Goal: Task Accomplishment & Management: Use online tool/utility

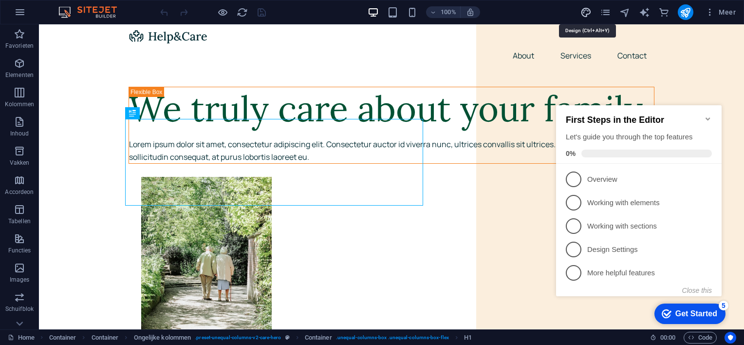
click at [586, 13] on icon "design" at bounding box center [585, 12] width 11 height 11
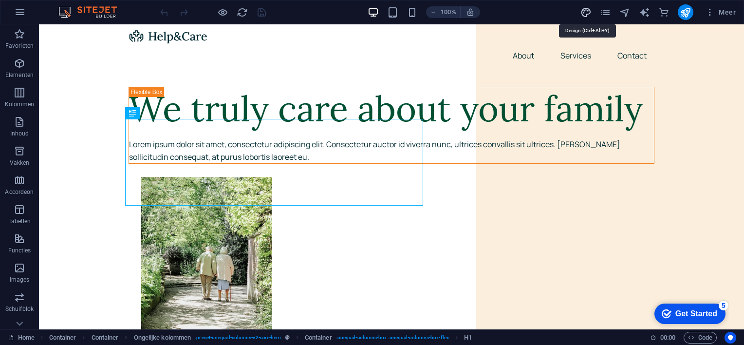
select select "px"
select select "400"
select select "px"
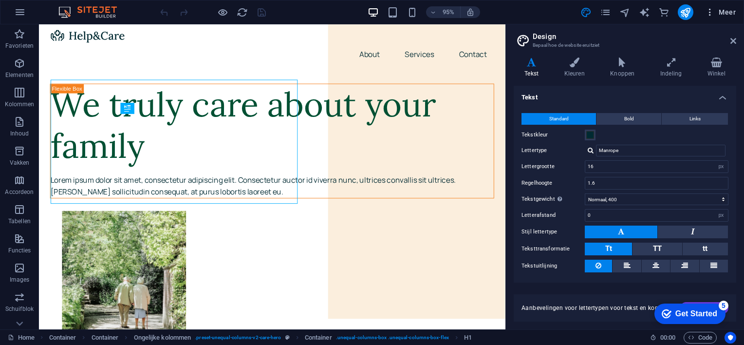
click at [722, 12] on span "Meer" at bounding box center [720, 12] width 31 height 10
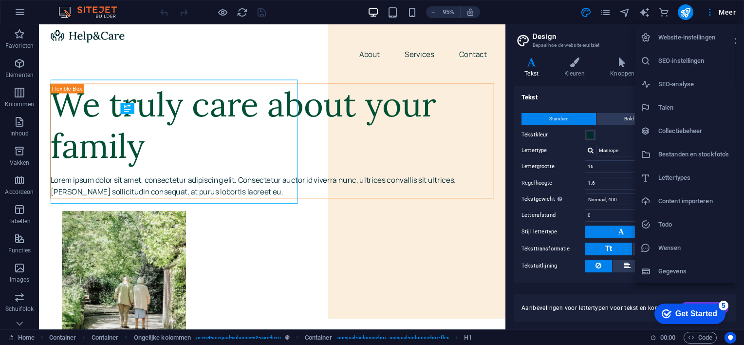
click at [668, 106] on h6 "Talen" at bounding box center [693, 108] width 71 height 12
select select "111"
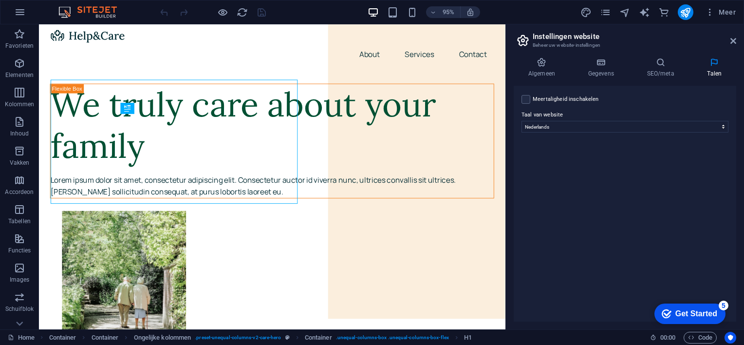
click at [593, 185] on div "Meertaligheid inschakelen Om meertaligheid uit te schakelen, verwijder je alle …" at bounding box center [625, 204] width 222 height 236
click at [733, 40] on icon at bounding box center [733, 41] width 6 height 8
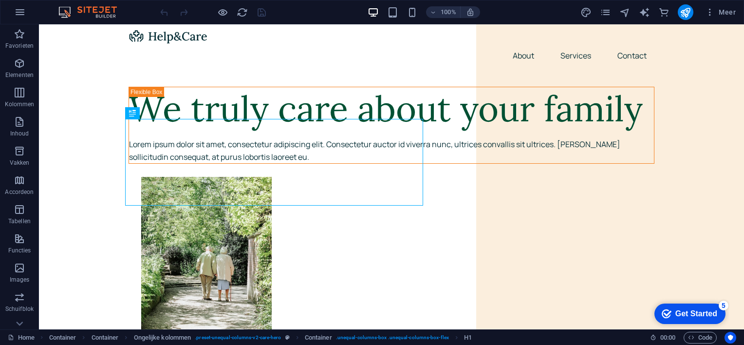
click at [684, 316] on div "Get Started" at bounding box center [696, 313] width 42 height 9
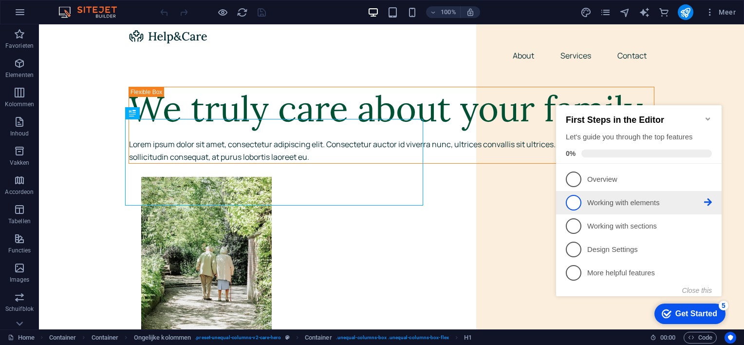
click at [574, 198] on span "2" at bounding box center [574, 203] width 16 height 16
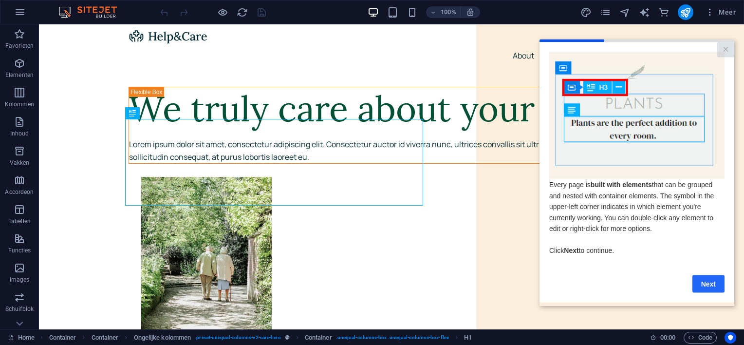
click at [708, 280] on link "Next" at bounding box center [708, 284] width 32 height 18
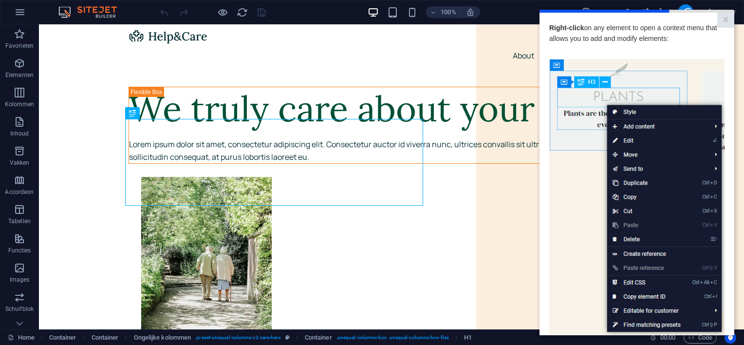
scroll to position [97, 0]
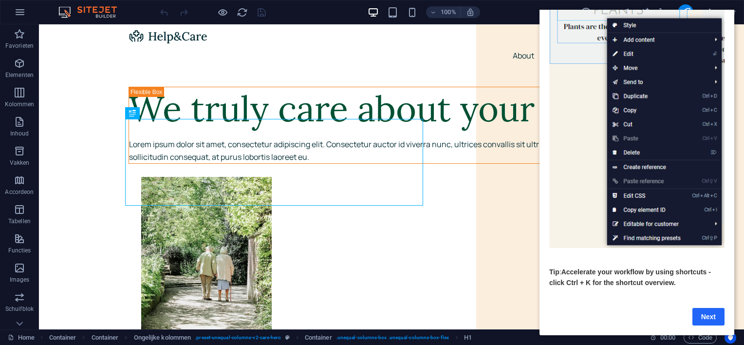
click at [711, 308] on link "Next" at bounding box center [708, 317] width 32 height 18
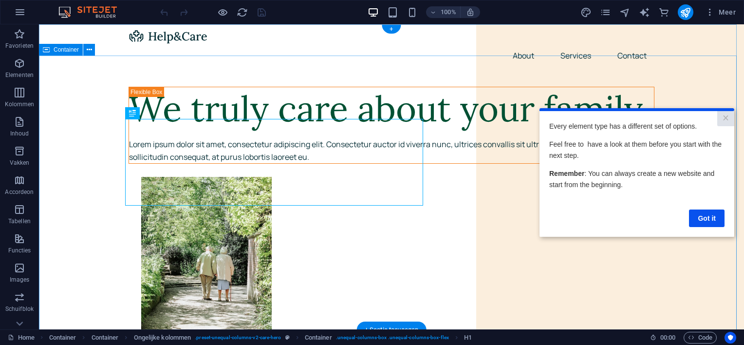
scroll to position [0, 0]
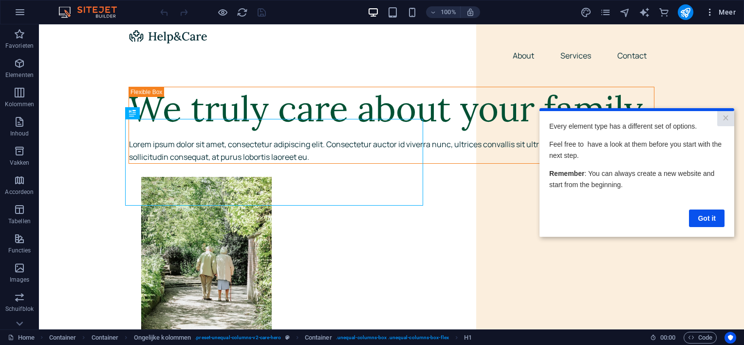
click at [721, 9] on span "Meer" at bounding box center [720, 12] width 31 height 10
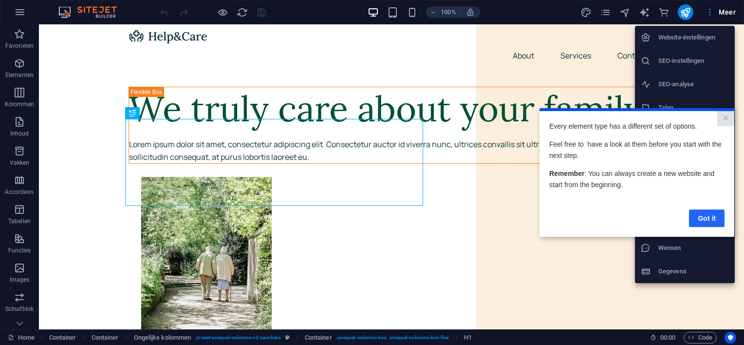
click at [698, 218] on link "Got it" at bounding box center [707, 218] width 36 height 18
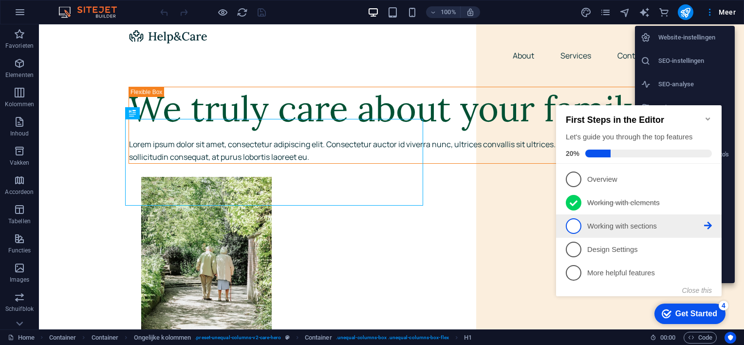
click at [573, 226] on span "3" at bounding box center [574, 226] width 16 height 16
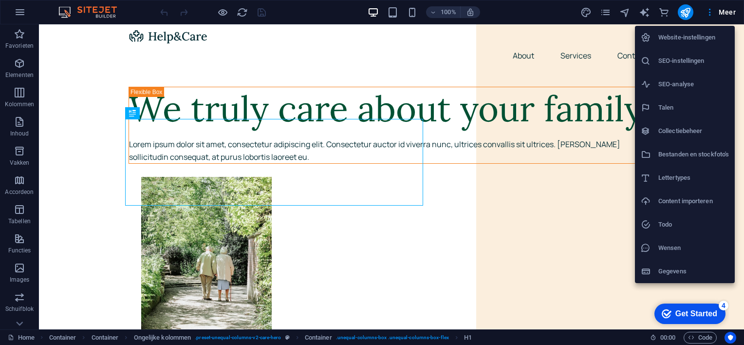
click at [679, 314] on div "Get Started" at bounding box center [696, 313] width 42 height 9
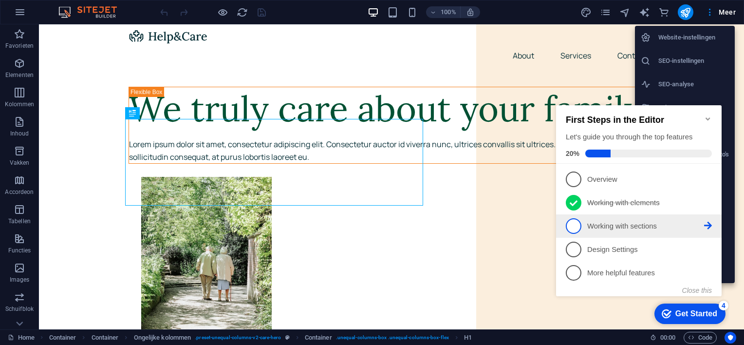
click at [574, 227] on span "3" at bounding box center [574, 226] width 16 height 16
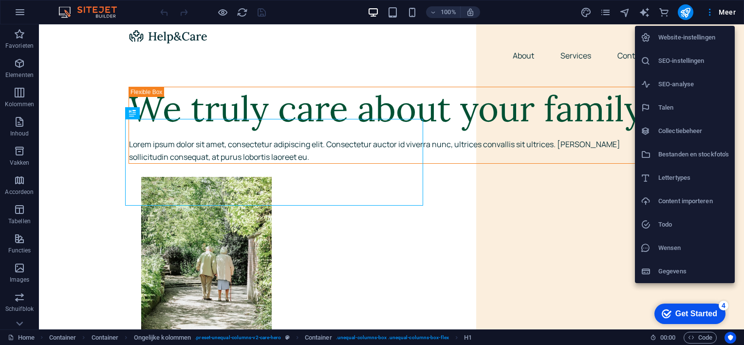
click at [691, 310] on div "Get Started" at bounding box center [696, 313] width 42 height 9
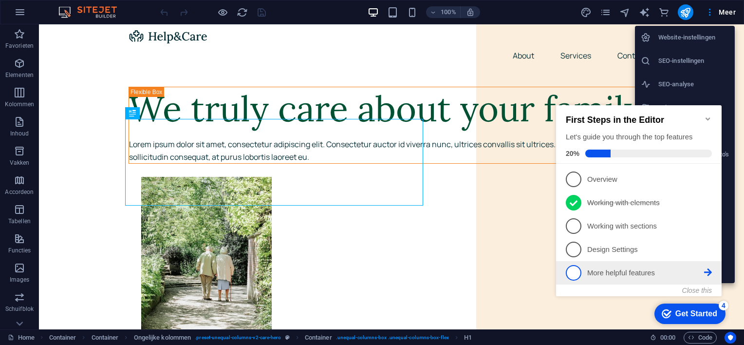
click at [575, 273] on span "5" at bounding box center [574, 273] width 16 height 16
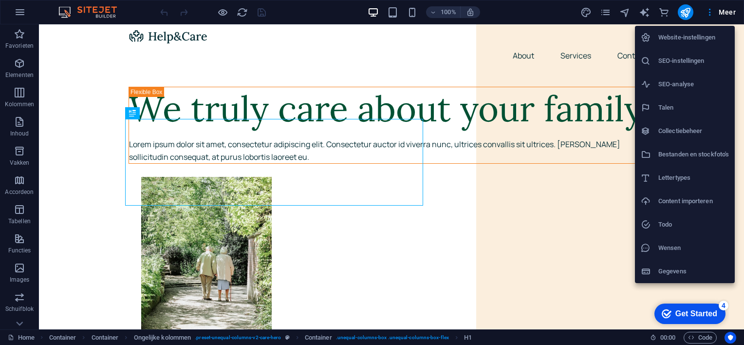
click at [589, 70] on div at bounding box center [372, 172] width 744 height 345
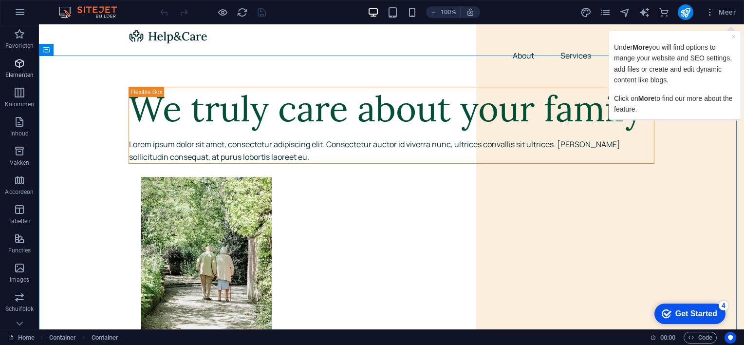
click at [22, 66] on icon "button" at bounding box center [20, 63] width 12 height 12
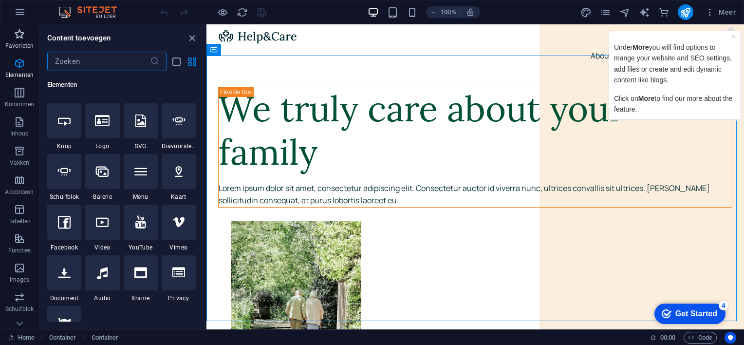
click at [19, 33] on icon "button" at bounding box center [20, 34] width 12 height 12
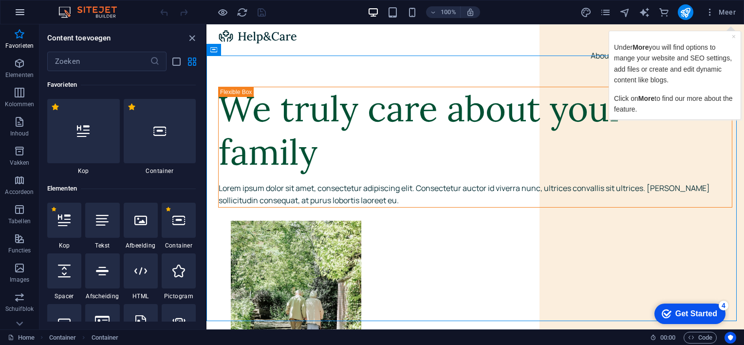
click at [23, 11] on icon "button" at bounding box center [20, 12] width 12 height 12
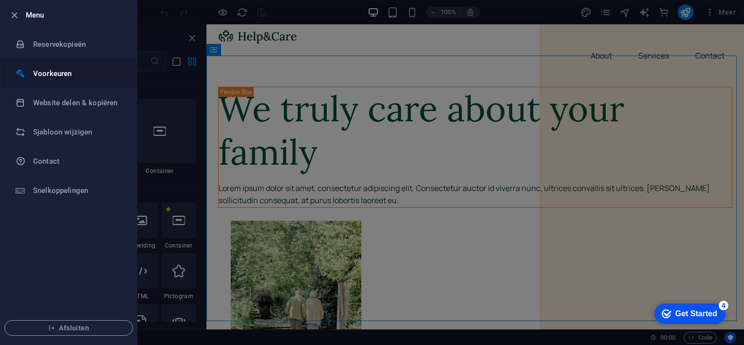
click at [62, 71] on h6 "Voorkeuren" at bounding box center [78, 74] width 90 height 12
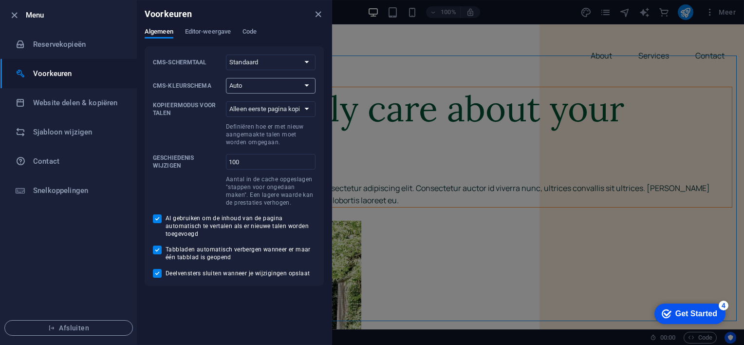
click at [308, 85] on select "Auto Donker Licht" at bounding box center [271, 86] width 90 height 16
click at [226, 78] on select "Auto Donker Licht" at bounding box center [271, 86] width 90 height 16
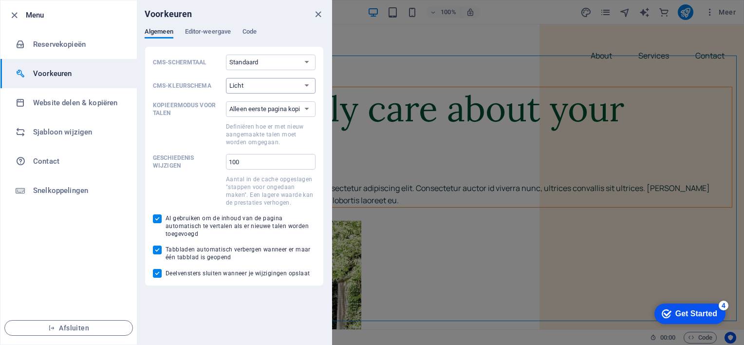
click at [308, 83] on select "Auto Donker Licht" at bounding box center [271, 86] width 90 height 16
click at [226, 78] on select "Auto Donker Licht" at bounding box center [271, 86] width 90 height 16
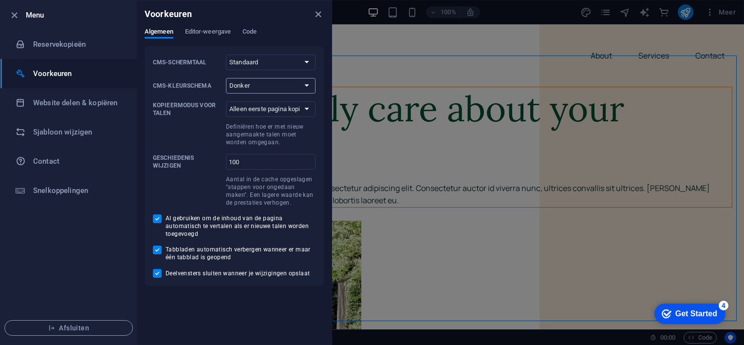
click at [309, 82] on select "Auto Donker Licht" at bounding box center [271, 86] width 90 height 16
select select "auto"
click at [226, 78] on select "Auto Donker Licht" at bounding box center [271, 86] width 90 height 16
click at [125, 98] on li "Website delen & kopiëren" at bounding box center [68, 102] width 136 height 29
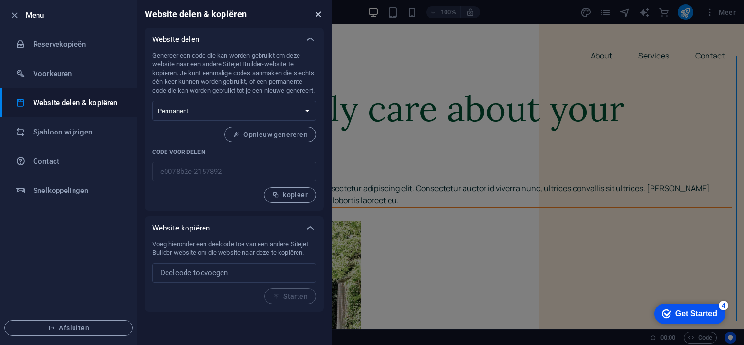
click at [317, 13] on icon "close" at bounding box center [318, 14] width 11 height 11
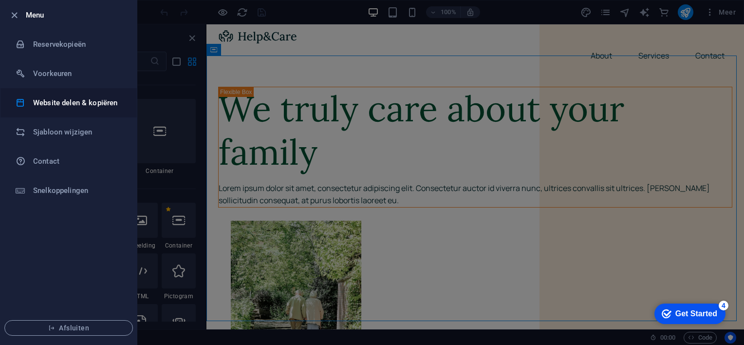
click at [53, 103] on h6 "Website delen & kopiëren" at bounding box center [78, 103] width 90 height 12
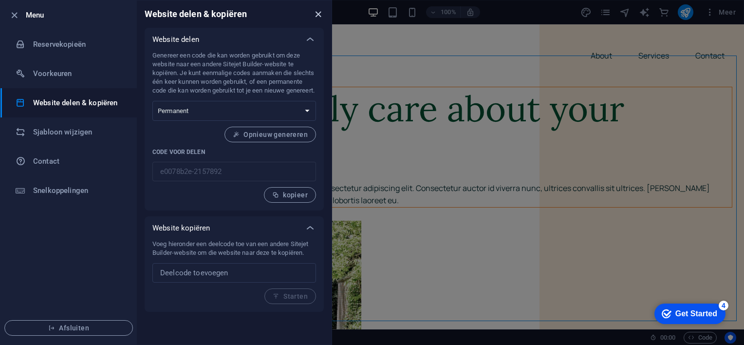
click at [317, 12] on icon "close" at bounding box center [318, 14] width 11 height 11
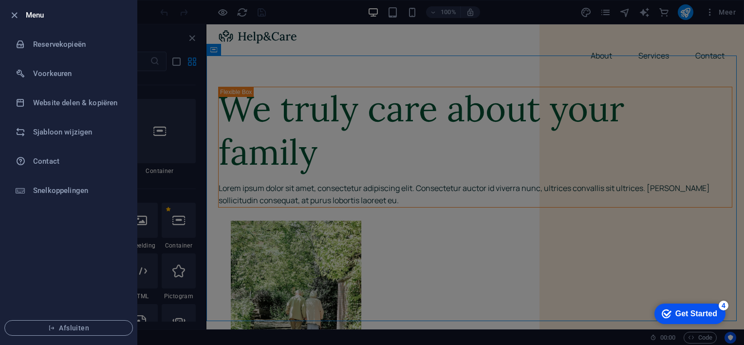
click at [689, 311] on div "Get Started" at bounding box center [696, 313] width 42 height 9
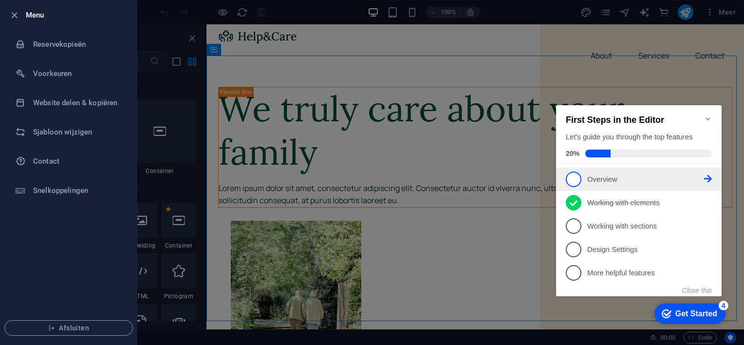
click at [575, 178] on span "1" at bounding box center [574, 179] width 16 height 16
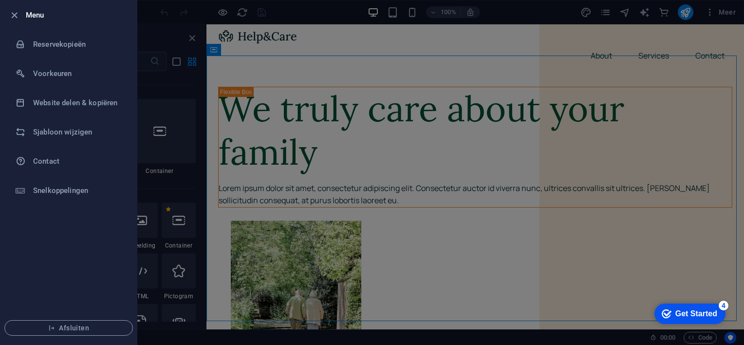
click at [686, 311] on div "Get Started" at bounding box center [696, 313] width 42 height 9
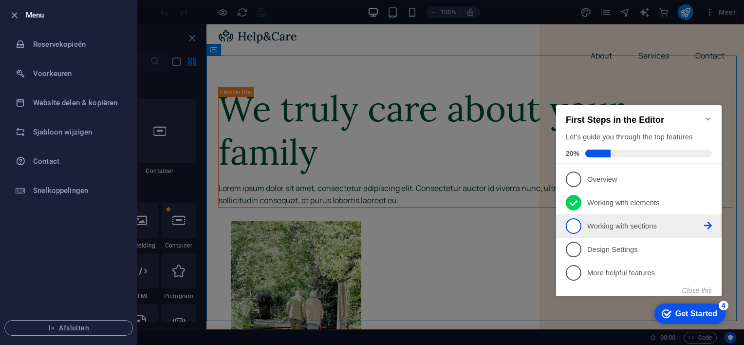
click at [572, 224] on span "3" at bounding box center [574, 226] width 16 height 16
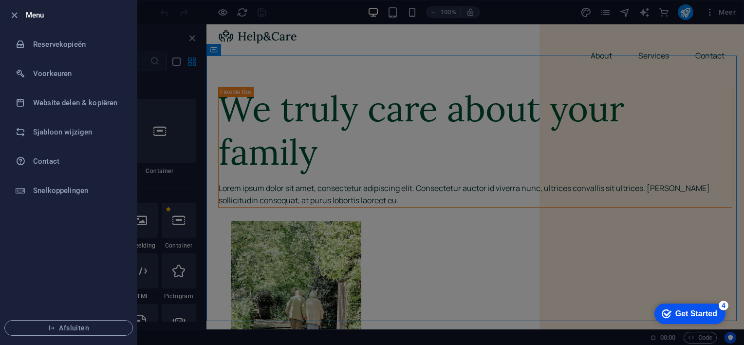
click at [686, 310] on div "Get Started" at bounding box center [696, 313] width 42 height 9
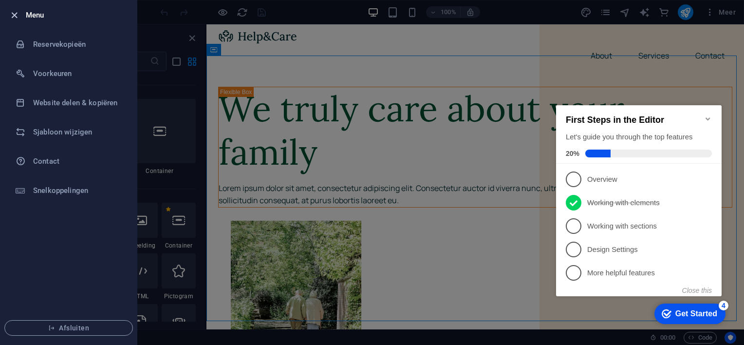
click at [15, 14] on icon "button" at bounding box center [14, 15] width 11 height 11
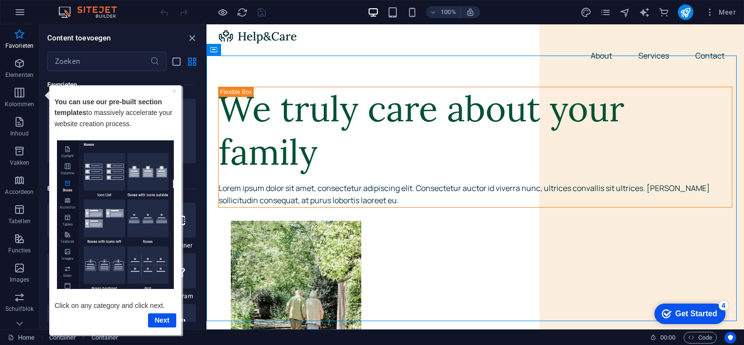
click at [687, 310] on div "Get Started" at bounding box center [696, 313] width 42 height 9
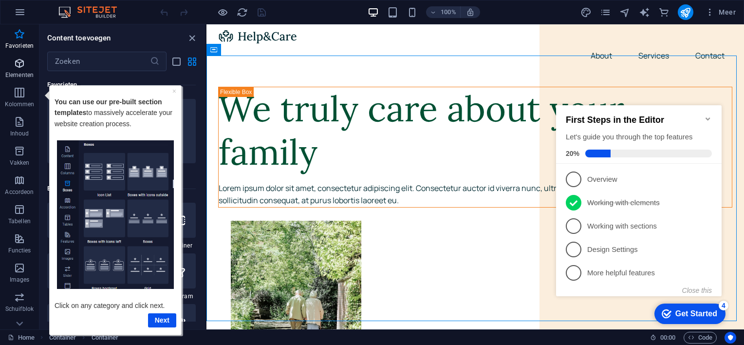
click at [18, 63] on icon "button" at bounding box center [20, 63] width 12 height 12
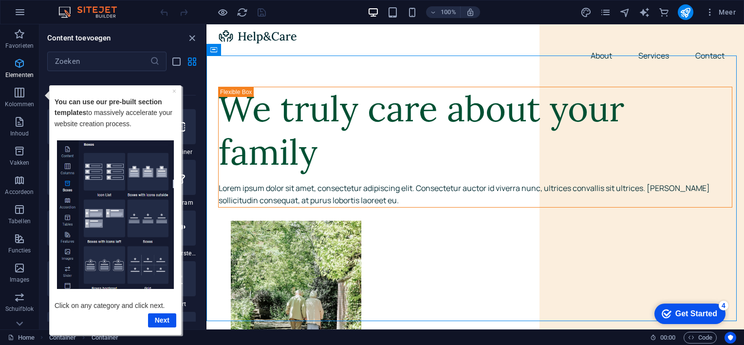
scroll to position [103, 0]
click at [175, 88] on link "×" at bounding box center [174, 91] width 4 height 8
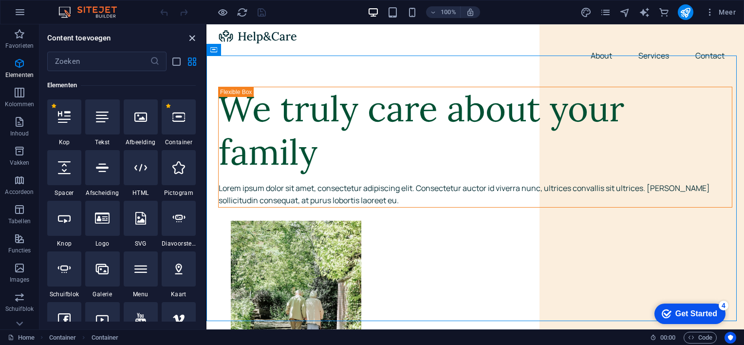
click at [190, 37] on icon "close panel" at bounding box center [191, 38] width 11 height 11
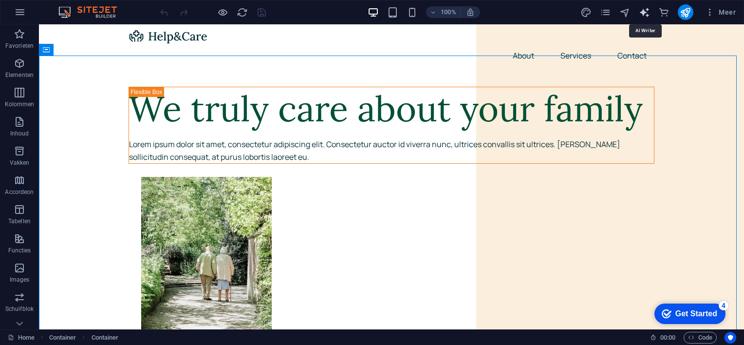
click at [644, 13] on icon "text_generator" at bounding box center [644, 12] width 11 height 11
select select "English"
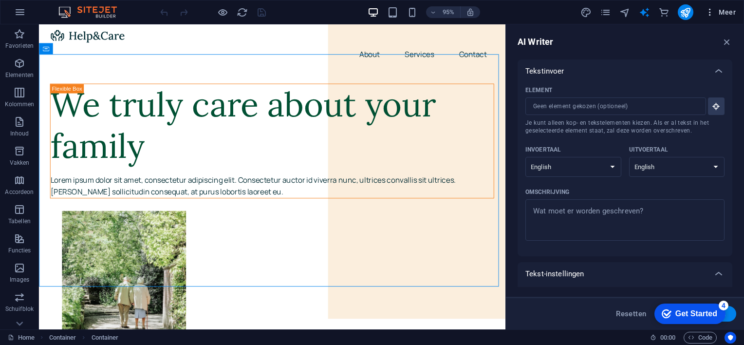
click at [709, 11] on icon "button" at bounding box center [710, 12] width 10 height 10
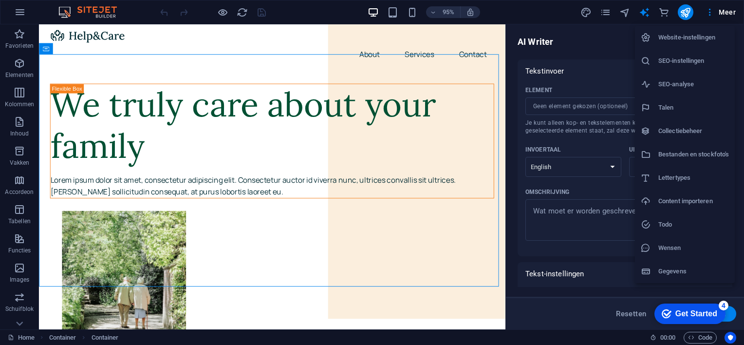
click at [584, 12] on div at bounding box center [372, 172] width 744 height 345
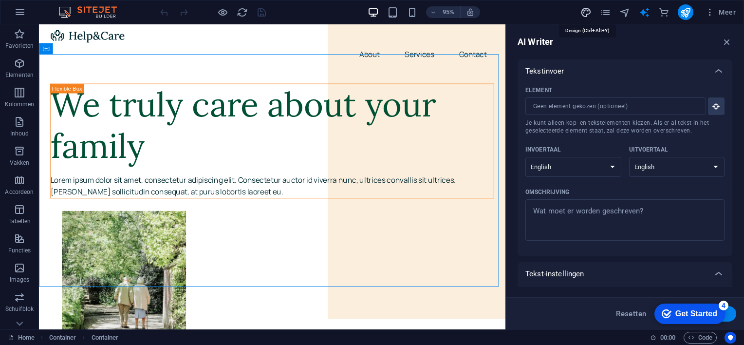
click at [586, 11] on icon "design" at bounding box center [585, 12] width 11 height 11
select select "px"
select select "400"
select select "px"
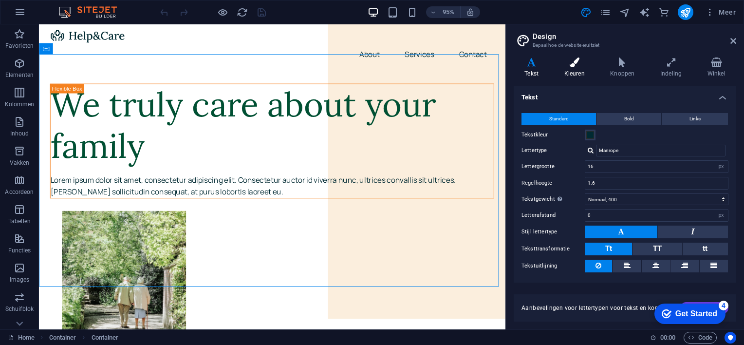
click at [575, 69] on h4 "Kleuren" at bounding box center [576, 67] width 46 height 20
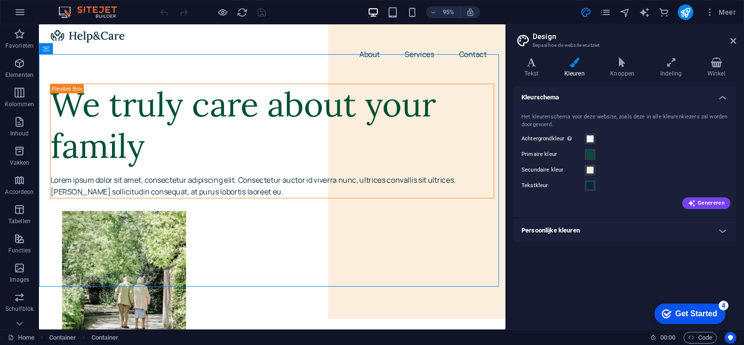
click at [721, 228] on h4 "Persoonlijke kleuren" at bounding box center [625, 230] width 222 height 23
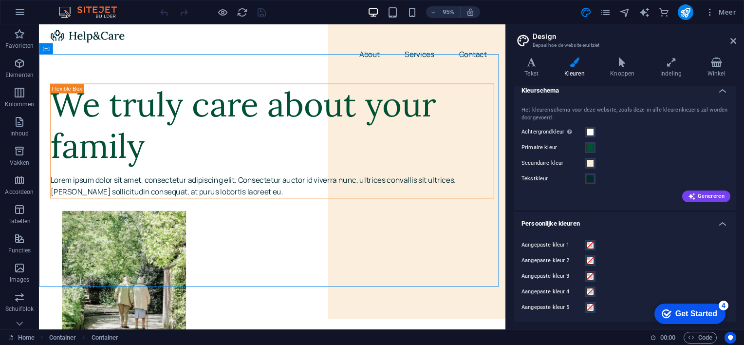
scroll to position [8, 0]
click at [589, 242] on span at bounding box center [590, 244] width 8 height 8
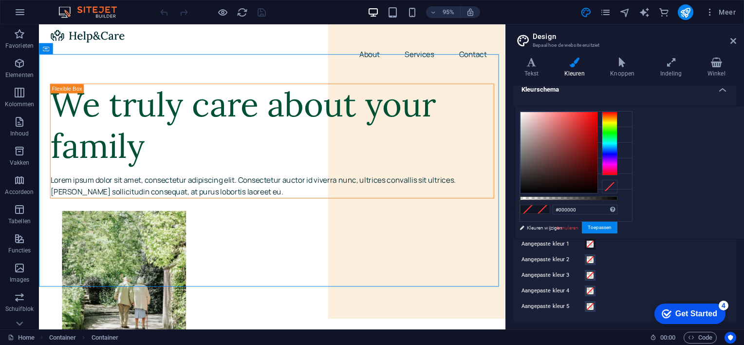
click at [617, 132] on div at bounding box center [610, 142] width 16 height 63
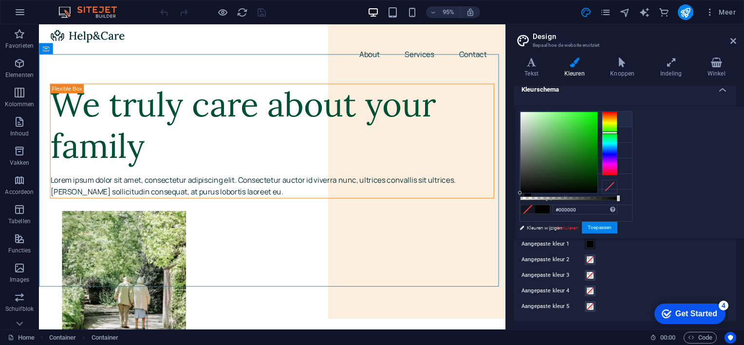
click at [524, 115] on icon at bounding box center [527, 118] width 7 height 7
type input "#ffffff"
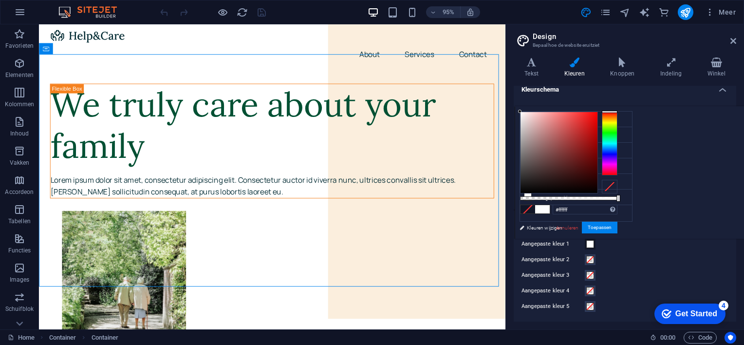
click at [736, 37] on aside "Design Bepaal hoe de website eruitziet Varianten Tekst Kleuren Knoppen Indeling…" at bounding box center [624, 176] width 239 height 305
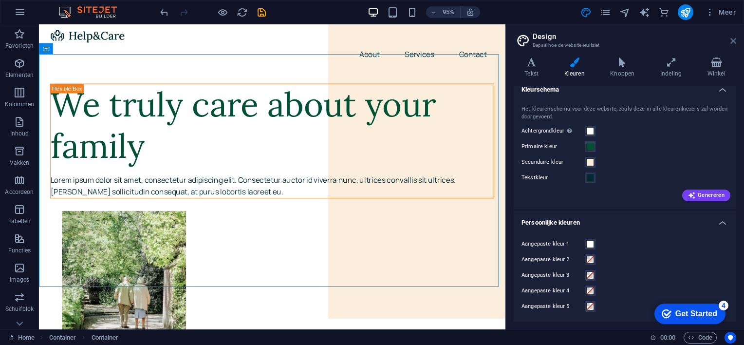
click at [734, 39] on icon at bounding box center [733, 41] width 6 height 8
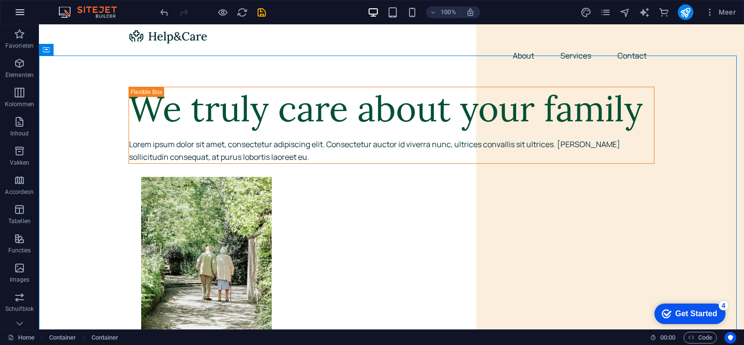
click at [22, 9] on icon "button" at bounding box center [20, 12] width 12 height 12
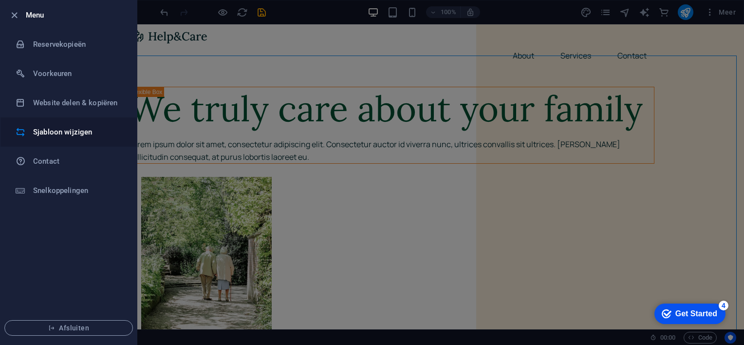
click at [49, 132] on h6 "Sjabloon wijzigen" at bounding box center [78, 132] width 90 height 12
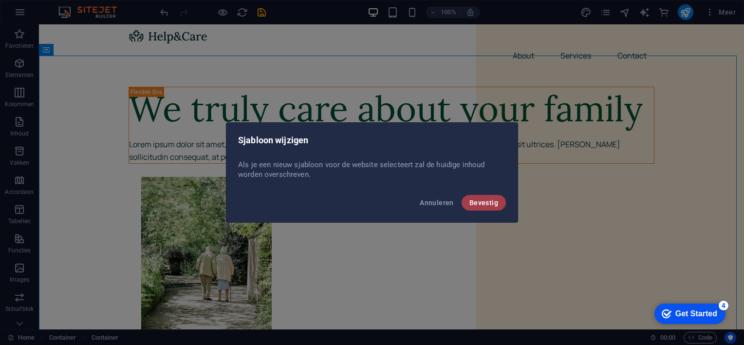
click at [483, 203] on span "Bevestig" at bounding box center [483, 203] width 29 height 8
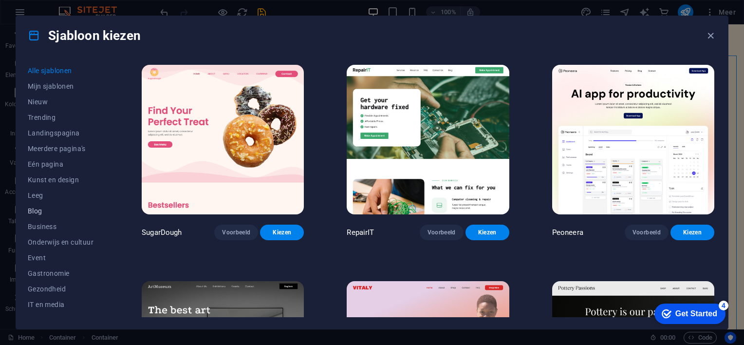
click at [49, 210] on span "Blog" at bounding box center [63, 211] width 71 height 8
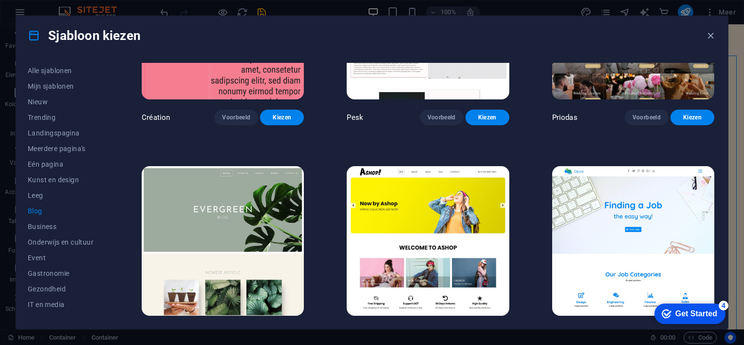
scroll to position [1509, 0]
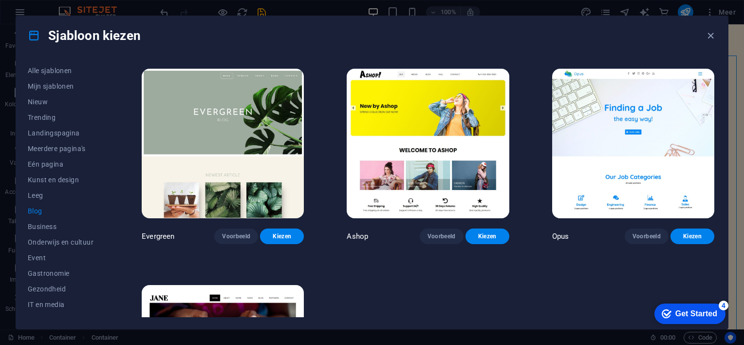
click at [156, 111] on img at bounding box center [223, 143] width 162 height 149
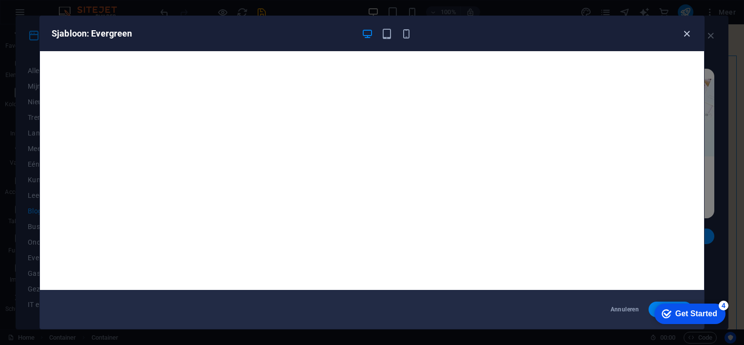
click at [685, 31] on icon "button" at bounding box center [686, 33] width 11 height 11
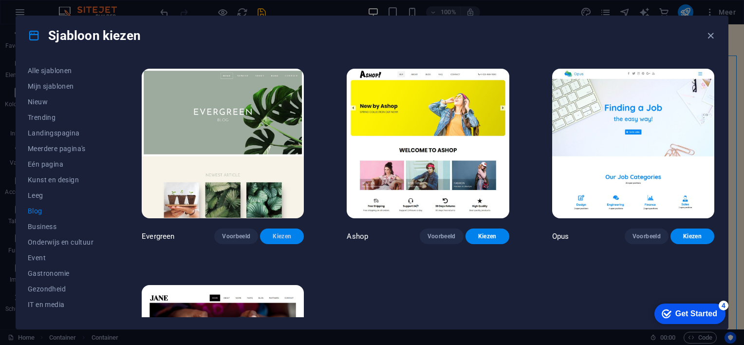
click at [288, 232] on span "Kiezen" at bounding box center [282, 236] width 28 height 8
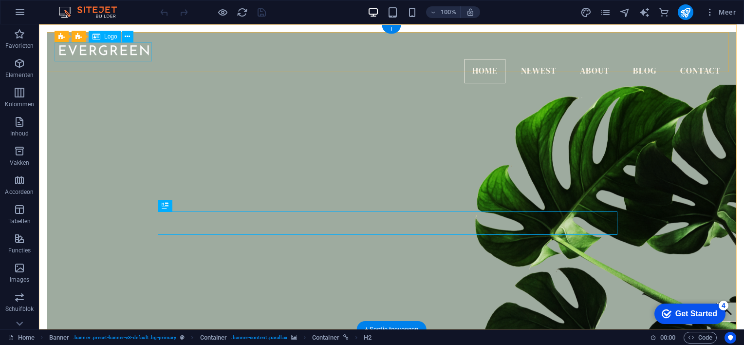
click at [123, 53] on div at bounding box center [392, 49] width 674 height 19
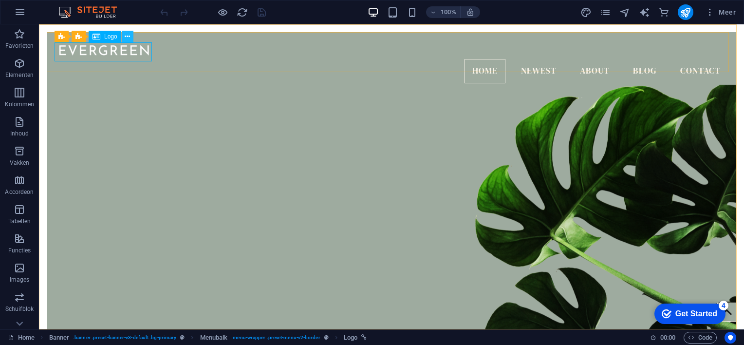
click at [125, 35] on icon at bounding box center [127, 37] width 5 height 10
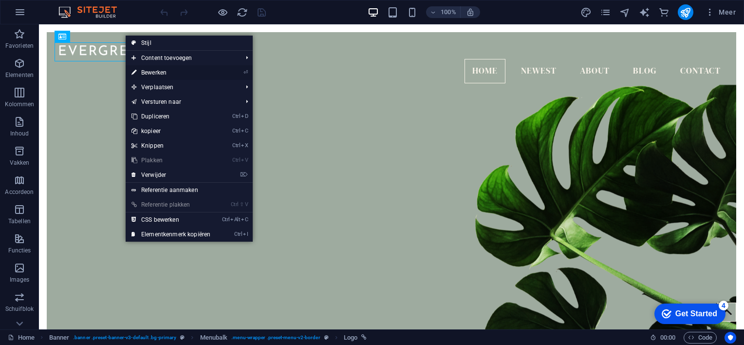
click at [145, 73] on link "⏎ Bewerken" at bounding box center [171, 72] width 91 height 15
select select "px"
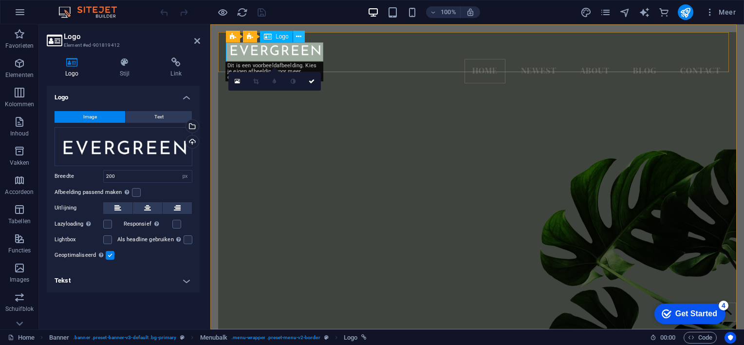
click at [297, 35] on icon at bounding box center [298, 37] width 5 height 10
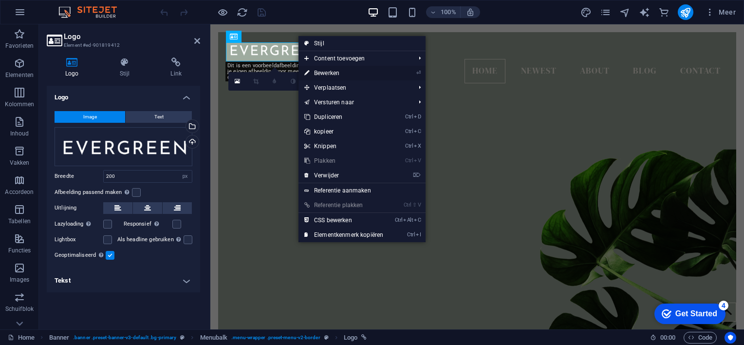
click at [321, 71] on link "⏎ Bewerken" at bounding box center [343, 73] width 91 height 15
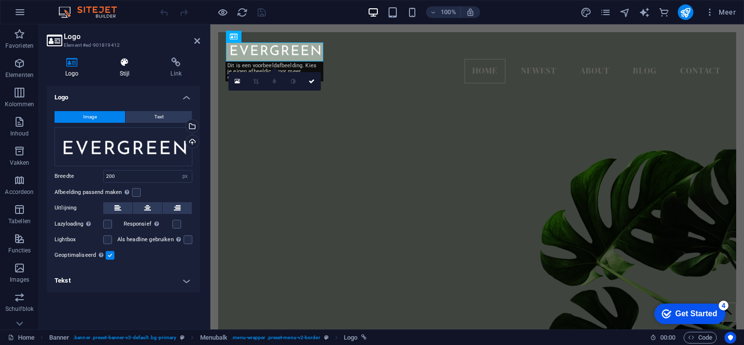
click at [125, 65] on icon at bounding box center [124, 62] width 47 height 10
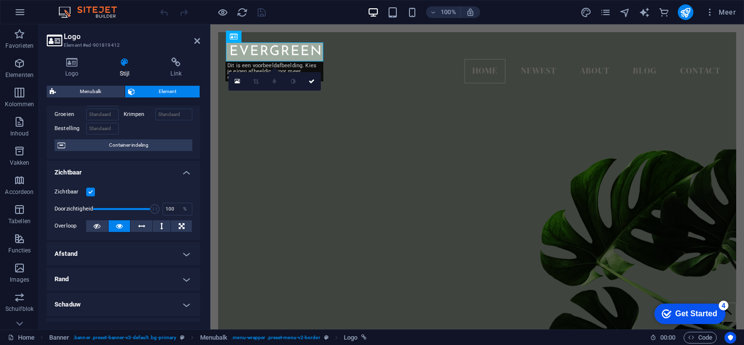
scroll to position [9, 0]
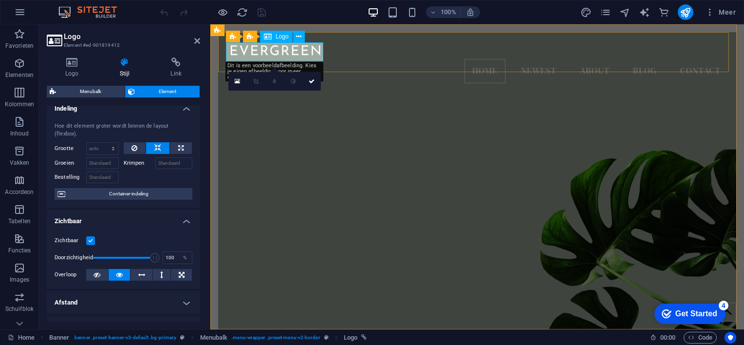
click at [275, 51] on div at bounding box center [477, 49] width 502 height 19
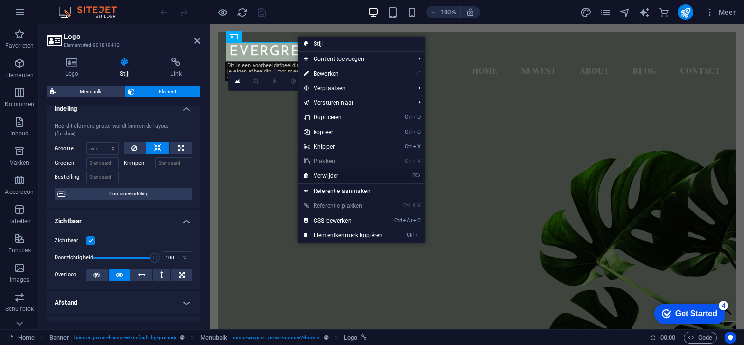
click at [322, 174] on link "⌦ Verwijder" at bounding box center [343, 175] width 91 height 15
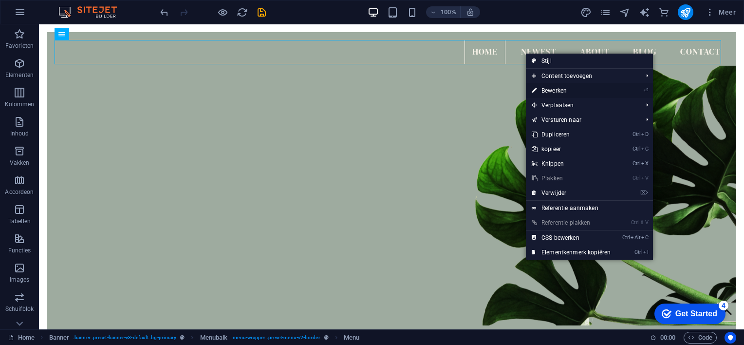
click at [563, 89] on link "⏎ Bewerken" at bounding box center [571, 90] width 91 height 15
select select
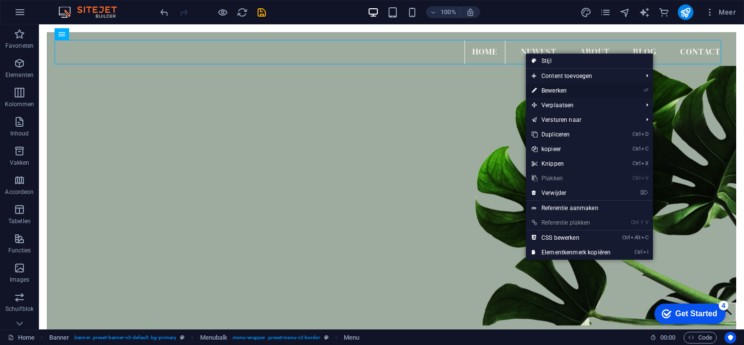
select select
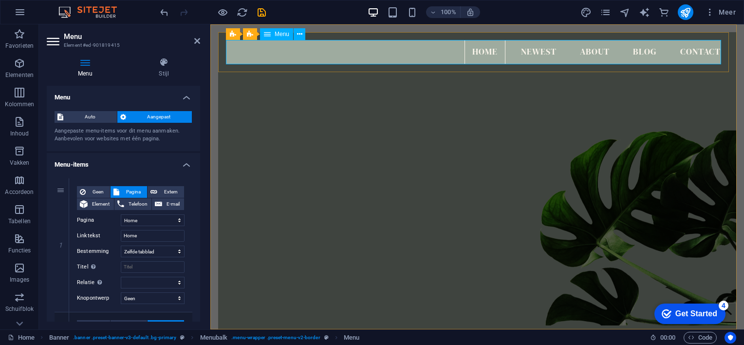
click at [547, 47] on nav "Home Newest About Blog Contact" at bounding box center [477, 52] width 502 height 24
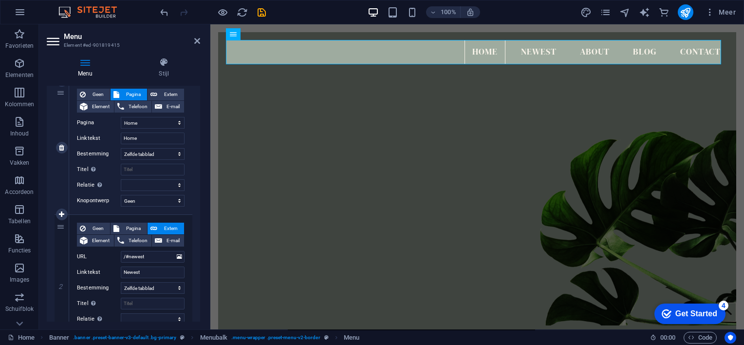
scroll to position [146, 0]
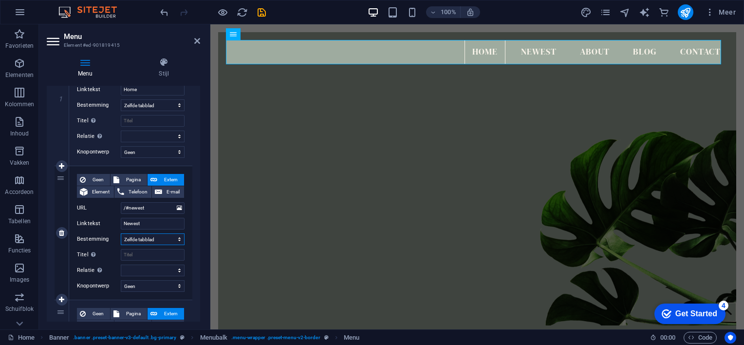
click at [176, 238] on select "Nieuw tabblad Zelfde tabblad Overlay" at bounding box center [153, 239] width 64 height 12
click at [149, 286] on select "Geen Standaard Primair Secondair" at bounding box center [153, 286] width 64 height 12
click at [146, 221] on input "Newest" at bounding box center [153, 224] width 64 height 12
type input "N"
select select
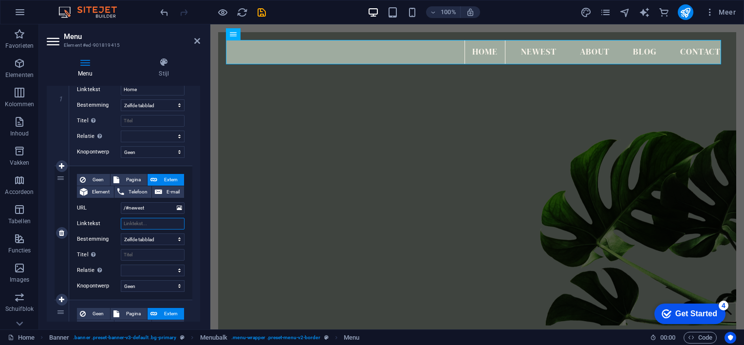
select select
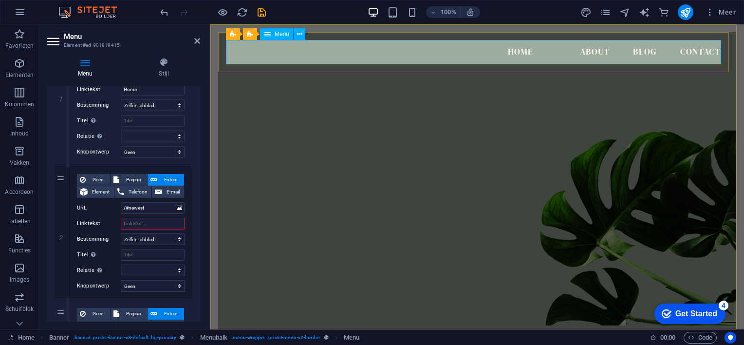
click at [585, 52] on nav "Home About Blog Contact" at bounding box center [477, 52] width 502 height 24
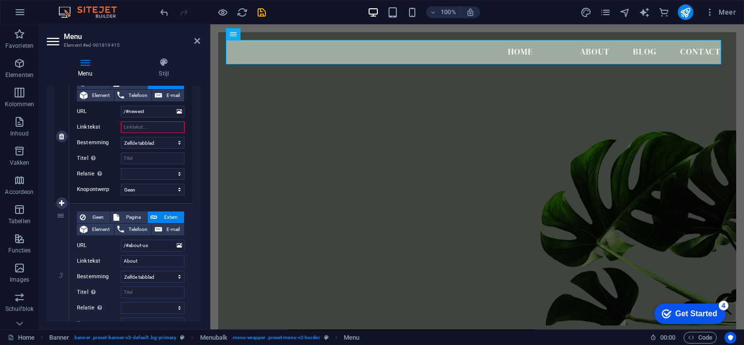
scroll to position [243, 0]
click at [161, 259] on input "About" at bounding box center [153, 260] width 64 height 12
type input "A"
select select
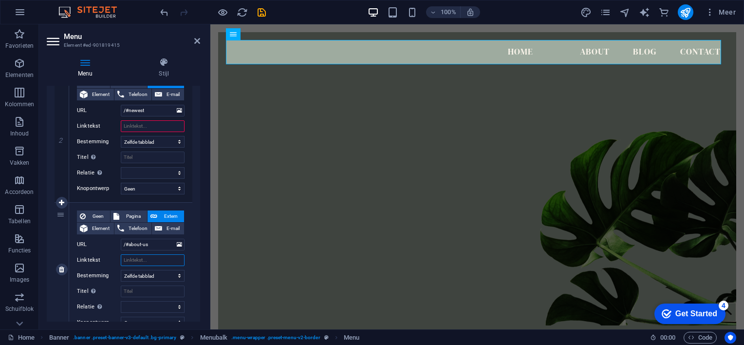
select select
type input "O"
select select
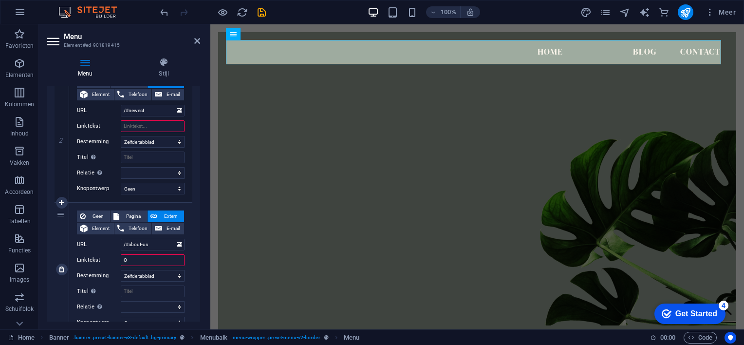
select select
type input "Ov"
select select
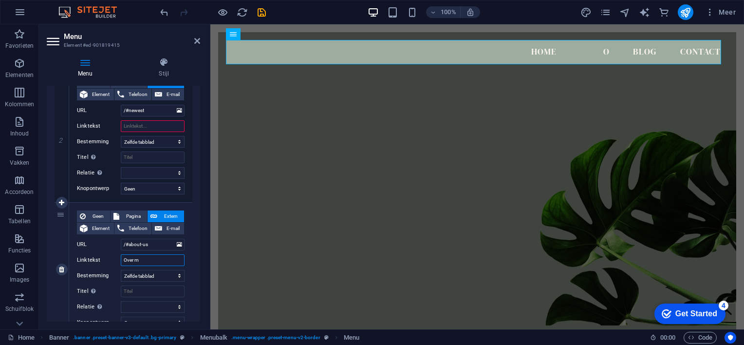
type input "Over mi"
select select
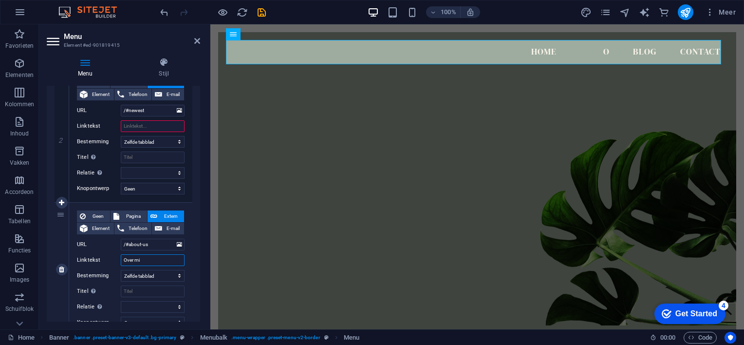
select select
type input "Over mij"
select select
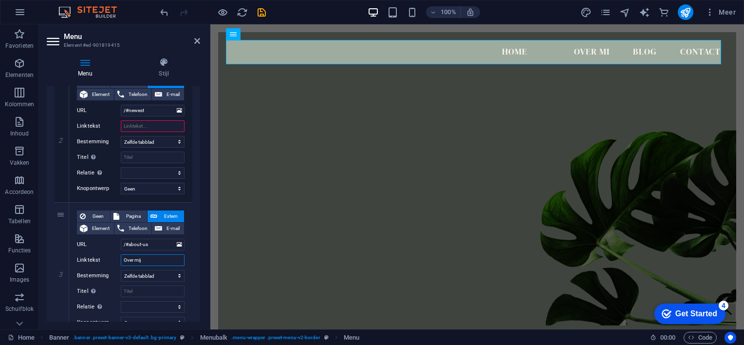
select select
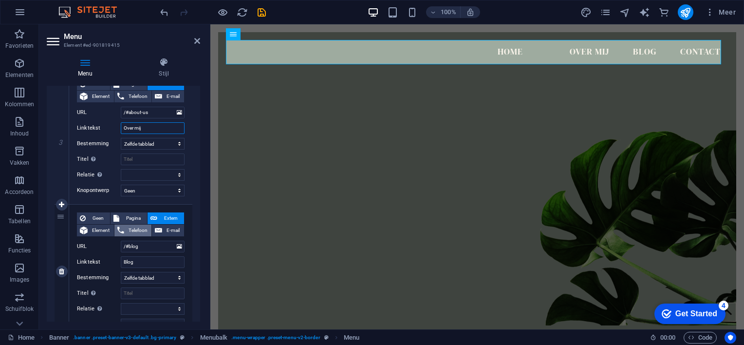
scroll to position [389, 0]
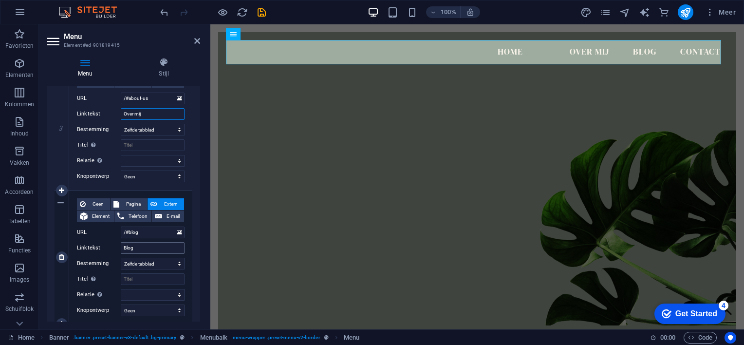
type input "Over mij"
click at [156, 246] on input "Blog" at bounding box center [153, 248] width 64 height 12
type input "B"
select select
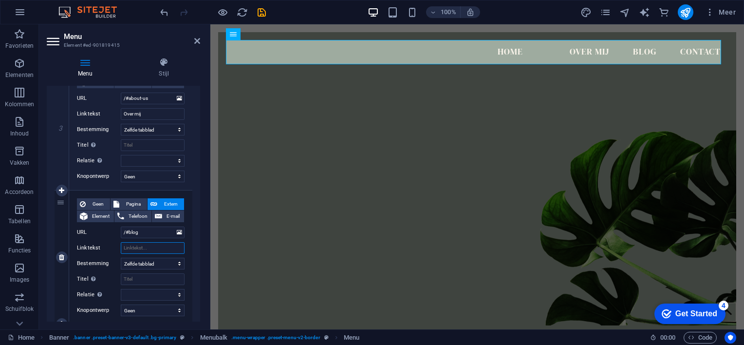
select select
type input "Ver"
select select
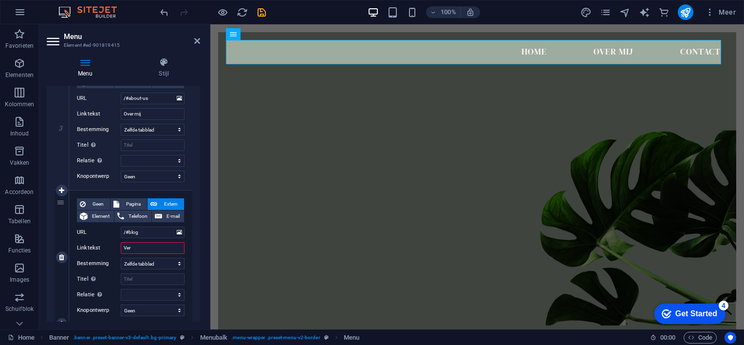
select select
type input "Verka"
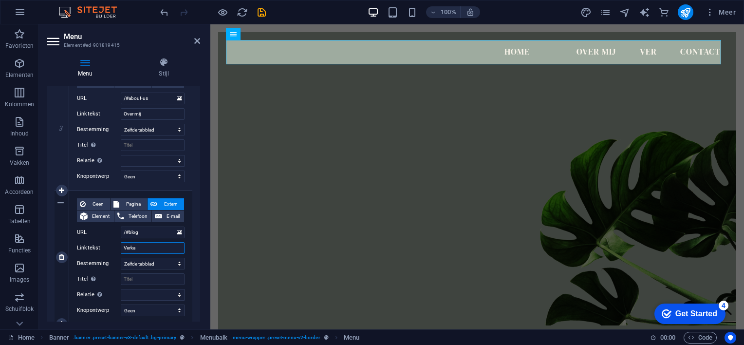
select select
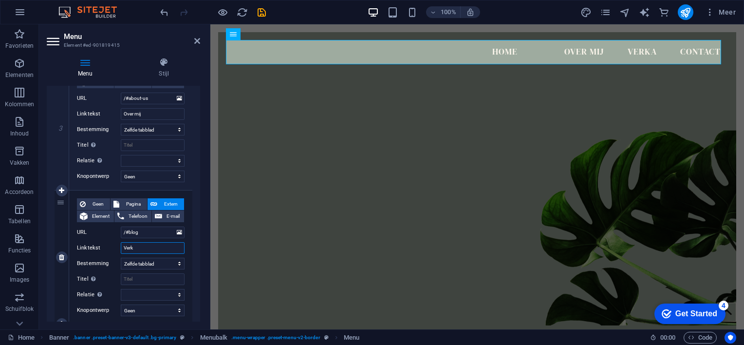
type input "Ver"
select select
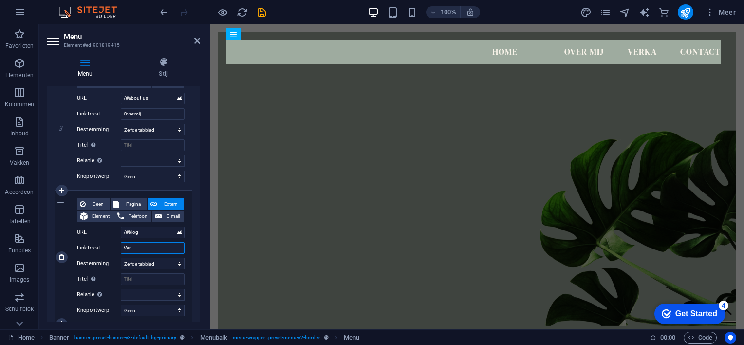
select select
type input "Verhalen"
select select
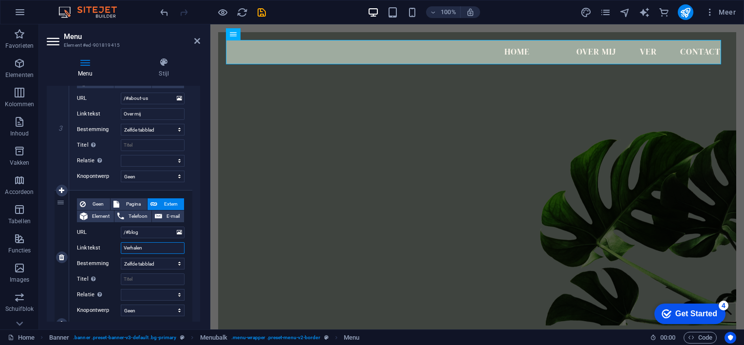
select select
type input "Verhal"
select select
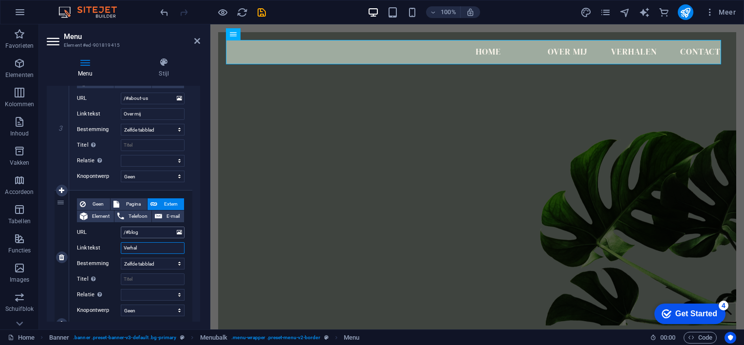
select select
type input "Verhalen"
select select
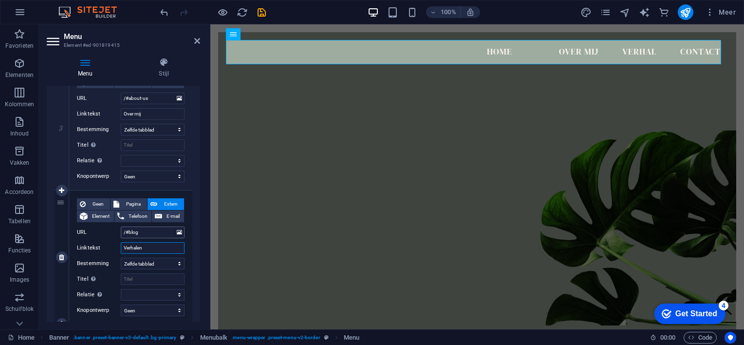
select select
click at [169, 261] on select "Nieuw tabblad Zelfde tabblad Overlay" at bounding box center [153, 264] width 64 height 12
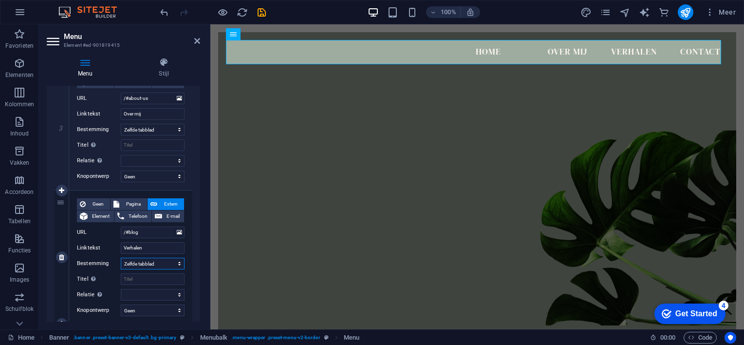
scroll to position [438, 0]
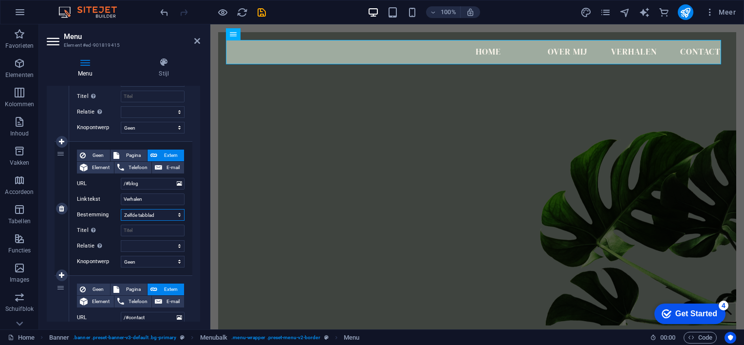
click at [175, 210] on select "Nieuw tabblad Zelfde tabblad Overlay" at bounding box center [153, 215] width 64 height 12
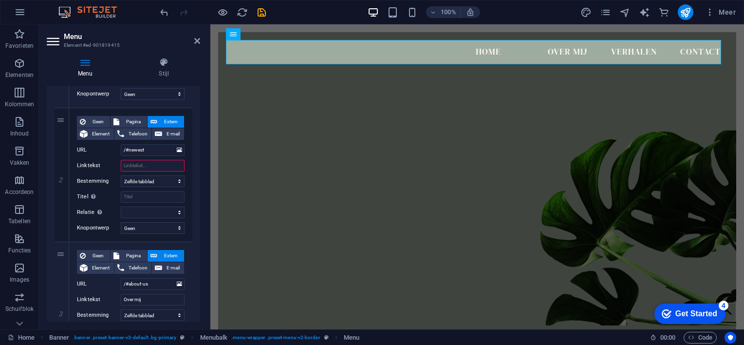
scroll to position [195, 0]
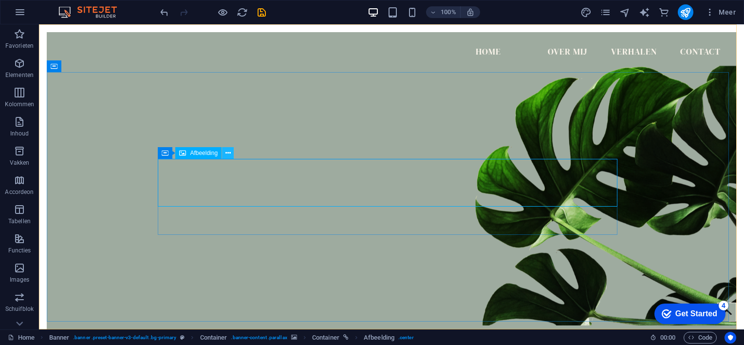
click at [227, 151] on icon at bounding box center [227, 153] width 5 height 10
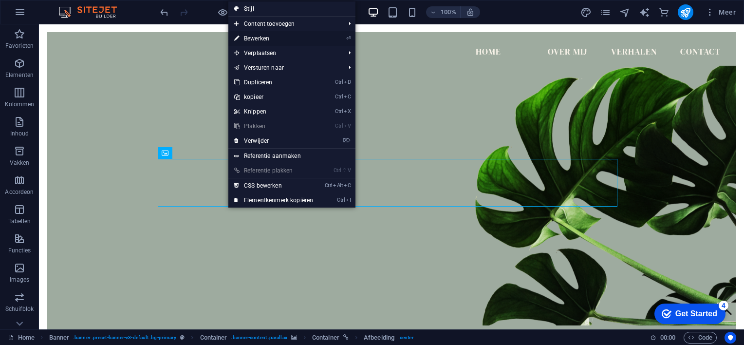
drag, startPoint x: 261, startPoint y: 36, endPoint x: 67, endPoint y: 29, distance: 194.4
click at [261, 36] on link "⏎ Bewerken" at bounding box center [273, 38] width 91 height 15
select select "px"
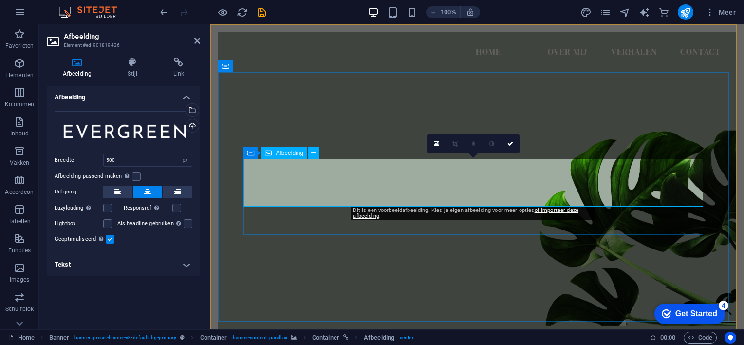
click at [294, 151] on icon at bounding box center [293, 153] width 5 height 10
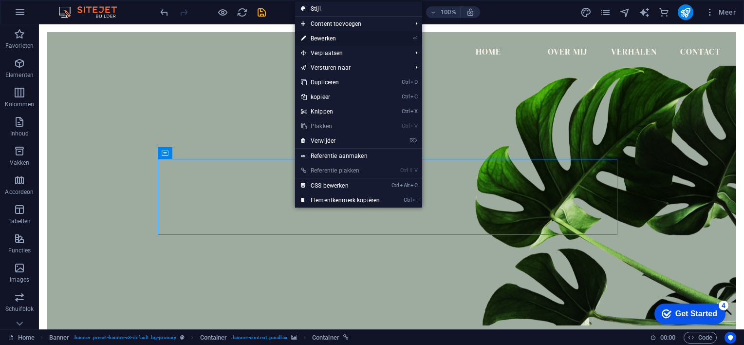
drag, startPoint x: 335, startPoint y: 37, endPoint x: 130, endPoint y: 16, distance: 205.5
click at [335, 37] on link "⏎ Bewerken" at bounding box center [340, 38] width 91 height 15
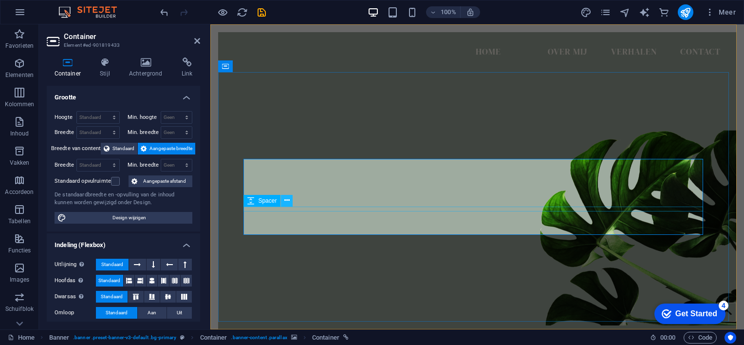
click at [285, 200] on icon at bounding box center [286, 200] width 5 height 10
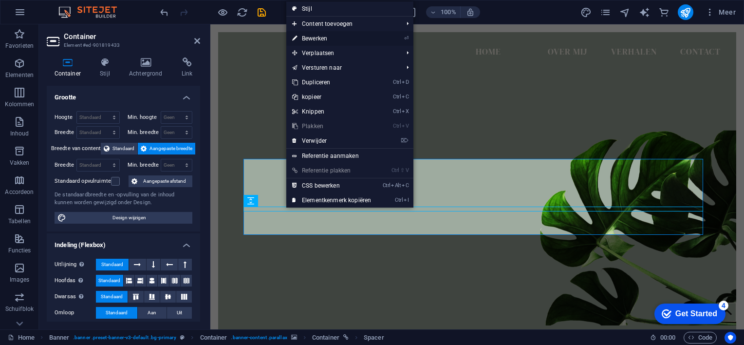
click at [327, 37] on link "⏎ Bewerken" at bounding box center [331, 38] width 91 height 15
select select "px"
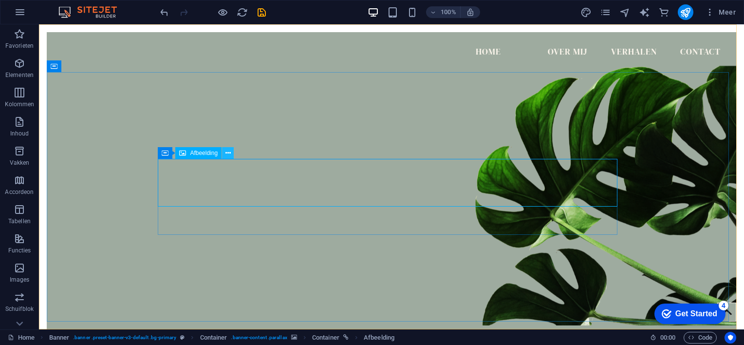
click at [229, 151] on icon at bounding box center [227, 153] width 5 height 10
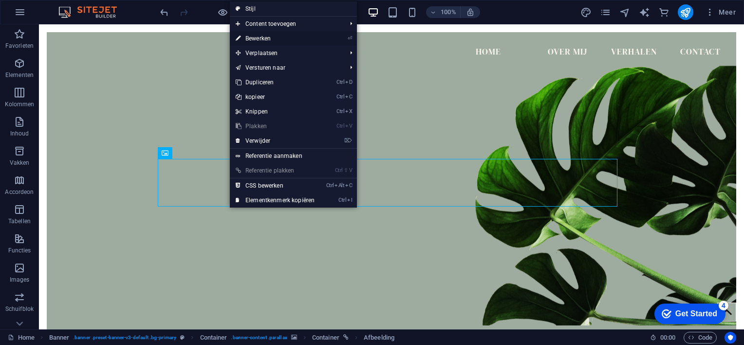
click at [255, 37] on link "⏎ Bewerken" at bounding box center [275, 38] width 91 height 15
select select "px"
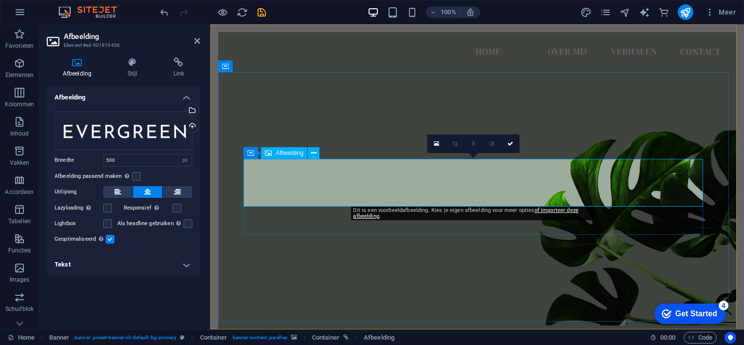
click at [313, 151] on icon at bounding box center [313, 153] width 5 height 10
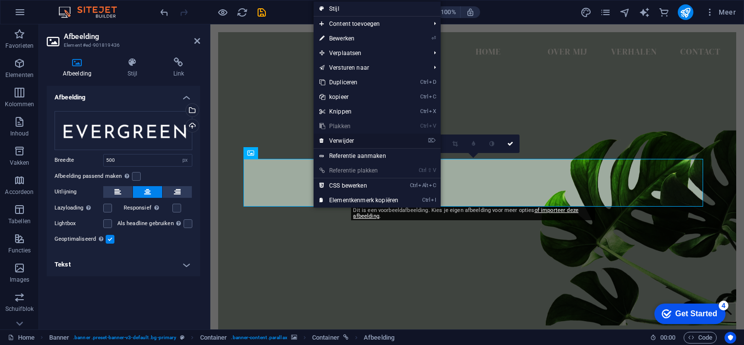
click at [351, 138] on link "⌦ Verwijder" at bounding box center [359, 140] width 91 height 15
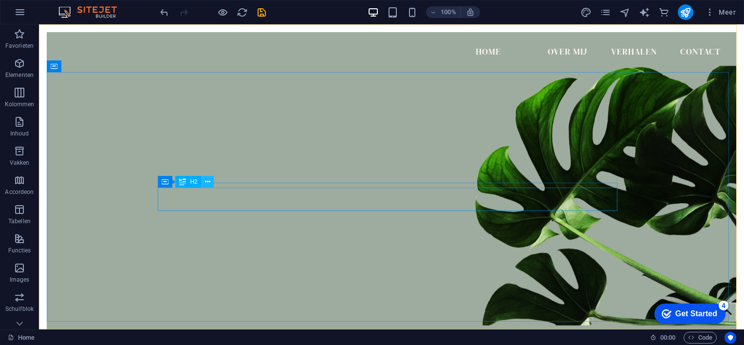
click at [209, 179] on icon at bounding box center [207, 182] width 5 height 10
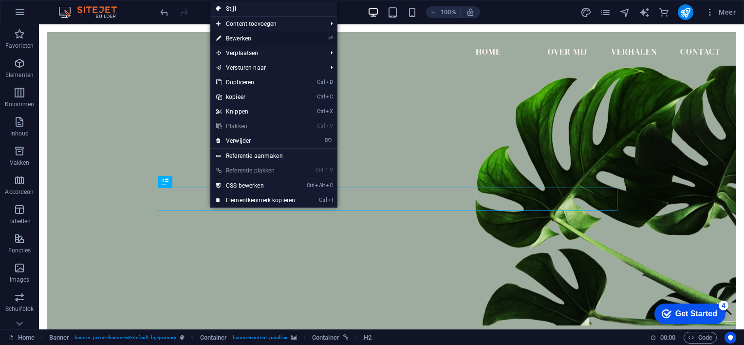
drag, startPoint x: 243, startPoint y: 38, endPoint x: 49, endPoint y: 33, distance: 194.3
click at [243, 38] on link "⏎ Bewerken" at bounding box center [255, 38] width 91 height 15
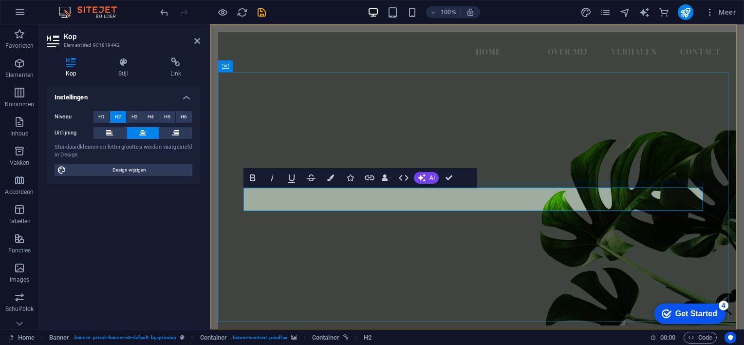
click at [145, 129] on icon at bounding box center [142, 133] width 7 height 12
click at [141, 169] on span "Design wijzigen" at bounding box center [129, 170] width 120 height 12
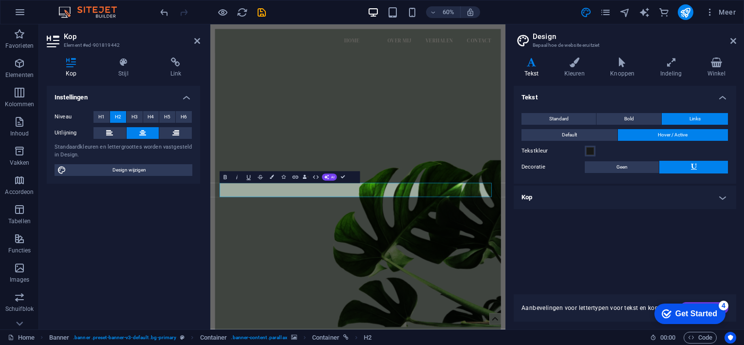
click at [529, 66] on icon at bounding box center [532, 62] width 36 height 10
click at [639, 118] on button "Bold" at bounding box center [628, 119] width 65 height 12
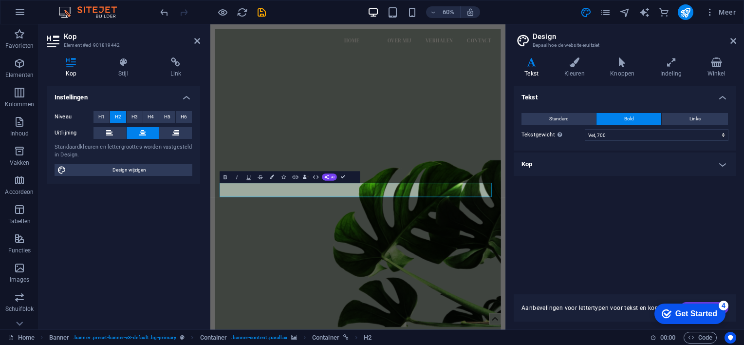
click at [726, 164] on h4 "Kop" at bounding box center [625, 163] width 222 height 23
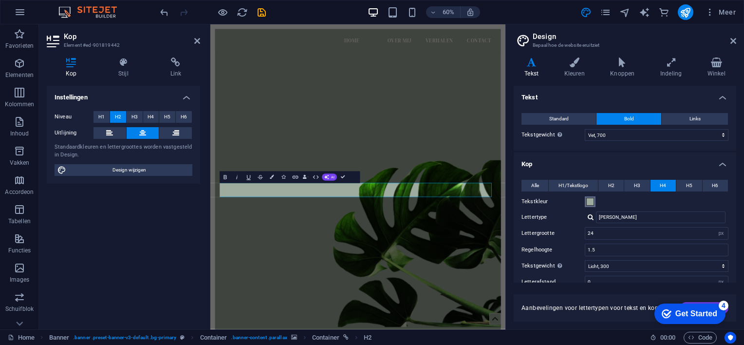
click at [592, 201] on span at bounding box center [590, 202] width 8 height 8
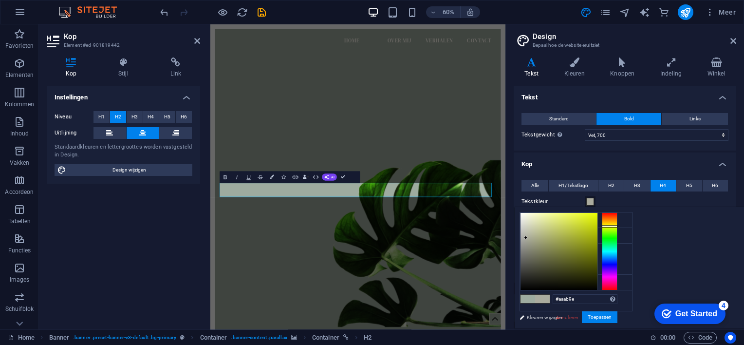
click at [617, 225] on div at bounding box center [610, 251] width 16 height 78
click at [597, 218] on div at bounding box center [558, 251] width 77 height 77
click at [597, 216] on div at bounding box center [558, 251] width 77 height 77
click at [597, 217] on div at bounding box center [558, 251] width 77 height 77
type input "#dfee22"
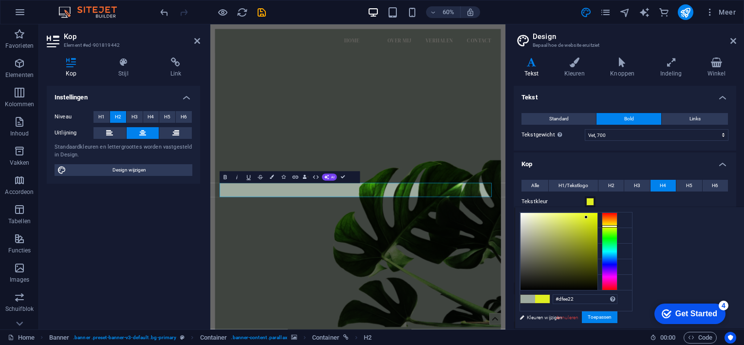
click at [597, 217] on div at bounding box center [558, 251] width 77 height 77
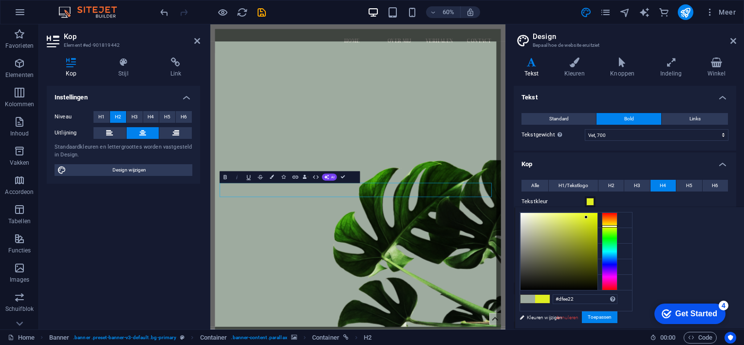
click at [237, 179] on icon "button" at bounding box center [236, 177] width 7 height 7
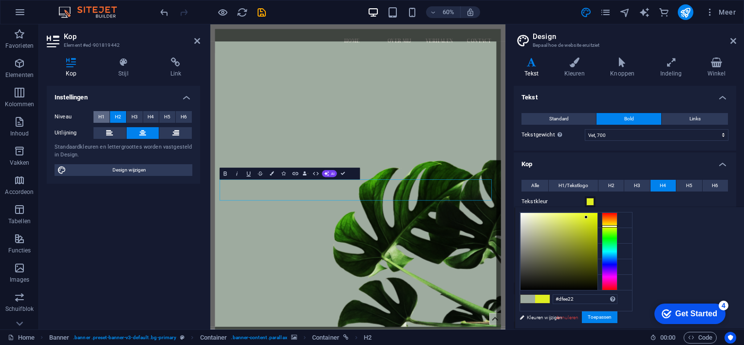
click at [99, 117] on span "H1" at bounding box center [101, 117] width 6 height 12
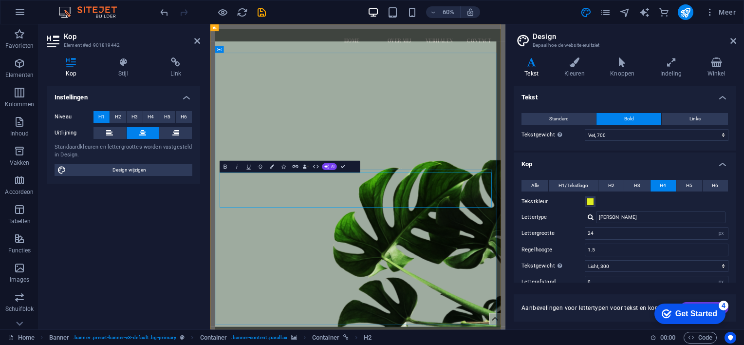
click at [179, 114] on button "H6" at bounding box center [184, 117] width 16 height 12
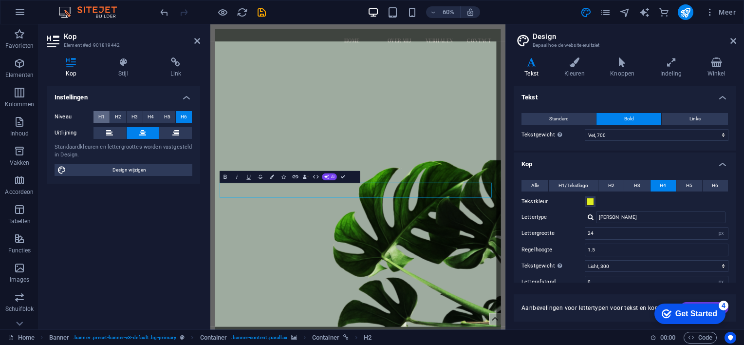
click at [101, 118] on span "H1" at bounding box center [101, 117] width 6 height 12
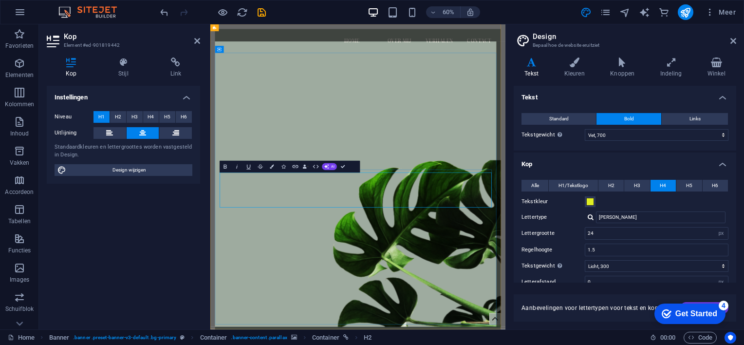
click at [721, 231] on select "rem px em %" at bounding box center [721, 233] width 14 height 12
click at [604, 218] on input "Josefin Sans" at bounding box center [660, 217] width 129 height 12
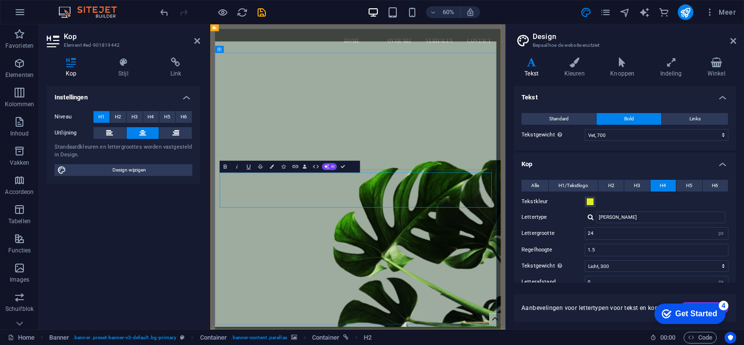
click at [224, 167] on icon "button" at bounding box center [225, 166] width 7 height 7
click at [590, 199] on span at bounding box center [590, 202] width 8 height 8
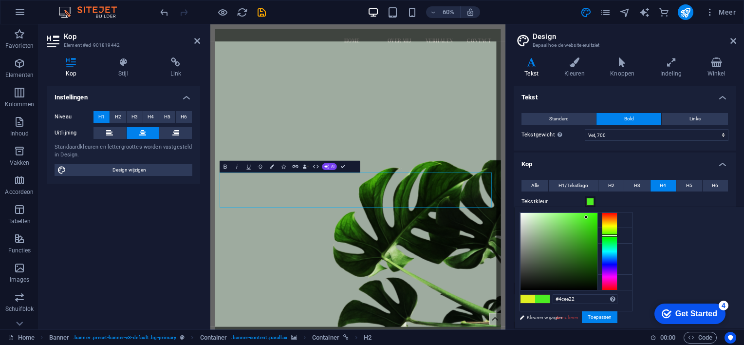
click at [617, 235] on div at bounding box center [610, 251] width 16 height 78
type input "#329219"
click at [597, 244] on div at bounding box center [558, 251] width 77 height 77
click at [597, 218] on div at bounding box center [558, 251] width 77 height 77
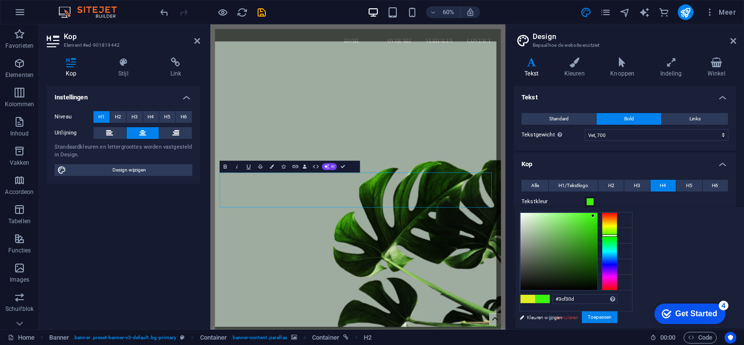
click at [597, 215] on div at bounding box center [558, 251] width 77 height 77
click at [597, 220] on div at bounding box center [558, 251] width 77 height 77
click at [597, 238] on div at bounding box center [558, 251] width 77 height 77
click at [597, 249] on div at bounding box center [558, 251] width 77 height 77
click at [597, 268] on div at bounding box center [558, 251] width 77 height 77
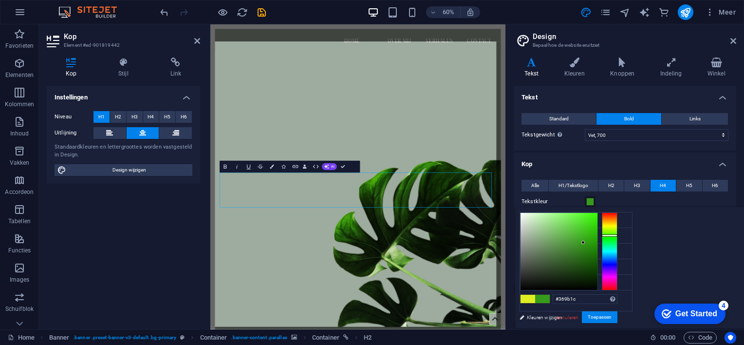
click at [597, 241] on div at bounding box center [558, 251] width 77 height 77
click at [590, 200] on span at bounding box center [590, 202] width 8 height 8
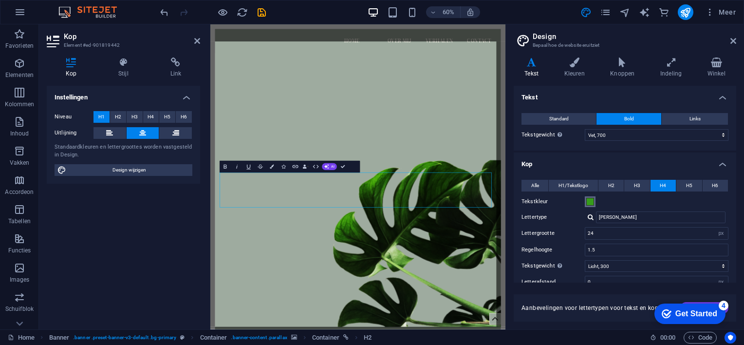
click at [592, 201] on span at bounding box center [590, 202] width 8 height 8
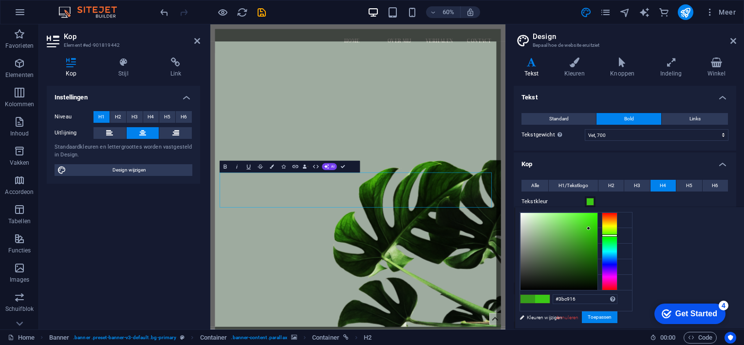
click at [589, 228] on div at bounding box center [558, 251] width 77 height 77
click at [601, 314] on button "Toepassen" at bounding box center [600, 317] width 36 height 12
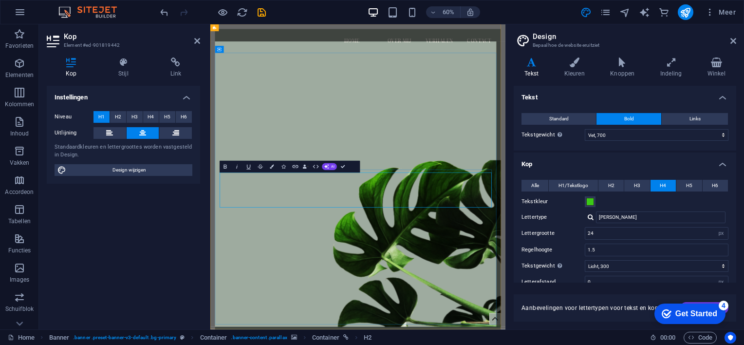
click at [591, 199] on span at bounding box center [590, 202] width 8 height 8
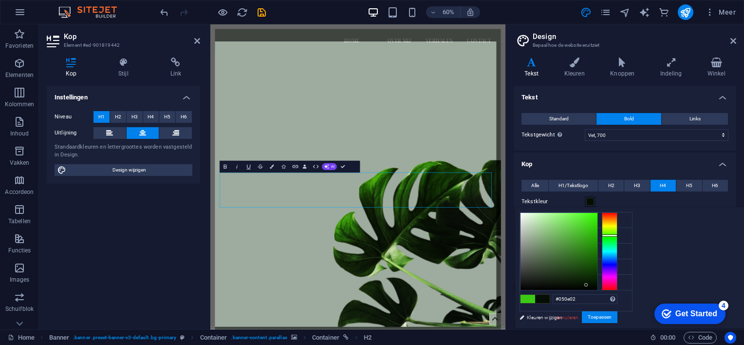
click at [597, 284] on div at bounding box center [558, 251] width 77 height 77
click at [526, 232] on icon at bounding box center [527, 235] width 7 height 7
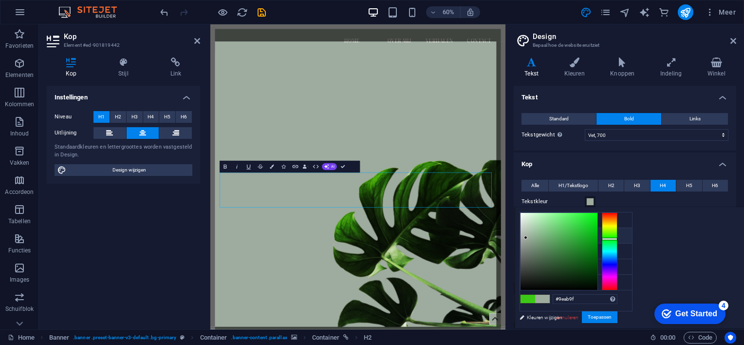
click at [535, 297] on span at bounding box center [527, 299] width 15 height 8
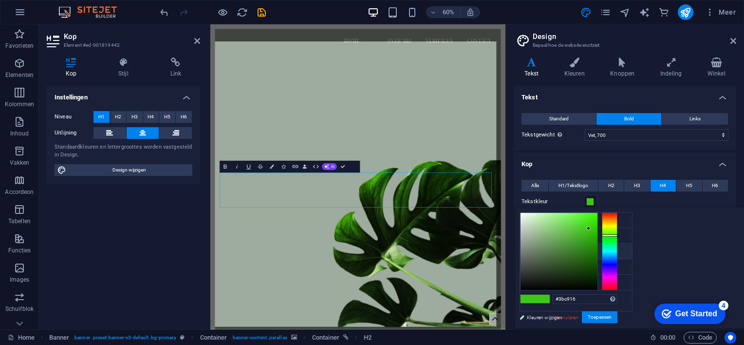
click at [526, 249] on icon at bounding box center [527, 250] width 7 height 7
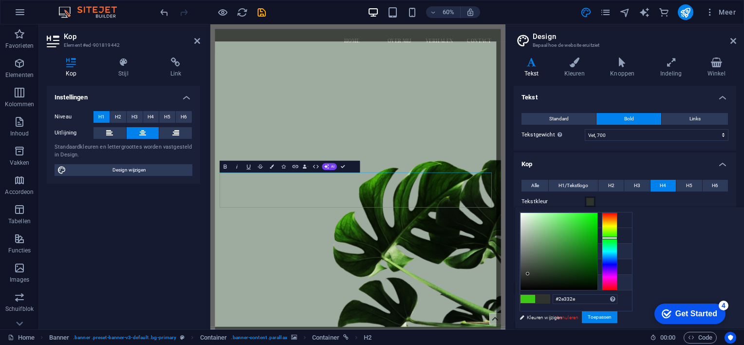
click at [531, 278] on span at bounding box center [528, 282] width 8 height 8
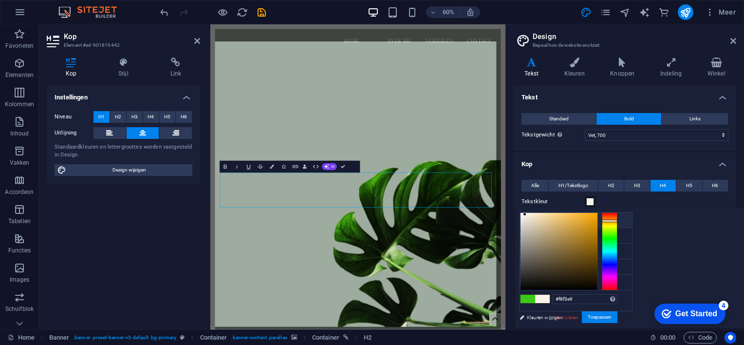
type input "#382a0d"
click at [597, 272] on div at bounding box center [558, 251] width 77 height 77
click at [731, 38] on icon at bounding box center [733, 41] width 6 height 8
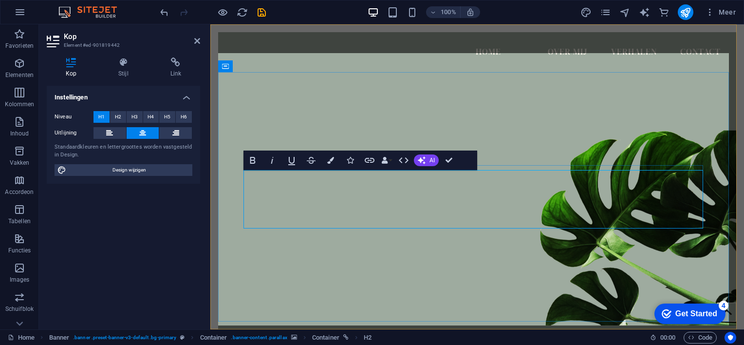
drag, startPoint x: 562, startPoint y: 193, endPoint x: 650, endPoint y: 201, distance: 88.9
click at [551, 109] on figure at bounding box center [477, 189] width 518 height 272
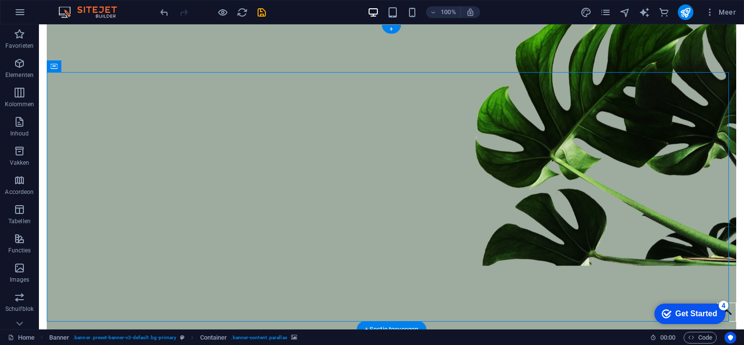
scroll to position [0, 0]
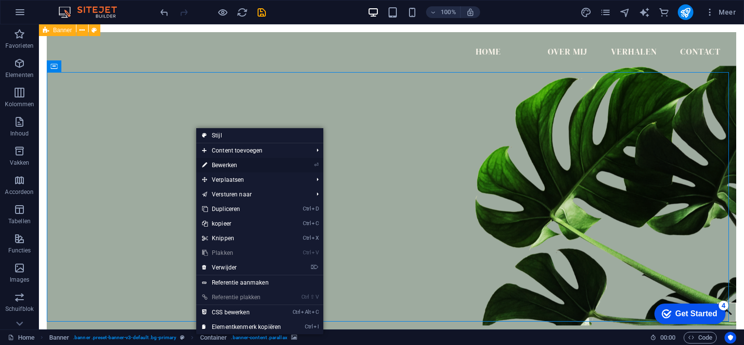
click at [213, 163] on link "⏎ Bewerken" at bounding box center [241, 165] width 91 height 15
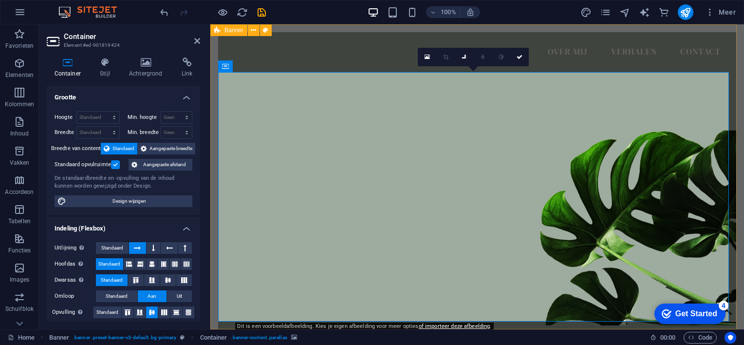
click at [375, 152] on figure at bounding box center [477, 189] width 518 height 272
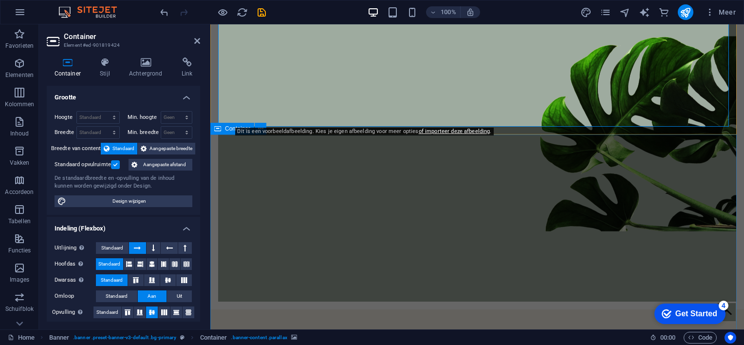
scroll to position [146, 0]
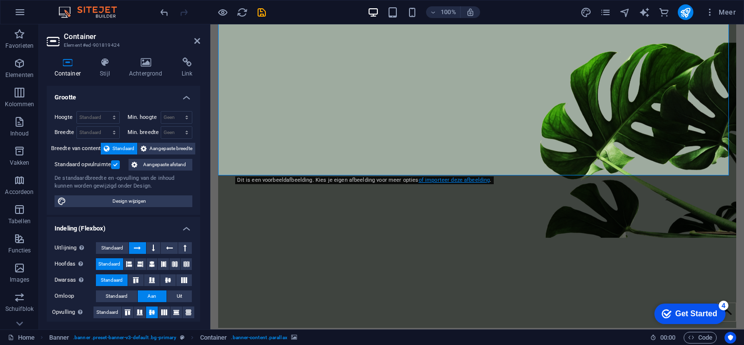
click at [429, 180] on link "of importeer deze afbeelding" at bounding box center [455, 180] width 72 height 6
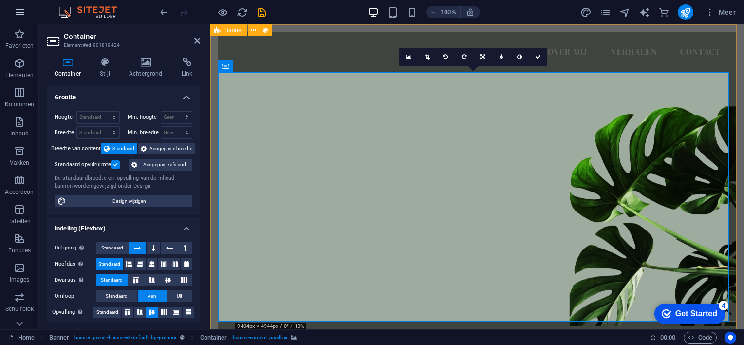
click at [23, 9] on icon "button" at bounding box center [20, 12] width 12 height 12
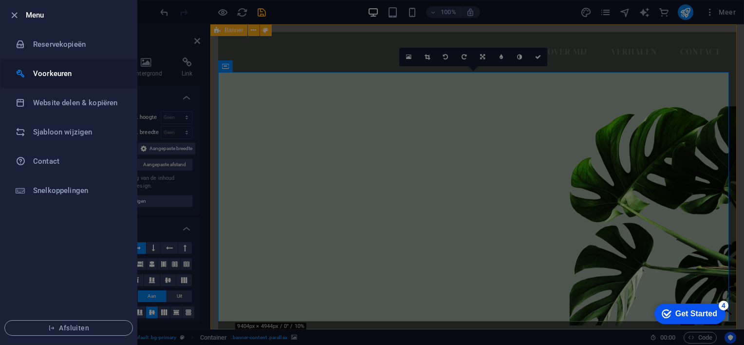
click at [40, 70] on h6 "Voorkeuren" at bounding box center [78, 74] width 90 height 12
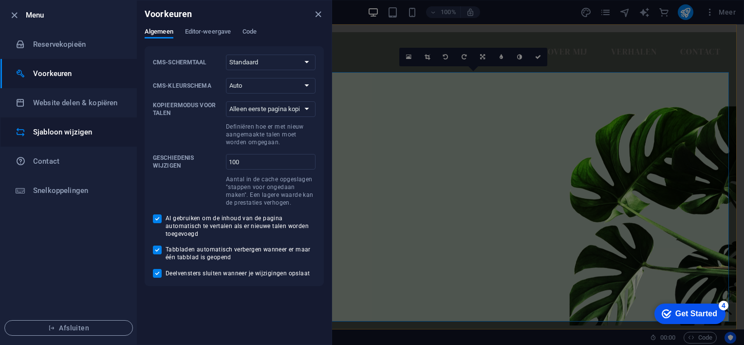
click at [21, 131] on icon at bounding box center [21, 132] width 10 height 10
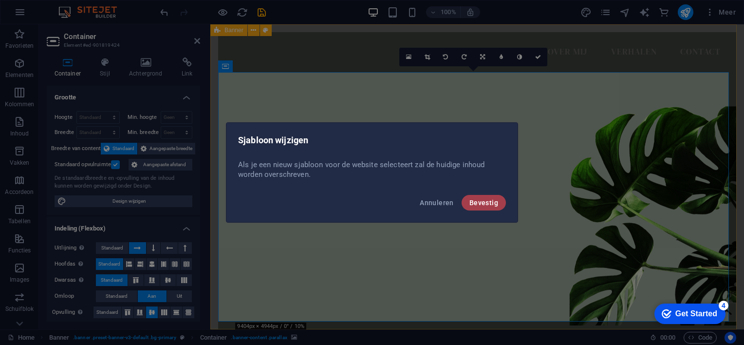
click at [481, 204] on span "Bevestig" at bounding box center [483, 203] width 29 height 8
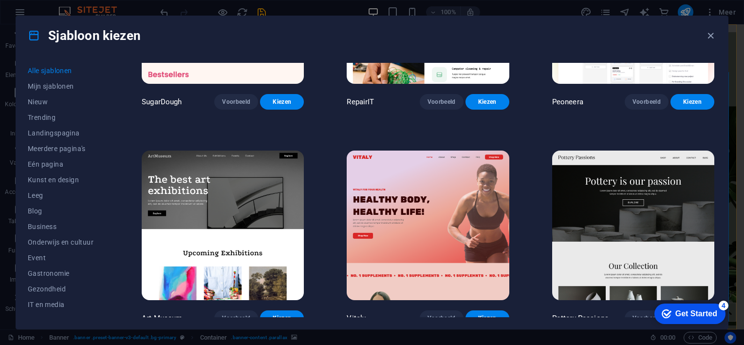
scroll to position [146, 0]
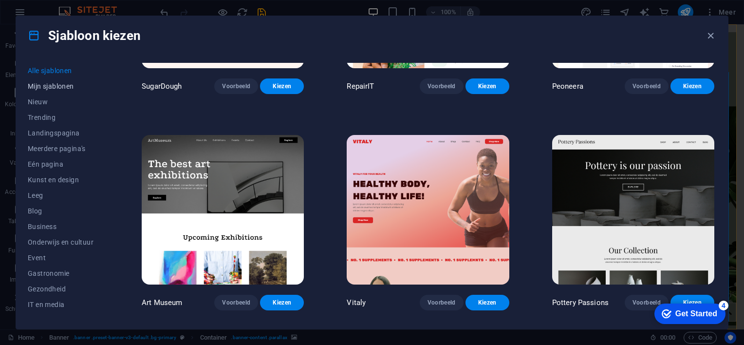
click at [58, 86] on span "Mijn sjablonen" at bounding box center [63, 86] width 71 height 8
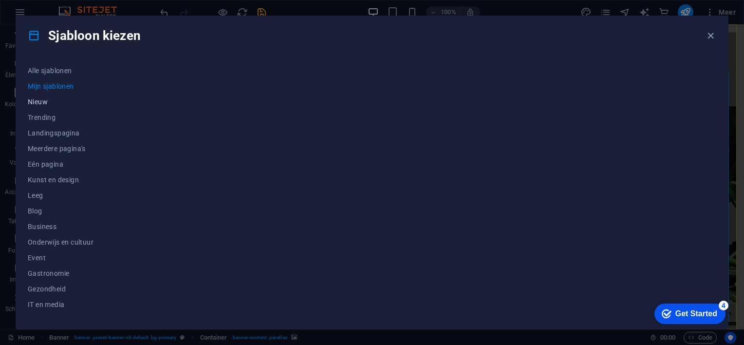
click at [39, 102] on span "Nieuw" at bounding box center [63, 102] width 71 height 8
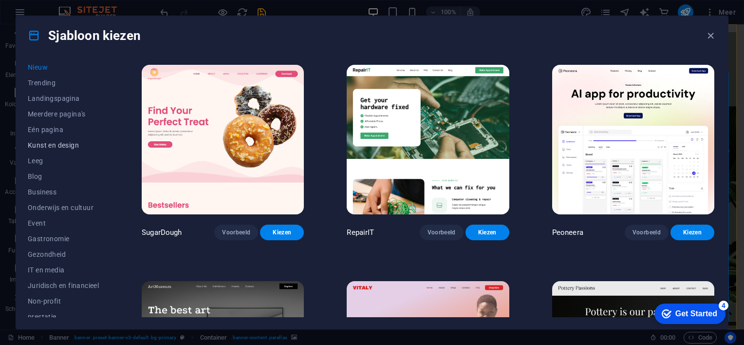
scroll to position [49, 0]
click at [33, 147] on span "Leeg" at bounding box center [63, 147] width 71 height 8
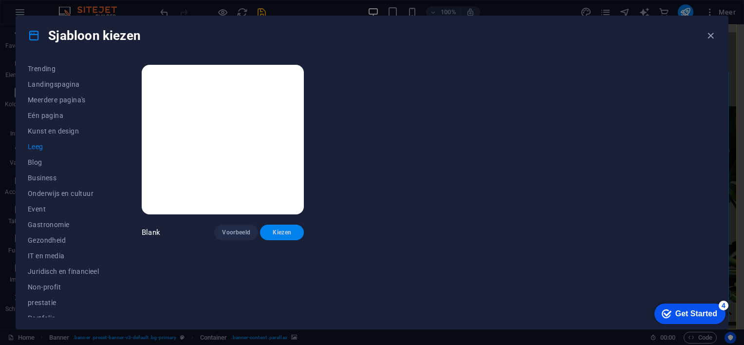
click at [284, 230] on span "Kiezen" at bounding box center [282, 232] width 28 height 8
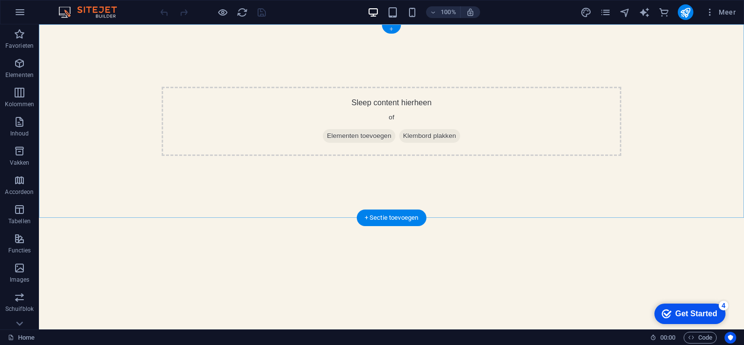
click at [391, 30] on div "+" at bounding box center [391, 29] width 19 height 9
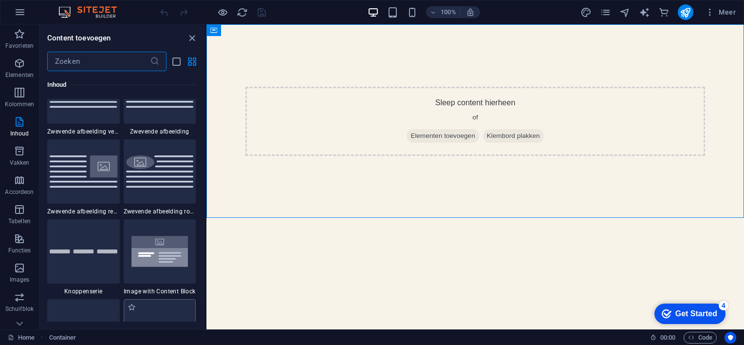
scroll to position [2142, 0]
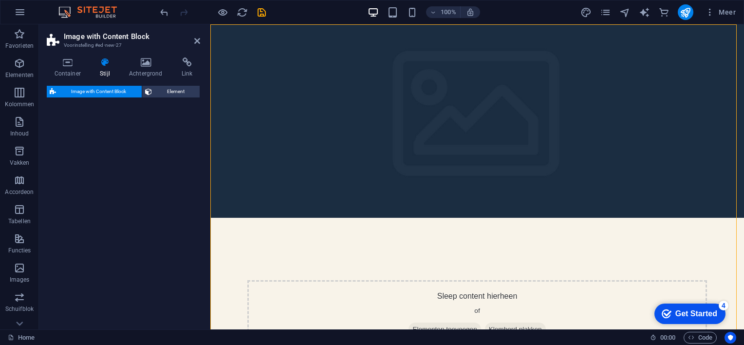
select select "rem"
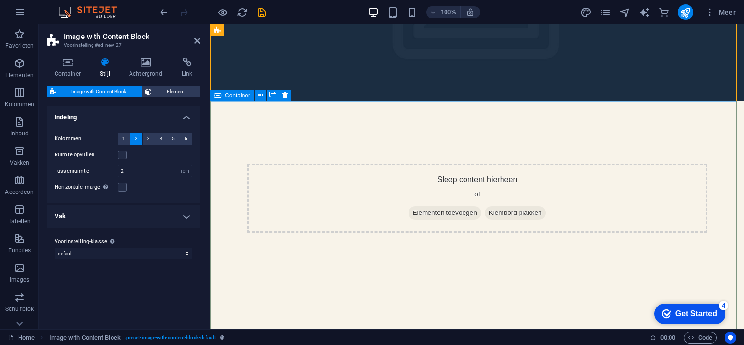
scroll to position [0, 0]
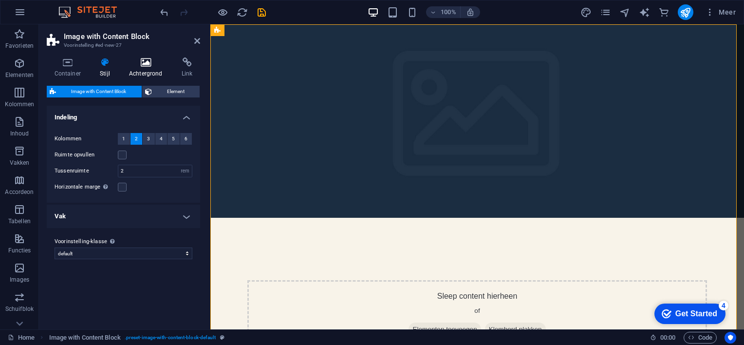
click at [146, 64] on icon at bounding box center [145, 62] width 49 height 10
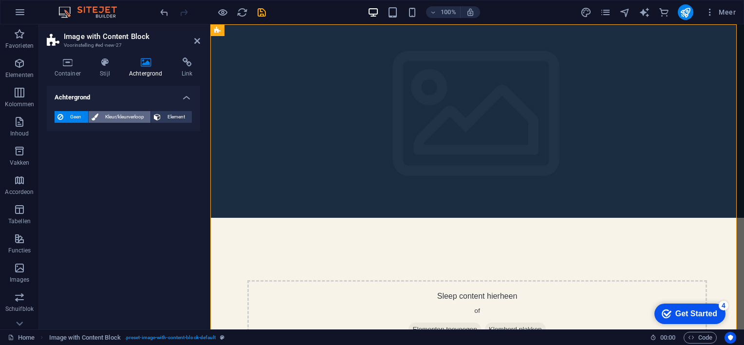
click at [125, 113] on span "Kleur/kleurverloop" at bounding box center [124, 117] width 47 height 12
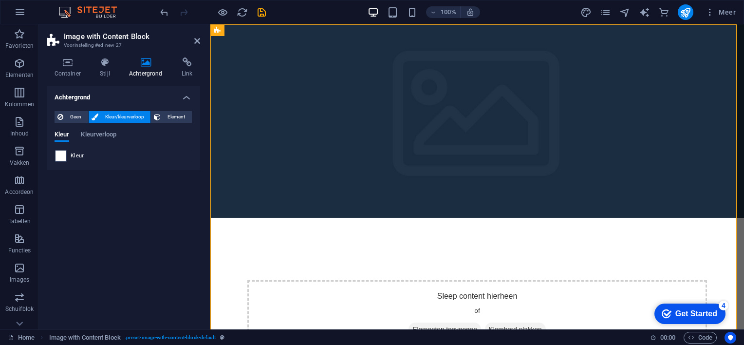
click at [58, 155] on span at bounding box center [60, 155] width 11 height 11
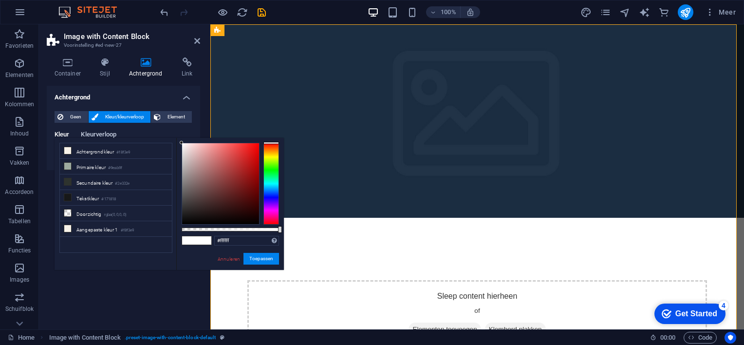
click at [93, 133] on span "Kleurverloop" at bounding box center [99, 136] width 36 height 14
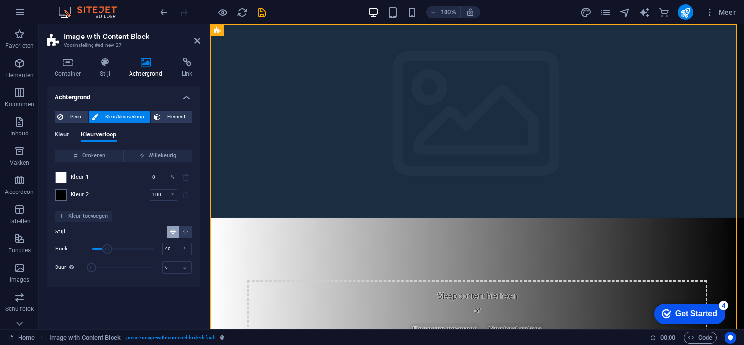
click at [61, 134] on span "Kleur" at bounding box center [62, 136] width 15 height 14
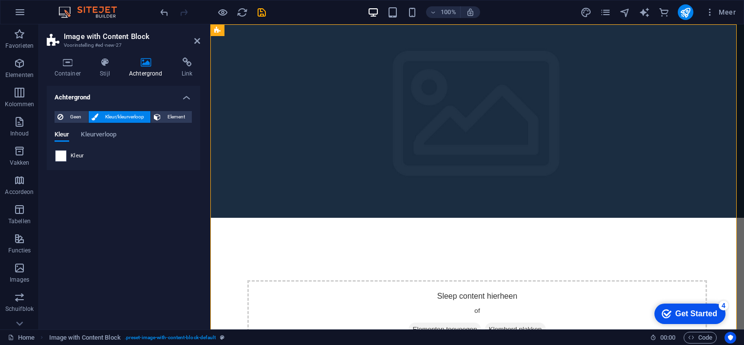
click at [64, 158] on span at bounding box center [60, 155] width 11 height 11
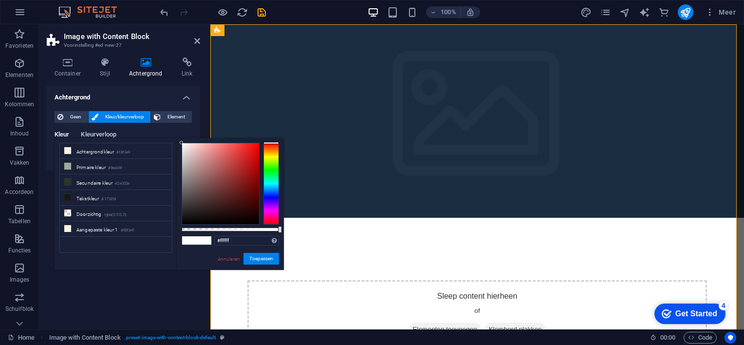
click at [90, 131] on span "Kleurverloop" at bounding box center [99, 136] width 36 height 14
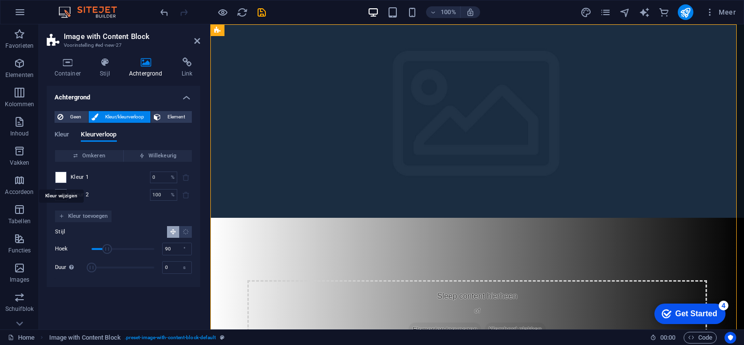
click at [62, 175] on span at bounding box center [60, 177] width 11 height 11
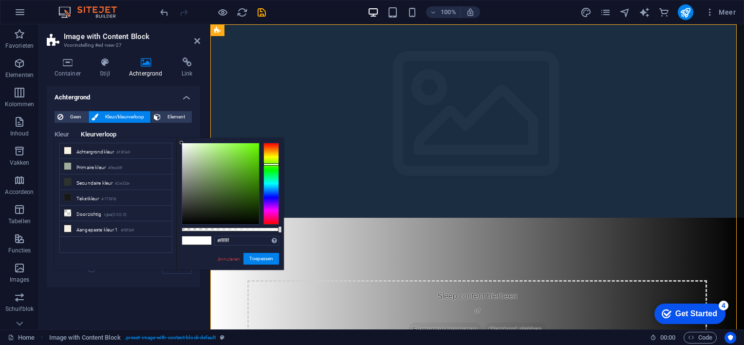
click at [272, 164] on div at bounding box center [271, 184] width 16 height 82
type input "#a7e97c"
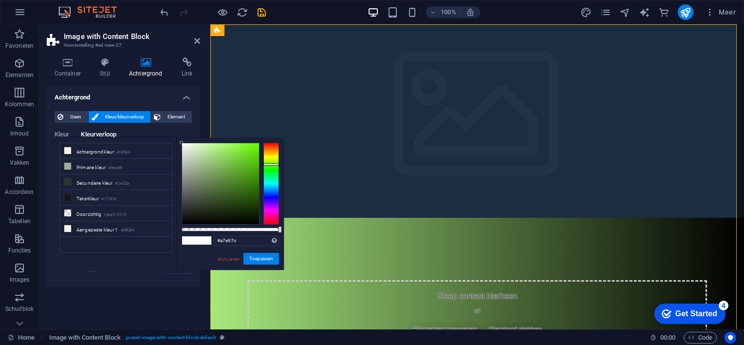
click at [218, 149] on div at bounding box center [220, 183] width 77 height 81
drag, startPoint x: 267, startPoint y: 257, endPoint x: 55, endPoint y: 226, distance: 214.1
click at [267, 257] on button "Toepassen" at bounding box center [261, 259] width 36 height 12
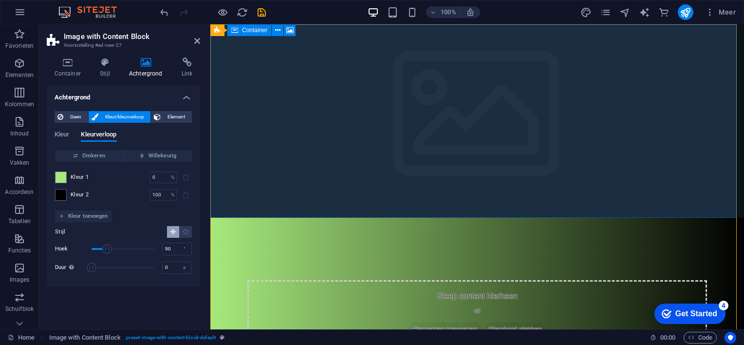
click at [386, 280] on div "Sleep content hierheen of Elementen toevoegen Klembord plakken" at bounding box center [477, 314] width 460 height 69
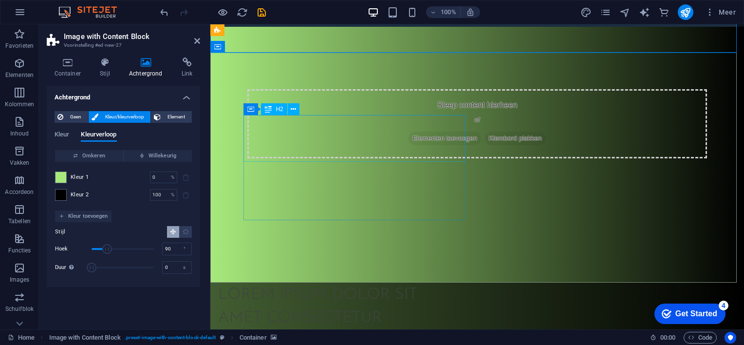
scroll to position [195, 0]
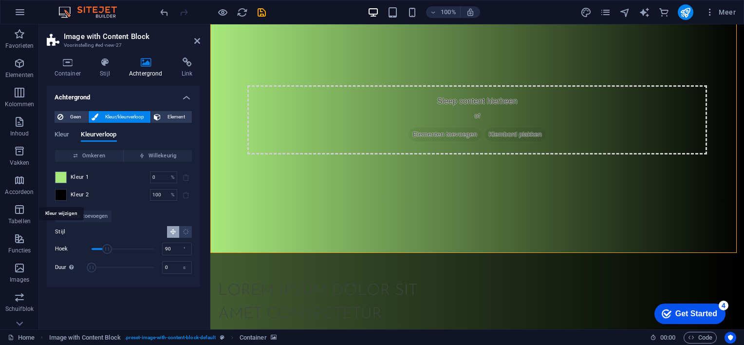
click at [62, 193] on span at bounding box center [60, 194] width 11 height 11
click at [60, 193] on span at bounding box center [60, 194] width 11 height 11
click at [64, 175] on span at bounding box center [60, 177] width 11 height 11
click at [105, 155] on span "Omkeren" at bounding box center [89, 156] width 60 height 12
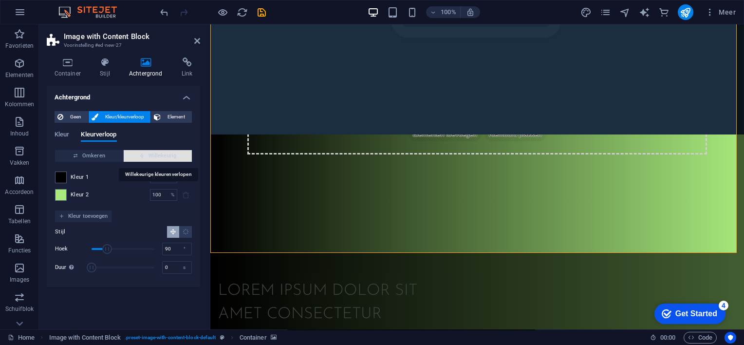
click at [150, 154] on span "Willekeurig" at bounding box center [158, 156] width 60 height 12
type input "44"
type input "132"
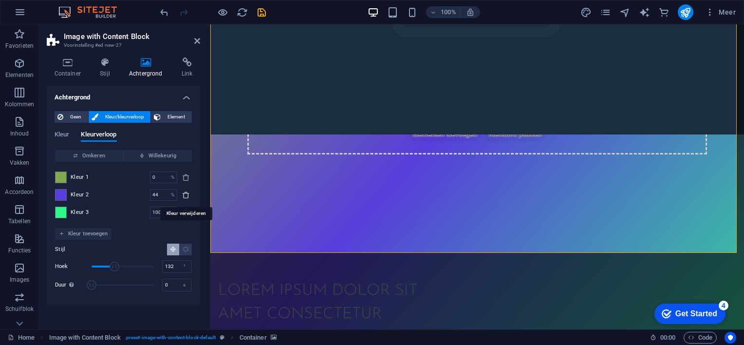
click at [184, 193] on icon "delete" at bounding box center [186, 195] width 8 height 8
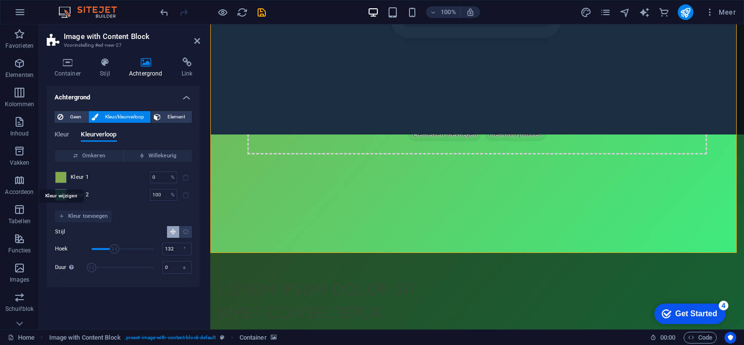
click at [61, 176] on span at bounding box center [60, 177] width 11 height 11
click at [60, 197] on span at bounding box center [60, 194] width 11 height 11
click at [155, 177] on input "0" at bounding box center [158, 177] width 17 height 12
click at [102, 154] on span "Omkeren" at bounding box center [89, 156] width 60 height 12
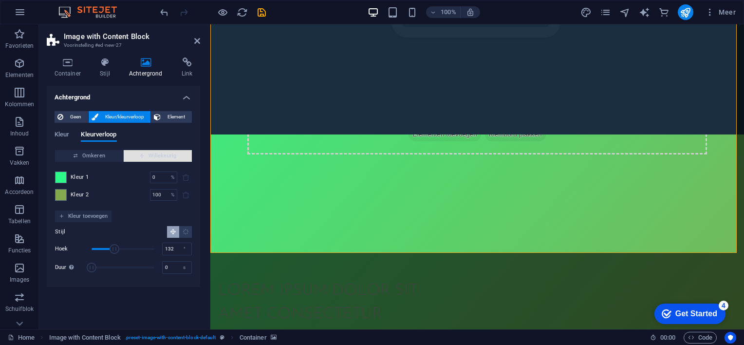
click at [147, 156] on span "Willekeurig" at bounding box center [158, 156] width 60 height 12
type input "7"
type input "220"
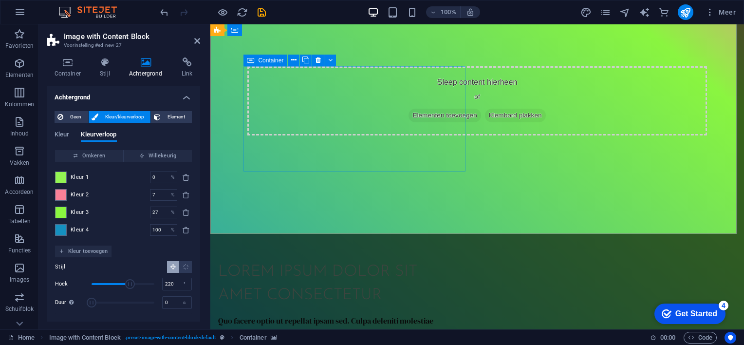
scroll to position [311, 0]
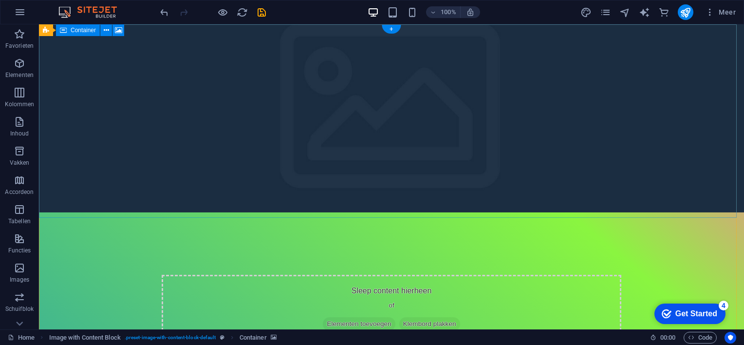
scroll to position [0, 0]
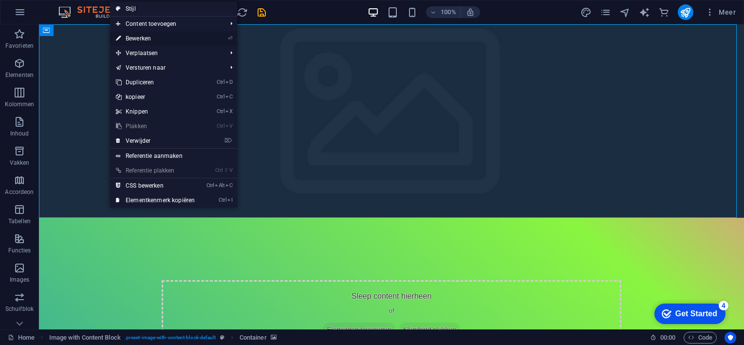
click at [133, 37] on link "⏎ Bewerken" at bounding box center [155, 38] width 91 height 15
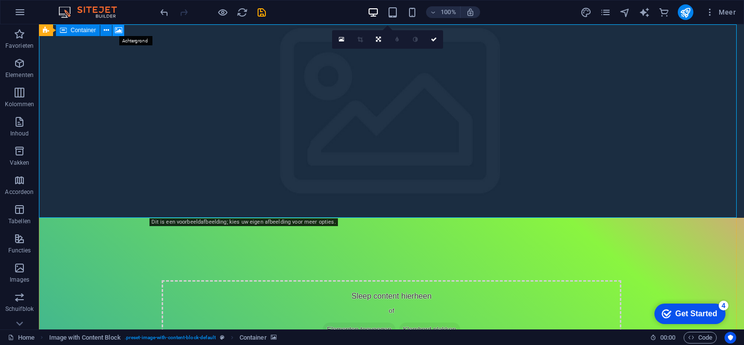
click at [116, 29] on icon at bounding box center [118, 30] width 7 height 10
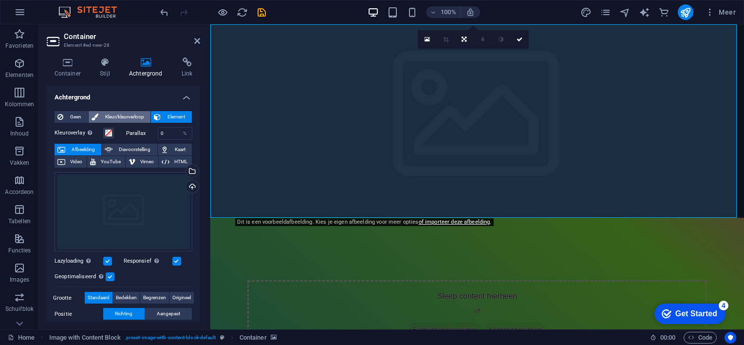
click at [126, 113] on span "Kleur/kleurverloop" at bounding box center [124, 117] width 47 height 12
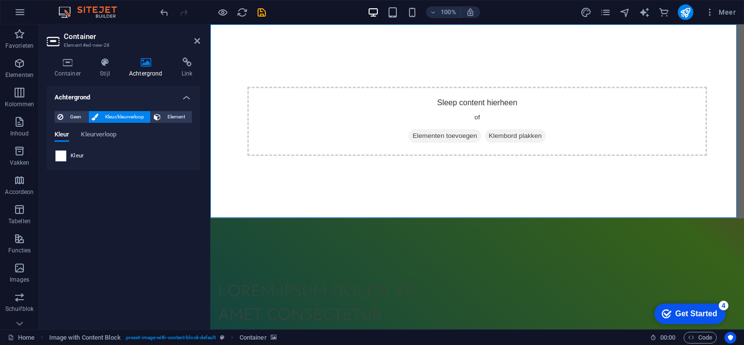
click at [61, 154] on span at bounding box center [60, 155] width 11 height 11
click at [60, 157] on span at bounding box center [60, 155] width 11 height 11
click at [105, 132] on span "Kleurverloop" at bounding box center [99, 136] width 36 height 14
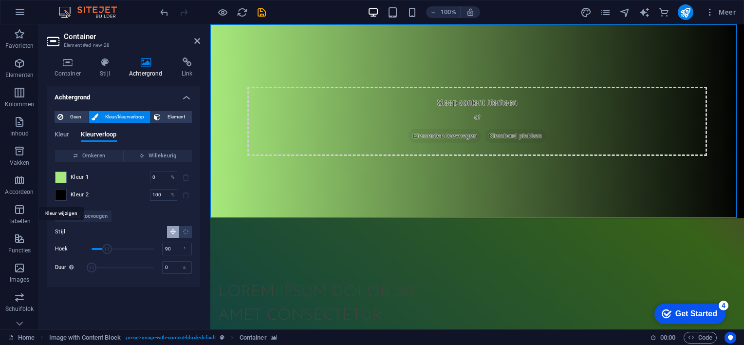
click at [61, 194] on span at bounding box center [60, 194] width 11 height 11
click at [392, 53] on div "Sleep content hierheen of Elementen toevoegen Klembord plakken" at bounding box center [477, 121] width 534 height 194
click at [469, 100] on div "Sleep content hierheen of Elementen toevoegen Klembord plakken" at bounding box center [477, 121] width 460 height 69
click at [280, 29] on icon at bounding box center [277, 30] width 5 height 10
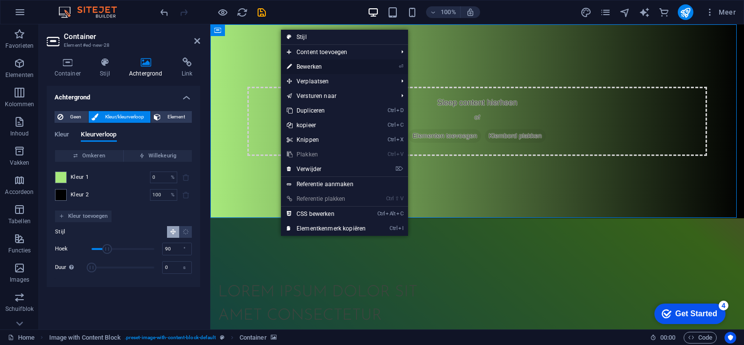
click at [341, 66] on link "⏎ Bewerken" at bounding box center [326, 66] width 91 height 15
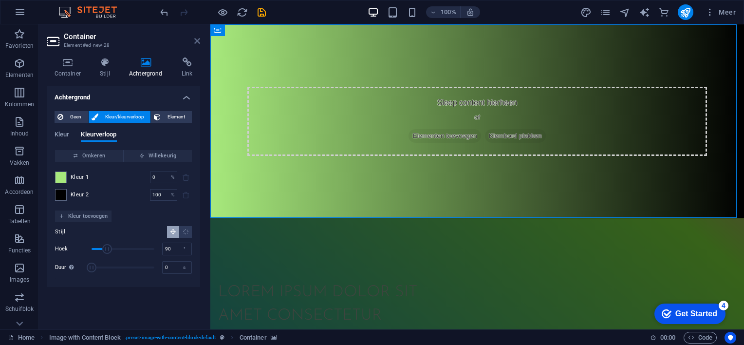
click at [199, 39] on icon at bounding box center [197, 41] width 6 height 8
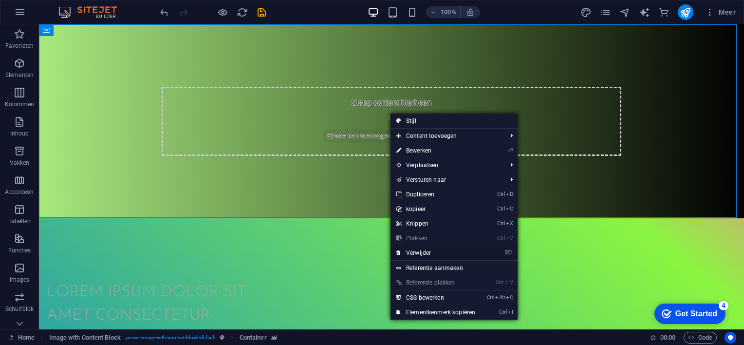
drag, startPoint x: 419, startPoint y: 251, endPoint x: 380, endPoint y: 216, distance: 52.7
click at [419, 251] on link "⌦ Verwijder" at bounding box center [435, 252] width 91 height 15
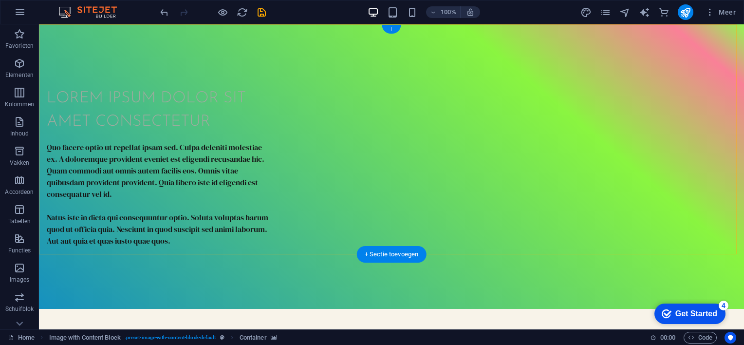
click at [394, 30] on div "+" at bounding box center [391, 29] width 19 height 9
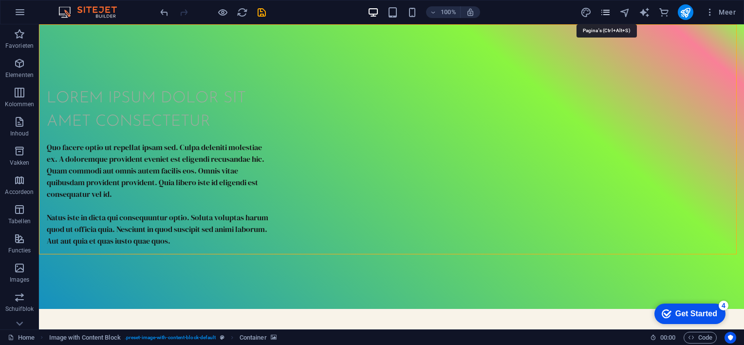
click at [607, 11] on icon "pages" at bounding box center [605, 12] width 11 height 11
click at [604, 10] on icon "pages" at bounding box center [605, 12] width 11 height 11
click at [587, 11] on icon "design" at bounding box center [585, 12] width 11 height 11
click at [586, 11] on icon "design" at bounding box center [585, 12] width 11 height 11
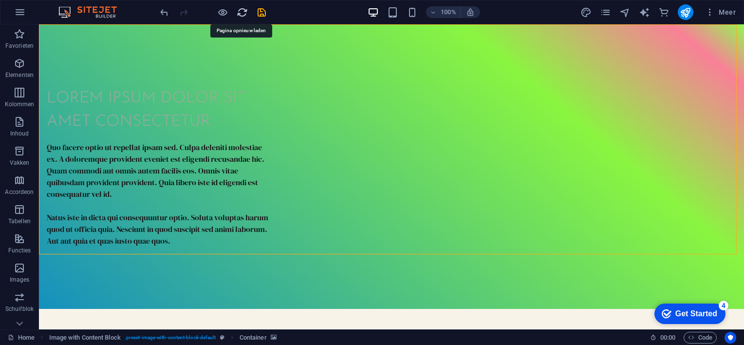
click at [244, 11] on icon "reload" at bounding box center [242, 12] width 11 height 11
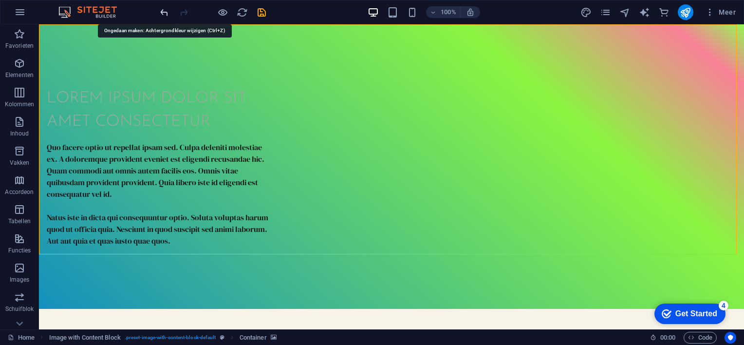
click at [165, 13] on icon "undo" at bounding box center [164, 12] width 11 height 11
click at [161, 11] on icon "undo" at bounding box center [164, 12] width 11 height 11
click at [164, 10] on icon "undo" at bounding box center [164, 12] width 11 height 11
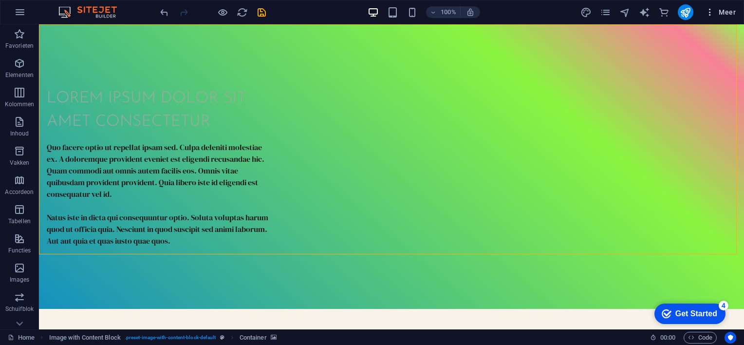
click at [721, 9] on span "Meer" at bounding box center [720, 12] width 31 height 10
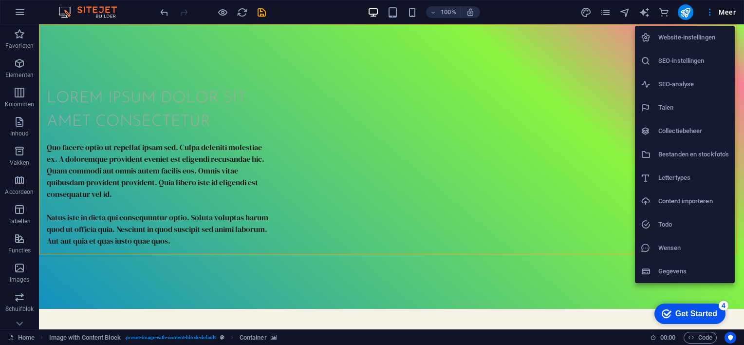
click at [315, 117] on div at bounding box center [372, 172] width 744 height 345
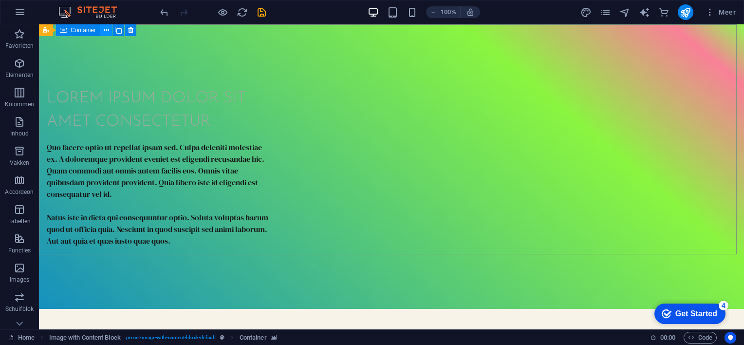
click at [104, 29] on icon at bounding box center [106, 30] width 5 height 10
click at [141, 29] on icon at bounding box center [141, 30] width 5 height 10
select select "rem"
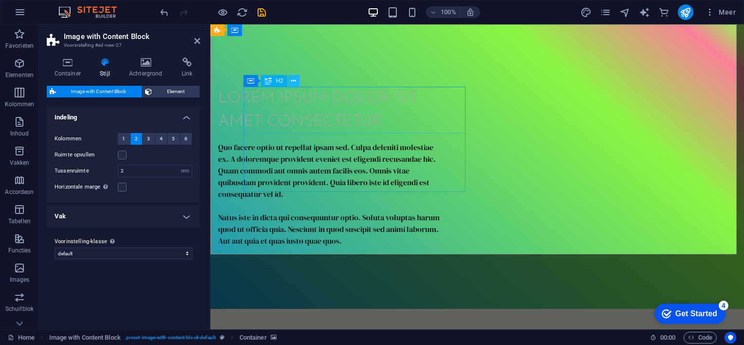
click at [292, 79] on icon at bounding box center [293, 81] width 5 height 10
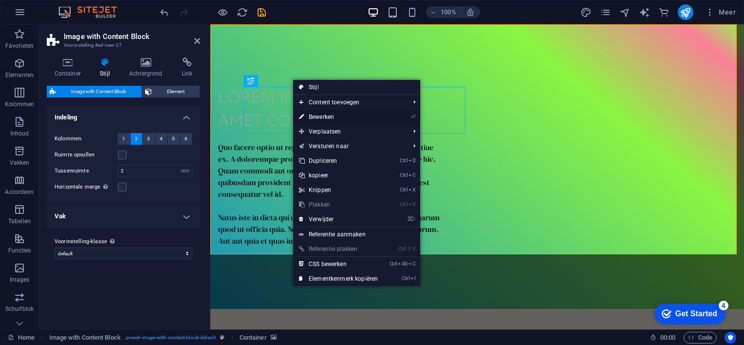
click at [312, 114] on link "⏎ Bewerken" at bounding box center [338, 117] width 91 height 15
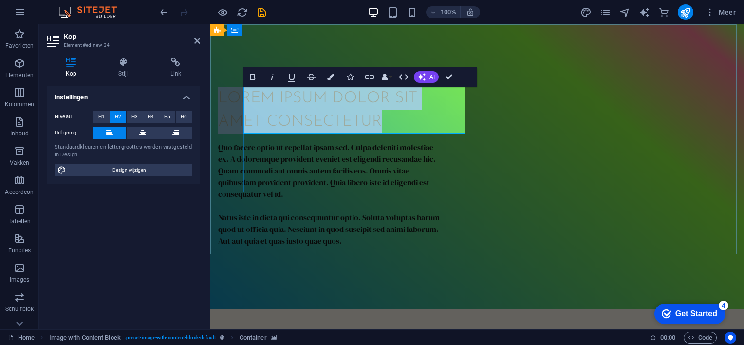
click at [437, 119] on h2 "Lorem ipsum dolor sit amet consectetur" at bounding box center [329, 110] width 222 height 47
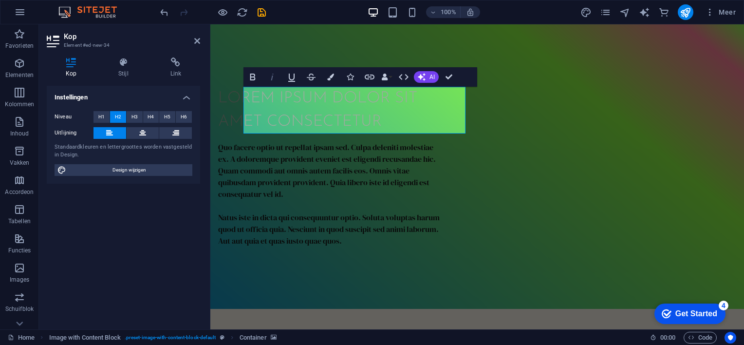
click at [273, 76] on icon "button" at bounding box center [272, 77] width 2 height 7
click at [411, 121] on h2 "Lorem ipsum dolor sit amet consectetur ​" at bounding box center [329, 110] width 222 height 47
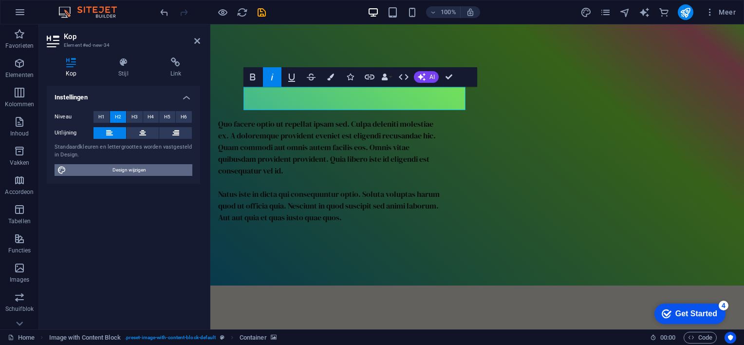
click at [59, 169] on icon at bounding box center [61, 170] width 9 height 12
select select "700"
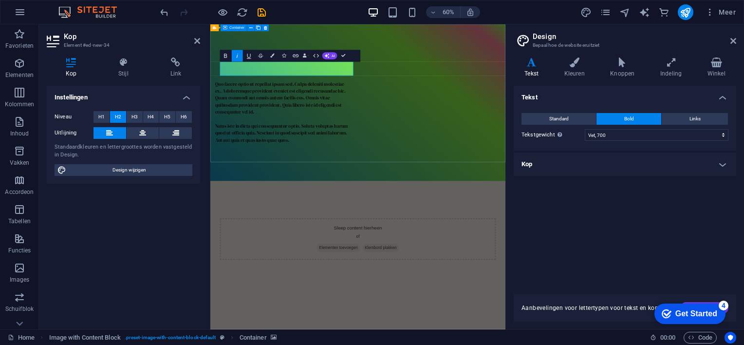
click at [273, 209] on div "​ Quo facere optio ut repellat ipsam sed. Culpa deleniti molestiae ex. A dolore…" at bounding box center [456, 154] width 492 height 261
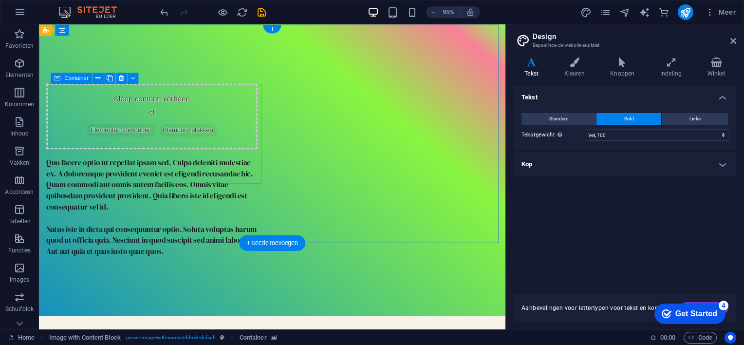
click at [193, 156] on div "Sleep content hierheen of Elementen toevoegen Klembord plakken" at bounding box center [158, 121] width 222 height 69
click at [119, 75] on icon at bounding box center [121, 78] width 5 height 10
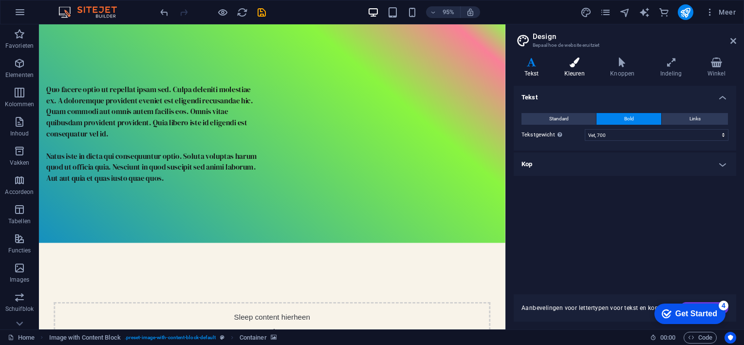
click at [569, 66] on icon at bounding box center [574, 62] width 42 height 10
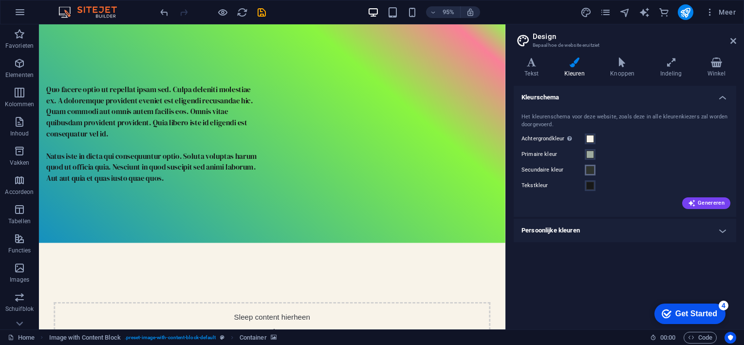
click at [590, 171] on span at bounding box center [590, 170] width 8 height 8
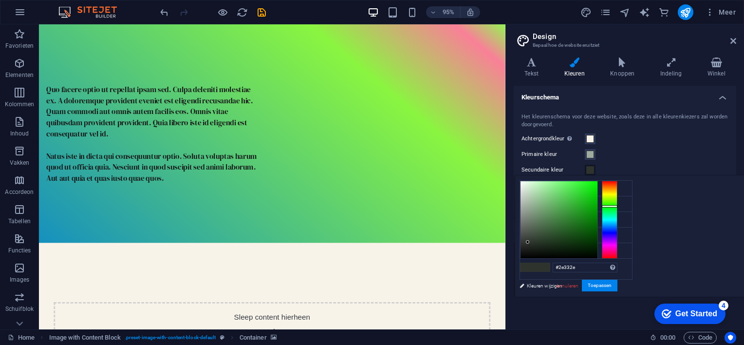
type input "#1ae31a"
click at [597, 188] on div at bounding box center [558, 219] width 77 height 77
click at [590, 136] on span at bounding box center [590, 139] width 8 height 8
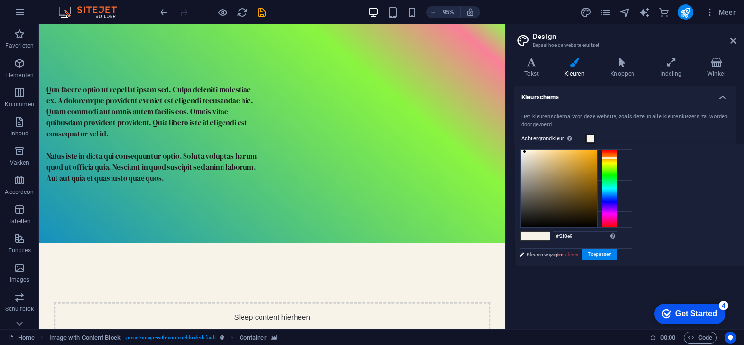
click at [617, 166] on div at bounding box center [610, 188] width 16 height 78
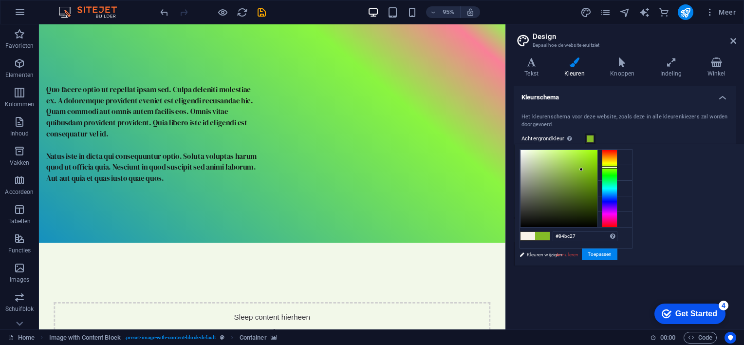
click at [597, 169] on div at bounding box center [558, 188] width 77 height 77
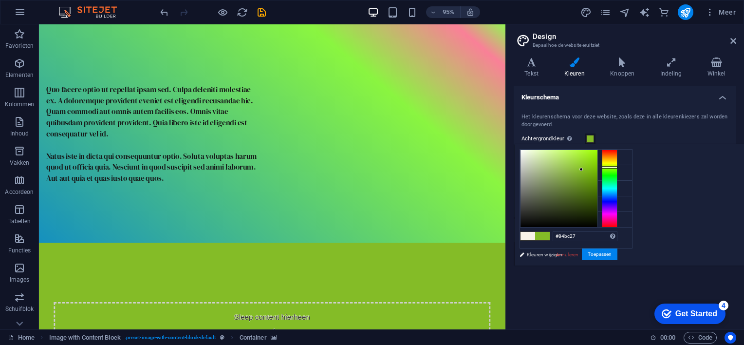
type input "#9ee825"
click at [597, 156] on div at bounding box center [558, 188] width 77 height 77
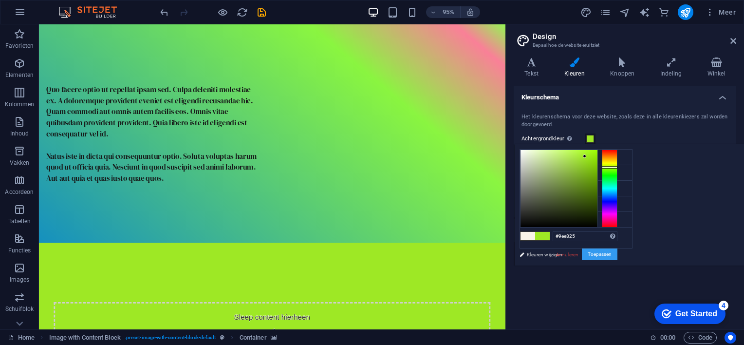
click at [617, 253] on button "Toepassen" at bounding box center [600, 254] width 36 height 12
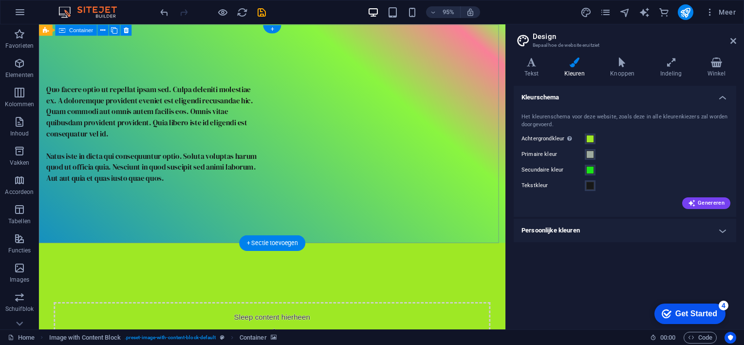
click at [433, 111] on div "Quo facere optio ut repellat ipsam sed. Culpa deleniti molestiae ex. A doloremq…" at bounding box center [284, 139] width 491 height 230
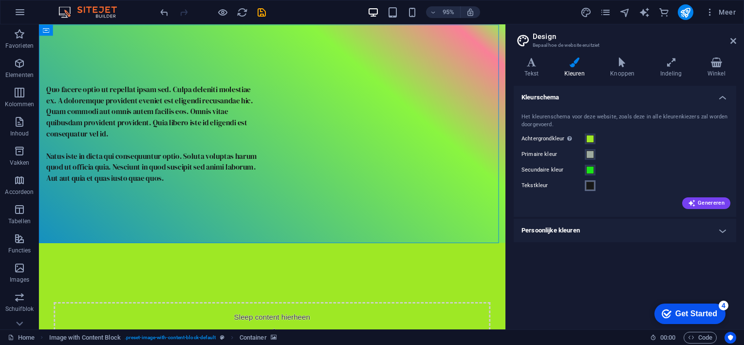
click at [590, 184] on span at bounding box center [590, 186] width 8 height 8
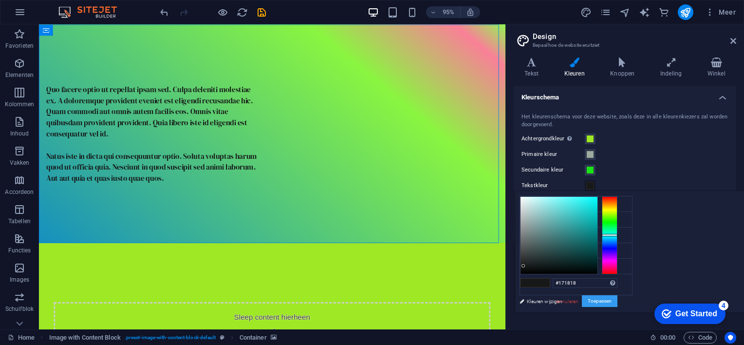
click at [617, 298] on button "Toepassen" at bounding box center [600, 301] width 36 height 12
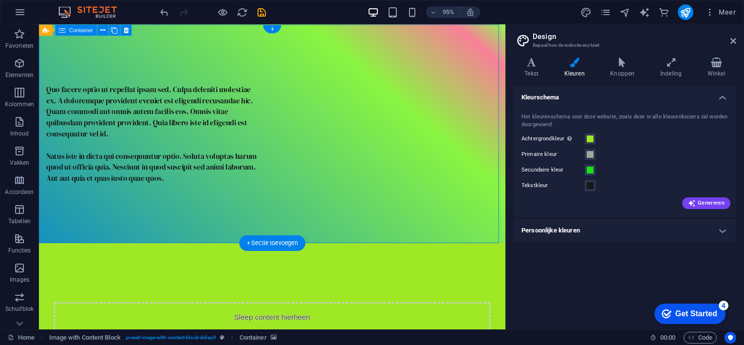
click at [363, 110] on div "Quo facere optio ut repellat ipsam sed. Culpa deleniti molestiae ex. A doloremq…" at bounding box center [284, 139] width 491 height 230
click at [406, 121] on div "Quo facere optio ut repellat ipsam sed. Culpa deleniti molestiae ex. A doloremq…" at bounding box center [284, 139] width 491 height 230
click at [319, 121] on div "Quo facere optio ut repellat ipsam sed. Culpa deleniti molestiae ex. A doloremq…" at bounding box center [284, 139] width 491 height 230
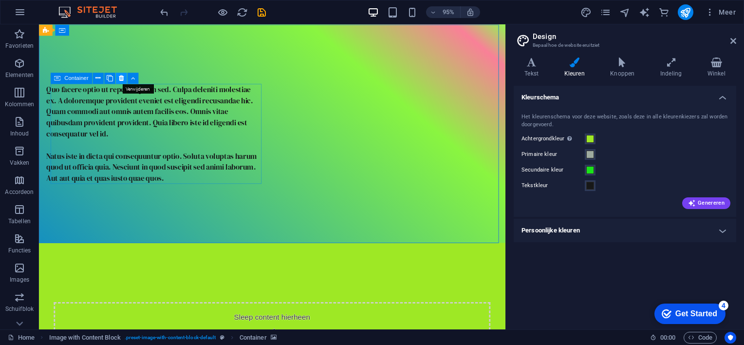
drag, startPoint x: 120, startPoint y: 75, endPoint x: 90, endPoint y: 55, distance: 35.8
click at [120, 75] on icon at bounding box center [121, 78] width 5 height 10
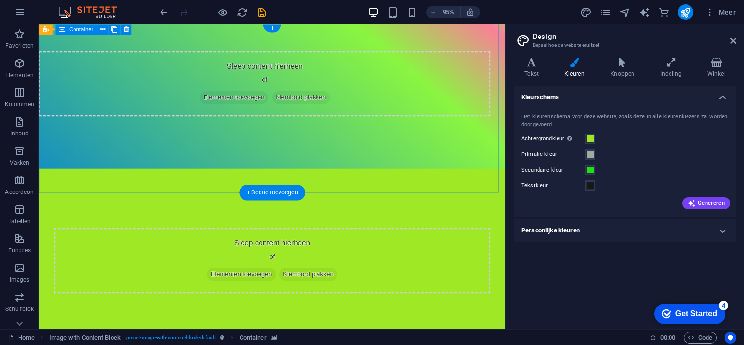
scroll to position [50, 0]
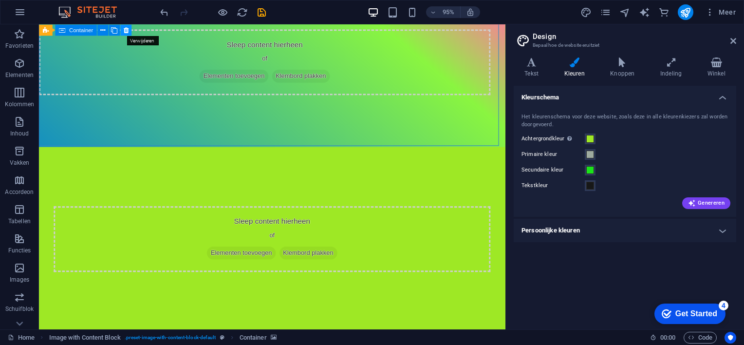
click at [128, 28] on icon at bounding box center [125, 30] width 5 height 10
click at [19, 63] on icon "button" at bounding box center [20, 63] width 12 height 12
click at [19, 93] on icon "button" at bounding box center [20, 93] width 12 height 12
click at [17, 122] on icon "button" at bounding box center [20, 122] width 12 height 12
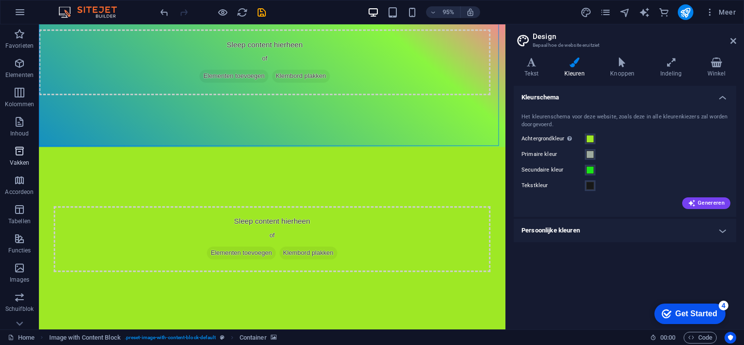
click at [21, 152] on icon "button" at bounding box center [20, 151] width 12 height 12
click at [20, 190] on p "Accordeon" at bounding box center [19, 192] width 29 height 8
click at [22, 210] on icon "button" at bounding box center [20, 209] width 12 height 12
click at [732, 37] on icon at bounding box center [733, 41] width 6 height 8
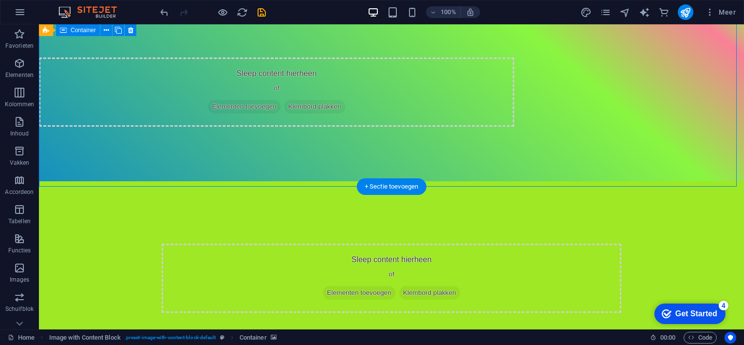
scroll to position [0, 0]
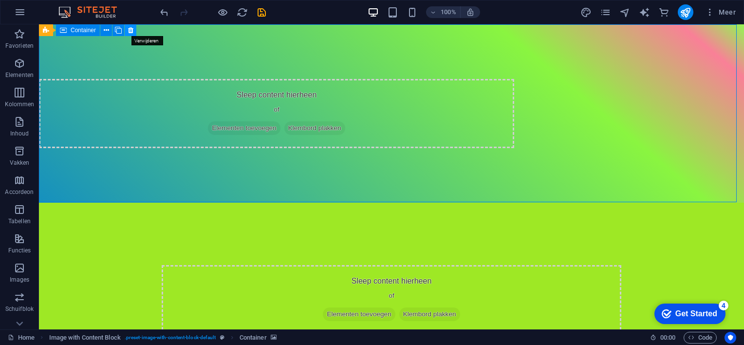
click at [132, 29] on icon at bounding box center [130, 30] width 5 height 10
click at [107, 31] on icon at bounding box center [106, 30] width 5 height 10
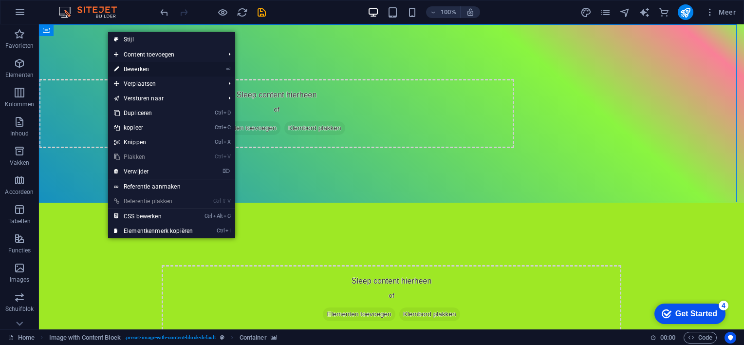
click at [130, 66] on link "⏎ Bewerken" at bounding box center [153, 69] width 91 height 15
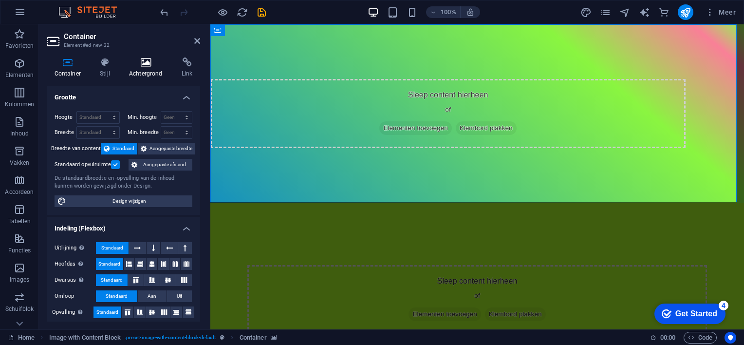
click at [152, 67] on h4 "Achtergrond" at bounding box center [147, 67] width 53 height 20
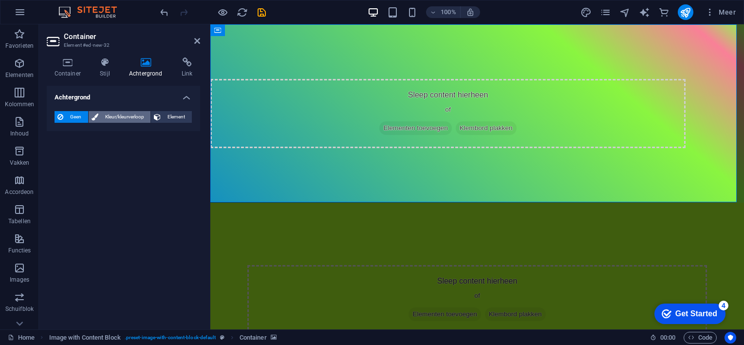
click at [112, 117] on span "Kleur/kleurverloop" at bounding box center [124, 117] width 47 height 12
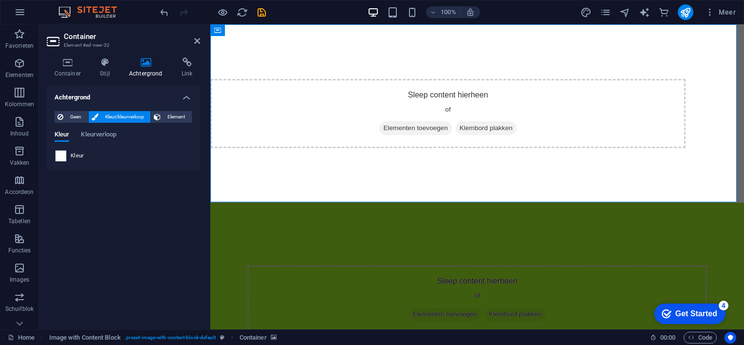
click at [62, 155] on span at bounding box center [60, 155] width 11 height 11
click at [99, 134] on span "Kleurverloop" at bounding box center [99, 136] width 36 height 14
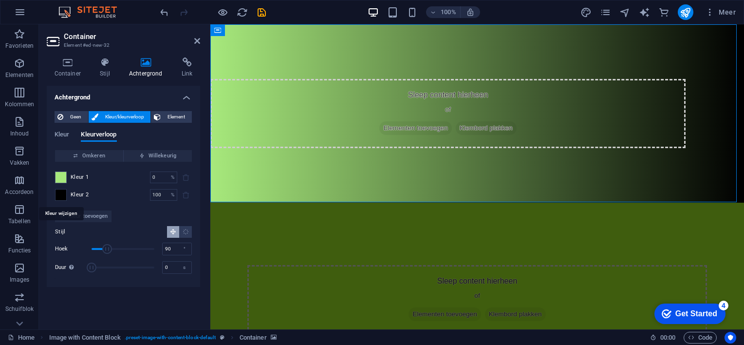
click at [61, 190] on span at bounding box center [60, 194] width 11 height 11
click at [64, 196] on span at bounding box center [60, 194] width 11 height 11
click at [154, 153] on span "Willekeurig" at bounding box center [158, 156] width 60 height 12
type input "28"
type input "183"
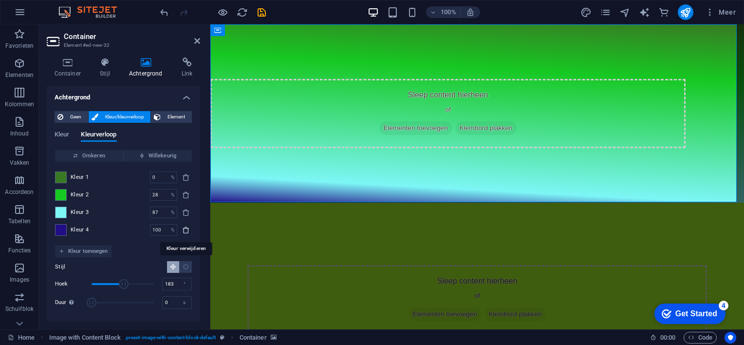
click at [184, 227] on icon "delete" at bounding box center [186, 230] width 8 height 8
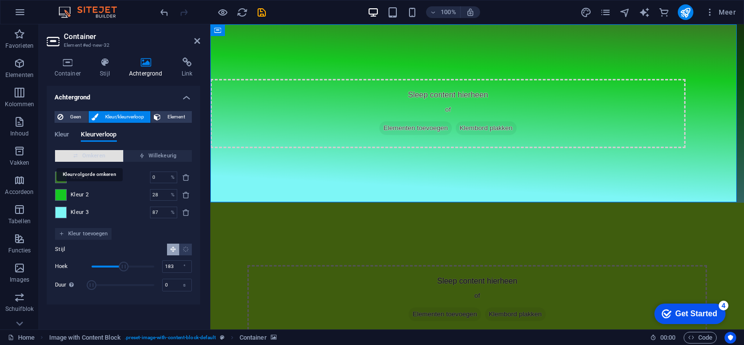
click at [104, 156] on span "Omkeren" at bounding box center [89, 156] width 60 height 12
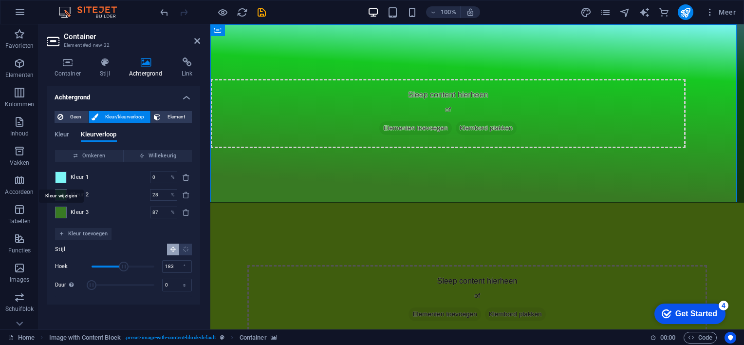
click at [62, 176] on span at bounding box center [60, 177] width 11 height 11
click at [185, 249] on icon "Radiaal kleurverloop" at bounding box center [186, 249] width 6 height 6
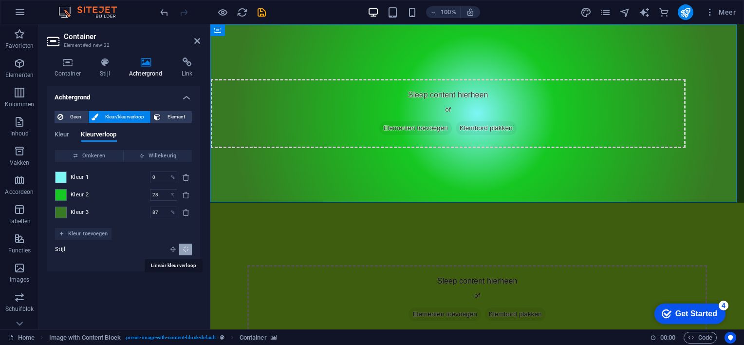
click at [175, 250] on icon "Lineair kleurverloop" at bounding box center [173, 249] width 6 height 6
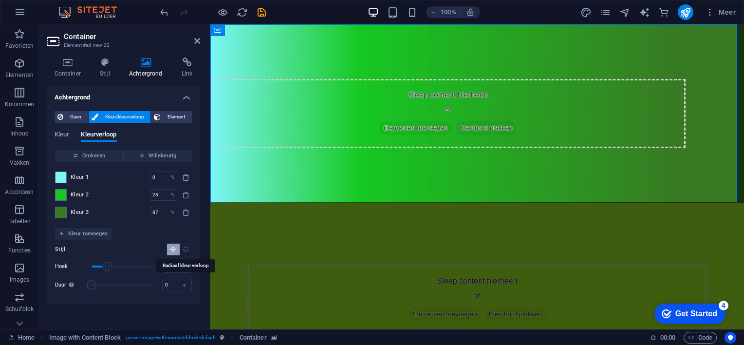
click at [185, 250] on icon "Radiaal kleurverloop" at bounding box center [186, 249] width 6 height 6
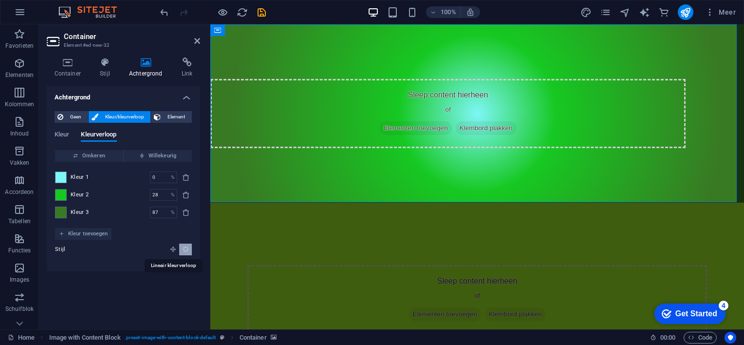
click at [170, 248] on icon "Lineair kleurverloop" at bounding box center [173, 249] width 6 height 6
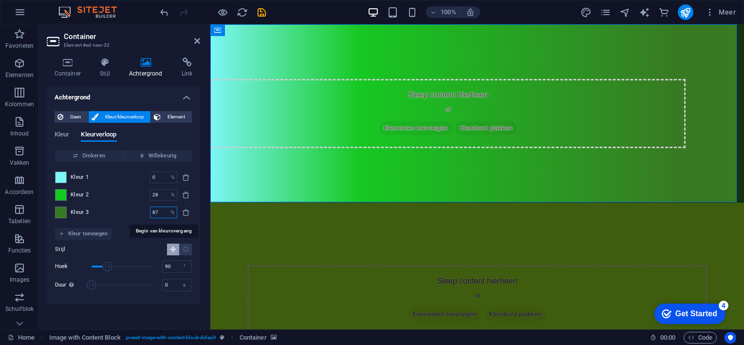
click at [162, 213] on input "87" at bounding box center [158, 212] width 17 height 12
type input "8"
type input "0"
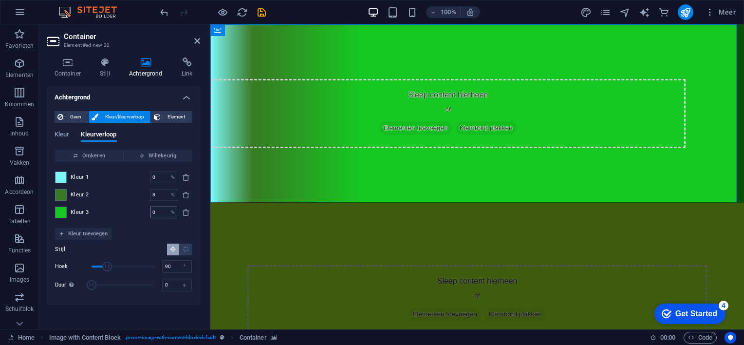
type input "0"
type input "8"
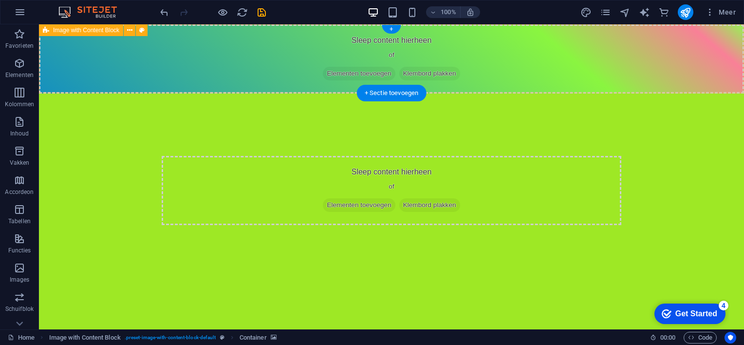
click at [137, 68] on div "Sleep content hierheen of Elementen toevoegen Klembord plakken" at bounding box center [391, 58] width 705 height 69
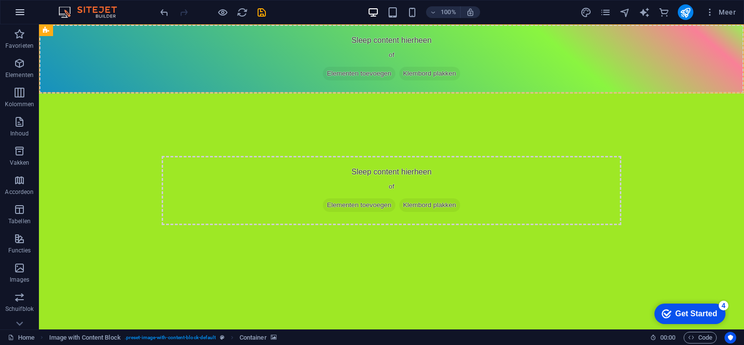
click at [18, 12] on icon "button" at bounding box center [20, 12] width 12 height 12
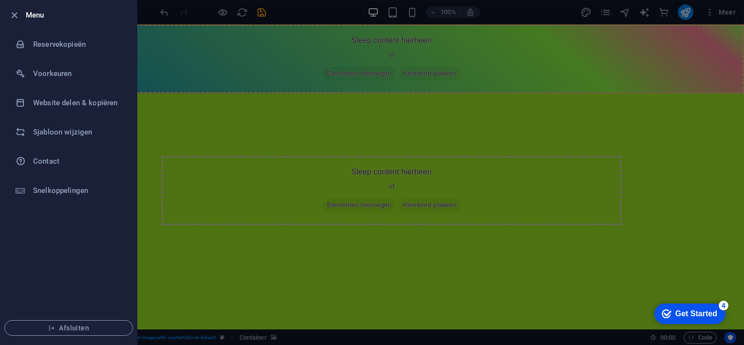
click at [208, 107] on div at bounding box center [372, 172] width 744 height 345
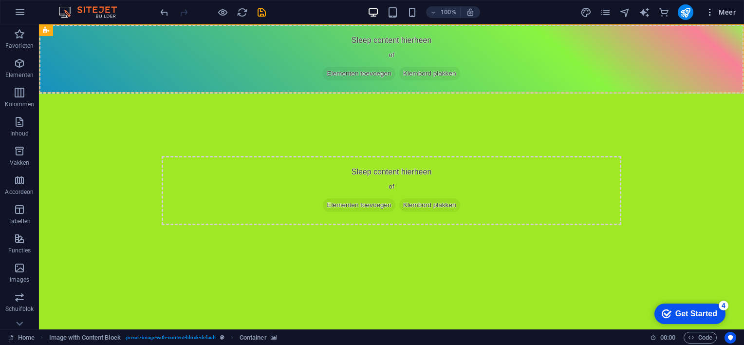
click at [728, 14] on span "Meer" at bounding box center [720, 12] width 31 height 10
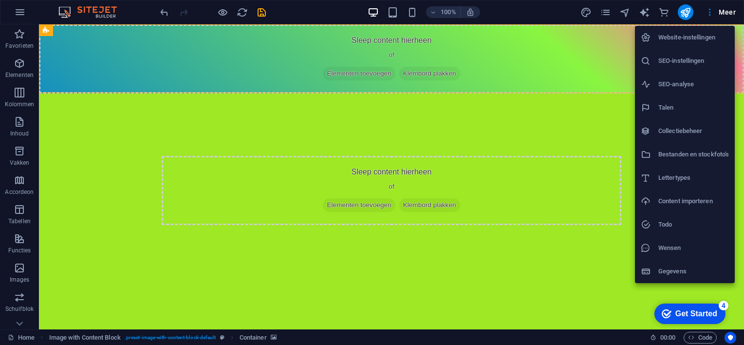
click at [17, 10] on div at bounding box center [372, 172] width 744 height 345
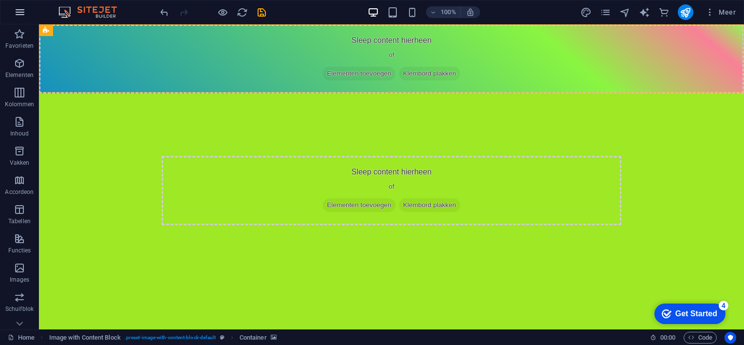
click at [20, 12] on icon "button" at bounding box center [20, 12] width 12 height 12
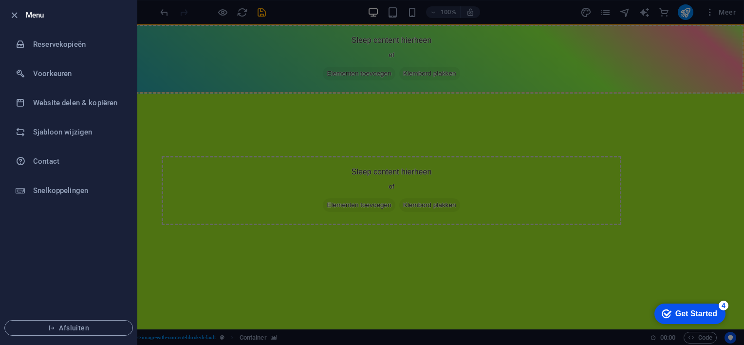
click at [191, 132] on div at bounding box center [372, 172] width 744 height 345
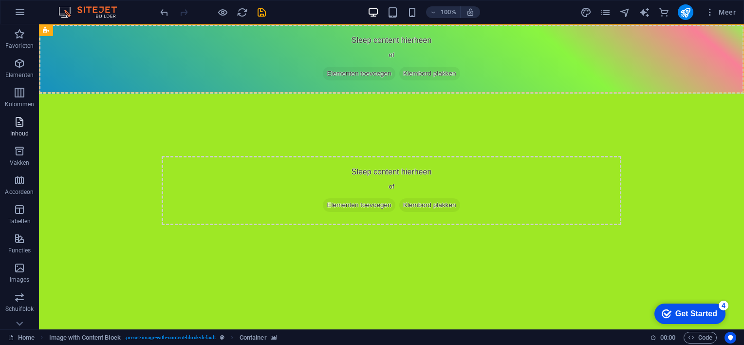
click at [21, 123] on icon "button" at bounding box center [20, 122] width 12 height 12
click at [20, 98] on icon "button" at bounding box center [20, 93] width 12 height 12
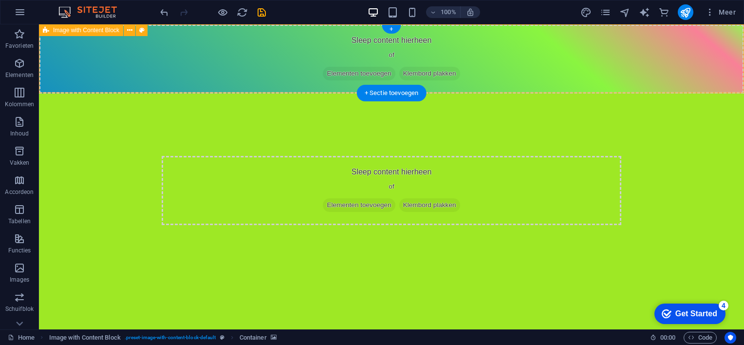
click at [292, 57] on div "Sleep content hierheen of Elementen toevoegen Klembord plakken" at bounding box center [391, 58] width 705 height 69
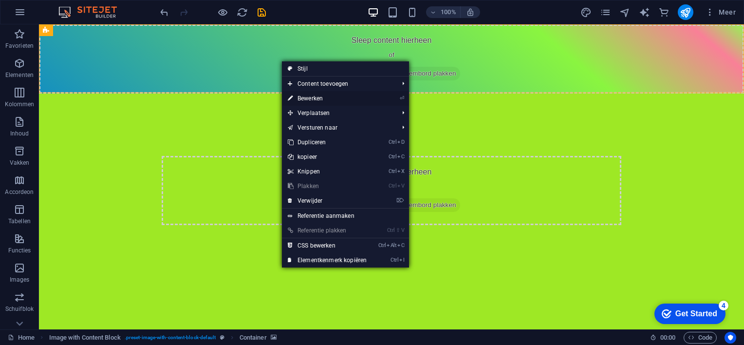
drag, startPoint x: 309, startPoint y: 97, endPoint x: 99, endPoint y: 73, distance: 211.7
click at [309, 97] on link "⏎ Bewerken" at bounding box center [327, 98] width 91 height 15
select select "rem"
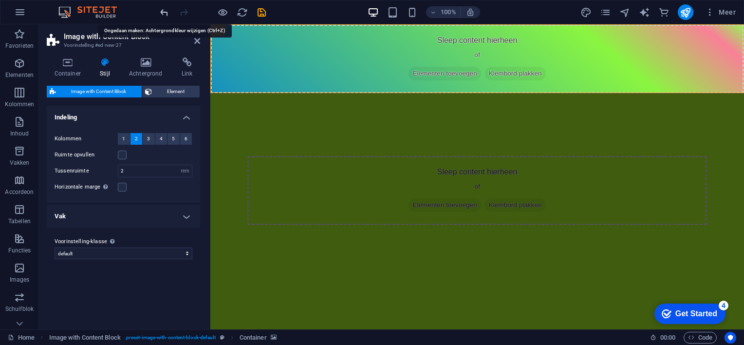
click at [162, 8] on icon "undo" at bounding box center [164, 12] width 11 height 11
click at [202, 39] on aside "Image with Content Block Voorinstelling #ed-new-27 Container Stijl Achtergrond …" at bounding box center [124, 176] width 171 height 305
click at [199, 39] on icon at bounding box center [197, 41] width 6 height 8
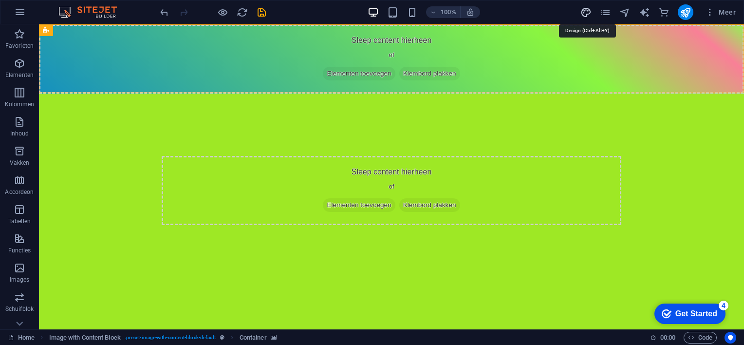
click at [584, 10] on icon "design" at bounding box center [585, 12] width 11 height 11
click at [605, 12] on icon "pages" at bounding box center [605, 12] width 11 height 11
click at [625, 12] on icon "navigator" at bounding box center [624, 12] width 11 height 11
click at [21, 10] on icon "button" at bounding box center [20, 12] width 12 height 12
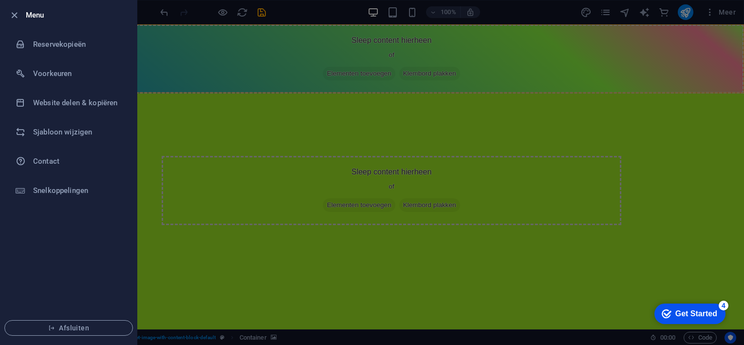
click at [257, 143] on div at bounding box center [372, 172] width 744 height 345
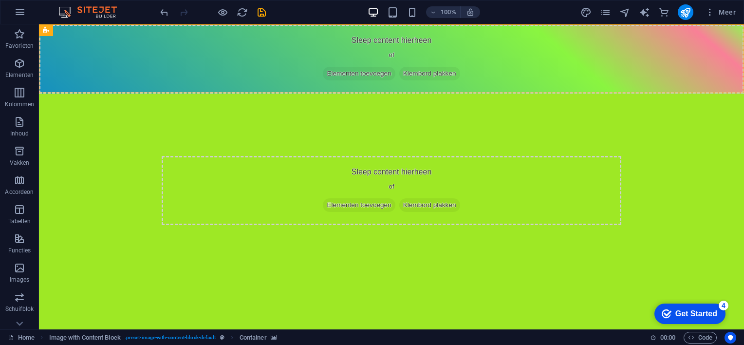
click at [686, 312] on div "Get Started" at bounding box center [696, 313] width 42 height 9
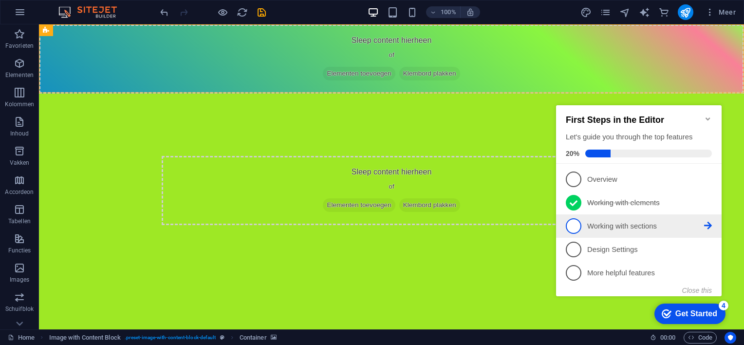
click at [578, 226] on span "3" at bounding box center [574, 226] width 16 height 16
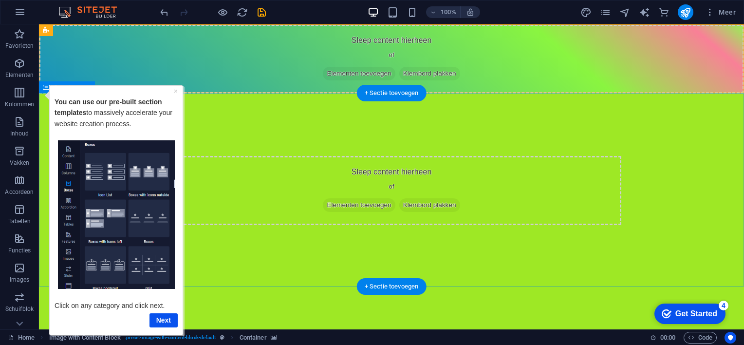
click at [284, 166] on div "Sleep content hierheen of Elementen toevoegen Klembord plakken" at bounding box center [392, 190] width 460 height 69
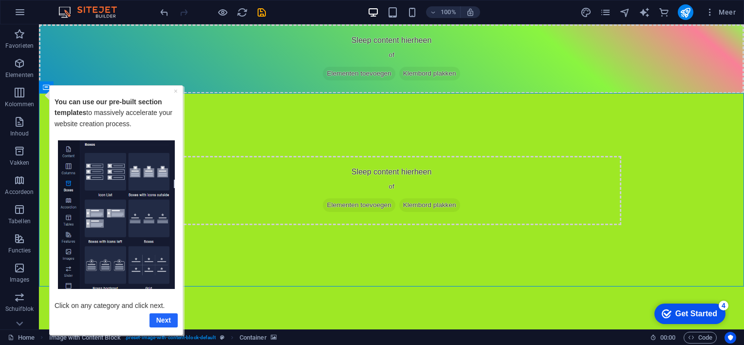
click at [160, 321] on link "Next" at bounding box center [163, 320] width 28 height 14
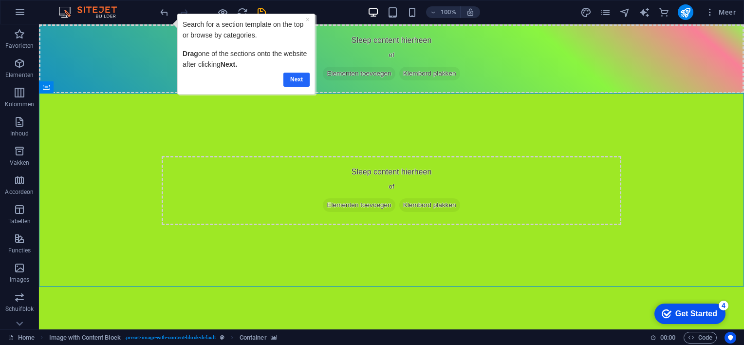
click at [297, 78] on link "Next" at bounding box center [296, 79] width 26 height 14
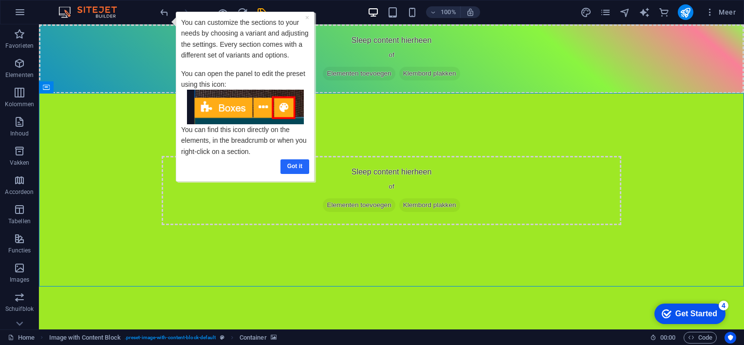
click at [292, 164] on link "Got it" at bounding box center [294, 166] width 29 height 14
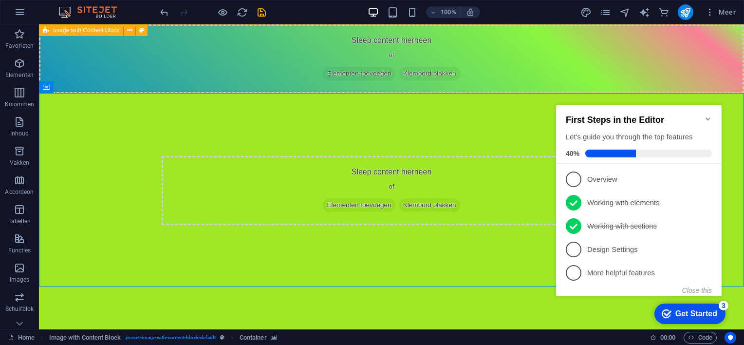
click at [103, 33] on span "Image with Content Block" at bounding box center [86, 30] width 66 height 6
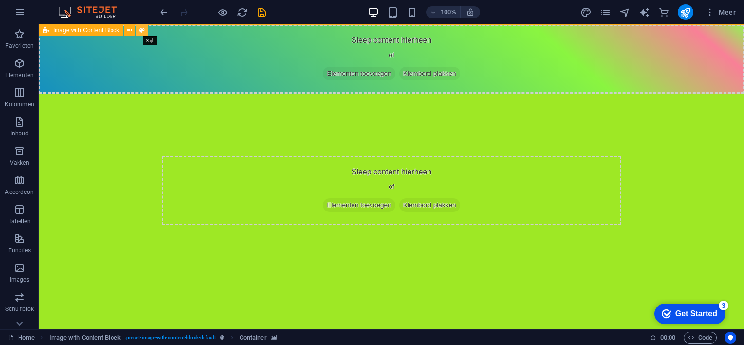
click at [143, 28] on icon at bounding box center [141, 30] width 5 height 10
select select "rem"
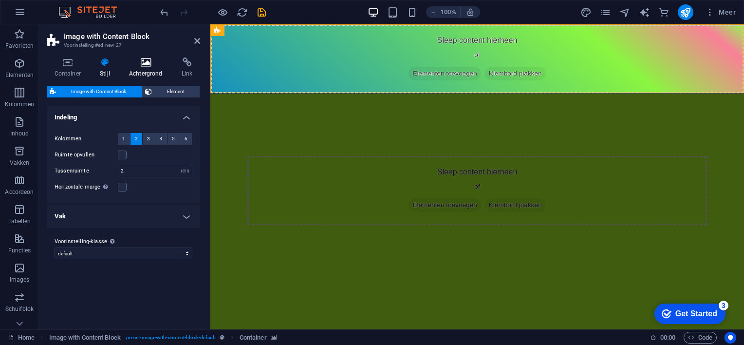
click at [152, 62] on icon at bounding box center [145, 62] width 49 height 10
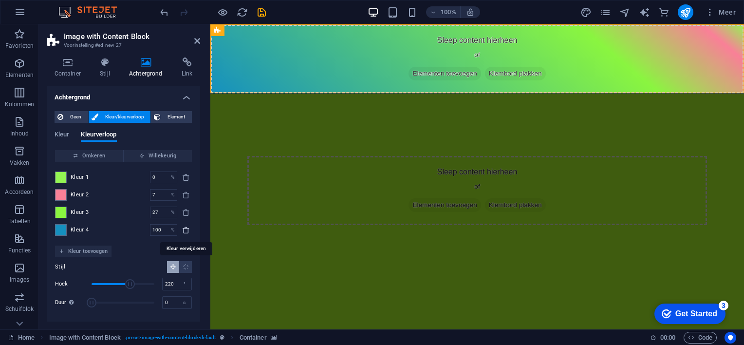
click at [186, 229] on icon "delete" at bounding box center [186, 230] width 8 height 8
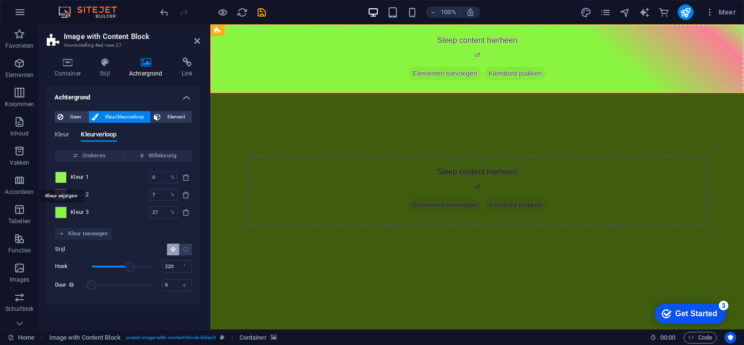
click at [58, 173] on span at bounding box center [60, 177] width 11 height 11
click at [152, 153] on span "Willekeurig" at bounding box center [158, 156] width 60 height 12
type input "71"
type input "87"
type input "193"
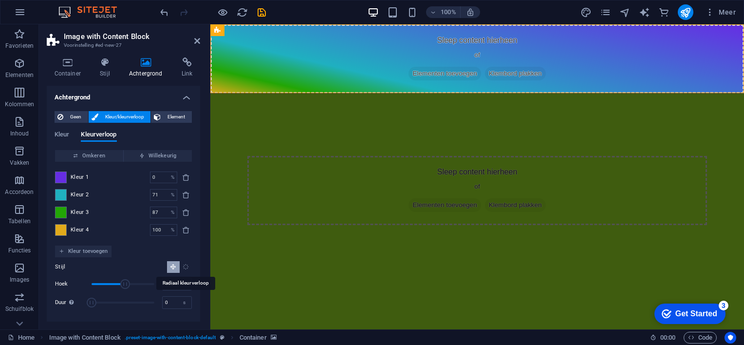
click at [187, 263] on icon "Radiaal kleurverloop" at bounding box center [186, 266] width 6 height 6
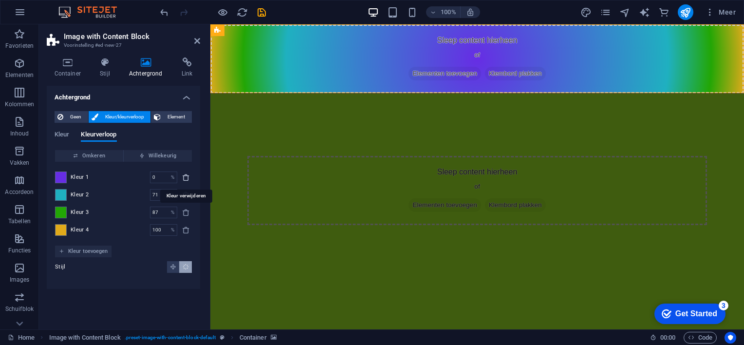
click at [185, 178] on icon "delete" at bounding box center [186, 177] width 8 height 8
type input "71"
type input "87"
type input "100"
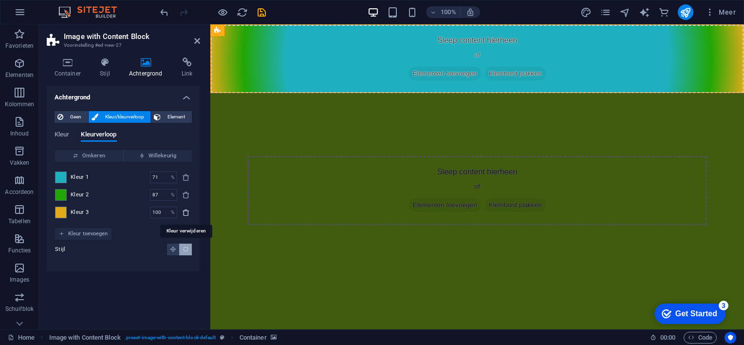
click at [187, 212] on icon "delete" at bounding box center [186, 212] width 8 height 8
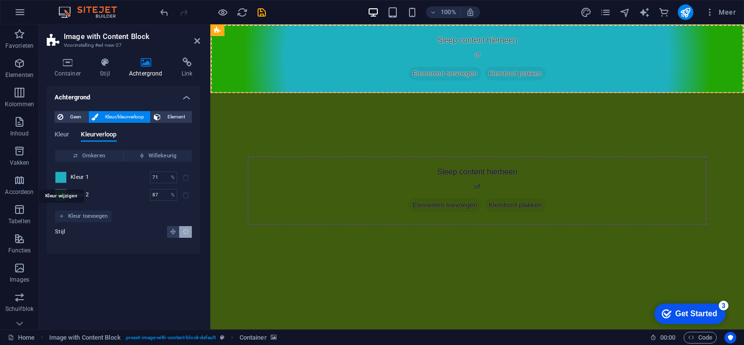
click at [62, 175] on span at bounding box center [60, 177] width 11 height 11
click at [57, 195] on span at bounding box center [60, 194] width 11 height 11
click at [85, 153] on span "Omkeren" at bounding box center [89, 156] width 60 height 12
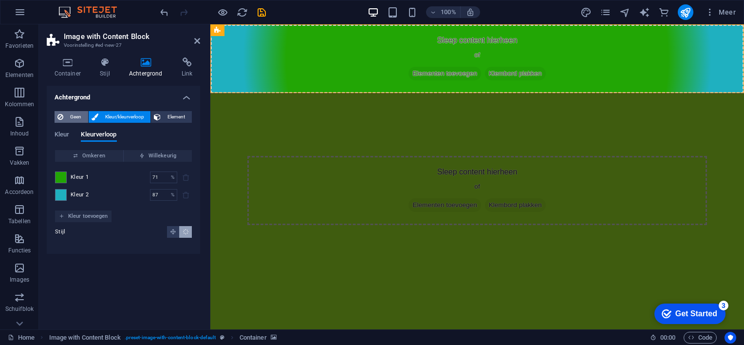
click at [71, 113] on span "Geen" at bounding box center [75, 117] width 19 height 12
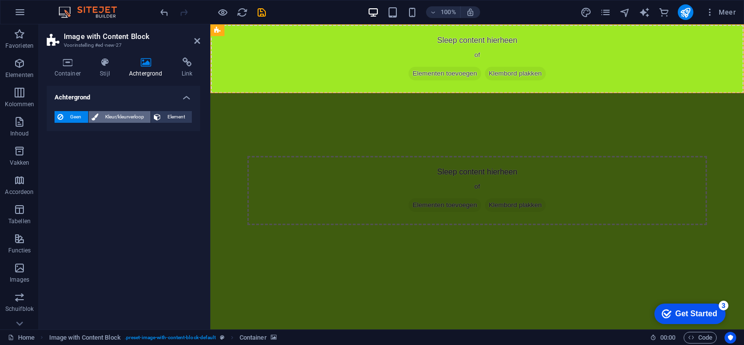
click at [121, 116] on span "Kleur/kleurverloop" at bounding box center [124, 117] width 47 height 12
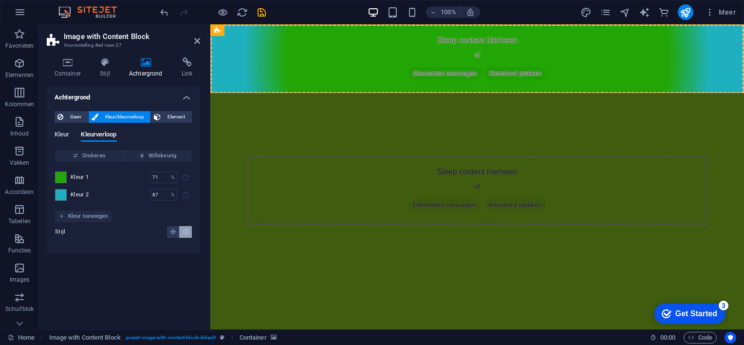
click at [64, 132] on span "Kleur" at bounding box center [62, 136] width 15 height 14
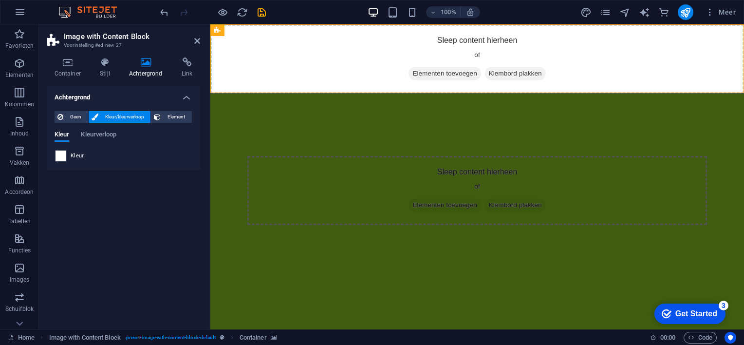
click at [62, 157] on span at bounding box center [60, 155] width 11 height 11
click at [62, 156] on span at bounding box center [60, 155] width 11 height 11
click at [171, 115] on span "Element" at bounding box center [176, 117] width 25 height 12
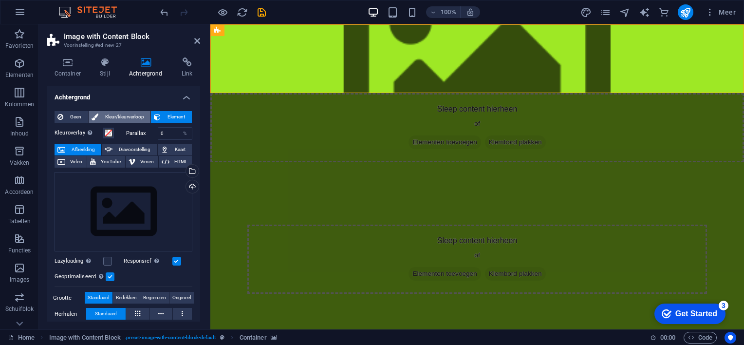
click at [129, 116] on span "Kleur/kleurverloop" at bounding box center [124, 117] width 47 height 12
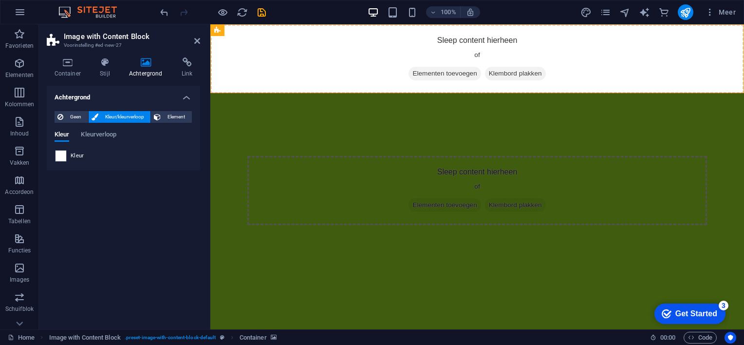
click at [59, 156] on span at bounding box center [60, 155] width 11 height 11
click at [96, 132] on span "Kleurverloop" at bounding box center [99, 136] width 36 height 14
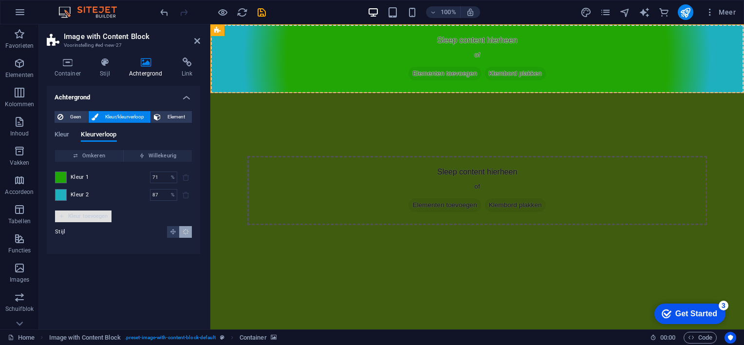
click at [84, 216] on span "Kleur toevoegen" at bounding box center [83, 216] width 49 height 12
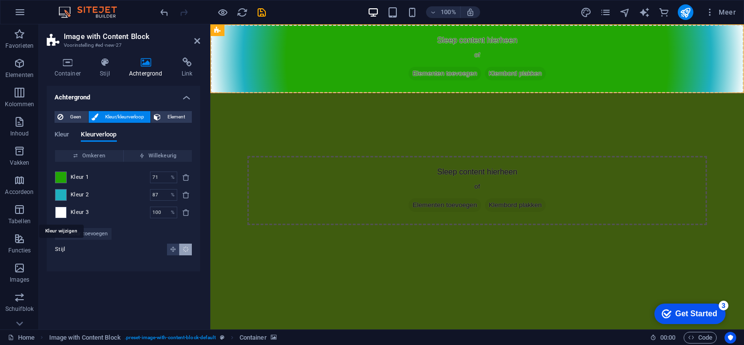
click at [63, 213] on span at bounding box center [60, 212] width 11 height 11
click at [90, 233] on span "Kleur toevoegen" at bounding box center [83, 234] width 49 height 12
click at [63, 227] on span at bounding box center [60, 229] width 11 height 11
drag, startPoint x: 273, startPoint y: 234, endPoint x: 249, endPoint y: 236, distance: 23.4
click at [421, 236] on div "Sleep content hierheen of Elementen toevoegen Klembord plakken" at bounding box center [477, 190] width 534 height 194
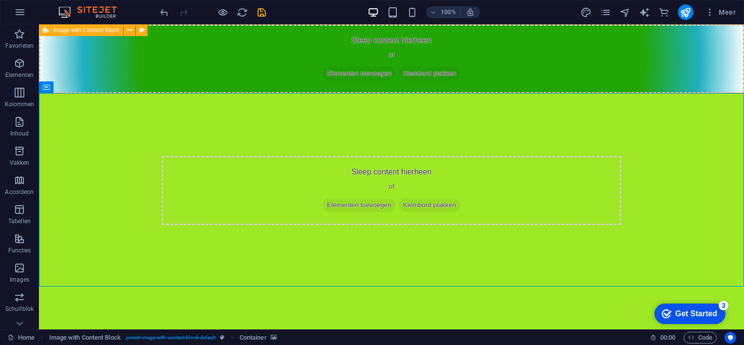
click at [46, 31] on icon at bounding box center [46, 30] width 6 height 12
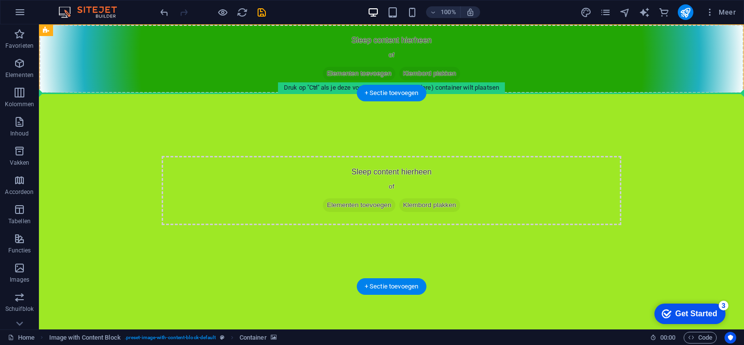
drag, startPoint x: 86, startPoint y: 56, endPoint x: 180, endPoint y: 99, distance: 103.7
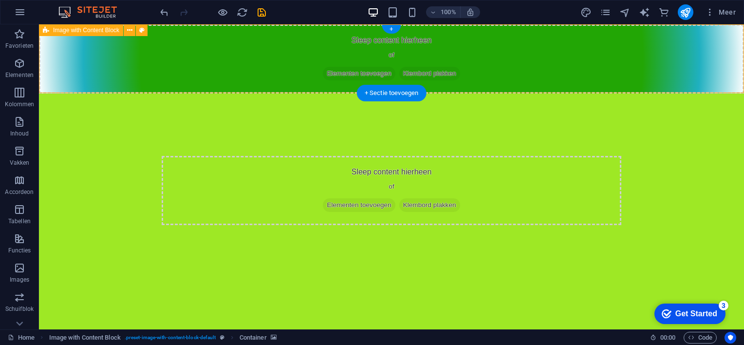
click at [432, 74] on span "Klembord plakken" at bounding box center [429, 74] width 61 height 14
click at [373, 72] on span "Elementen toevoegen" at bounding box center [359, 74] width 72 height 14
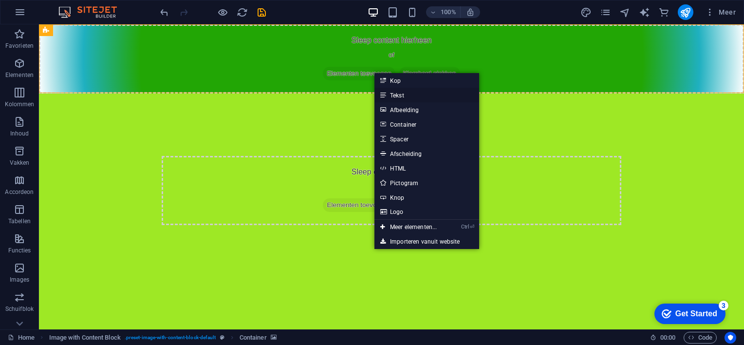
click at [398, 94] on link "Tekst" at bounding box center [426, 95] width 105 height 15
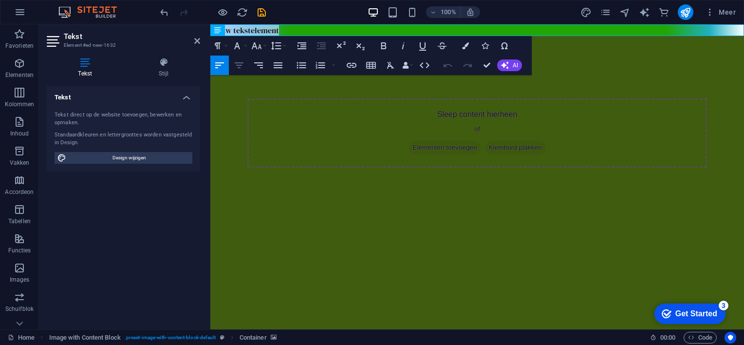
click at [237, 64] on icon "button" at bounding box center [239, 65] width 12 height 12
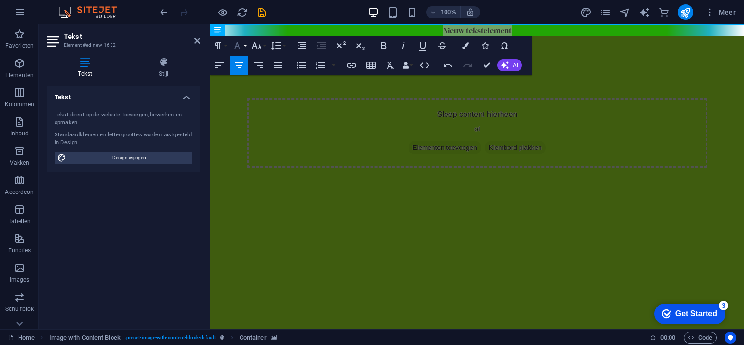
click at [245, 45] on button "Font Family" at bounding box center [239, 45] width 18 height 19
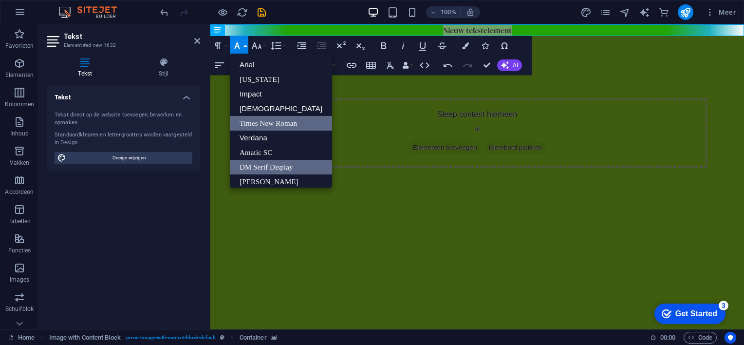
scroll to position [5, 0]
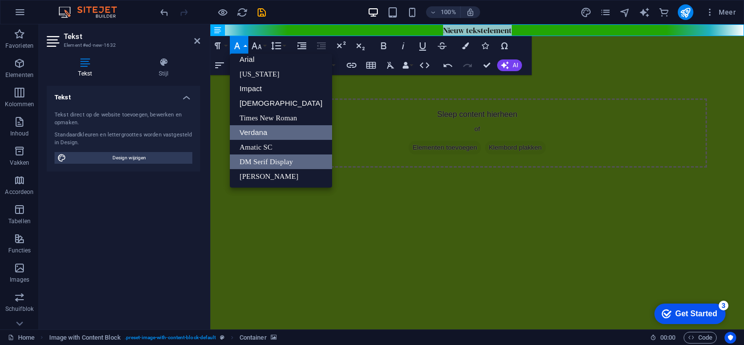
click at [266, 132] on link "Verdana" at bounding box center [281, 132] width 102 height 15
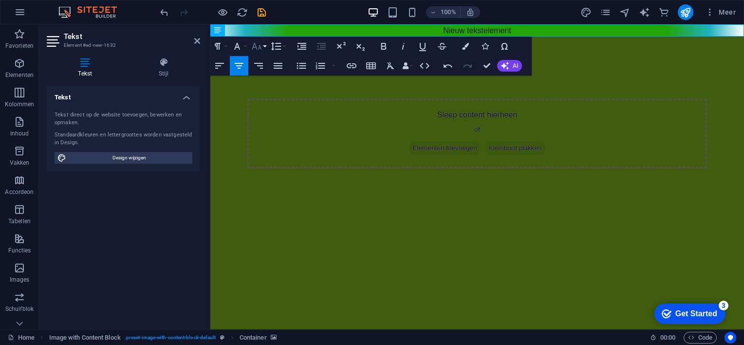
click at [263, 45] on button "Font Size" at bounding box center [258, 46] width 18 height 19
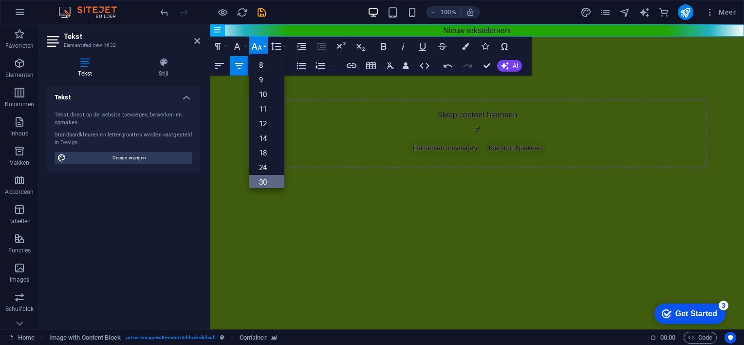
drag, startPoint x: 270, startPoint y: 180, endPoint x: 60, endPoint y: 150, distance: 211.9
click at [270, 180] on link "30" at bounding box center [266, 182] width 35 height 15
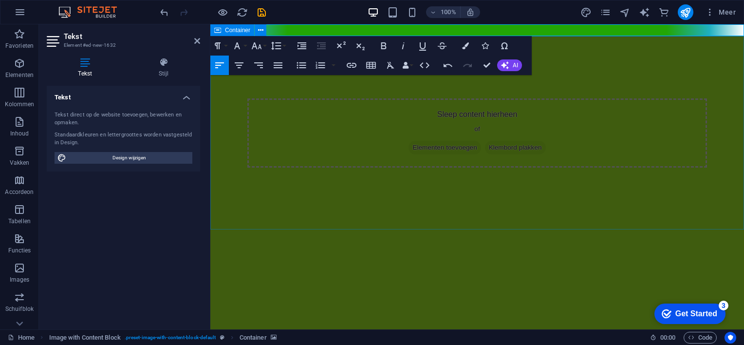
click at [446, 130] on div "Sleep content hierheen of Elementen toevoegen Klembord plakken" at bounding box center [477, 132] width 460 height 69
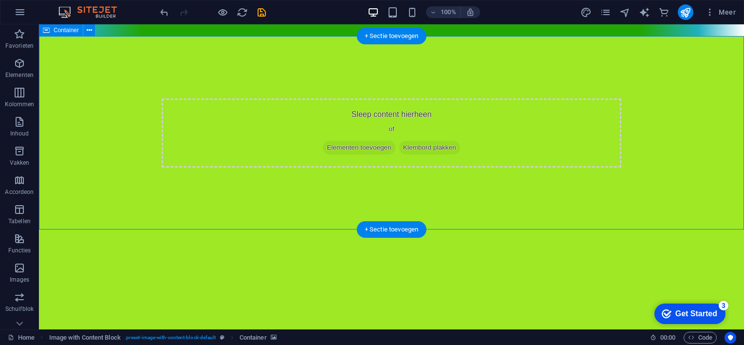
click at [372, 146] on span "Elementen toevoegen" at bounding box center [359, 148] width 72 height 14
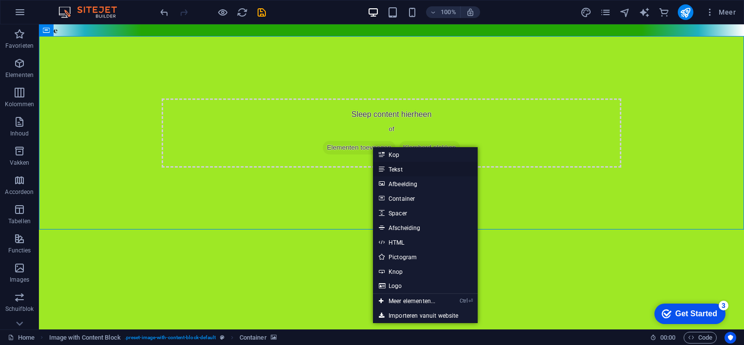
click at [396, 166] on link "Tekst" at bounding box center [425, 169] width 105 height 15
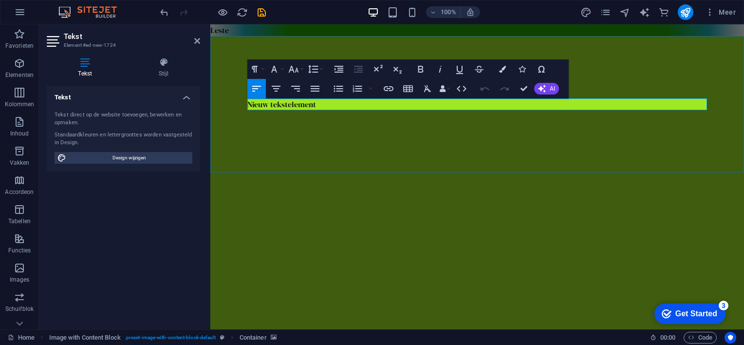
click at [319, 105] on p "Nieuw tekstelement" at bounding box center [477, 104] width 460 height 12
click at [296, 70] on icon "button" at bounding box center [294, 69] width 12 height 12
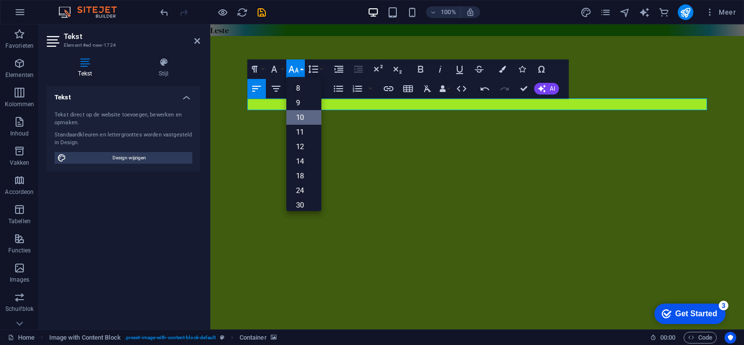
scroll to position [78, 0]
click at [314, 139] on link "36" at bounding box center [303, 141] width 35 height 15
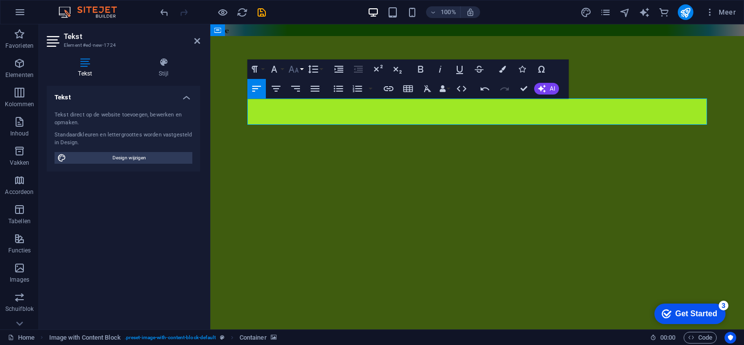
click at [293, 70] on icon "button" at bounding box center [294, 69] width 10 height 7
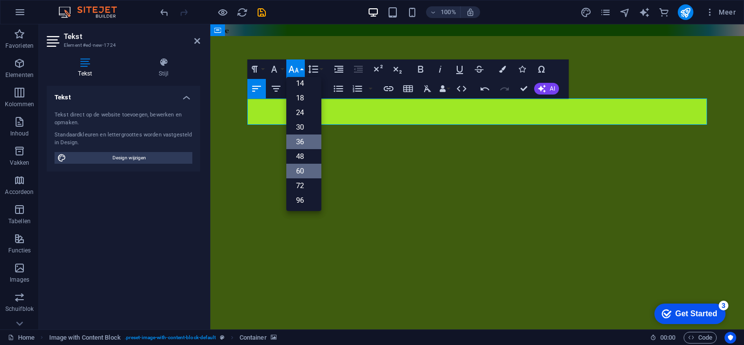
click at [312, 169] on link "60" at bounding box center [303, 171] width 35 height 15
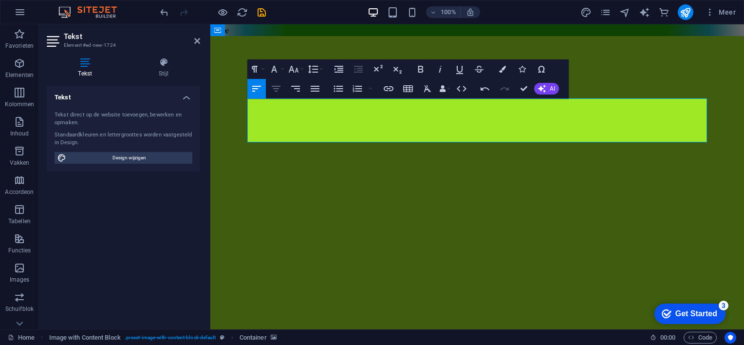
click at [278, 88] on icon "button" at bounding box center [276, 89] width 12 height 12
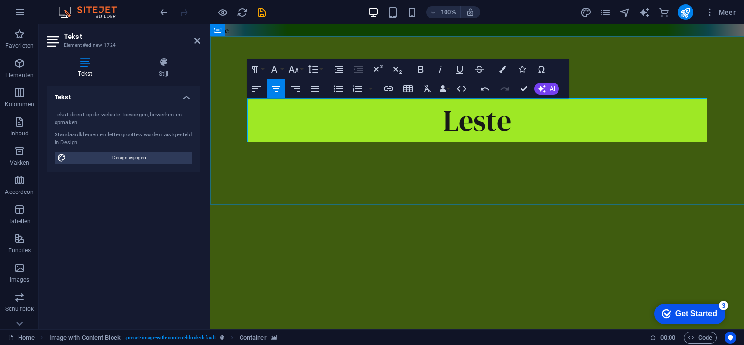
click at [486, 122] on span "Leste" at bounding box center [477, 120] width 68 height 40
click at [553, 117] on p "LeSte" at bounding box center [477, 120] width 460 height 44
click at [276, 67] on icon "button" at bounding box center [274, 69] width 12 height 12
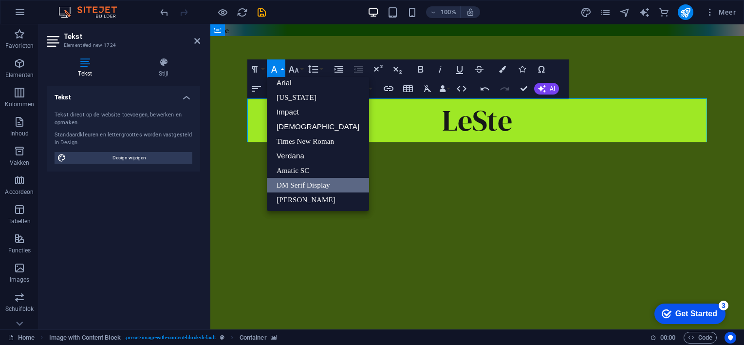
scroll to position [5, 0]
click at [289, 127] on link "[DEMOGRAPHIC_DATA]" at bounding box center [318, 126] width 102 height 15
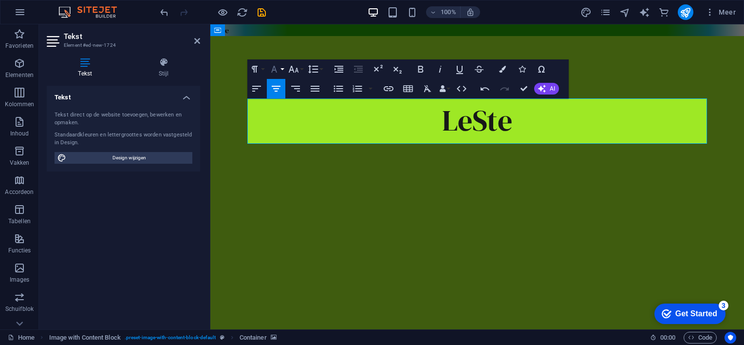
click at [275, 69] on icon "button" at bounding box center [274, 69] width 6 height 7
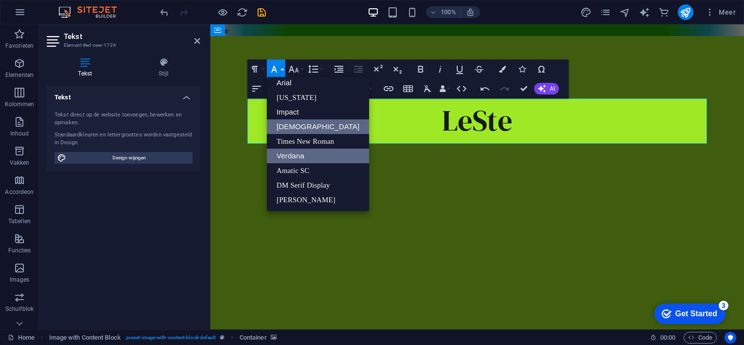
click at [290, 153] on link "Verdana" at bounding box center [318, 155] width 102 height 15
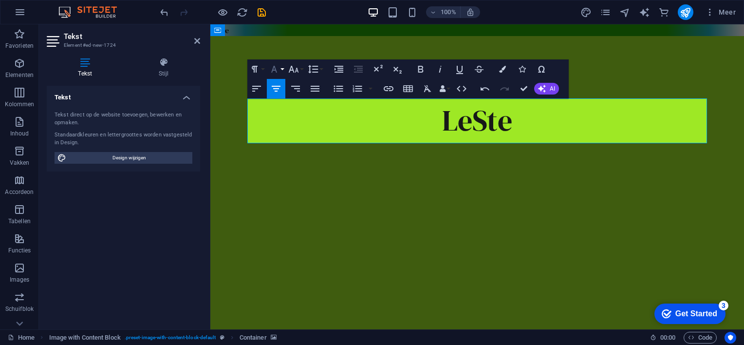
click at [275, 68] on icon "button" at bounding box center [274, 69] width 6 height 7
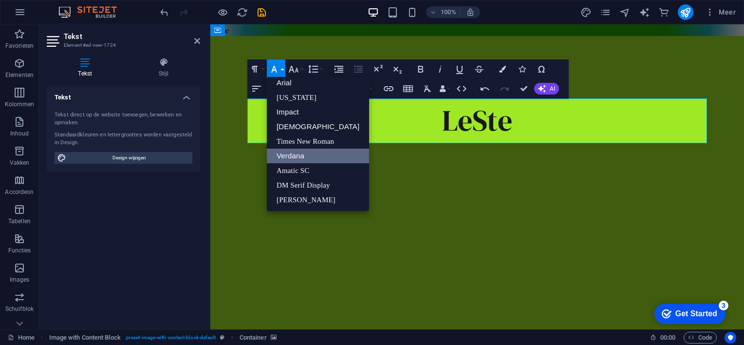
click at [296, 154] on link "Verdana" at bounding box center [318, 155] width 102 height 15
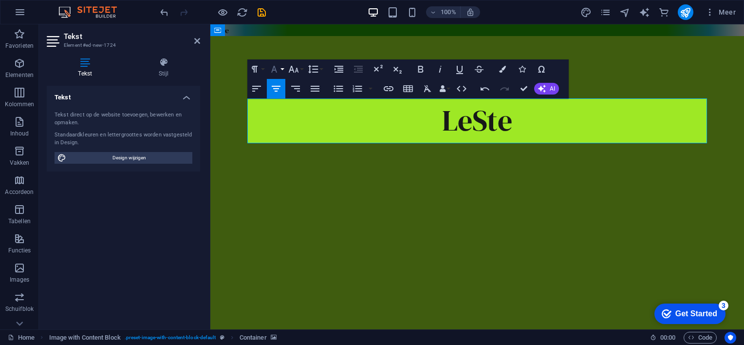
click at [272, 68] on icon "button" at bounding box center [274, 69] width 12 height 12
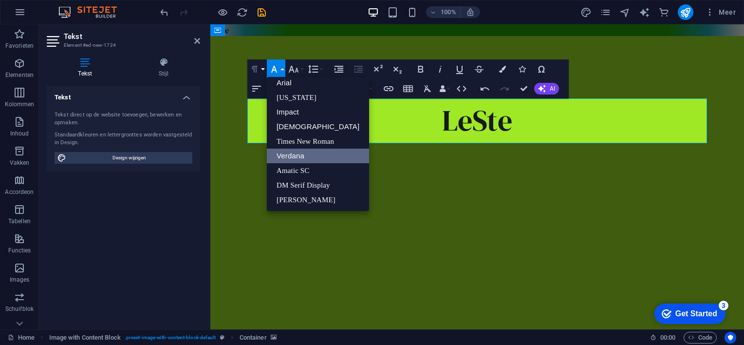
click at [251, 69] on icon "button" at bounding box center [255, 69] width 12 height 12
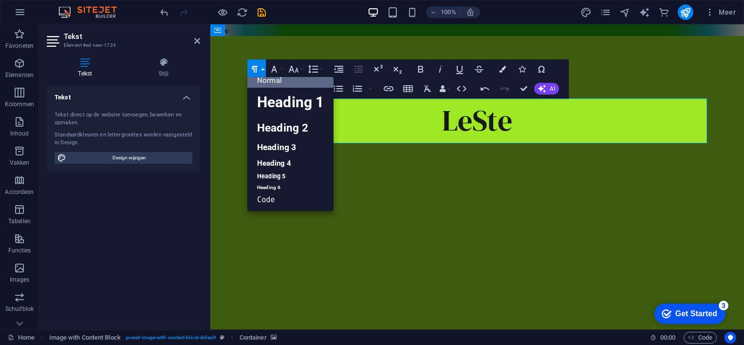
scroll to position [8, 0]
click at [282, 105] on link "Heading 1" at bounding box center [290, 102] width 86 height 29
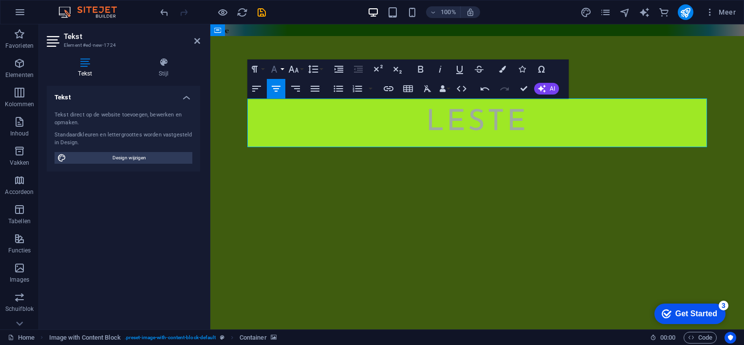
click at [274, 69] on icon "button" at bounding box center [274, 69] width 12 height 12
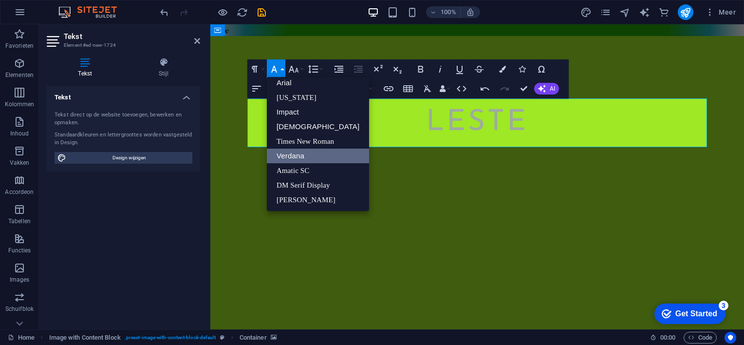
scroll to position [5, 0]
click at [295, 152] on link "Verdana" at bounding box center [318, 155] width 102 height 15
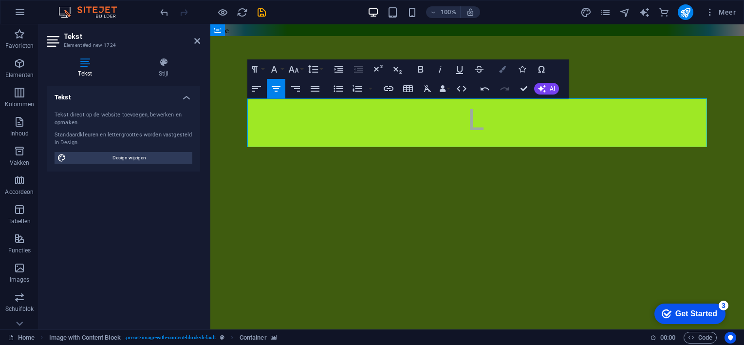
click at [500, 69] on icon "button" at bounding box center [502, 69] width 7 height 7
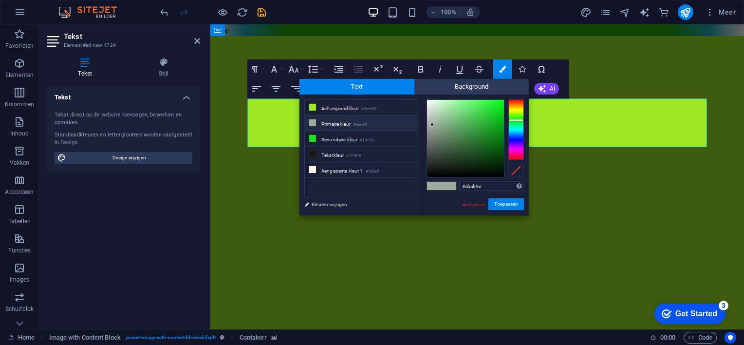
click at [521, 110] on div at bounding box center [516, 129] width 16 height 60
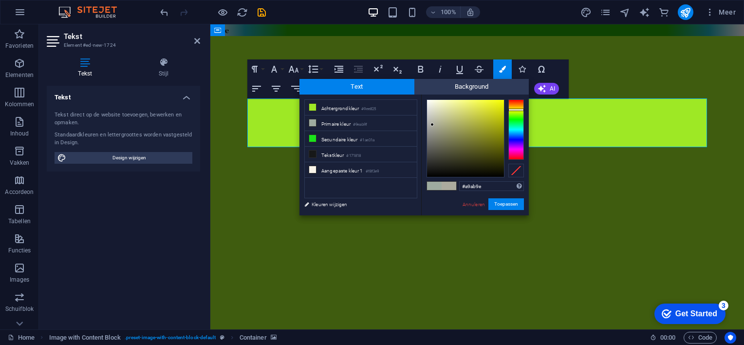
click at [516, 111] on div at bounding box center [516, 110] width 16 height 2
click at [516, 111] on div at bounding box center [516, 129] width 16 height 60
click at [518, 109] on div at bounding box center [516, 129] width 16 height 60
click at [518, 109] on div at bounding box center [516, 109] width 16 height 2
click at [493, 164] on div at bounding box center [465, 138] width 77 height 77
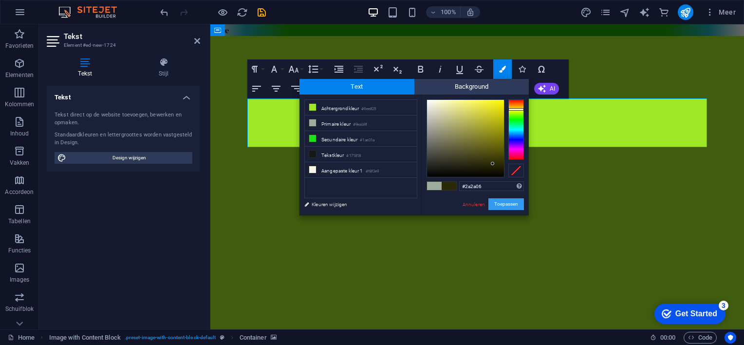
drag, startPoint x: 499, startPoint y: 202, endPoint x: 296, endPoint y: 157, distance: 207.9
click at [499, 202] on button "Toepassen" at bounding box center [506, 204] width 36 height 12
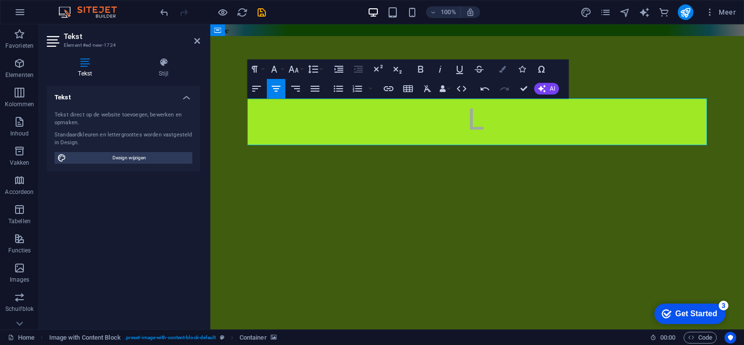
click at [501, 70] on icon "button" at bounding box center [502, 69] width 7 height 7
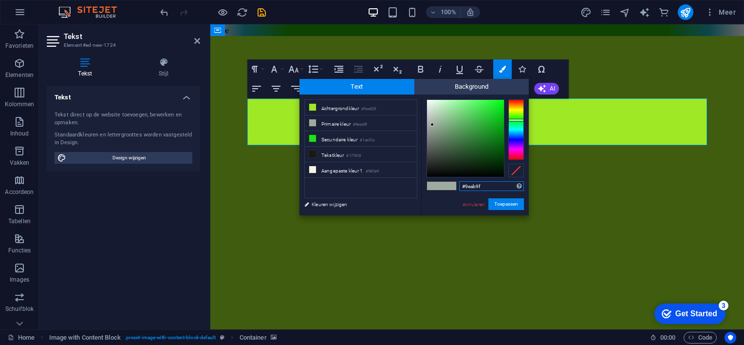
type input "#031705"
click at [493, 169] on div at bounding box center [465, 138] width 77 height 77
drag, startPoint x: 504, startPoint y: 202, endPoint x: 294, endPoint y: 175, distance: 212.0
click at [504, 202] on button "Toepassen" at bounding box center [506, 204] width 36 height 12
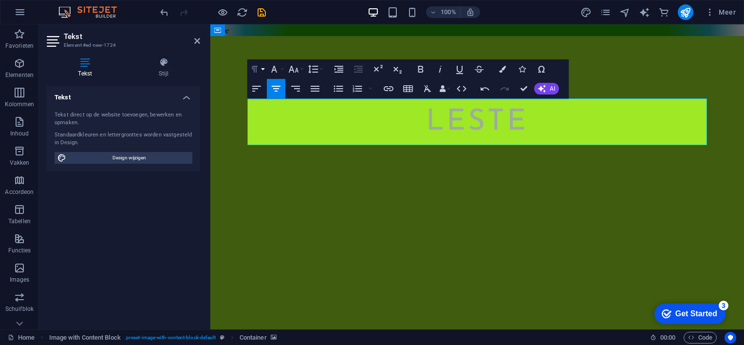
click at [254, 66] on icon "button" at bounding box center [255, 69] width 6 height 7
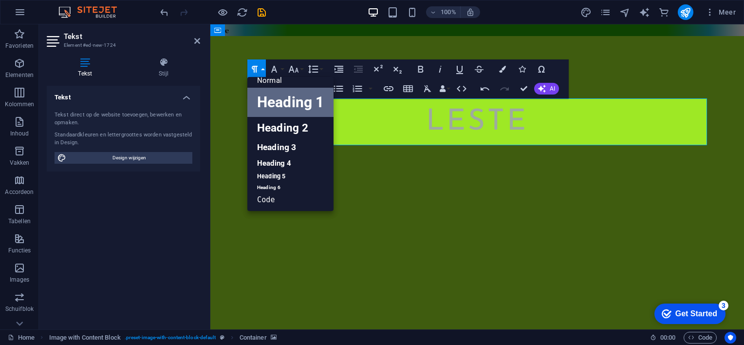
scroll to position [8, 0]
drag, startPoint x: 269, startPoint y: 199, endPoint x: 58, endPoint y: 169, distance: 212.4
click at [269, 199] on link "Code" at bounding box center [290, 199] width 86 height 15
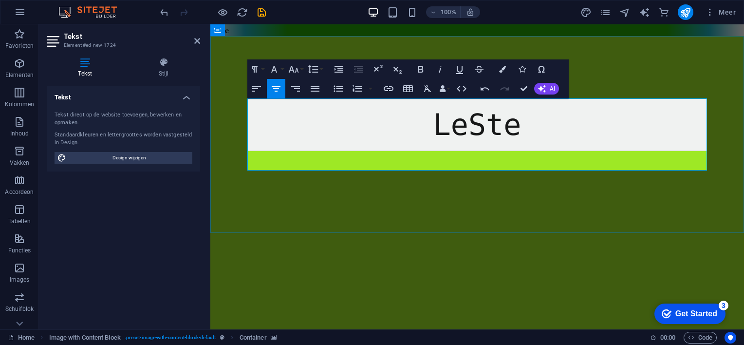
drag, startPoint x: 349, startPoint y: 123, endPoint x: 301, endPoint y: 119, distance: 47.9
click at [301, 119] on pre "​LeSte" at bounding box center [477, 124] width 460 height 53
click at [551, 130] on pre "​LeSte" at bounding box center [477, 124] width 460 height 53
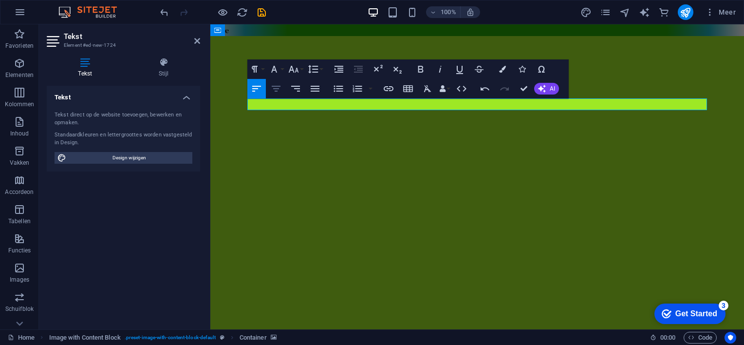
drag, startPoint x: 280, startPoint y: 87, endPoint x: 276, endPoint y: 87, distance: 4.9
click at [276, 87] on icon "button" at bounding box center [276, 89] width 12 height 12
click at [441, 104] on p at bounding box center [477, 104] width 460 height 12
click at [294, 68] on icon "button" at bounding box center [294, 69] width 12 height 12
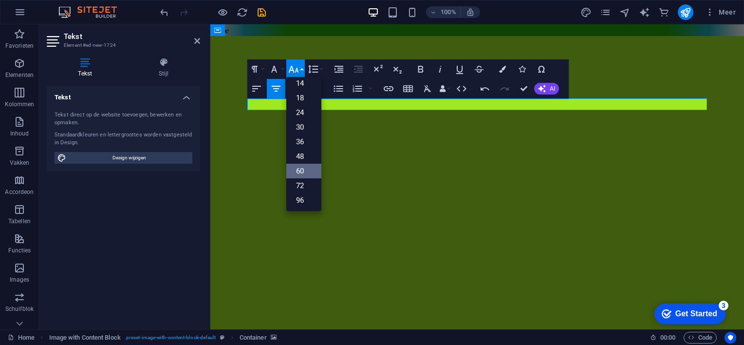
click at [305, 169] on link "60" at bounding box center [303, 171] width 35 height 15
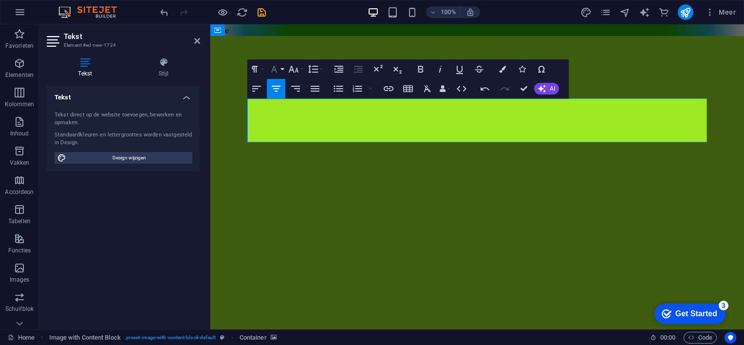
click at [272, 69] on icon "button" at bounding box center [274, 69] width 12 height 12
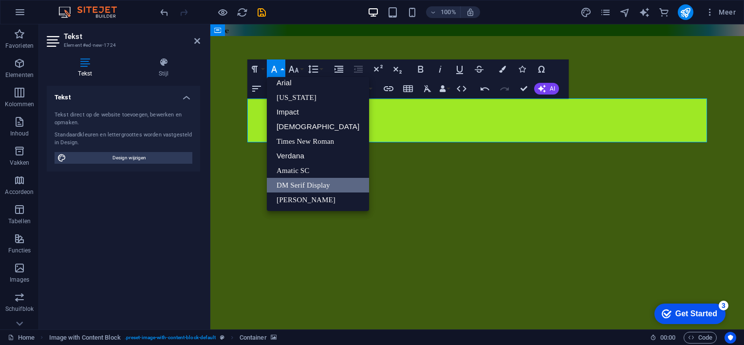
scroll to position [5, 0]
click at [300, 156] on link "Verdana" at bounding box center [318, 155] width 102 height 15
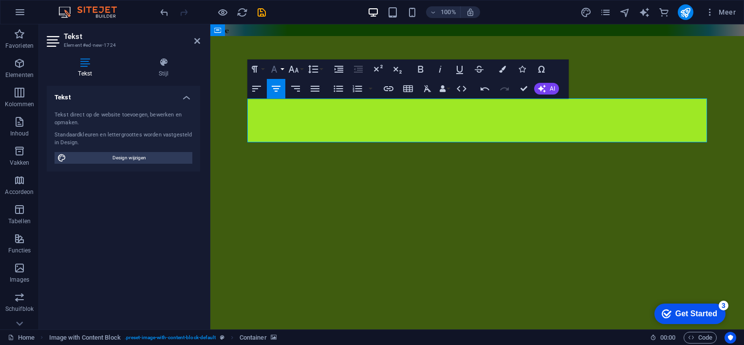
click at [276, 67] on icon "button" at bounding box center [274, 69] width 12 height 12
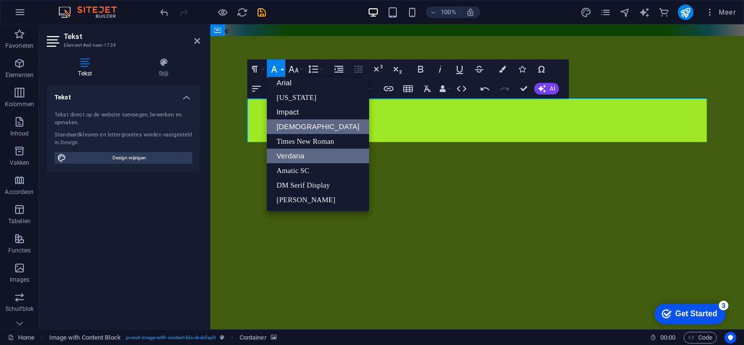
click at [280, 127] on link "[DEMOGRAPHIC_DATA]" at bounding box center [318, 126] width 102 height 15
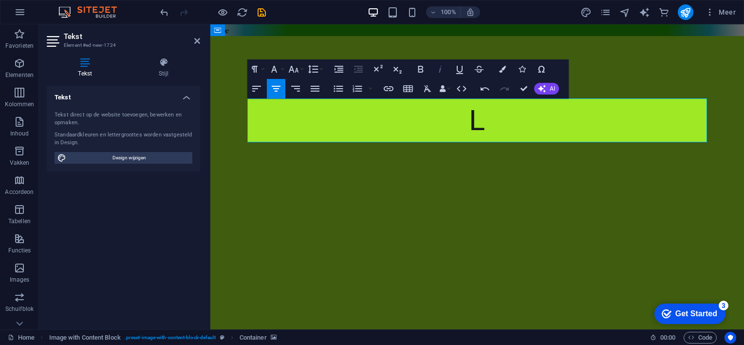
click at [440, 68] on icon "button" at bounding box center [440, 69] width 2 height 7
click at [291, 70] on icon "button" at bounding box center [294, 69] width 10 height 7
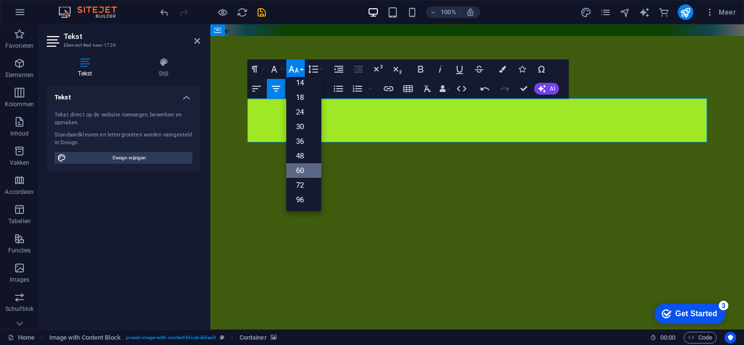
scroll to position [78, 0]
click at [274, 70] on icon "button" at bounding box center [274, 69] width 6 height 7
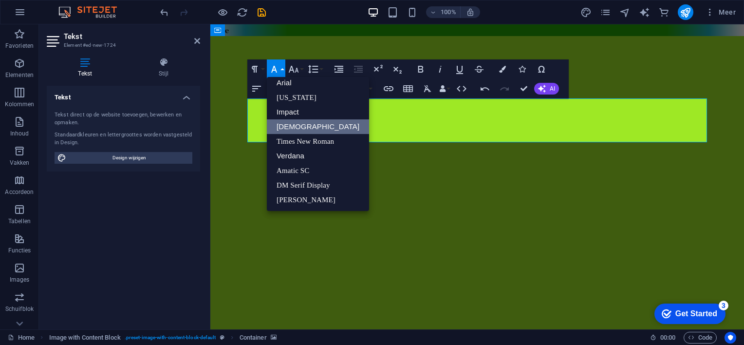
scroll to position [5, 0]
click at [292, 82] on link "Arial" at bounding box center [318, 82] width 102 height 15
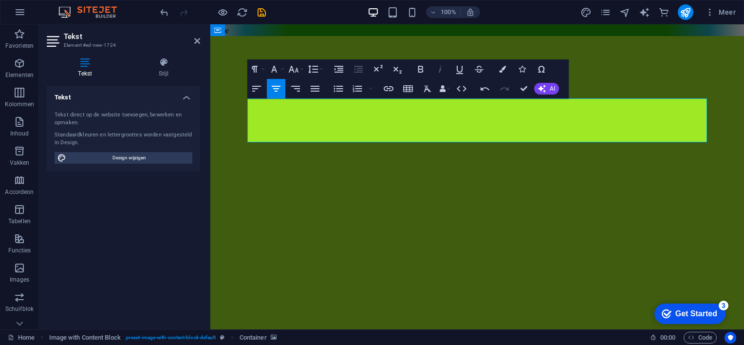
click at [441, 68] on icon "button" at bounding box center [440, 69] width 12 height 12
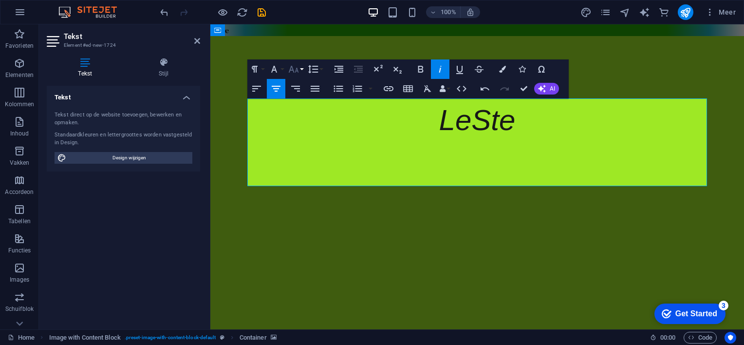
click at [293, 70] on icon "button" at bounding box center [294, 69] width 10 height 7
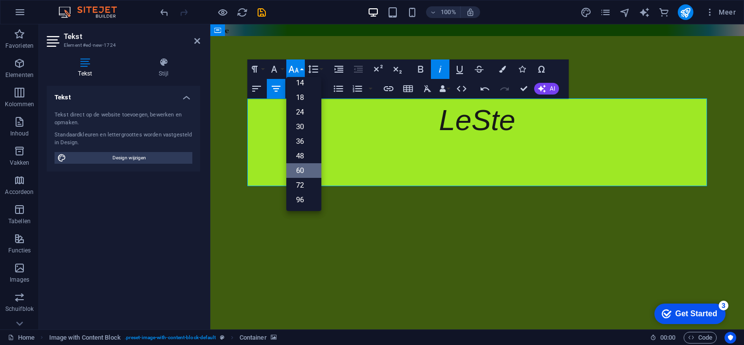
scroll to position [78, 0]
click at [304, 108] on link "24" at bounding box center [303, 112] width 35 height 15
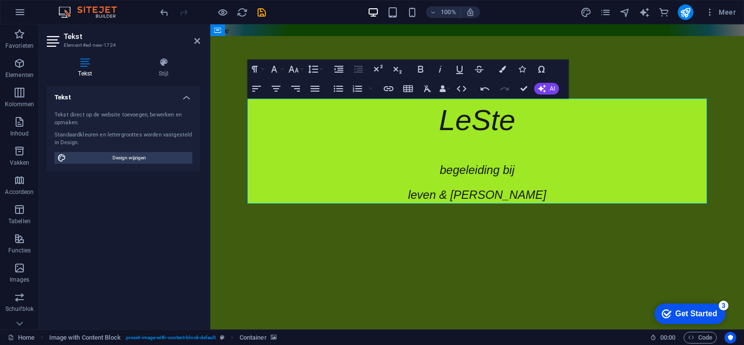
drag, startPoint x: 709, startPoint y: 2, endPoint x: 141, endPoint y: 197, distance: 600.3
click at [141, 197] on div "Tekst Tekst direct op de website toevoegen, bewerken en opmaken. Standaardkleur…" at bounding box center [123, 204] width 153 height 236
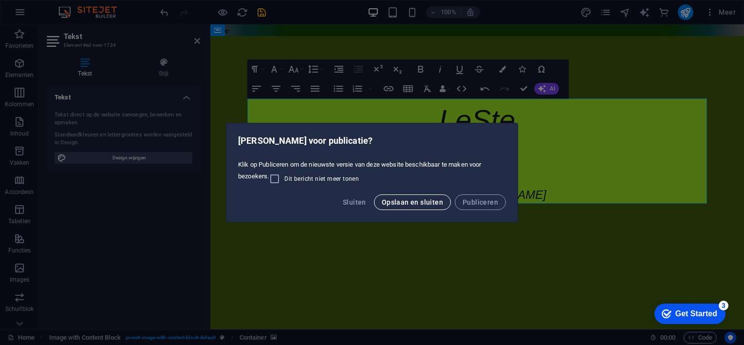
click at [382, 204] on button "Opslaan en sluiten" at bounding box center [412, 202] width 77 height 16
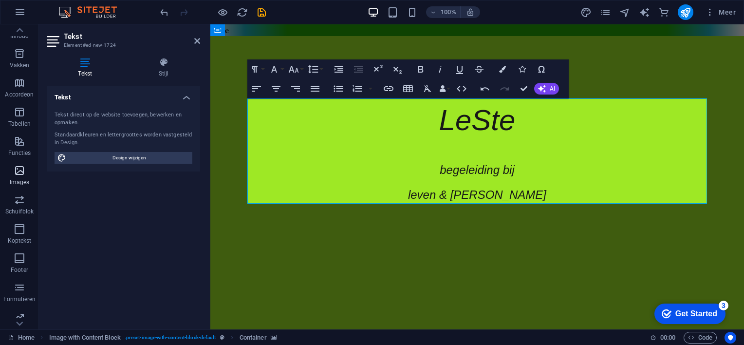
scroll to position [0, 0]
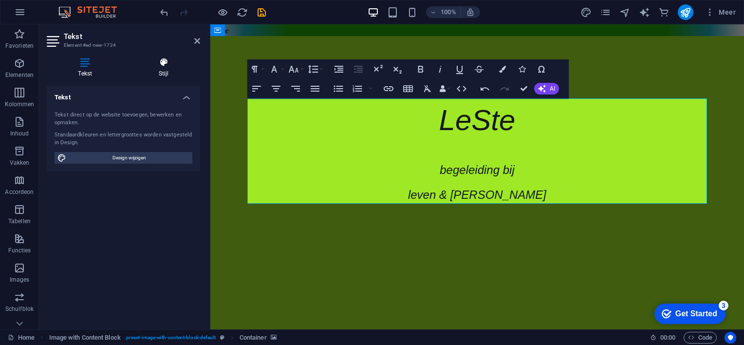
click at [162, 60] on icon at bounding box center [164, 62] width 73 height 10
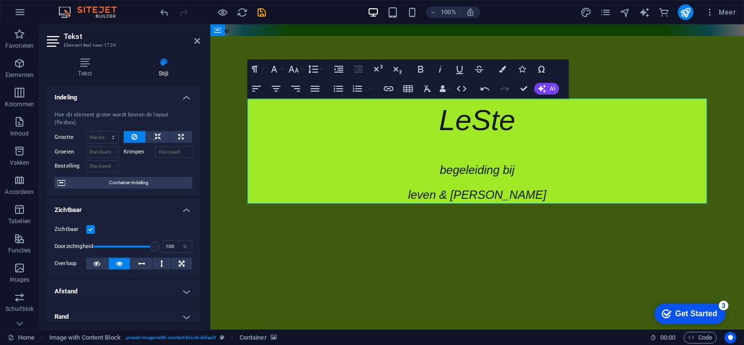
click at [200, 38] on aside "Tekst Element #ed-new-1724 Tekst Stijl Tekst Tekst direct op de website toevoeg…" at bounding box center [124, 176] width 171 height 305
click at [196, 37] on icon at bounding box center [197, 41] width 6 height 8
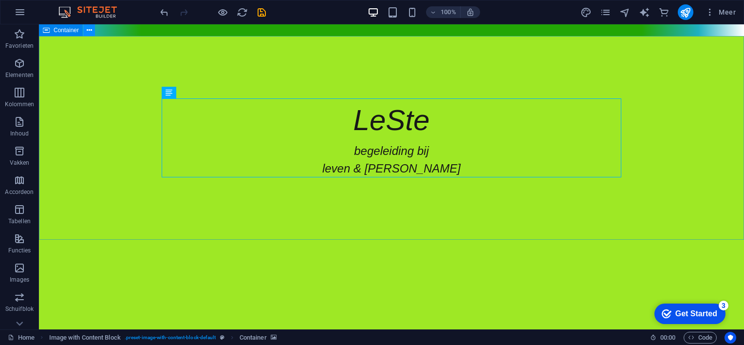
click at [92, 29] on button at bounding box center [89, 30] width 12 height 12
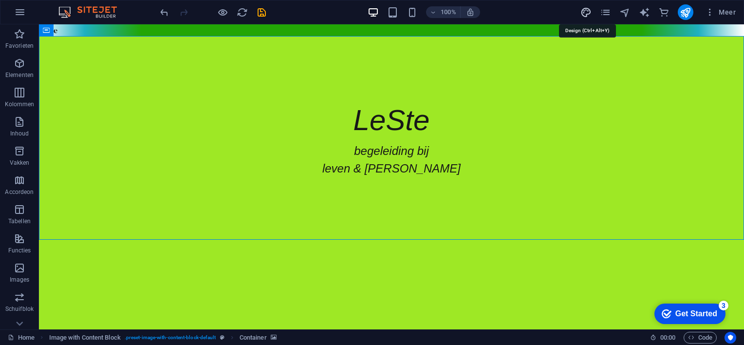
click at [584, 15] on icon "design" at bounding box center [585, 12] width 11 height 11
click at [584, 13] on icon "design" at bounding box center [585, 12] width 11 height 11
click at [721, 10] on span "Meer" at bounding box center [720, 12] width 31 height 10
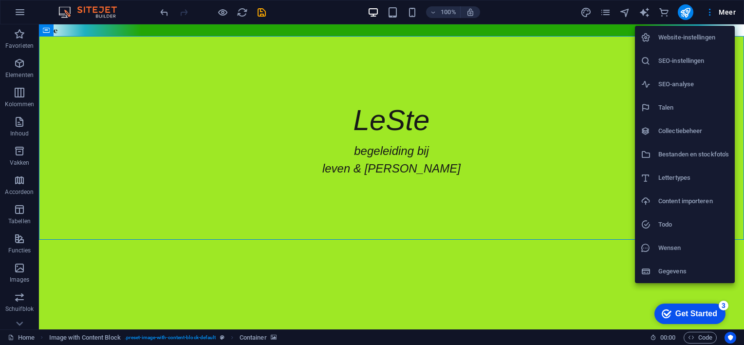
click at [672, 174] on h6 "Lettertypes" at bounding box center [693, 178] width 71 height 12
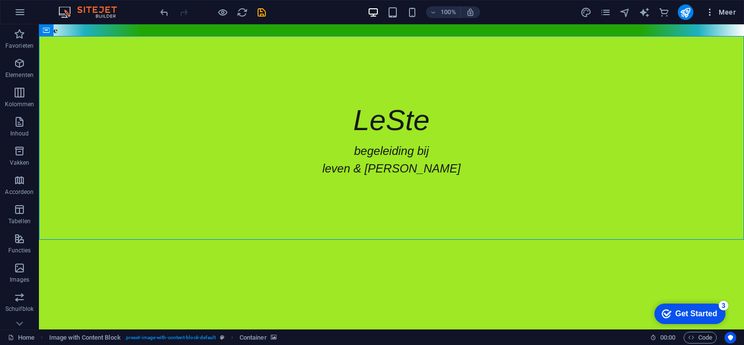
click at [728, 11] on span "Meer" at bounding box center [720, 12] width 31 height 10
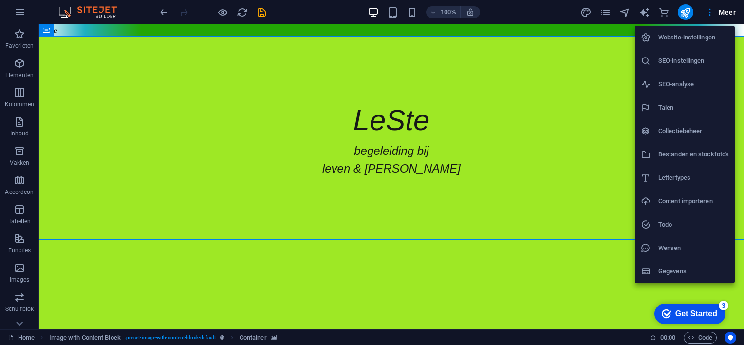
click at [105, 74] on div at bounding box center [372, 172] width 744 height 345
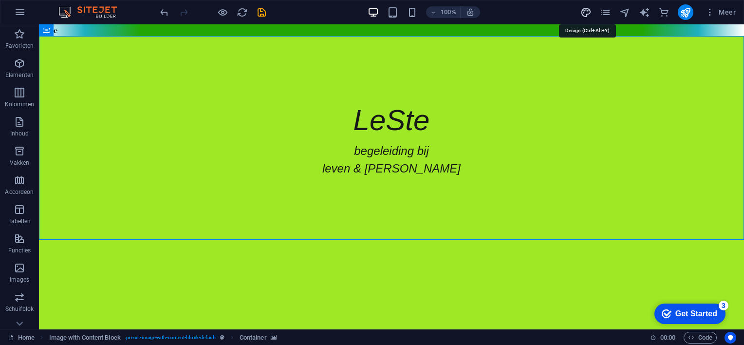
click at [590, 10] on icon "design" at bounding box center [585, 12] width 11 height 11
click at [588, 13] on icon "design" at bounding box center [585, 12] width 11 height 11
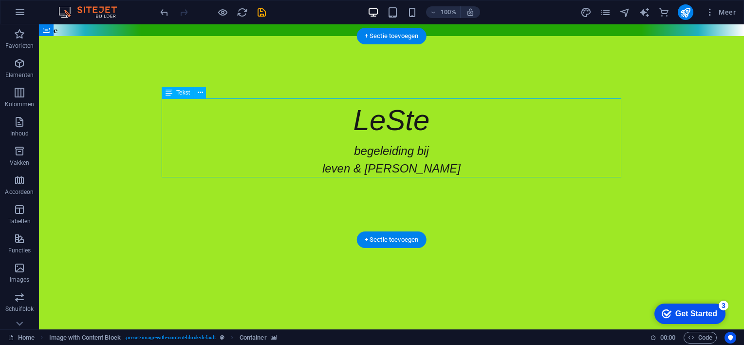
drag, startPoint x: 627, startPoint y: 37, endPoint x: 542, endPoint y: 100, distance: 106.1
click at [542, 100] on div "LeSte begeleiding bij leven & steven" at bounding box center [392, 137] width 460 height 79
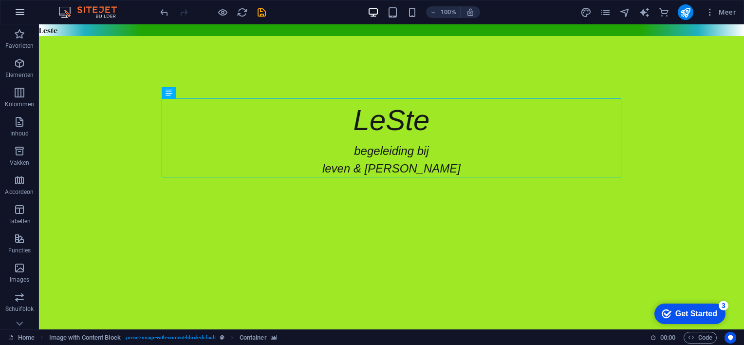
click at [19, 10] on icon "button" at bounding box center [20, 12] width 12 height 12
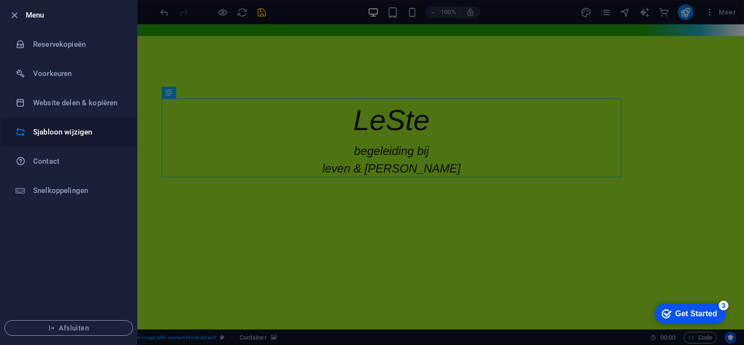
click at [45, 130] on h6 "Sjabloon wijzigen" at bounding box center [78, 132] width 90 height 12
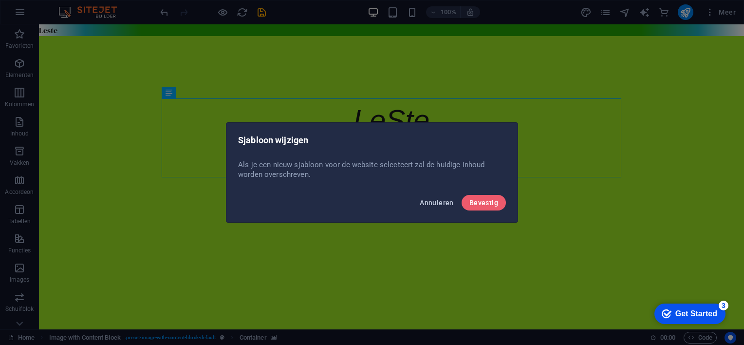
drag, startPoint x: 444, startPoint y: 201, endPoint x: 397, endPoint y: 172, distance: 54.9
click at [444, 201] on span "Annuleren" at bounding box center [437, 203] width 34 height 8
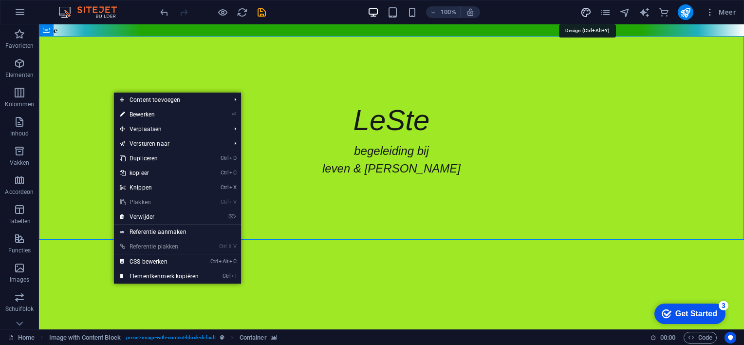
click at [581, 12] on icon "design" at bounding box center [585, 12] width 11 height 11
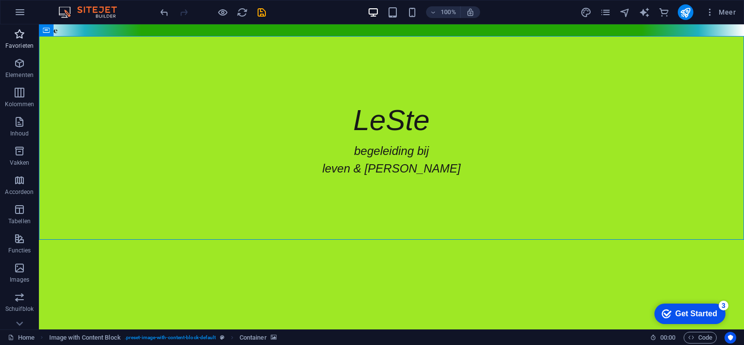
click at [20, 36] on icon "button" at bounding box center [20, 34] width 12 height 12
click at [19, 63] on icon "button" at bounding box center [20, 63] width 12 height 12
click at [23, 94] on icon "button" at bounding box center [20, 93] width 12 height 12
click at [14, 129] on span "Inhoud" at bounding box center [19, 127] width 39 height 23
click at [22, 152] on icon "button" at bounding box center [20, 151] width 12 height 12
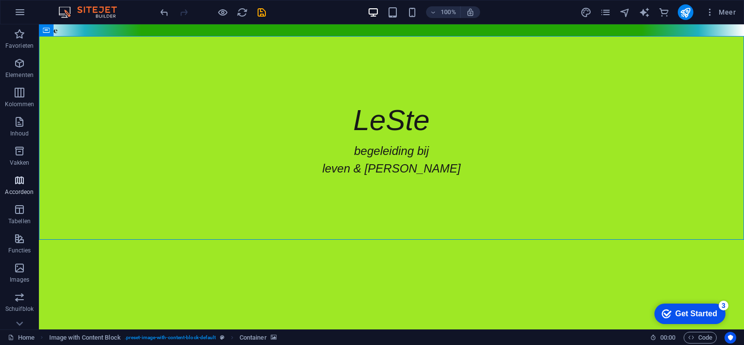
click at [18, 186] on span "Accordeon" at bounding box center [19, 185] width 39 height 23
click at [20, 215] on icon "button" at bounding box center [20, 209] width 12 height 12
click at [19, 237] on icon "button" at bounding box center [20, 239] width 12 height 12
click at [695, 312] on div "Get Started" at bounding box center [696, 313] width 42 height 9
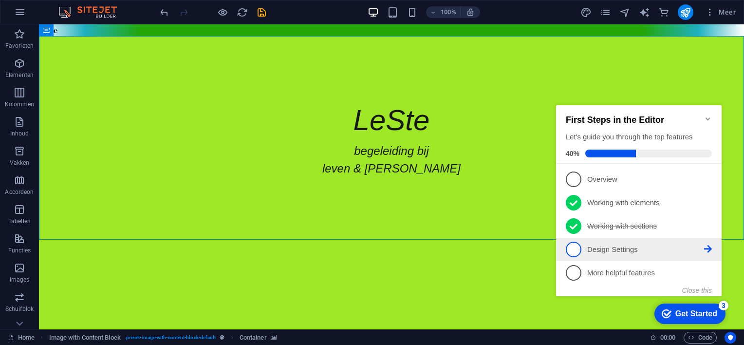
click at [570, 247] on span "4" at bounding box center [574, 249] width 16 height 16
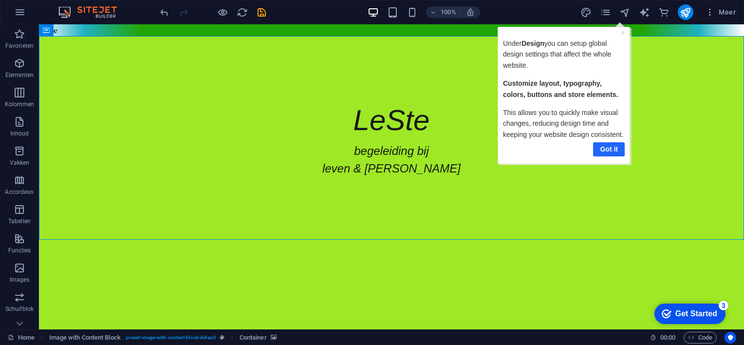
click at [610, 146] on link "Got it" at bounding box center [609, 149] width 32 height 14
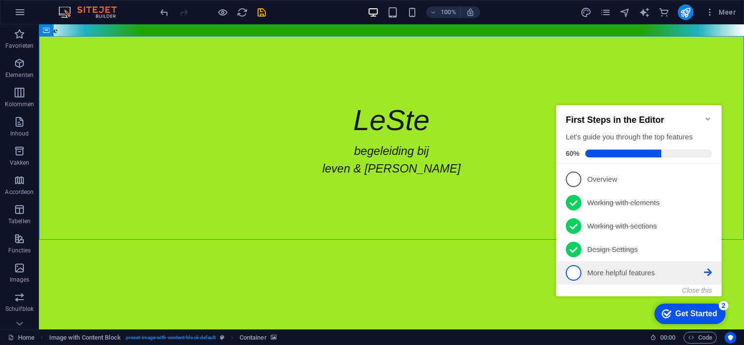
click at [574, 269] on span "5" at bounding box center [574, 273] width 16 height 16
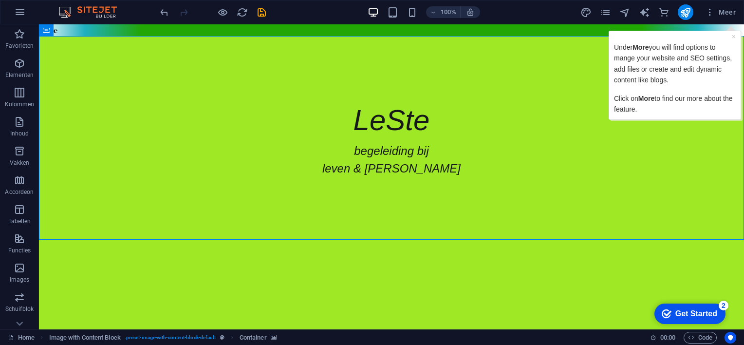
click at [647, 97] on span "More" at bounding box center [646, 98] width 16 height 8
click at [700, 312] on div "Get Started" at bounding box center [696, 313] width 42 height 9
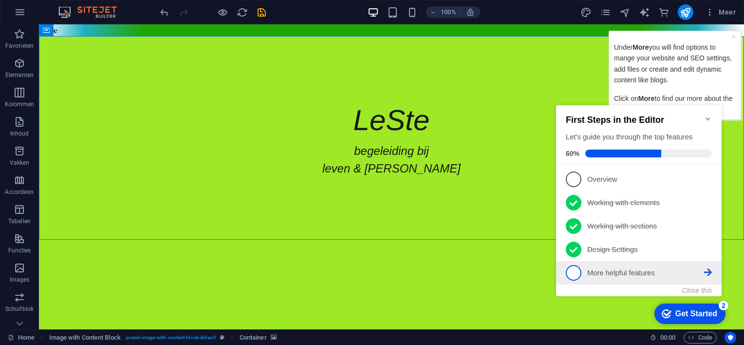
click at [573, 269] on span "5" at bounding box center [574, 273] width 16 height 16
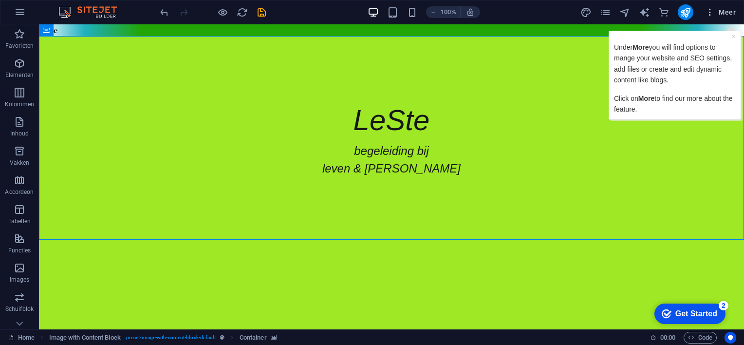
click at [724, 12] on span "Meer" at bounding box center [720, 12] width 31 height 10
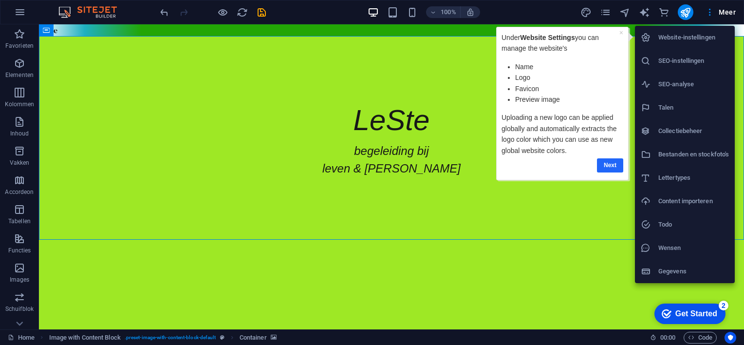
click at [609, 165] on link "Next" at bounding box center [610, 165] width 26 height 14
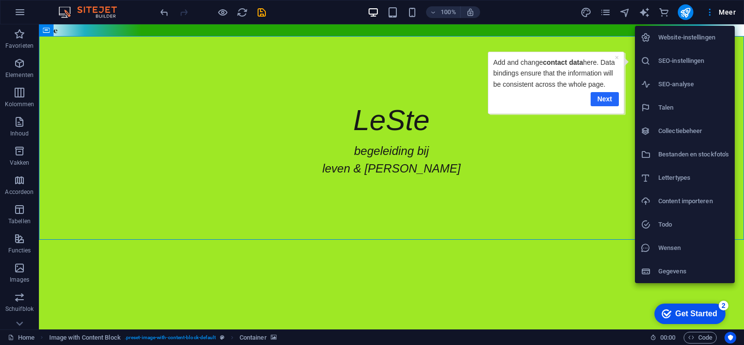
click at [599, 97] on link "Next" at bounding box center [605, 99] width 28 height 14
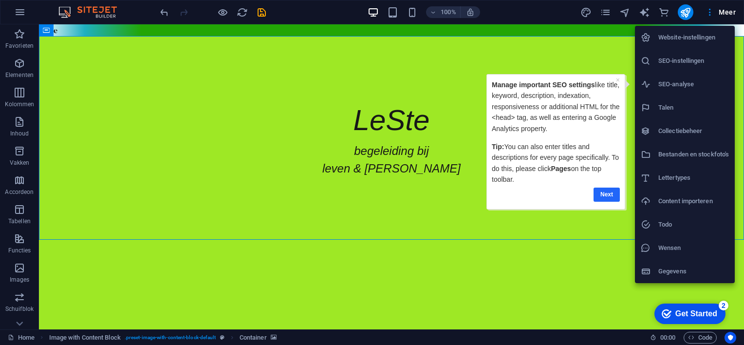
click at [599, 195] on link "Next" at bounding box center [606, 194] width 26 height 14
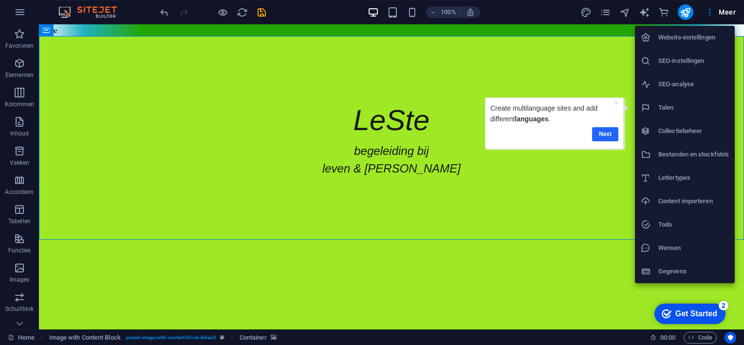
click at [606, 134] on link "Next" at bounding box center [605, 134] width 26 height 14
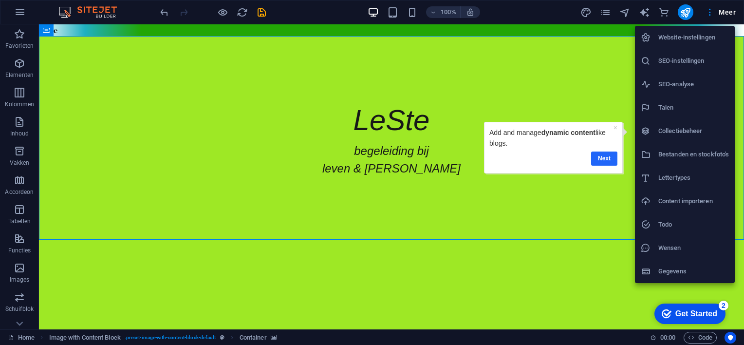
click at [599, 155] on link "Next" at bounding box center [604, 158] width 26 height 14
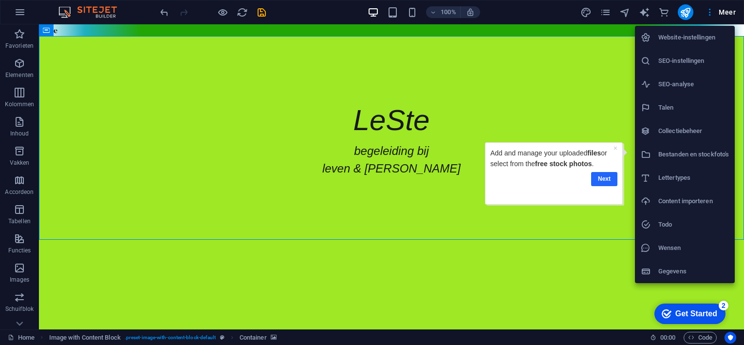
click at [606, 176] on link "Next" at bounding box center [604, 179] width 26 height 14
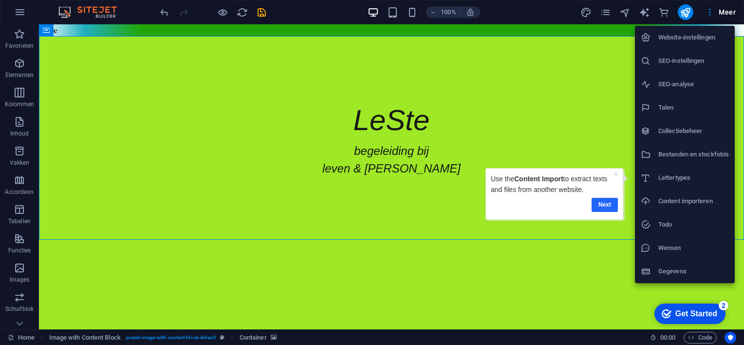
click at [602, 204] on link "Next" at bounding box center [605, 205] width 26 height 14
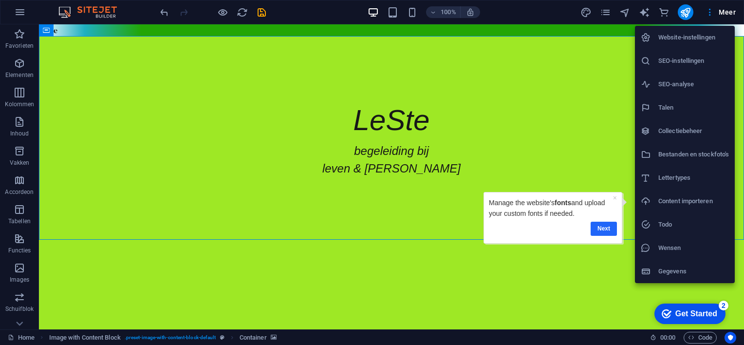
click at [600, 227] on link "Next" at bounding box center [604, 229] width 26 height 14
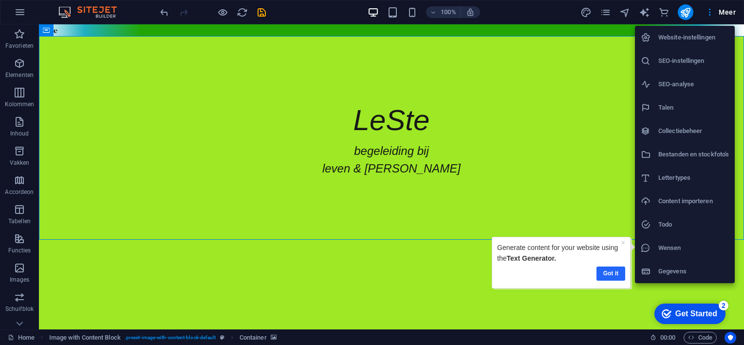
click at [604, 275] on link "Got it" at bounding box center [610, 273] width 29 height 14
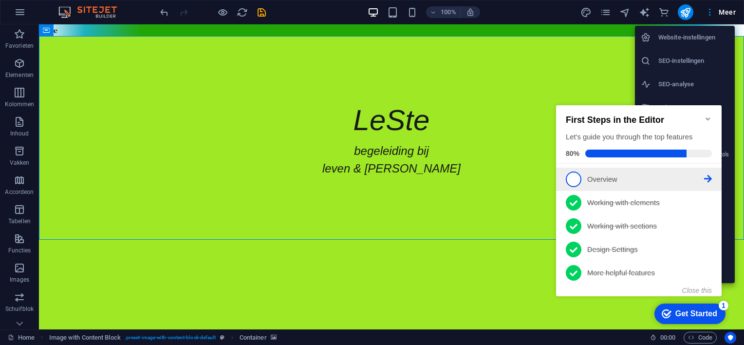
click at [573, 180] on span "1" at bounding box center [574, 179] width 16 height 16
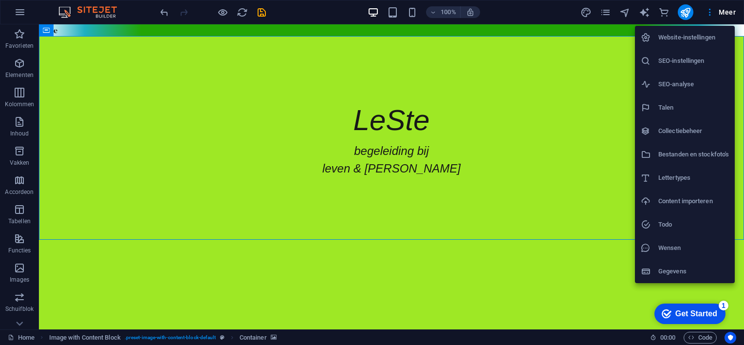
click at [592, 92] on div at bounding box center [372, 172] width 744 height 345
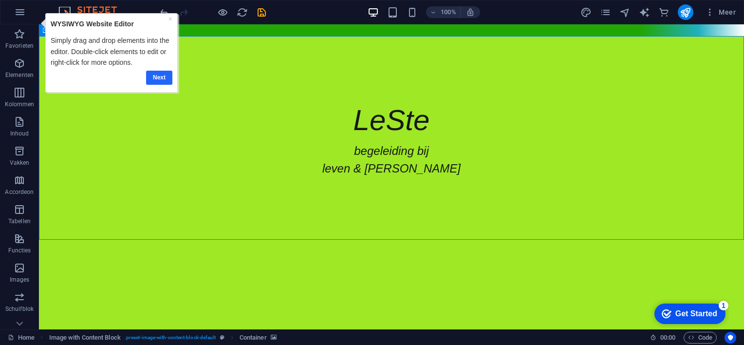
click at [153, 74] on link "Next" at bounding box center [159, 77] width 26 height 14
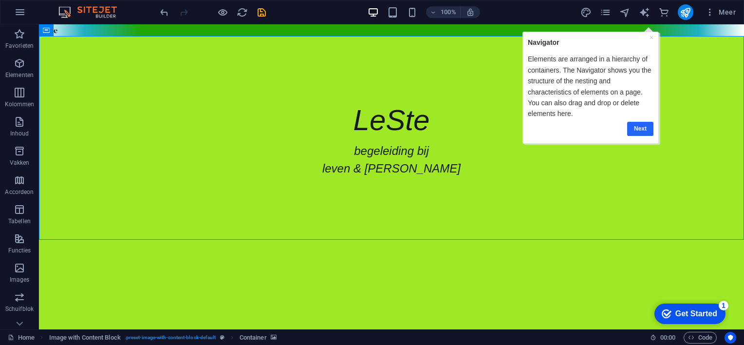
click at [636, 125] on link "Next" at bounding box center [640, 128] width 26 height 14
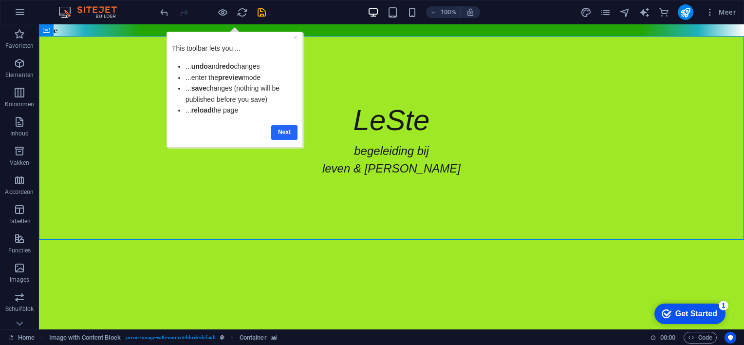
click at [280, 132] on link "Next" at bounding box center [284, 132] width 26 height 14
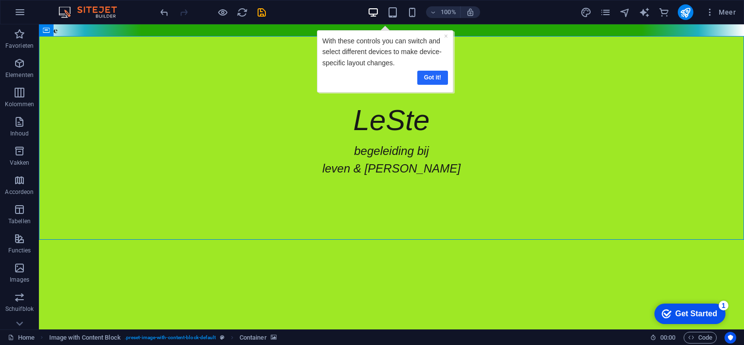
click at [432, 77] on link "Got it!" at bounding box center [432, 77] width 31 height 14
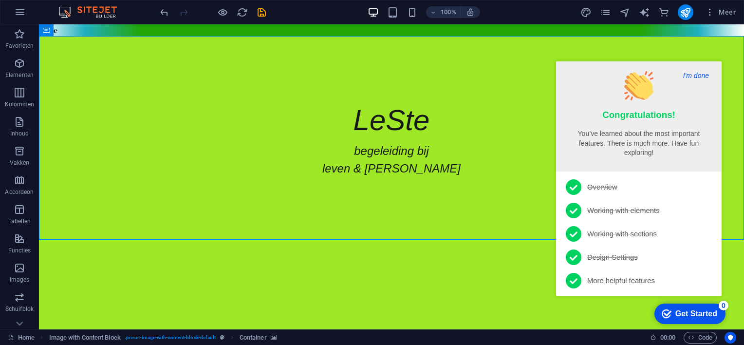
click at [698, 73] on button "I'm done" at bounding box center [696, 75] width 32 height 9
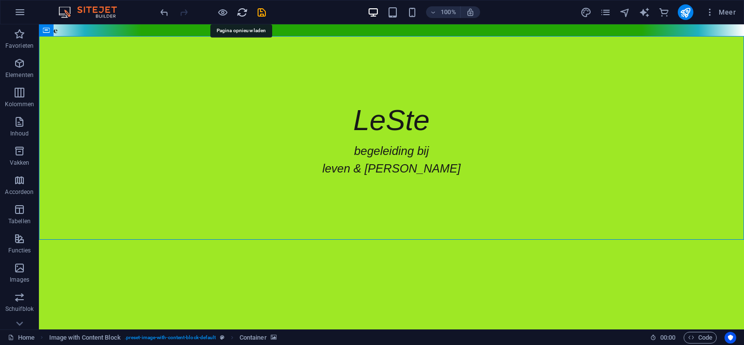
click at [244, 12] on icon "reload" at bounding box center [242, 12] width 11 height 11
click at [240, 10] on icon "reload" at bounding box center [242, 12] width 11 height 11
click at [625, 12] on icon "navigator" at bounding box center [624, 12] width 11 height 11
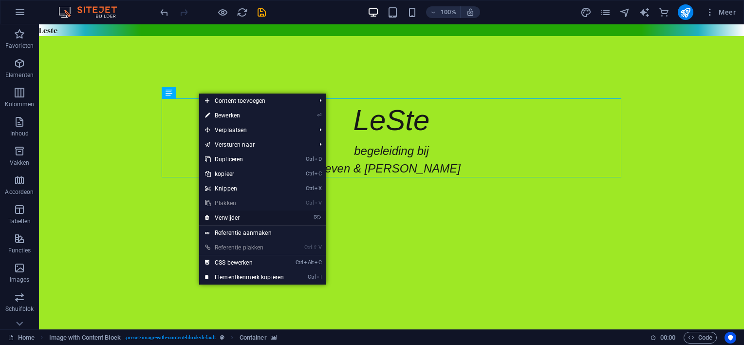
click at [234, 214] on link "⌦ Verwijder" at bounding box center [244, 217] width 91 height 15
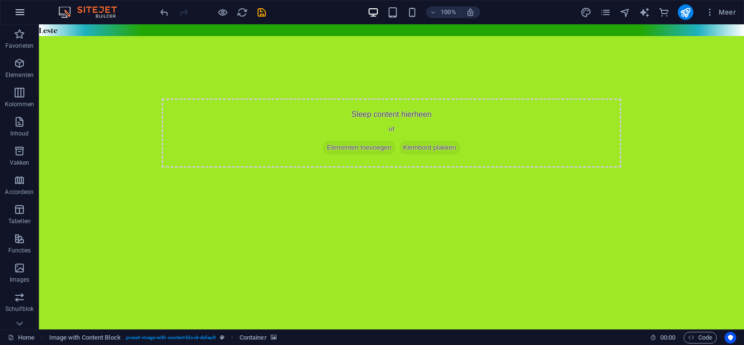
click at [19, 12] on icon "button" at bounding box center [20, 12] width 12 height 12
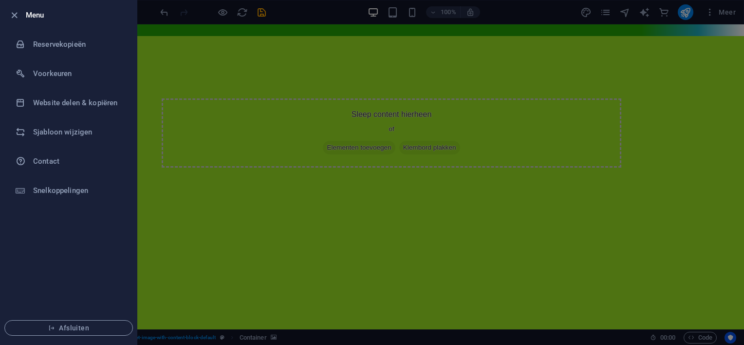
click at [213, 152] on div at bounding box center [372, 172] width 744 height 345
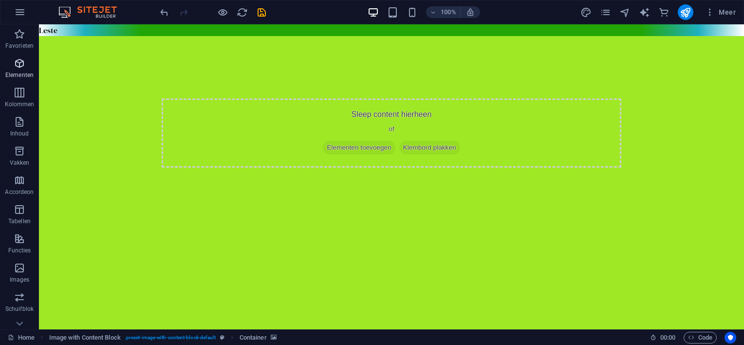
click at [18, 68] on icon "button" at bounding box center [20, 63] width 12 height 12
click at [19, 126] on icon "button" at bounding box center [20, 122] width 12 height 12
click at [20, 152] on icon "button" at bounding box center [20, 151] width 12 height 12
click at [263, 27] on div "Leste" at bounding box center [391, 30] width 705 height 12
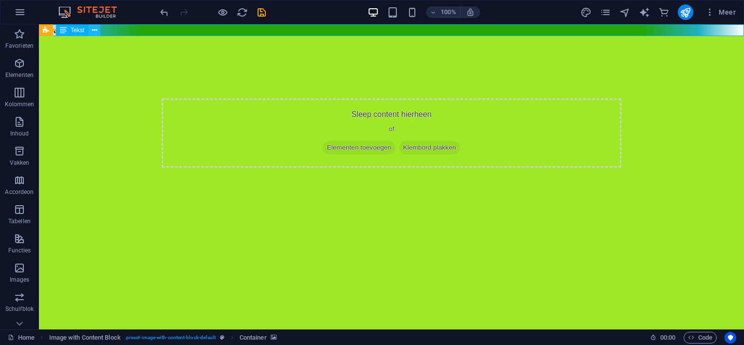
click at [94, 29] on icon at bounding box center [94, 30] width 5 height 10
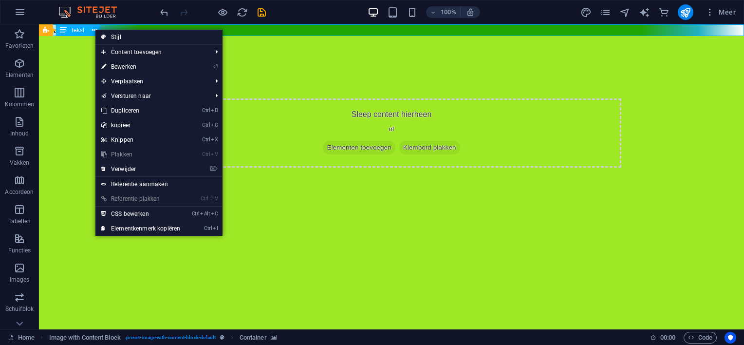
click at [76, 31] on span "Tekst" at bounding box center [78, 30] width 14 height 6
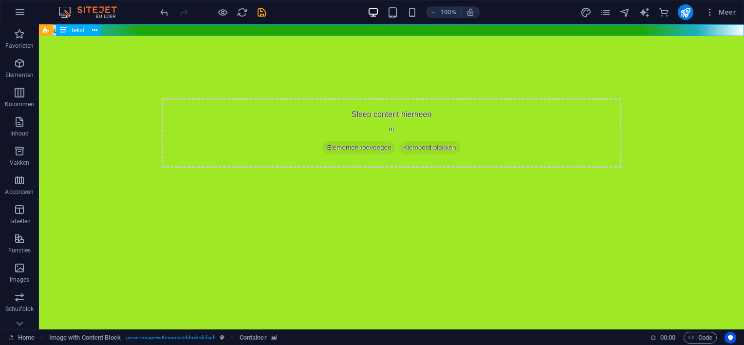
click at [64, 31] on icon at bounding box center [63, 30] width 7 height 12
click at [645, 15] on icon "text_generator" at bounding box center [644, 12] width 11 height 11
click at [586, 10] on icon "design" at bounding box center [585, 12] width 11 height 11
click at [21, 127] on icon "button" at bounding box center [20, 122] width 12 height 12
click at [88, 31] on icon at bounding box center [89, 30] width 5 height 10
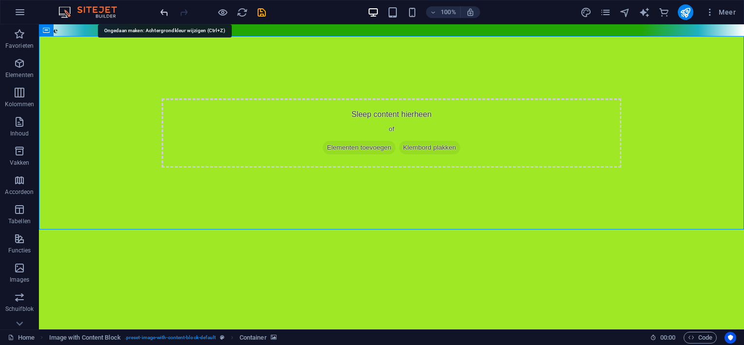
click at [162, 11] on icon "undo" at bounding box center [164, 12] width 11 height 11
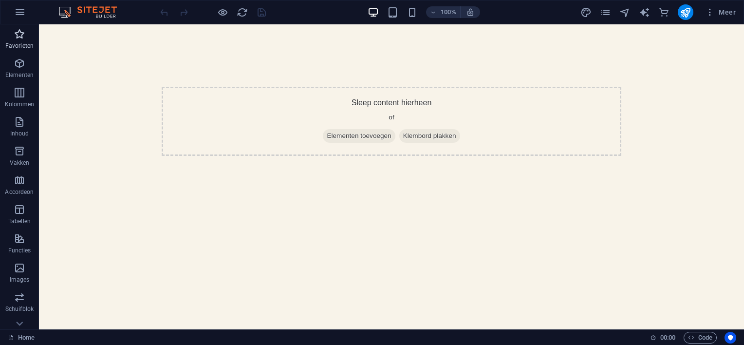
click at [17, 36] on icon "button" at bounding box center [20, 34] width 12 height 12
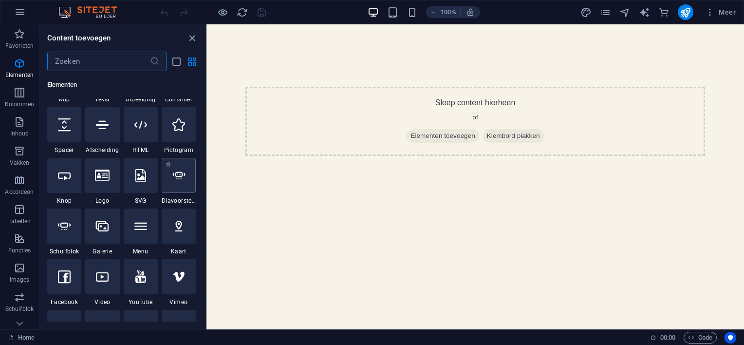
scroll to position [49, 0]
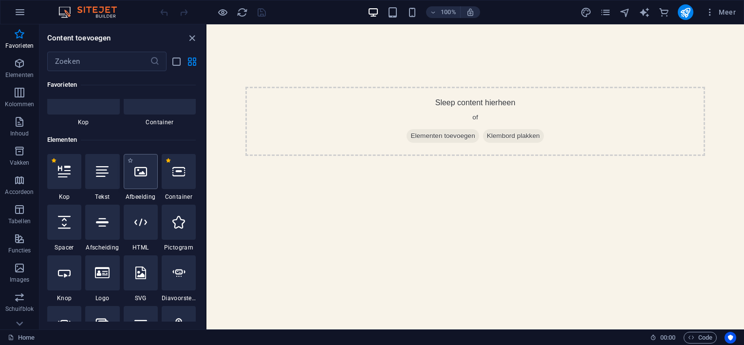
click at [144, 172] on icon at bounding box center [140, 171] width 13 height 13
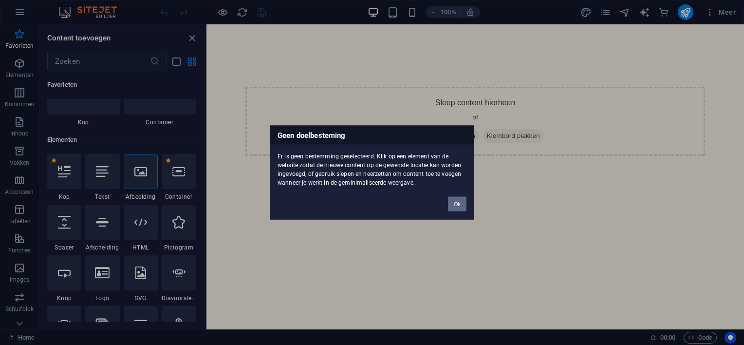
drag, startPoint x: 458, startPoint y: 201, endPoint x: 252, endPoint y: 175, distance: 207.5
click at [458, 201] on button "Ok" at bounding box center [457, 204] width 18 height 15
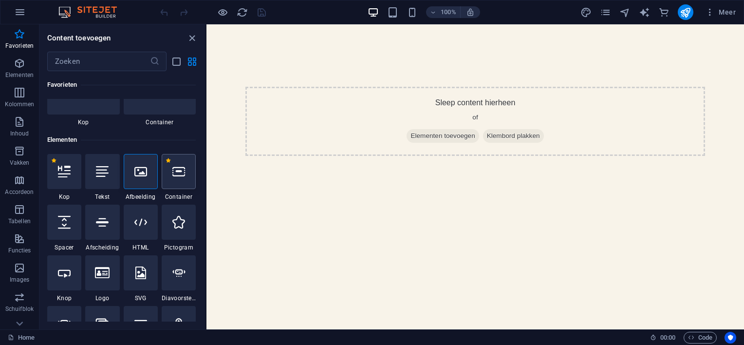
click at [177, 173] on icon at bounding box center [178, 171] width 13 height 13
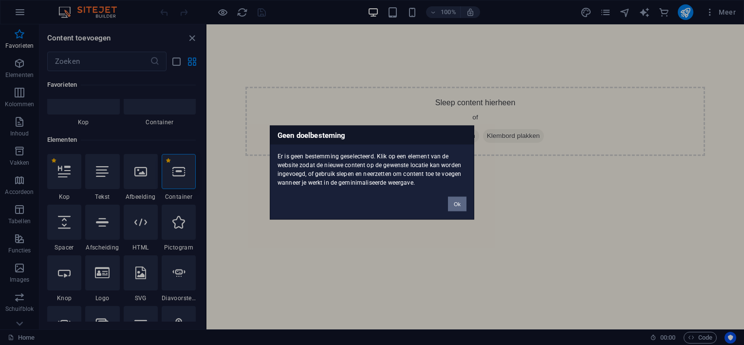
click at [458, 202] on button "Ok" at bounding box center [457, 204] width 18 height 15
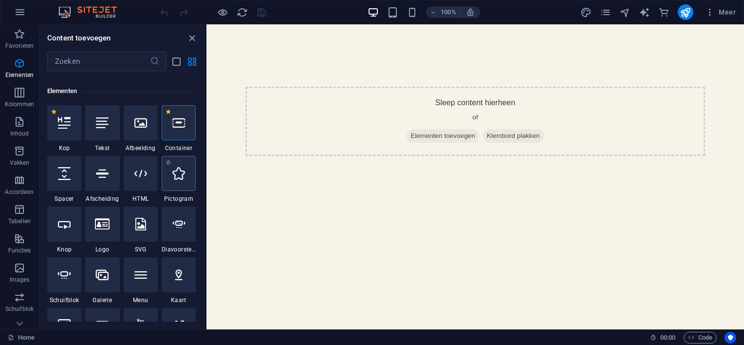
scroll to position [146, 0]
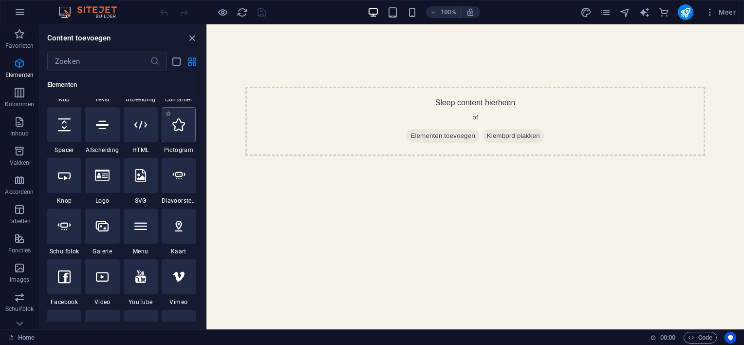
click at [172, 127] on icon at bounding box center [178, 124] width 13 height 13
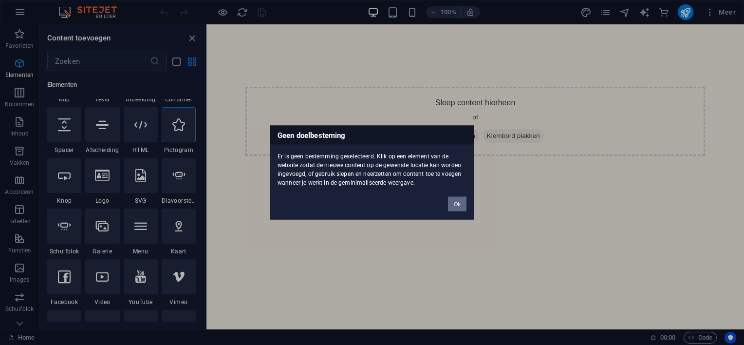
click at [460, 198] on button "Ok" at bounding box center [457, 204] width 18 height 15
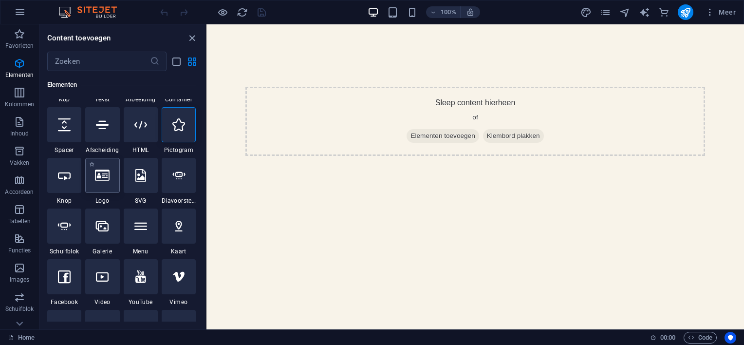
click at [105, 175] on icon at bounding box center [102, 175] width 15 height 13
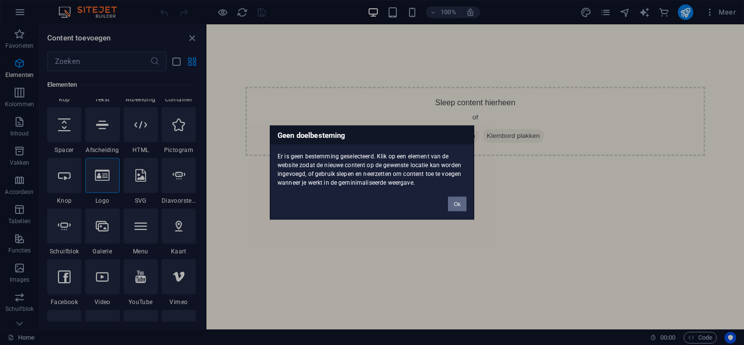
click at [462, 201] on button "Ok" at bounding box center [457, 204] width 18 height 15
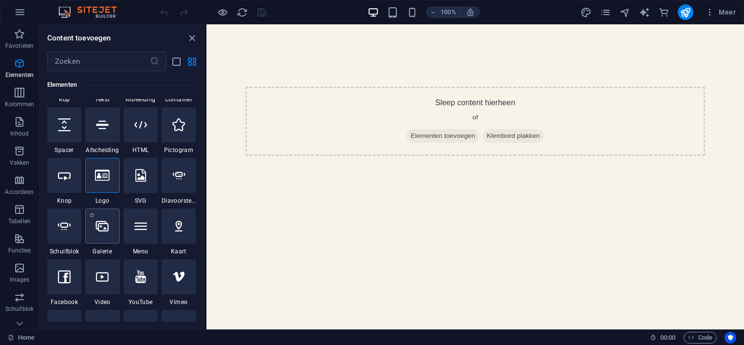
click at [102, 234] on div at bounding box center [102, 225] width 34 height 35
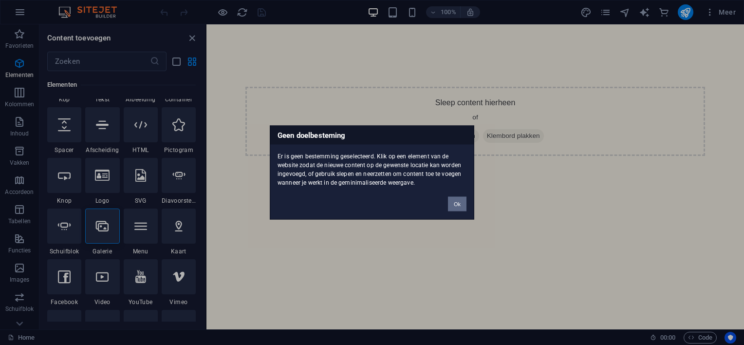
click at [459, 204] on button "Ok" at bounding box center [457, 204] width 18 height 15
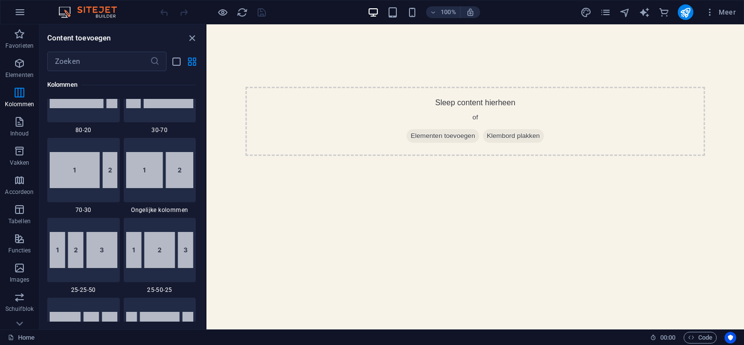
scroll to position [925, 0]
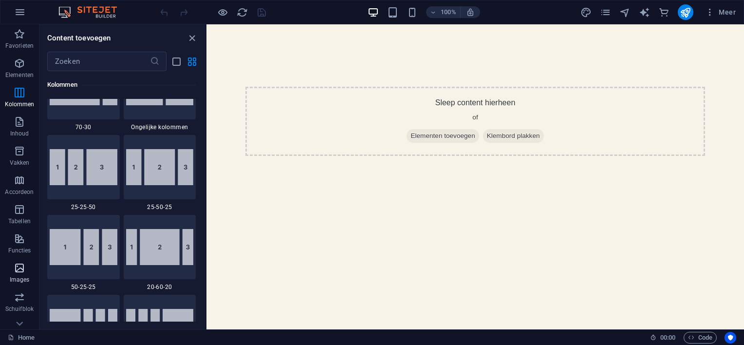
click at [20, 271] on icon "button" at bounding box center [20, 268] width 12 height 12
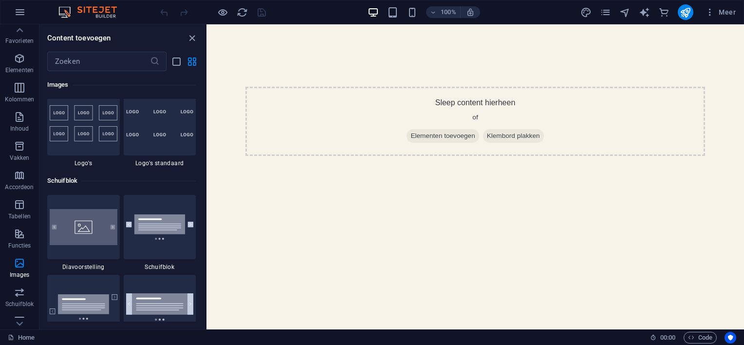
scroll to position [0, 0]
click at [21, 238] on icon "button" at bounding box center [20, 239] width 12 height 12
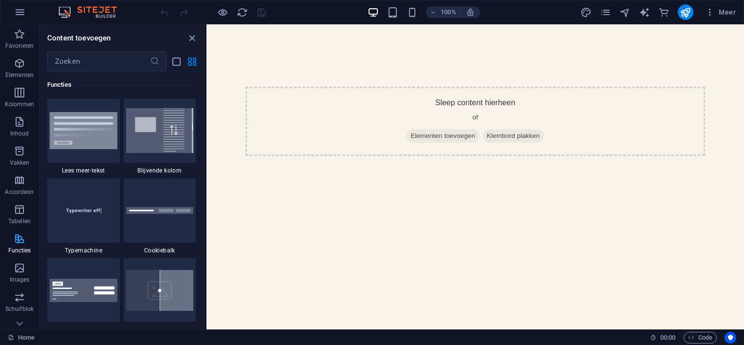
scroll to position [3795, 0]
click at [21, 208] on icon "button" at bounding box center [20, 209] width 12 height 12
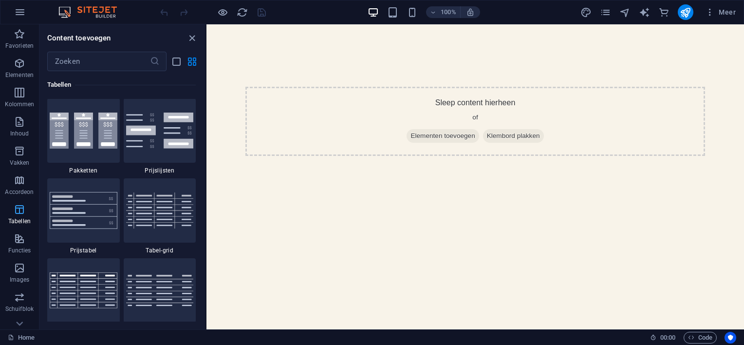
scroll to position [3372, 0]
click at [22, 185] on icon "button" at bounding box center [20, 180] width 12 height 12
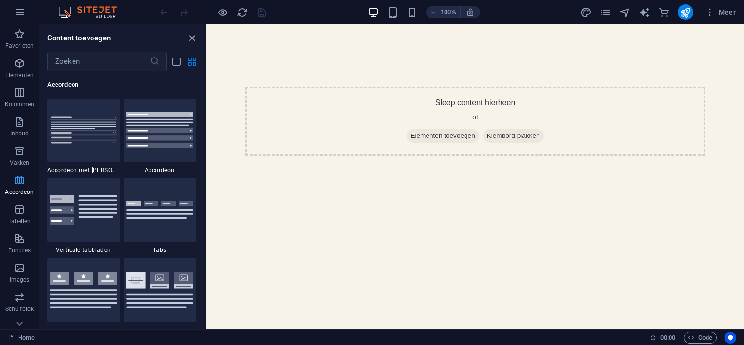
scroll to position [3108, 0]
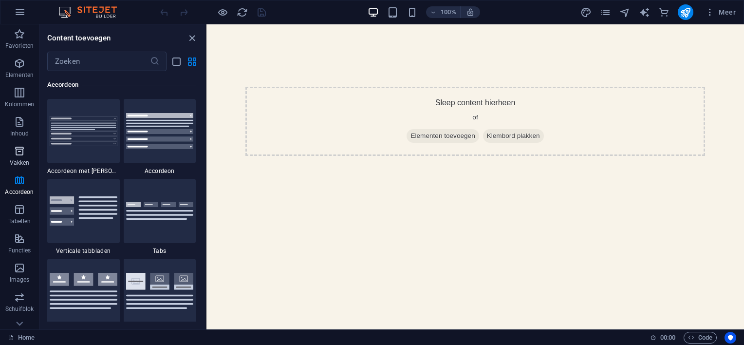
click at [20, 152] on icon "button" at bounding box center [20, 151] width 12 height 12
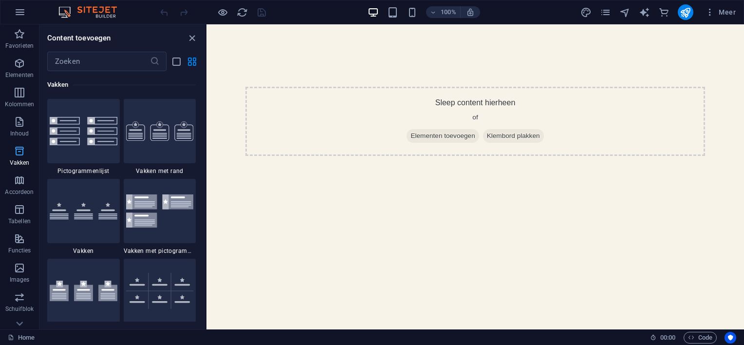
scroll to position [2685, 0]
click at [19, 124] on icon "button" at bounding box center [20, 122] width 12 height 12
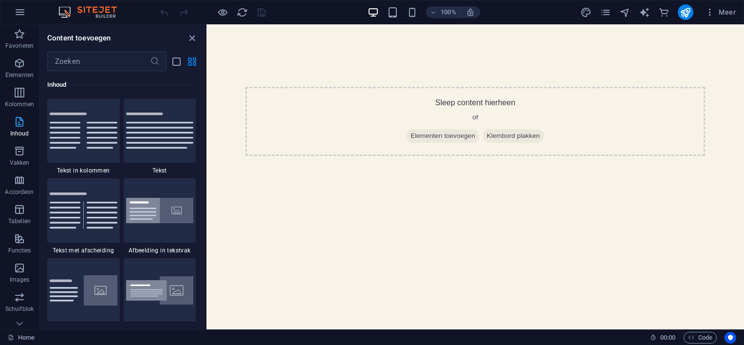
scroll to position [1703, 0]
click at [21, 93] on icon "button" at bounding box center [20, 93] width 12 height 12
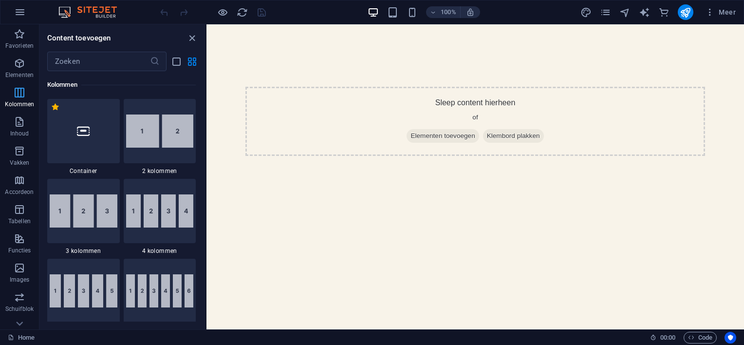
scroll to position [482, 0]
click at [22, 66] on icon "button" at bounding box center [20, 63] width 12 height 12
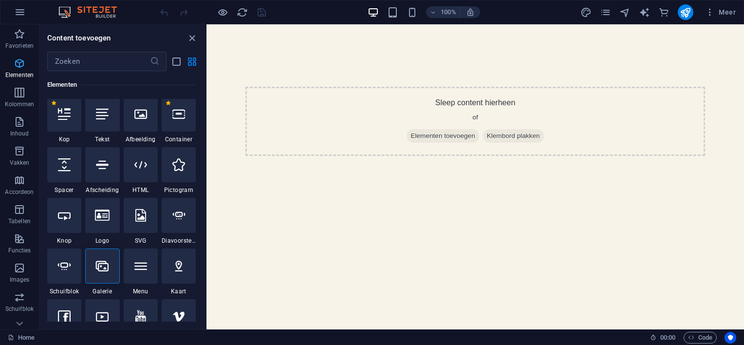
scroll to position [104, 0]
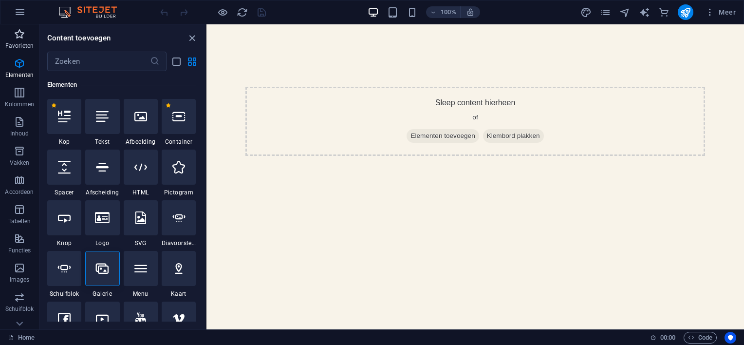
click at [19, 38] on icon "button" at bounding box center [20, 34] width 12 height 12
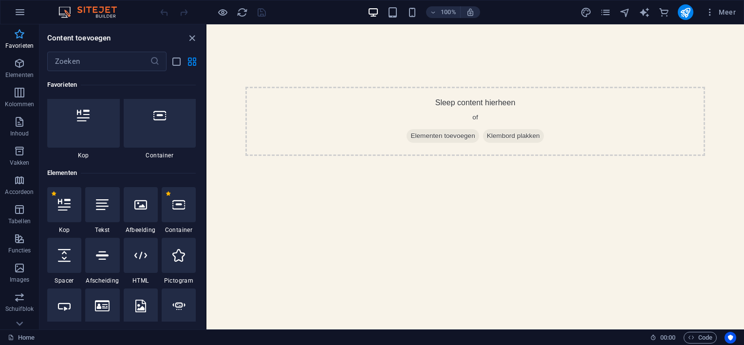
scroll to position [0, 0]
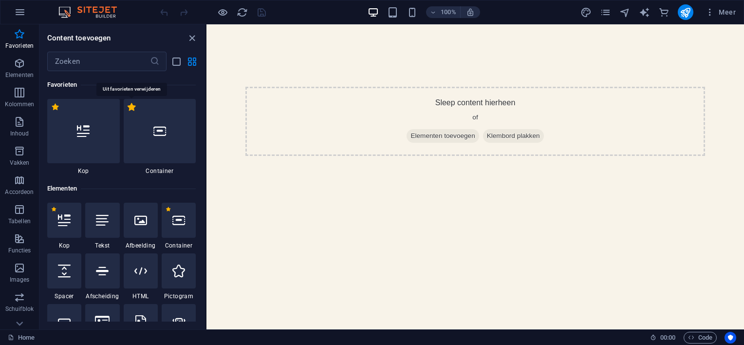
click at [132, 106] on label "1 Star" at bounding box center [132, 107] width 8 height 8
click at [128, 112] on input "1 Star" at bounding box center [127, 112] width 0 height 0
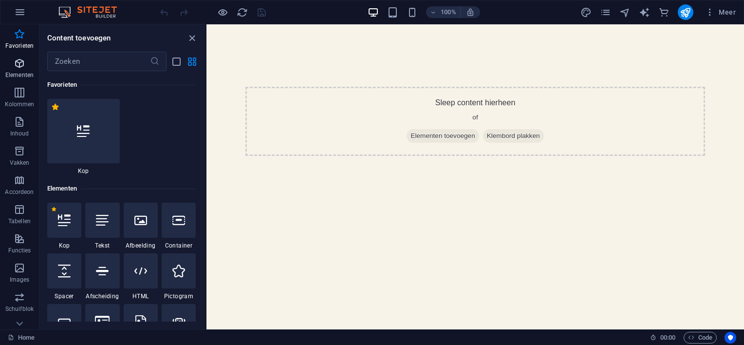
click at [15, 64] on icon "button" at bounding box center [20, 63] width 12 height 12
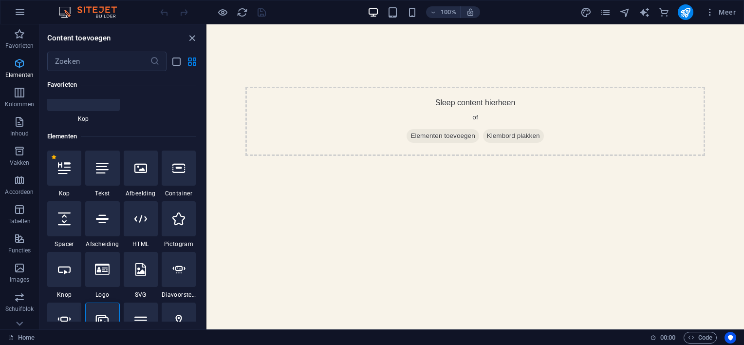
scroll to position [103, 0]
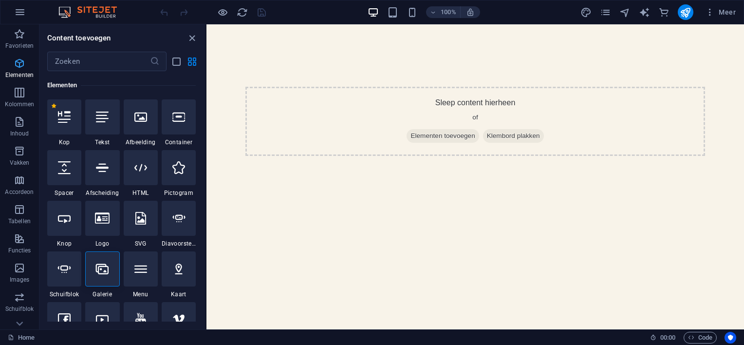
click at [15, 61] on icon "button" at bounding box center [20, 63] width 12 height 12
click at [21, 61] on icon "button" at bounding box center [20, 63] width 12 height 12
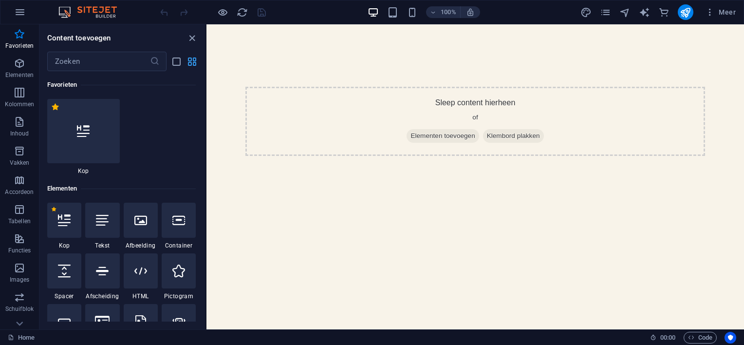
click at [195, 59] on icon "grid-view" at bounding box center [191, 61] width 11 height 11
click at [176, 61] on icon "list-view" at bounding box center [176, 61] width 11 height 11
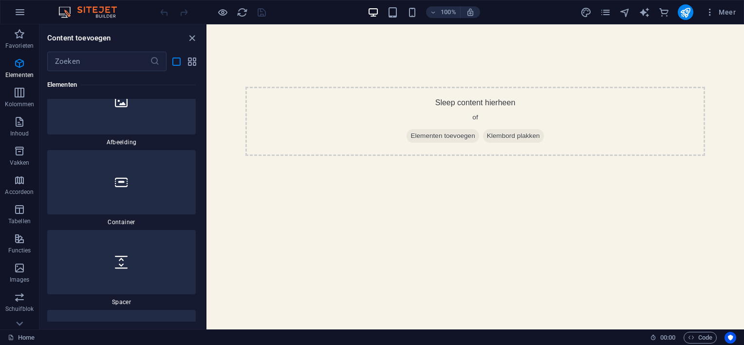
scroll to position [49, 0]
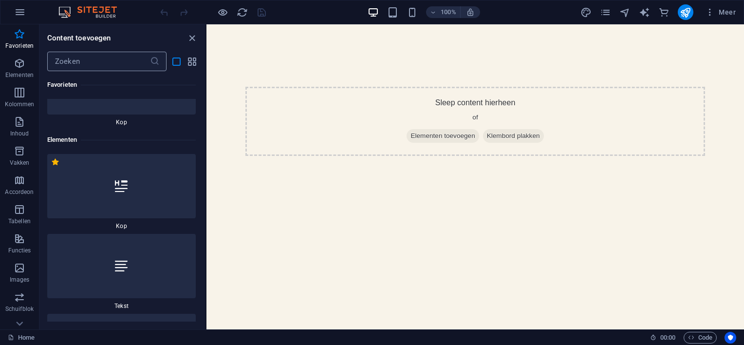
click at [155, 65] on icon at bounding box center [155, 61] width 10 height 10
click at [189, 38] on icon "close panel" at bounding box center [191, 38] width 11 height 11
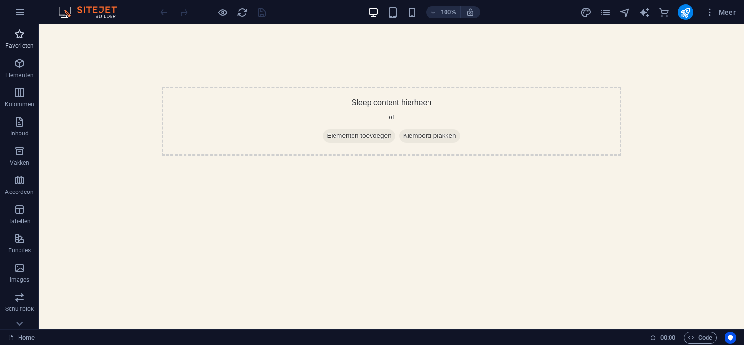
click at [19, 37] on icon "button" at bounding box center [20, 34] width 12 height 12
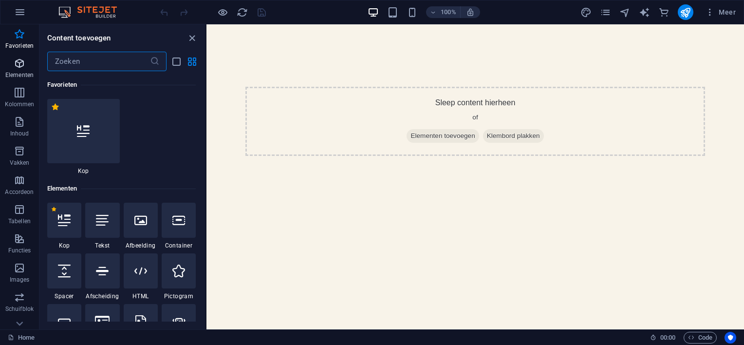
click at [22, 64] on icon "button" at bounding box center [20, 63] width 12 height 12
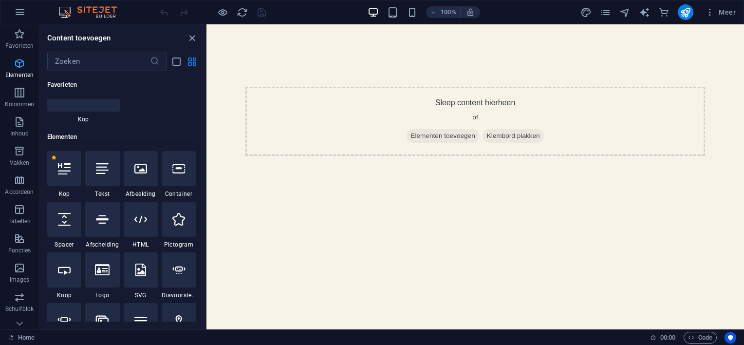
scroll to position [103, 0]
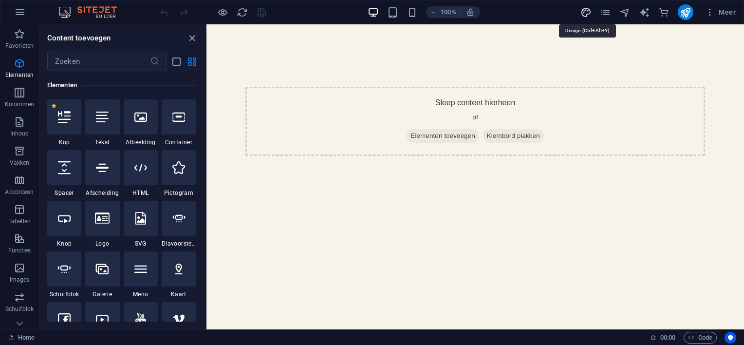
click at [585, 10] on icon "design" at bounding box center [585, 12] width 11 height 11
select select "700"
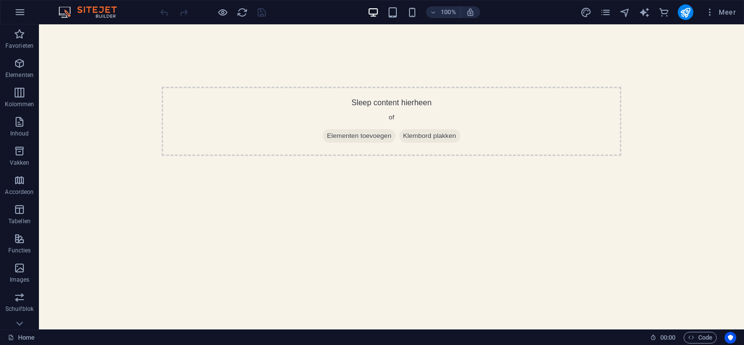
click at [66, 10] on img at bounding box center [92, 12] width 73 height 12
click at [20, 16] on icon "button" at bounding box center [20, 12] width 12 height 12
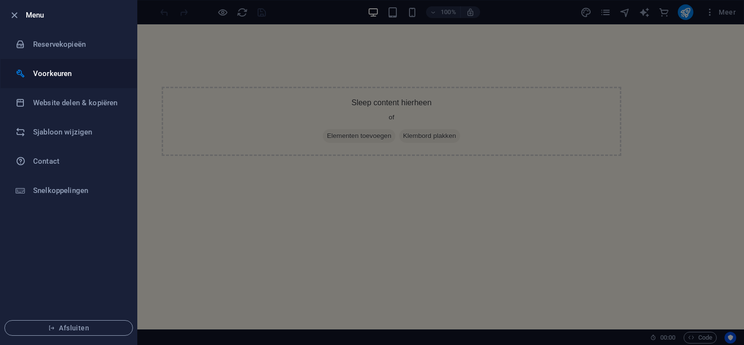
click at [41, 72] on h6 "Voorkeuren" at bounding box center [78, 74] width 90 height 12
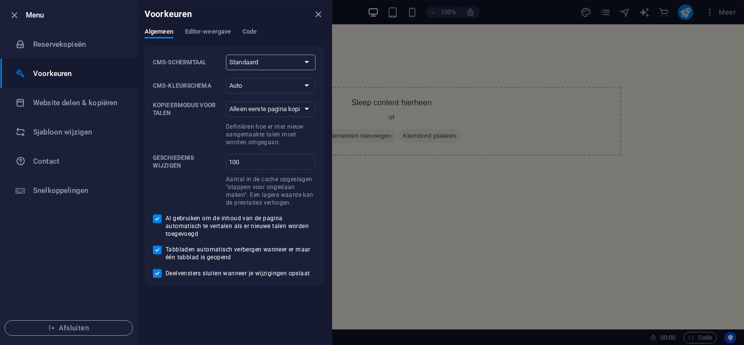
click at [310, 58] on select "Standaard Deutsch English Español Français Magyar Italiano Nederlands Polski Po…" at bounding box center [271, 63] width 90 height 16
select select "nl"
click at [226, 55] on select "Standaard Deutsch English Español Français Magyar Italiano Nederlands Polski Po…" at bounding box center [271, 63] width 90 height 16
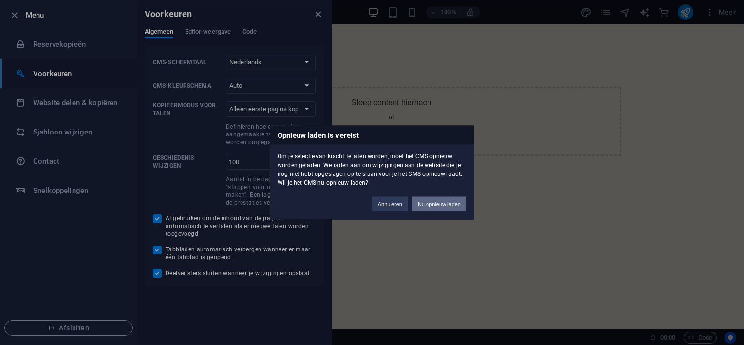
click at [421, 203] on button "Nu opnieuw laden" at bounding box center [439, 204] width 55 height 15
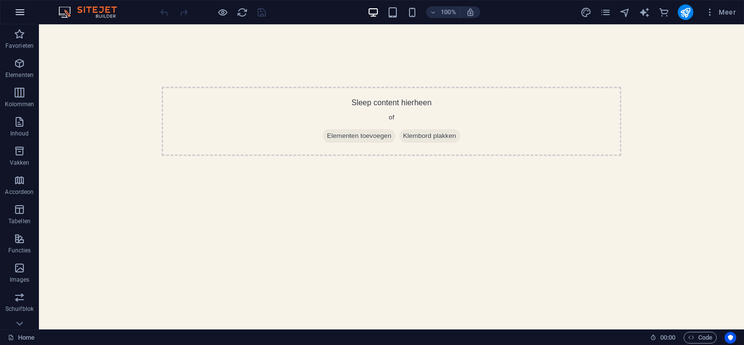
click at [20, 10] on icon "button" at bounding box center [20, 12] width 12 height 12
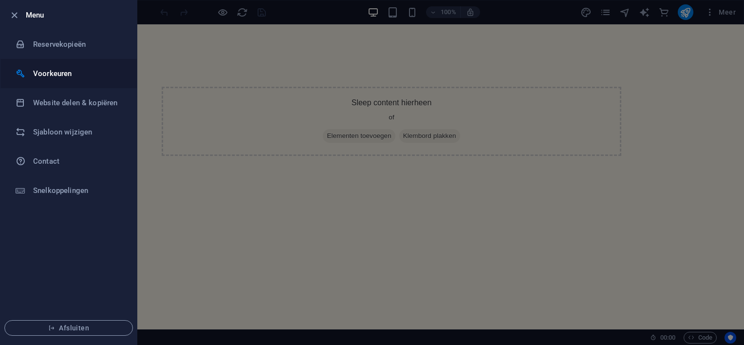
click at [48, 74] on h6 "Voorkeuren" at bounding box center [78, 74] width 90 height 12
select select "nl"
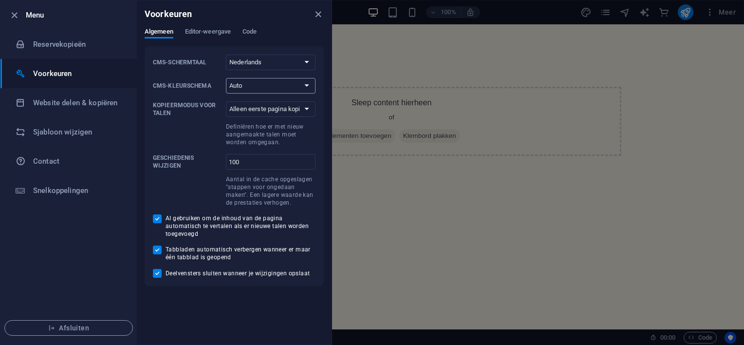
click at [310, 84] on select "Auto Donker Licht" at bounding box center [271, 86] width 90 height 16
click at [117, 79] on h6 "Voorkeuren" at bounding box center [78, 74] width 90 height 12
click at [314, 11] on icon "close" at bounding box center [318, 14] width 11 height 11
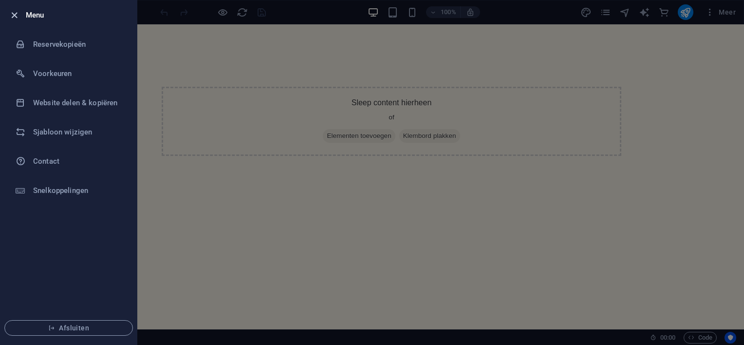
click at [15, 11] on icon "button" at bounding box center [14, 15] width 11 height 11
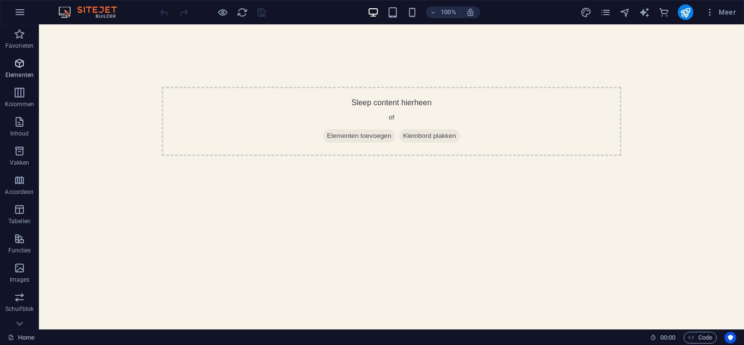
click at [16, 64] on icon "button" at bounding box center [20, 63] width 12 height 12
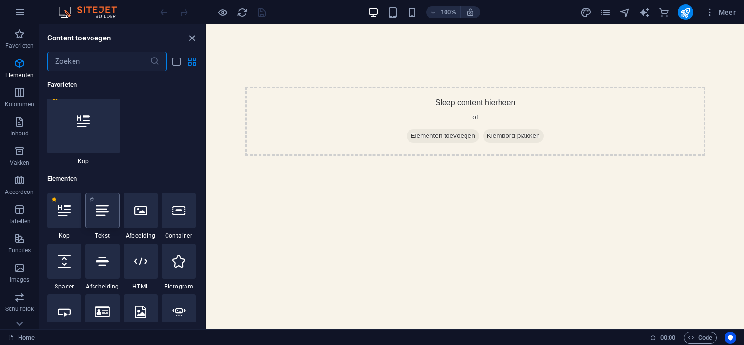
scroll to position [103, 0]
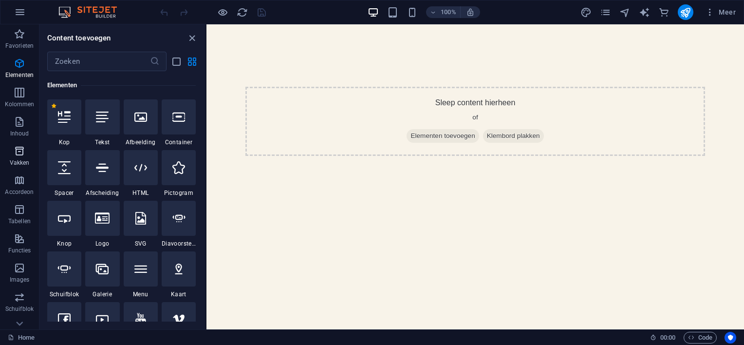
click at [19, 156] on icon "button" at bounding box center [20, 151] width 12 height 12
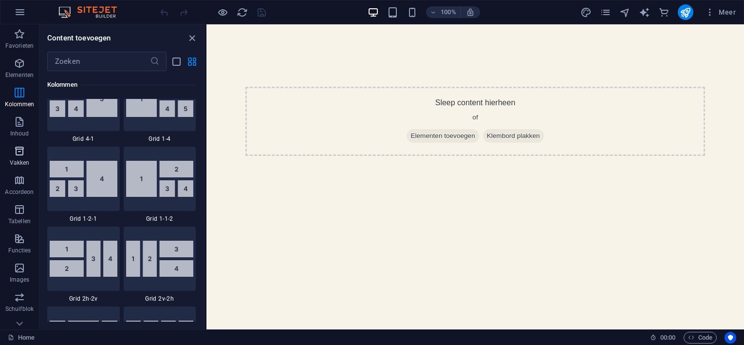
scroll to position [2685, 0]
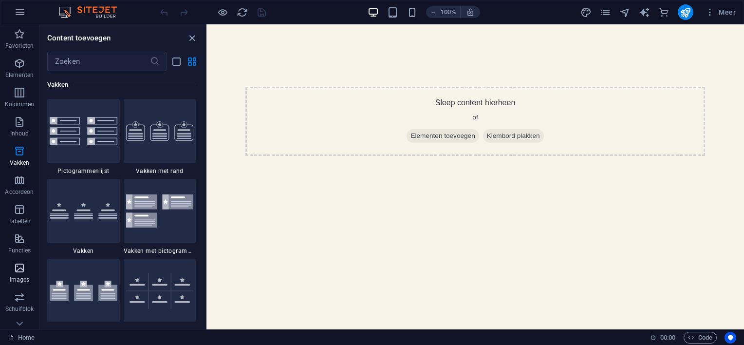
click at [17, 267] on icon "button" at bounding box center [20, 268] width 12 height 12
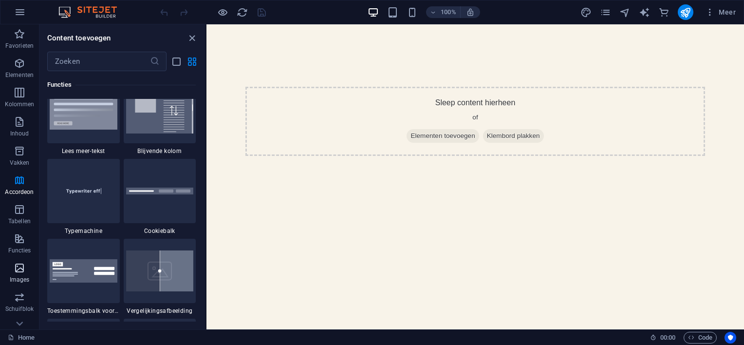
scroll to position [4937, 0]
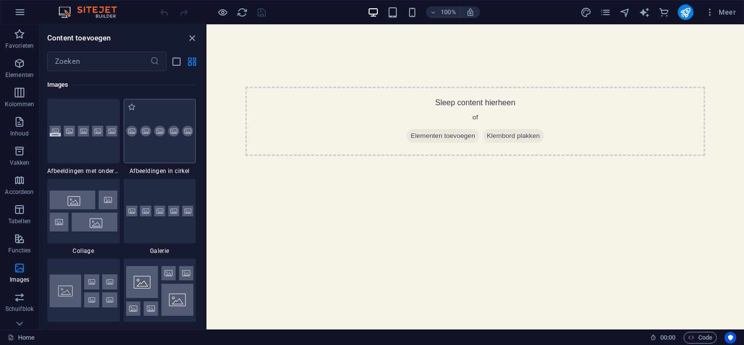
click at [160, 151] on div at bounding box center [160, 131] width 73 height 64
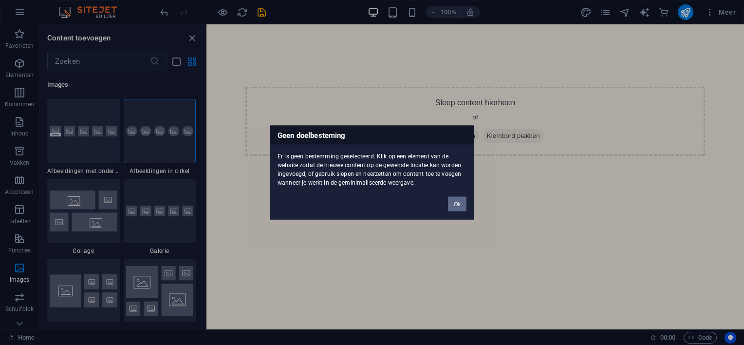
click at [456, 203] on button "Ok" at bounding box center [457, 204] width 18 height 15
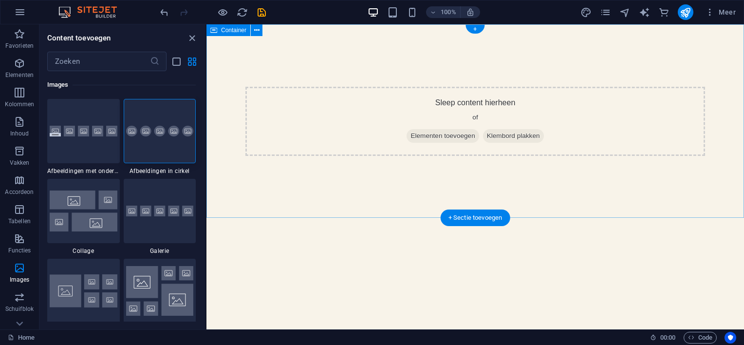
click at [438, 135] on span "Elementen toevoegen" at bounding box center [443, 136] width 72 height 14
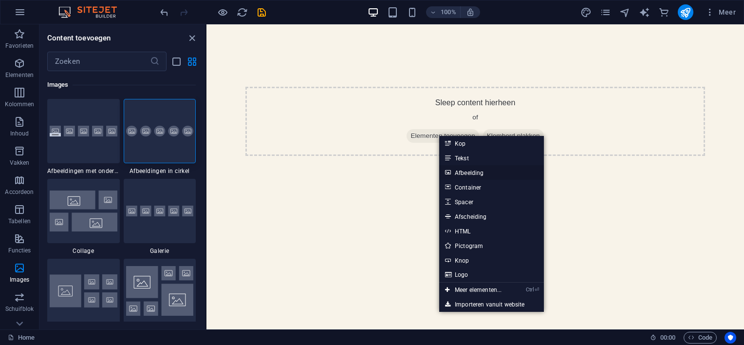
click at [462, 172] on link "Afbeelding" at bounding box center [491, 172] width 105 height 15
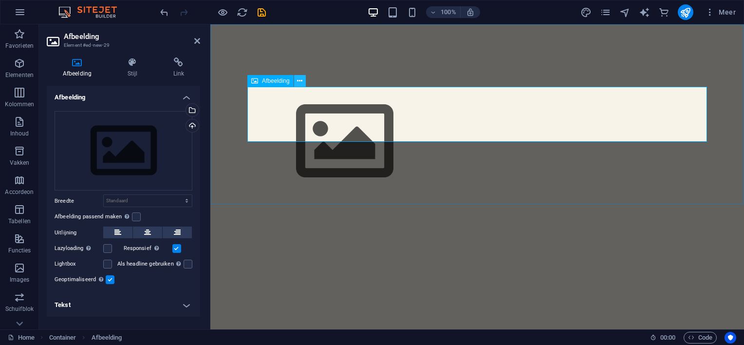
click at [303, 80] on button at bounding box center [300, 81] width 12 height 12
click at [197, 41] on icon at bounding box center [197, 41] width 6 height 8
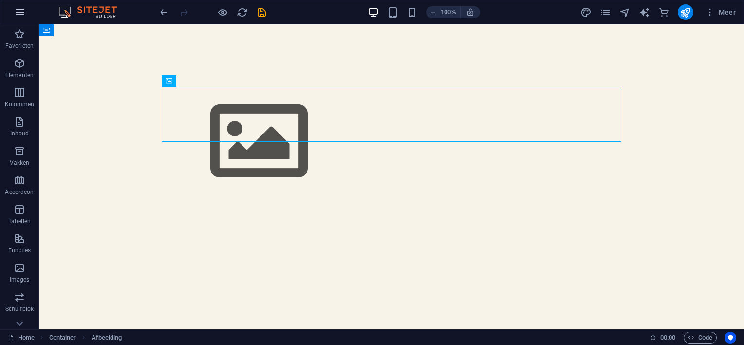
click at [15, 9] on icon "button" at bounding box center [20, 12] width 12 height 12
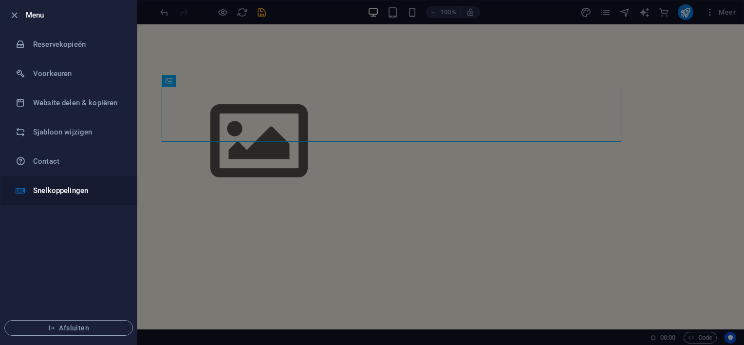
click at [63, 187] on h6 "Snelkoppelingen" at bounding box center [78, 191] width 90 height 12
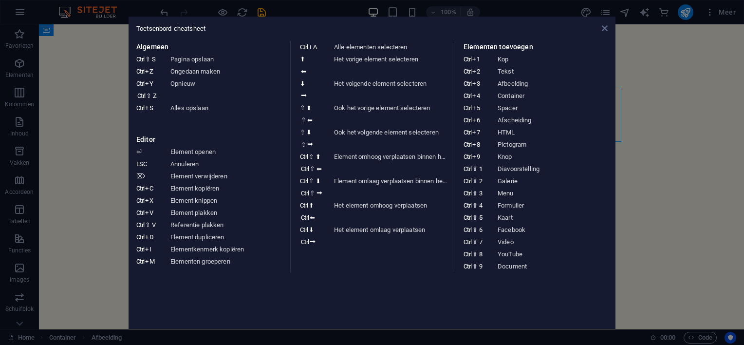
click at [607, 25] on icon at bounding box center [605, 28] width 6 height 8
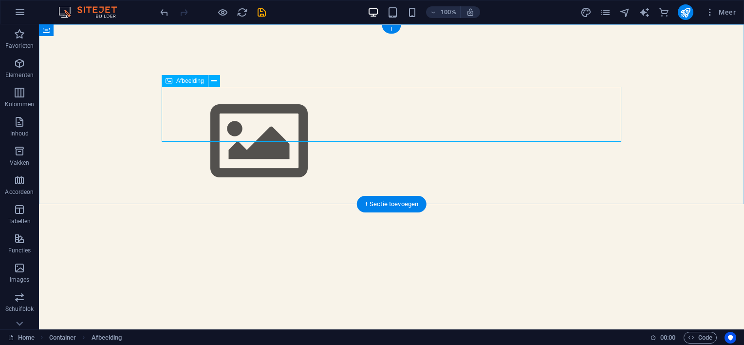
click at [208, 108] on figure at bounding box center [392, 142] width 460 height 110
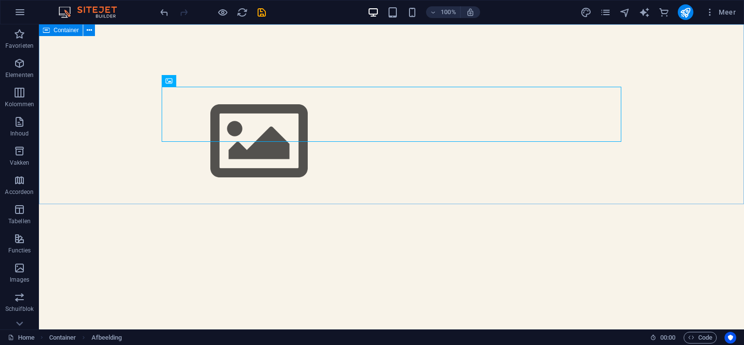
click at [46, 32] on icon at bounding box center [46, 30] width 7 height 12
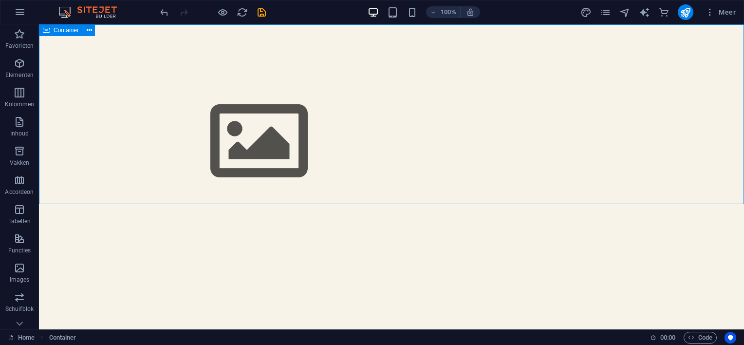
click at [61, 30] on span "Container" at bounding box center [66, 30] width 25 height 6
click at [92, 31] on button at bounding box center [89, 30] width 12 height 12
click at [607, 12] on icon "pages" at bounding box center [605, 12] width 11 height 11
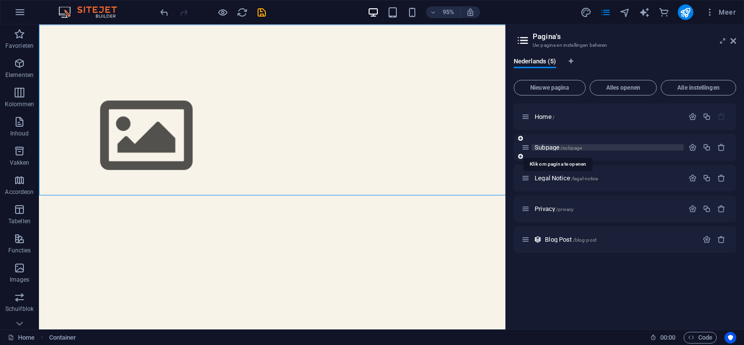
click at [541, 145] on span "Subpage /subpage" at bounding box center [558, 147] width 47 height 7
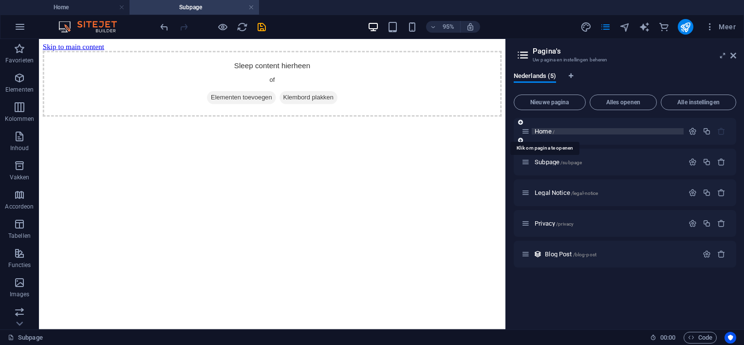
click at [541, 130] on span "Home /" at bounding box center [545, 131] width 20 height 7
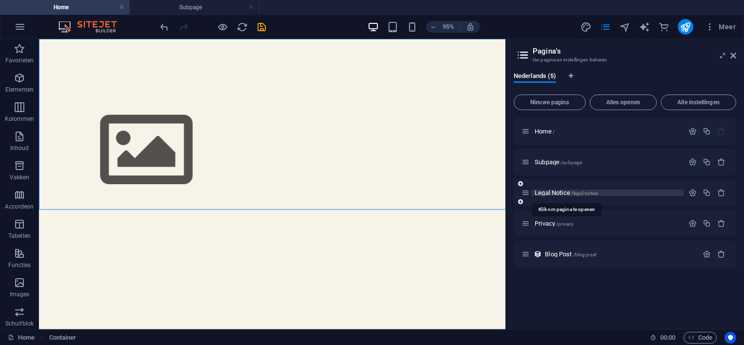
click at [544, 191] on span "Legal Notice /legal-notice" at bounding box center [566, 192] width 63 height 7
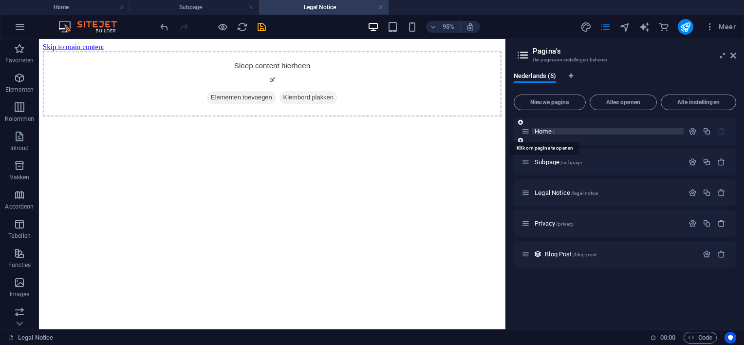
click at [536, 129] on span "Home /" at bounding box center [545, 131] width 20 height 7
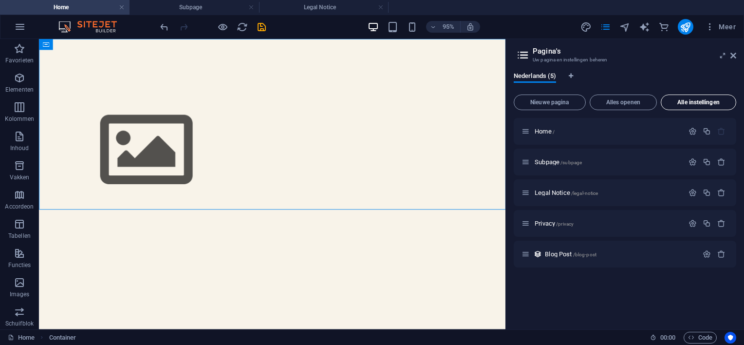
click at [681, 103] on span "Alle instellingen" at bounding box center [698, 102] width 67 height 6
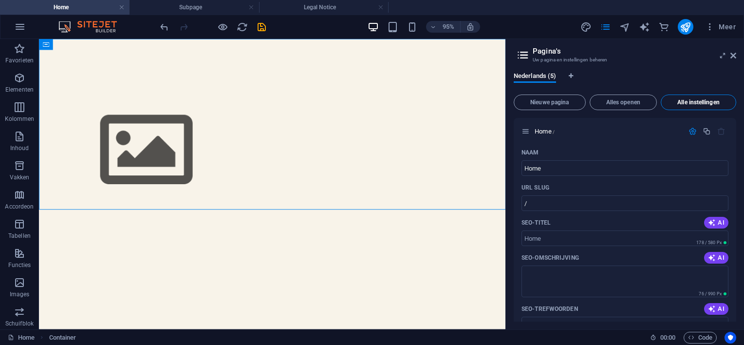
scroll to position [1466, 0]
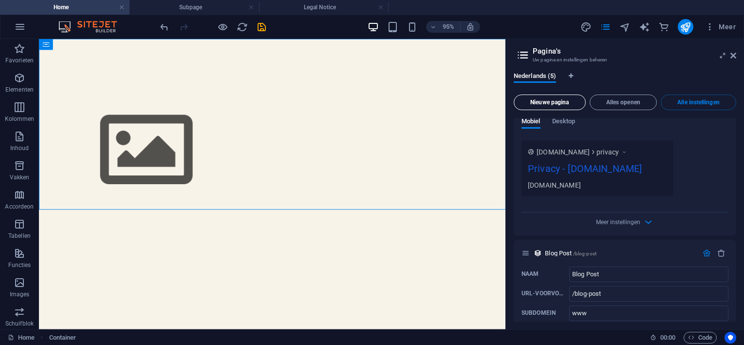
click at [553, 103] on span "Nieuwe pagina" at bounding box center [549, 102] width 63 height 6
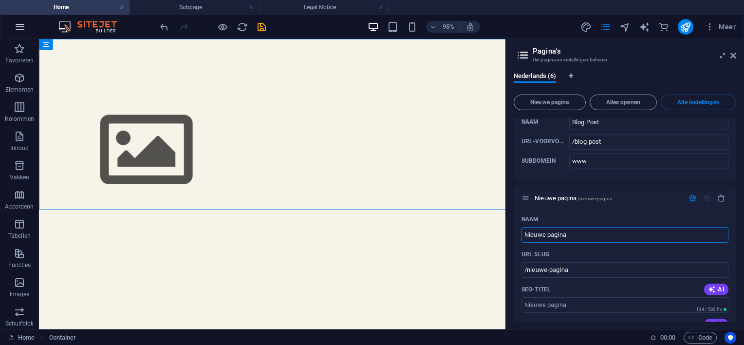
click at [18, 25] on icon "button" at bounding box center [20, 27] width 12 height 12
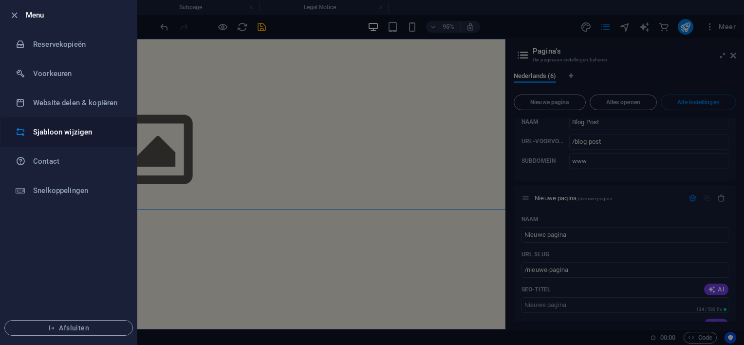
click at [56, 131] on h6 "Sjabloon wijzigen" at bounding box center [78, 132] width 90 height 12
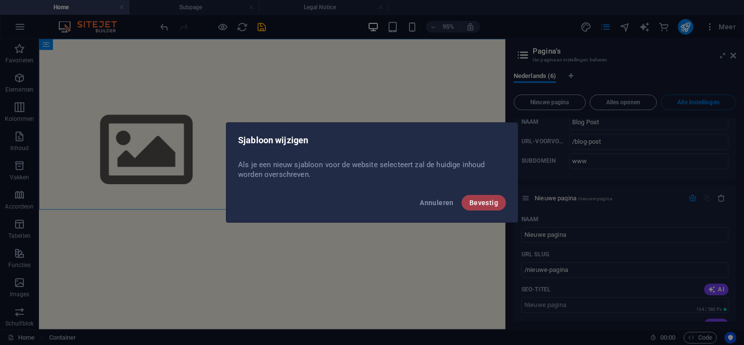
click at [467, 201] on button "Bevestig" at bounding box center [484, 203] width 44 height 16
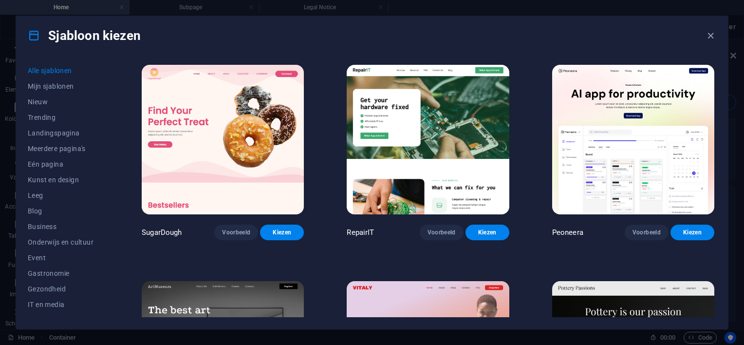
click at [205, 132] on img at bounding box center [223, 139] width 162 height 149
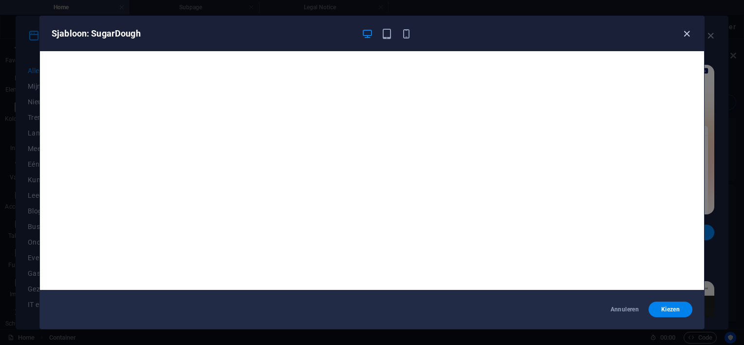
click at [691, 29] on icon "button" at bounding box center [686, 33] width 11 height 11
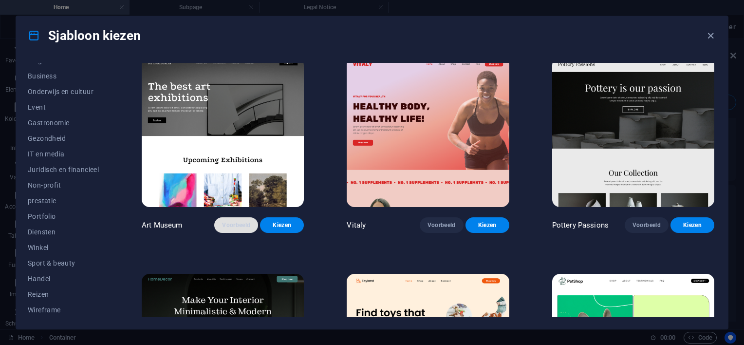
scroll to position [146, 0]
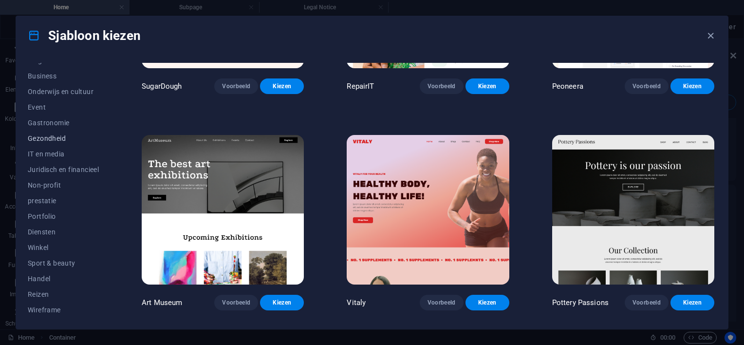
click at [74, 138] on span "Gezondheid" at bounding box center [63, 138] width 71 height 8
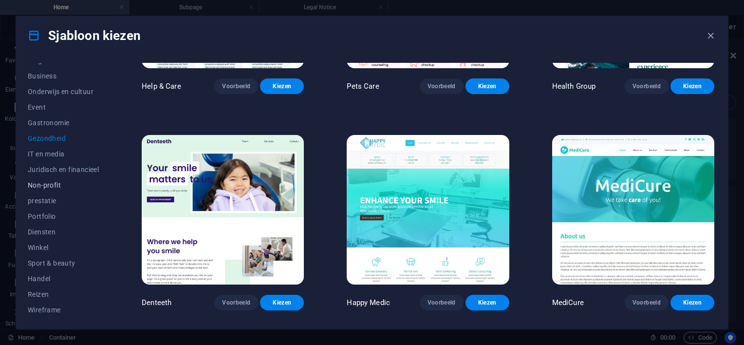
click at [76, 184] on span "Non-profit" at bounding box center [63, 185] width 71 height 8
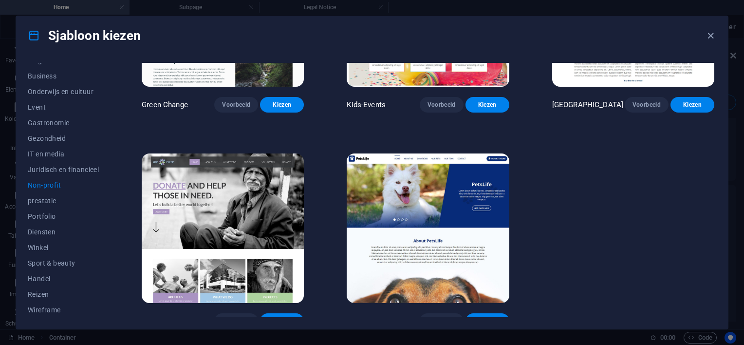
scroll to position [136, 0]
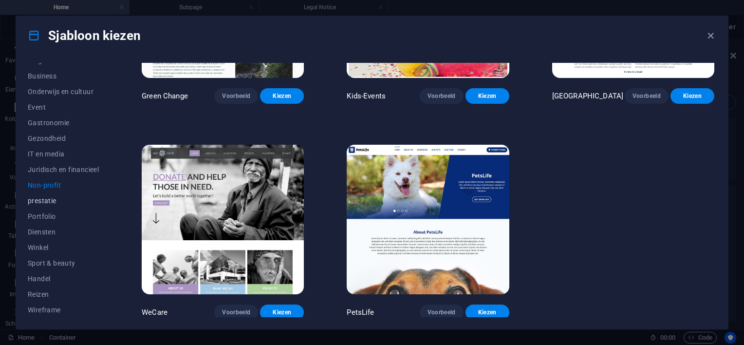
click at [68, 201] on span "prestatie" at bounding box center [63, 201] width 71 height 8
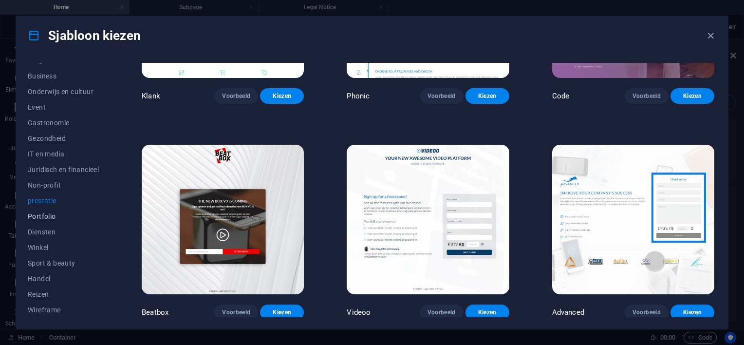
click at [60, 216] on span "Portfolio" at bounding box center [63, 216] width 71 height 8
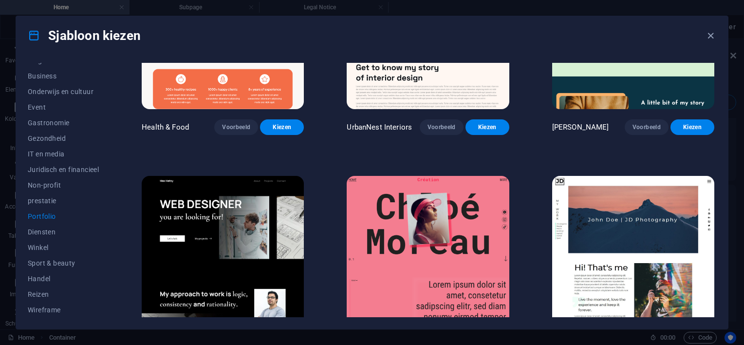
scroll to position [146, 0]
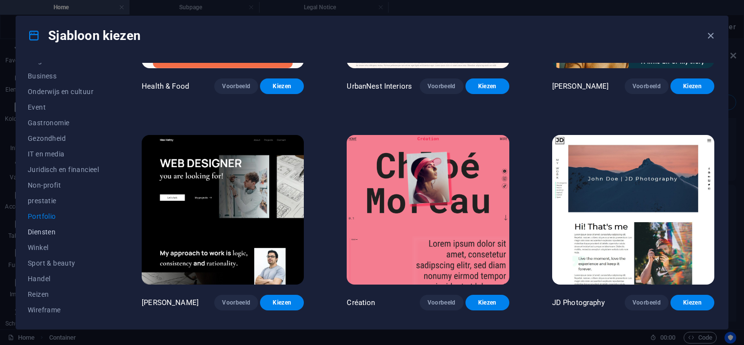
click at [59, 231] on span "Diensten" at bounding box center [63, 232] width 71 height 8
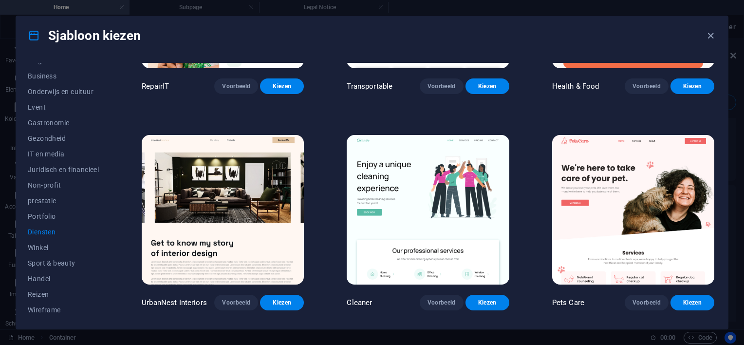
click at [199, 197] on img at bounding box center [223, 209] width 162 height 149
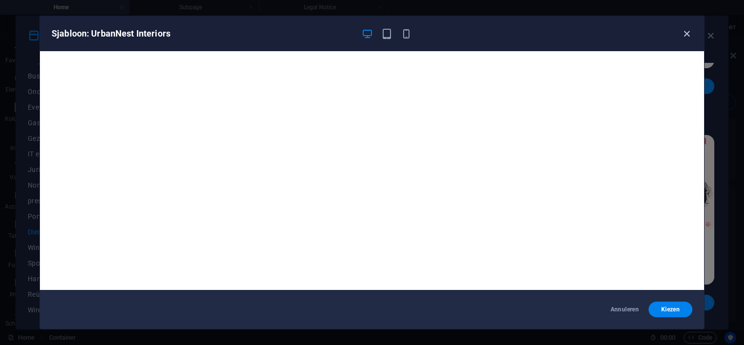
click at [686, 33] on icon "button" at bounding box center [686, 33] width 11 height 11
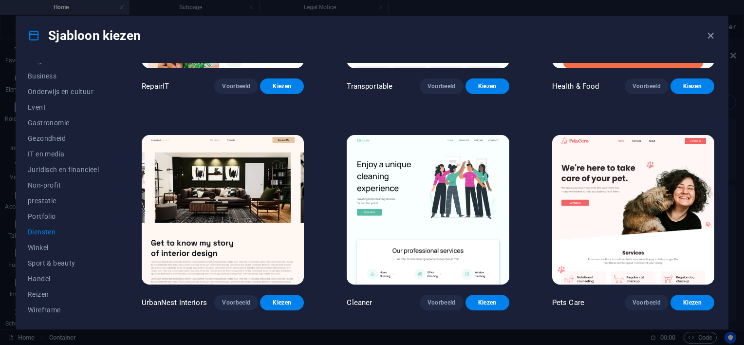
click at [416, 172] on img at bounding box center [428, 209] width 162 height 149
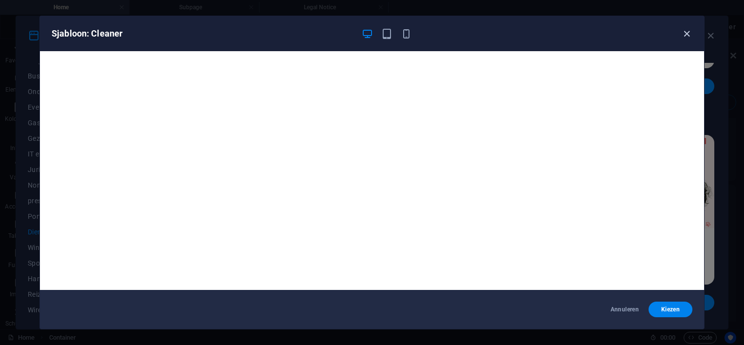
click at [684, 32] on icon "button" at bounding box center [686, 33] width 11 height 11
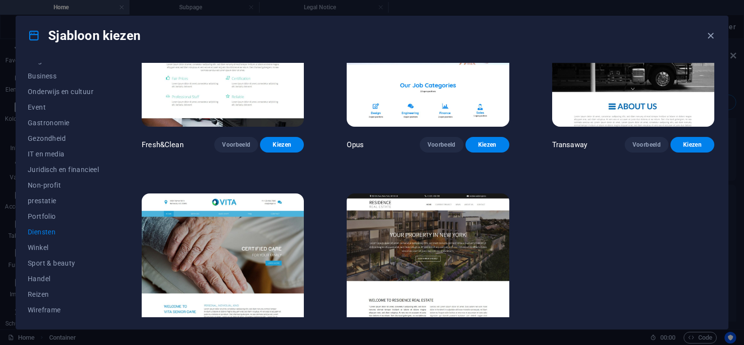
scroll to position [1210, 0]
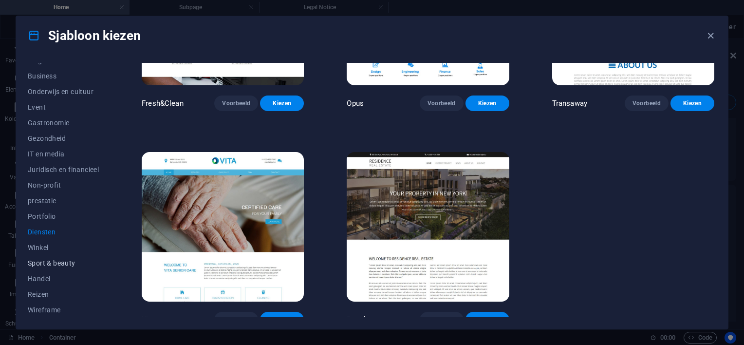
click at [58, 262] on span "Sport & beauty" at bounding box center [63, 263] width 71 height 8
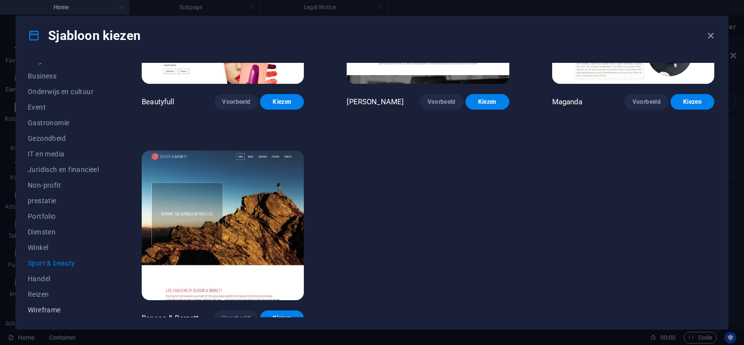
click at [55, 307] on span "Wireframe" at bounding box center [63, 310] width 71 height 8
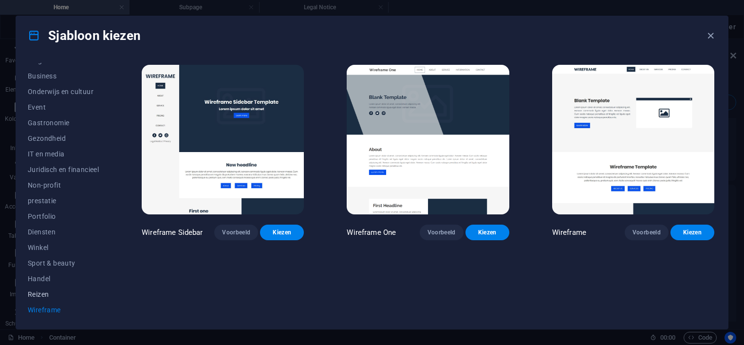
click at [60, 294] on span "Reizen" at bounding box center [63, 294] width 71 height 8
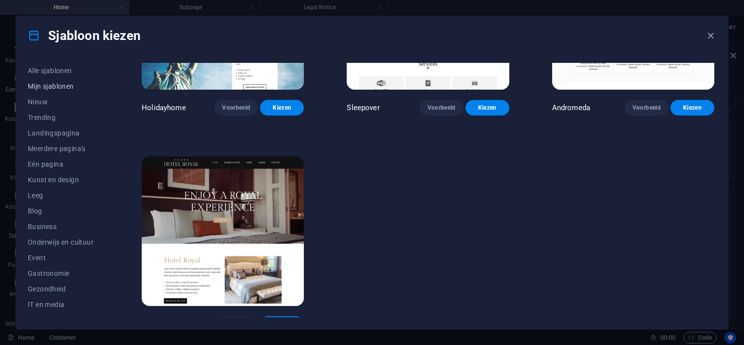
click at [62, 83] on span "Mijn sjablonen" at bounding box center [63, 86] width 71 height 8
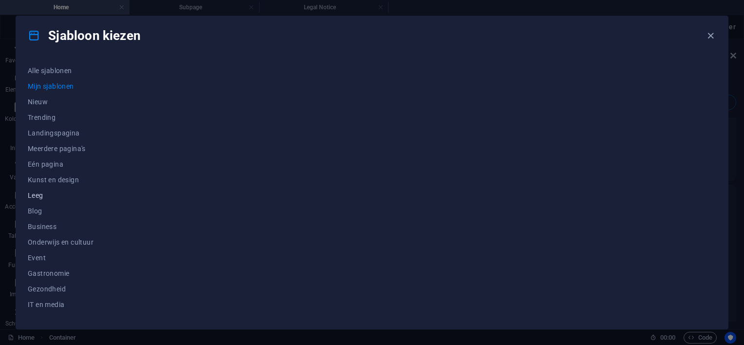
click at [47, 194] on span "Leeg" at bounding box center [63, 195] width 71 height 8
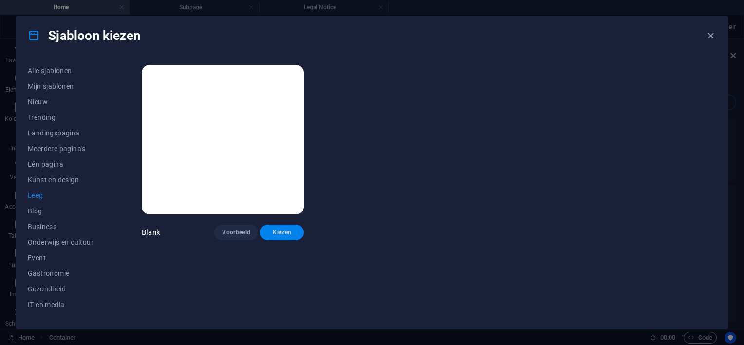
click at [282, 229] on span "Kiezen" at bounding box center [282, 232] width 28 height 8
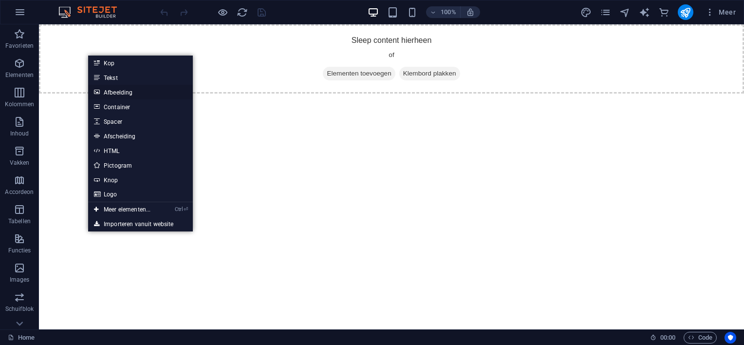
click at [108, 93] on link "Afbeelding" at bounding box center [140, 92] width 105 height 15
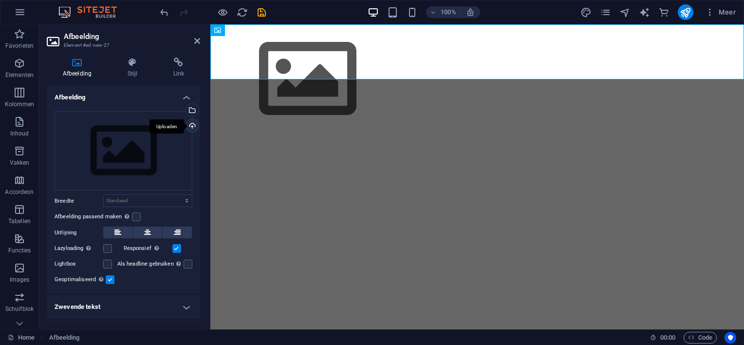
click at [190, 124] on div "Uploaden" at bounding box center [191, 126] width 15 height 15
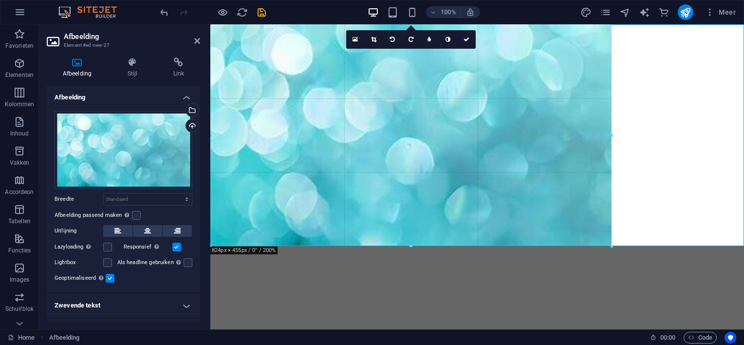
drag, startPoint x: 310, startPoint y: 80, endPoint x: 745, endPoint y: 108, distance: 436.6
type input "824"
select select "px"
drag, startPoint x: 609, startPoint y: 243, endPoint x: 633, endPoint y: 255, distance: 27.4
click at [633, 255] on div "Sleep hierheen om de bestaande content te vervangen. Druk op “Ctrl” als je een …" at bounding box center [477, 176] width 534 height 305
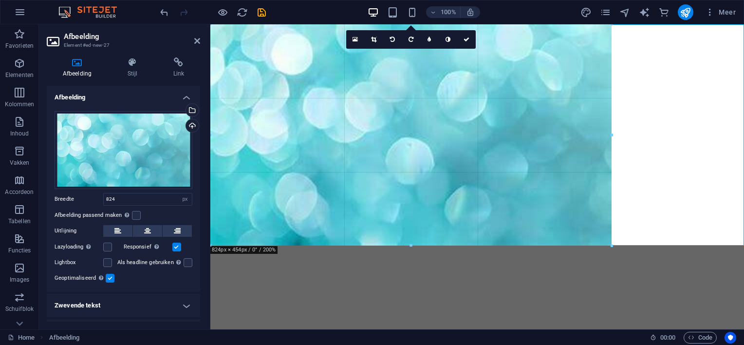
drag, startPoint x: 609, startPoint y: 242, endPoint x: 419, endPoint y: 223, distance: 190.4
click at [640, 254] on div "Sleep hierheen om de bestaande content te vervangen. Druk op “Ctrl” als je een …" at bounding box center [477, 176] width 534 height 305
click at [165, 12] on icon "undo" at bounding box center [164, 12] width 11 height 11
select select "DISABLED_OPTION_VALUE"
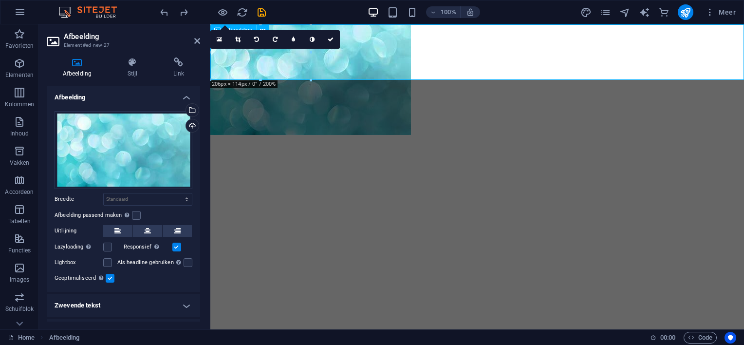
click at [369, 61] on figure at bounding box center [477, 79] width 534 height 111
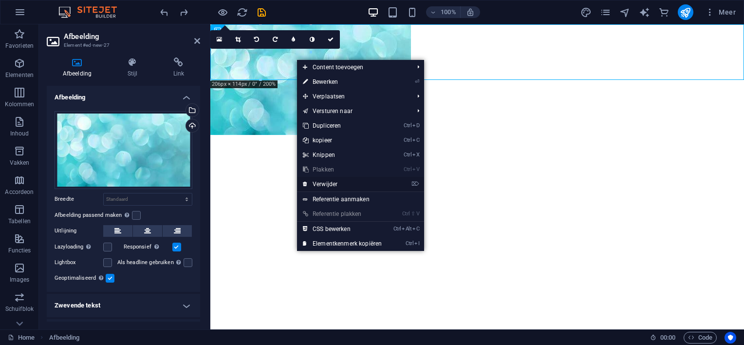
click at [339, 182] on link "⌦ Verwijder" at bounding box center [342, 184] width 91 height 15
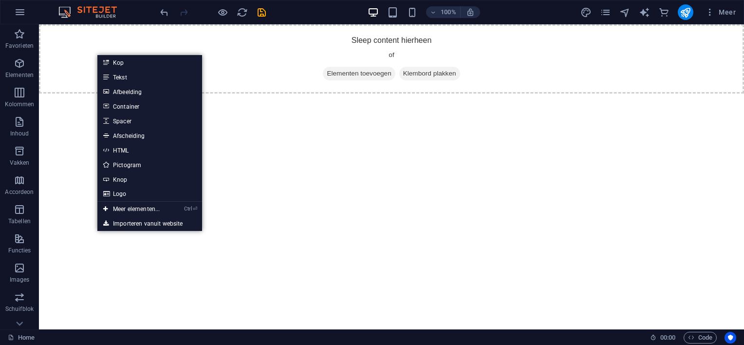
click at [119, 91] on link "Afbeelding" at bounding box center [149, 91] width 105 height 15
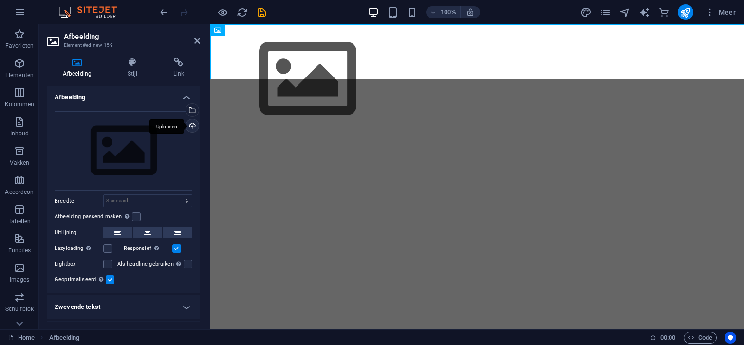
click at [191, 124] on div "Uploaden" at bounding box center [191, 126] width 15 height 15
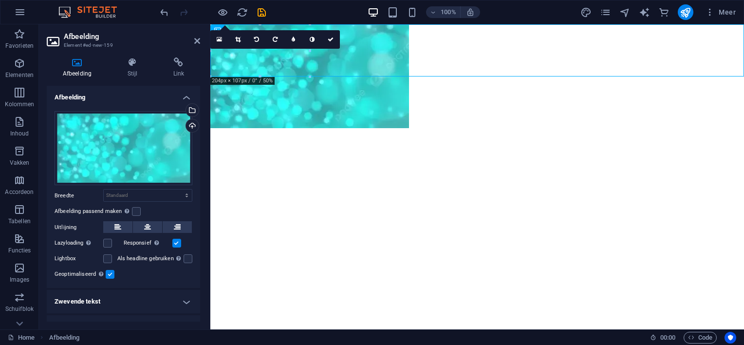
drag, startPoint x: 306, startPoint y: 73, endPoint x: 384, endPoint y: 81, distance: 78.3
click at [413, 86] on html "Skip to main content" at bounding box center [477, 76] width 534 height 104
drag, startPoint x: 519, startPoint y: 77, endPoint x: 320, endPoint y: 63, distance: 199.6
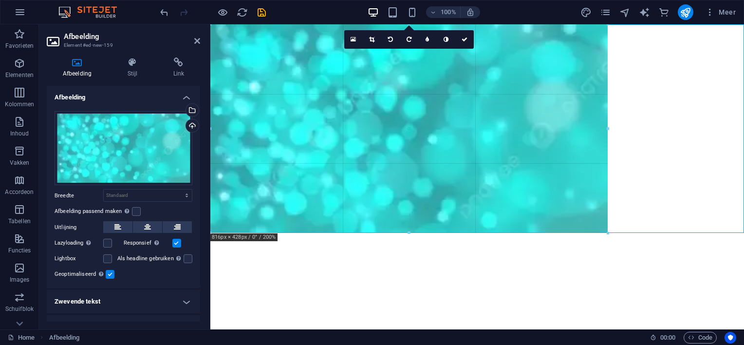
drag, startPoint x: 311, startPoint y: 76, endPoint x: 672, endPoint y: 174, distance: 374.4
type input "816"
select select "px"
drag, startPoint x: 608, startPoint y: 232, endPoint x: 421, endPoint y: 205, distance: 188.8
click at [630, 230] on div "Tijdelijke waarde Afbeelding Afbeelding 180 170 160 150 140 130 120 110 100 90 …" at bounding box center [477, 176] width 534 height 305
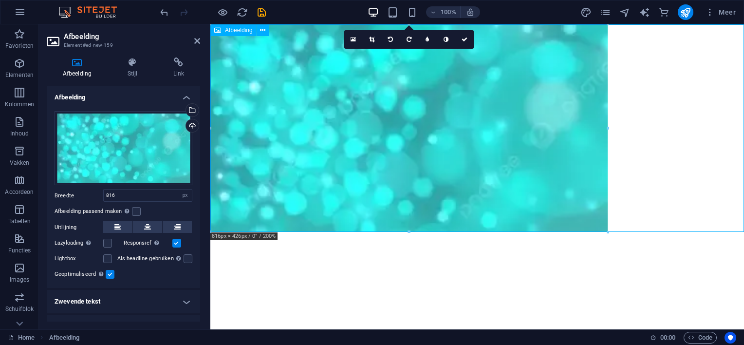
drag, startPoint x: 818, startPoint y: 153, endPoint x: 631, endPoint y: 123, distance: 189.8
drag, startPoint x: 594, startPoint y: 122, endPoint x: 400, endPoint y: 100, distance: 194.9
click at [610, 125] on div "Tijdelijke waarde Afbeelding Afbeelding 180 170 160 150 140 130 120 110 100 90 …" at bounding box center [477, 176] width 534 height 305
drag, startPoint x: 623, startPoint y: 230, endPoint x: 624, endPoint y: 254, distance: 24.4
click at [624, 232] on html "Skip to main content" at bounding box center [477, 127] width 534 height 207
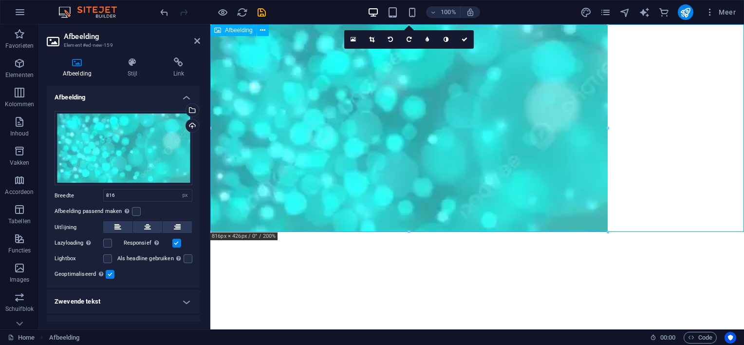
click at [697, 126] on figure at bounding box center [477, 127] width 534 height 207
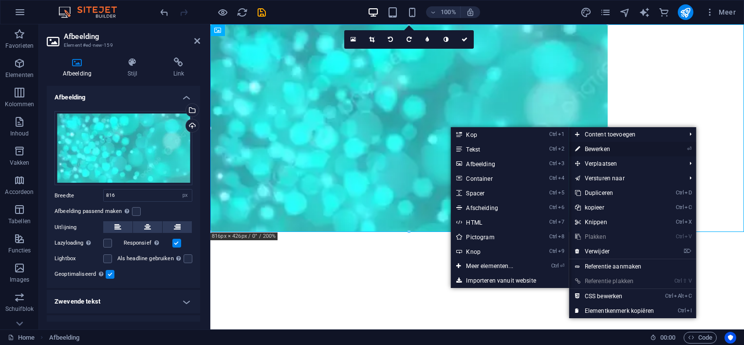
click at [617, 147] on link "⏎ Bewerken" at bounding box center [614, 149] width 91 height 15
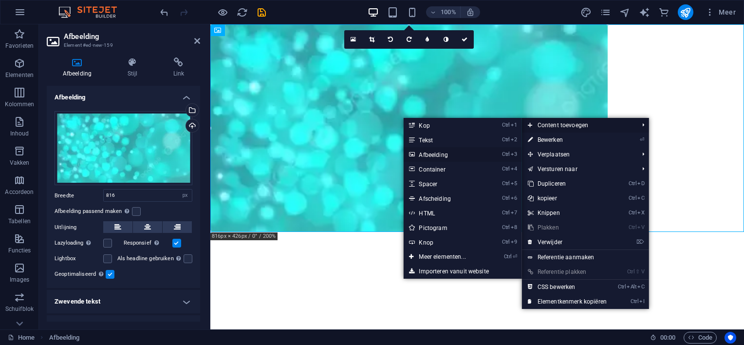
click at [440, 154] on link "Ctrl 3 Afbeelding" at bounding box center [444, 154] width 82 height 15
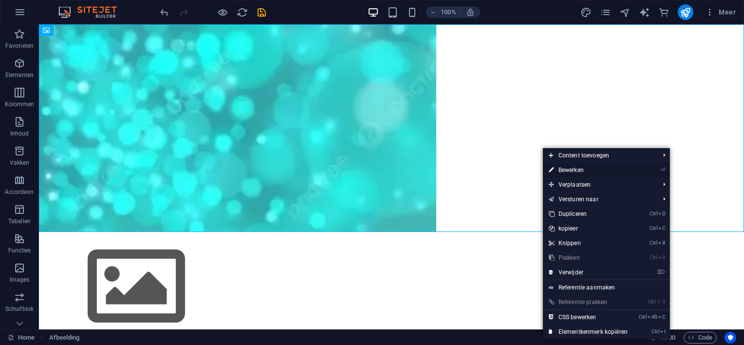
click at [621, 169] on link "⏎ Bewerken" at bounding box center [588, 170] width 91 height 15
select select "px"
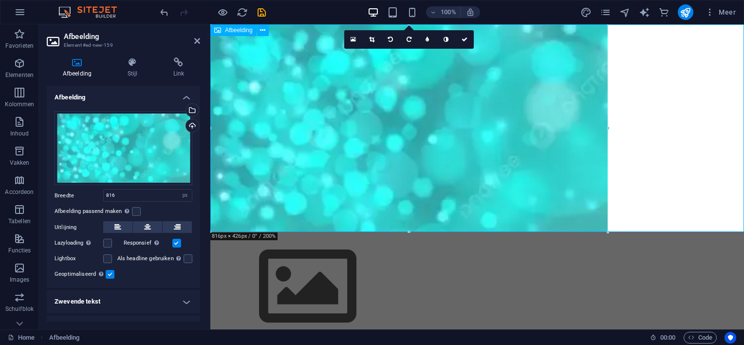
click at [667, 129] on figure at bounding box center [477, 127] width 534 height 207
click at [133, 58] on icon at bounding box center [132, 62] width 42 height 10
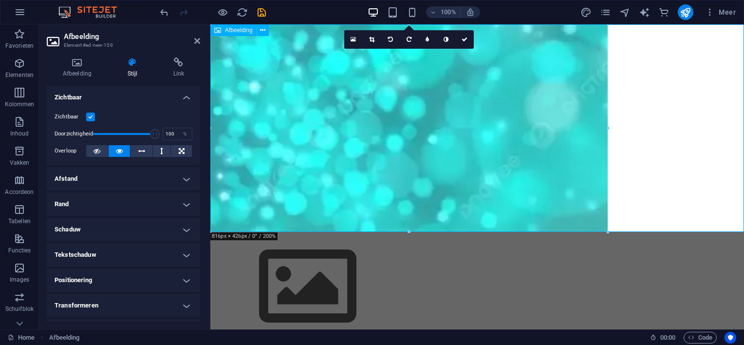
click at [660, 63] on figure at bounding box center [477, 127] width 534 height 207
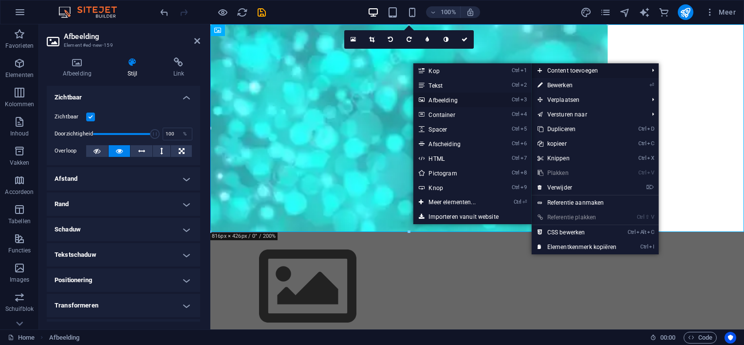
click at [452, 100] on link "Ctrl 3 Afbeelding" at bounding box center [454, 99] width 82 height 15
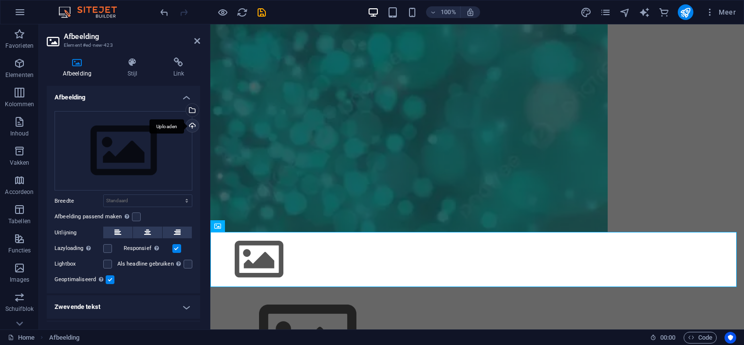
click at [191, 122] on div "Uploaden" at bounding box center [191, 126] width 15 height 15
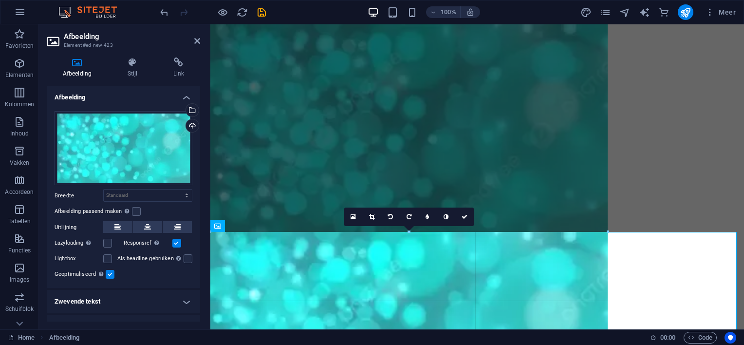
drag, startPoint x: 309, startPoint y: 256, endPoint x: 717, endPoint y: 259, distance: 407.5
type input "816"
select select "px"
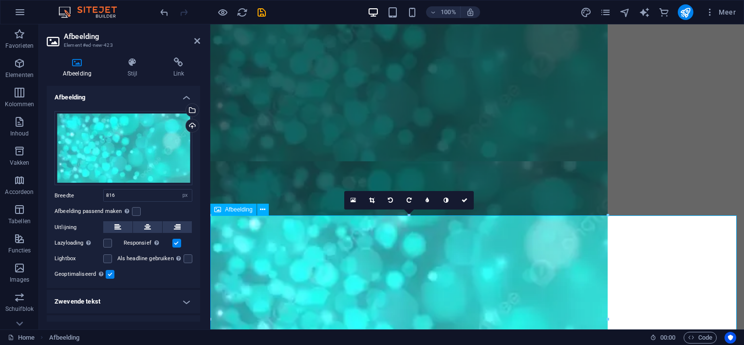
scroll to position [165, 0]
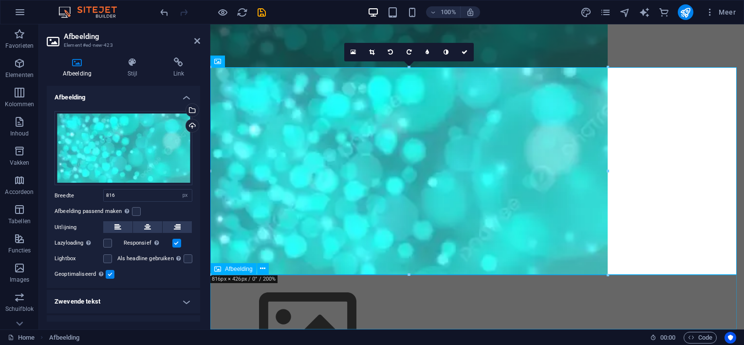
click at [604, 304] on figure at bounding box center [477, 330] width 534 height 110
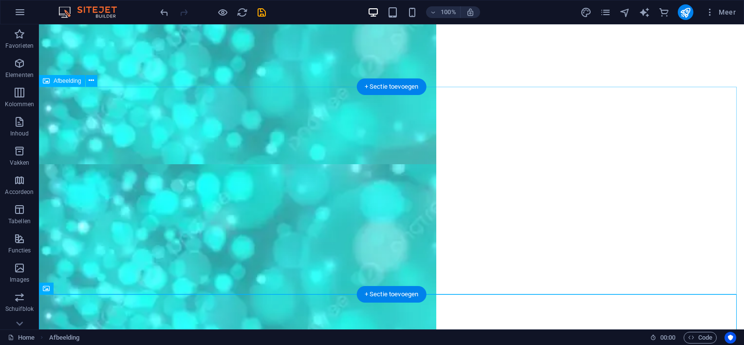
scroll to position [0, 0]
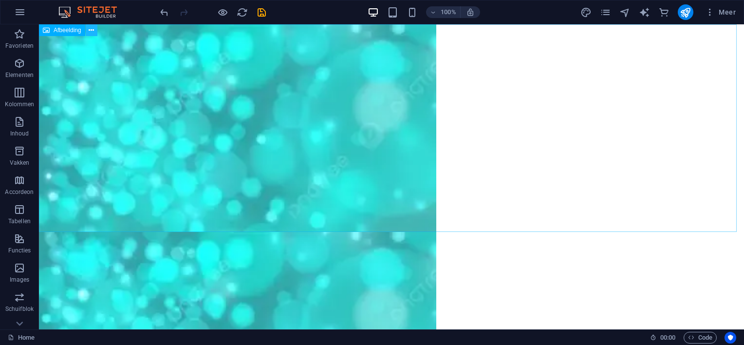
click at [90, 29] on icon at bounding box center [91, 30] width 5 height 10
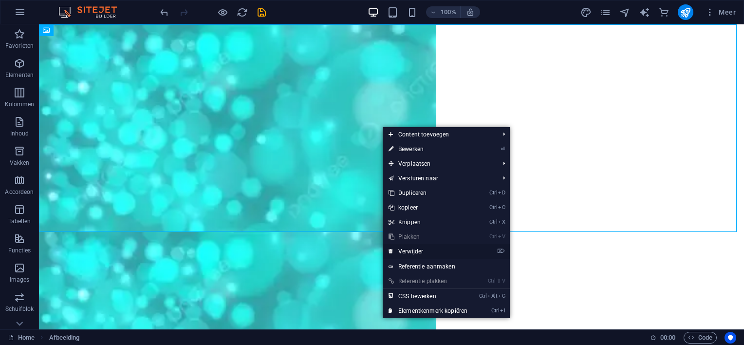
click at [420, 247] on link "⌦ Verwijder" at bounding box center [428, 251] width 91 height 15
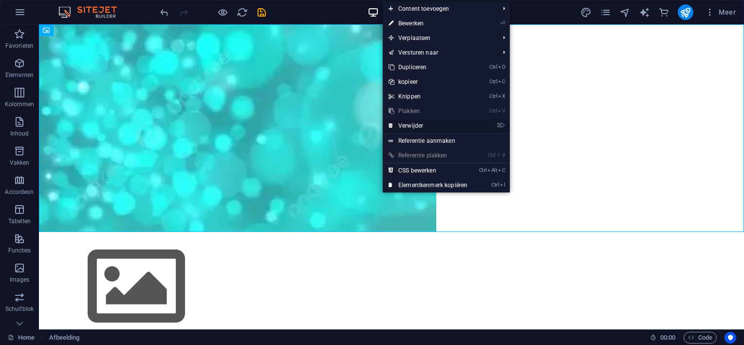
click at [417, 125] on link "⌦ Verwijder" at bounding box center [428, 125] width 91 height 15
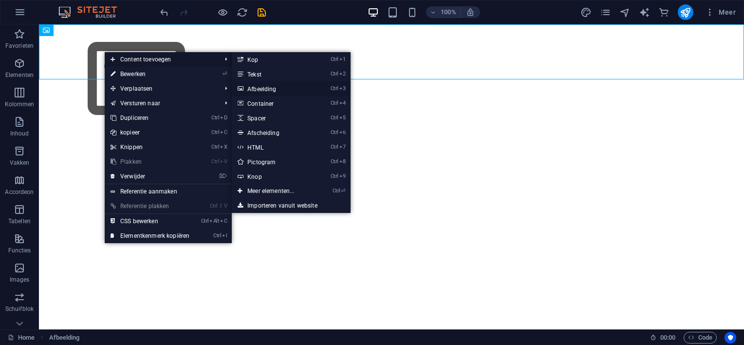
click at [269, 84] on link "Ctrl 3 Afbeelding" at bounding box center [273, 88] width 82 height 15
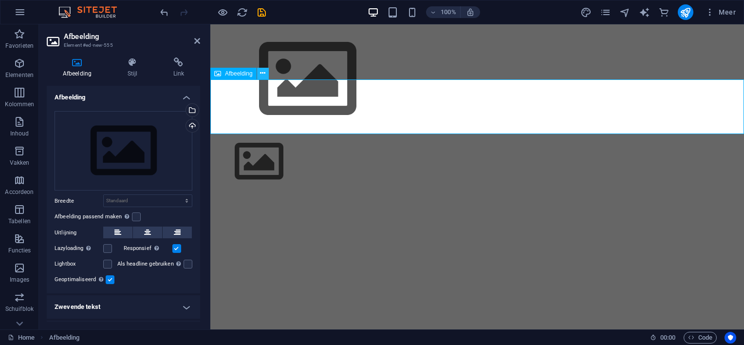
click at [259, 69] on button at bounding box center [263, 74] width 12 height 12
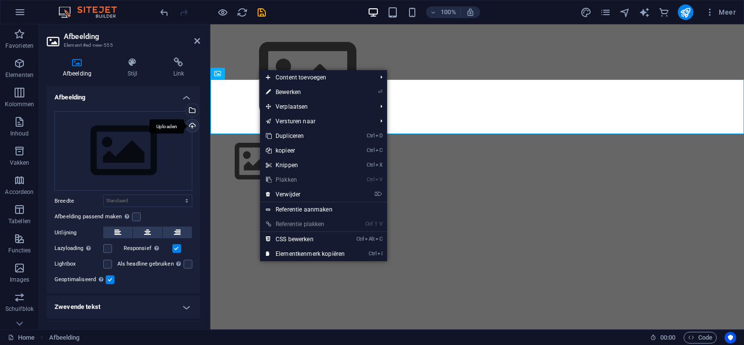
click at [191, 126] on div "Uploaden" at bounding box center [191, 126] width 15 height 15
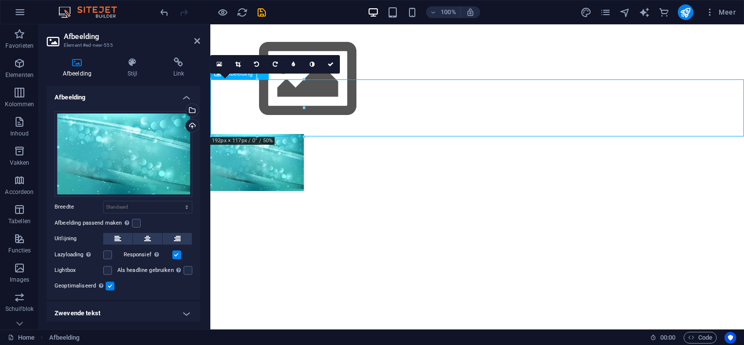
drag, startPoint x: 300, startPoint y: 103, endPoint x: 375, endPoint y: 106, distance: 75.0
click at [376, 134] on figure at bounding box center [477, 162] width 534 height 57
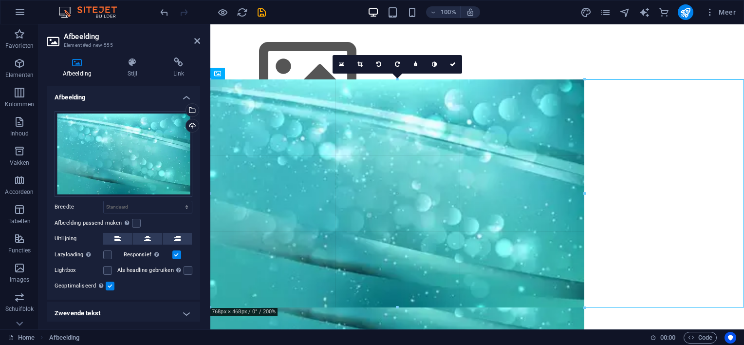
drag, startPoint x: 304, startPoint y: 108, endPoint x: 704, endPoint y: 105, distance: 400.2
type input "768"
select select "px"
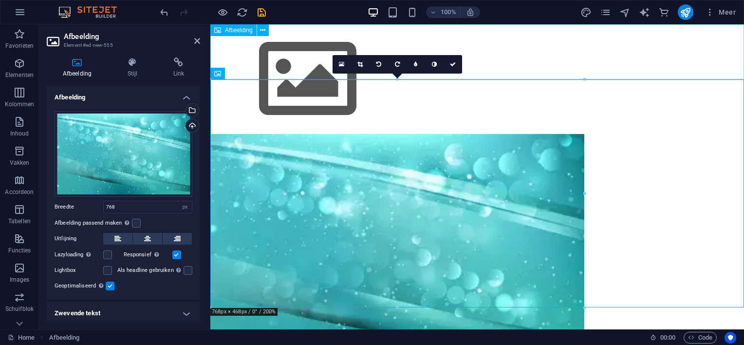
click at [261, 54] on figure at bounding box center [477, 79] width 534 height 110
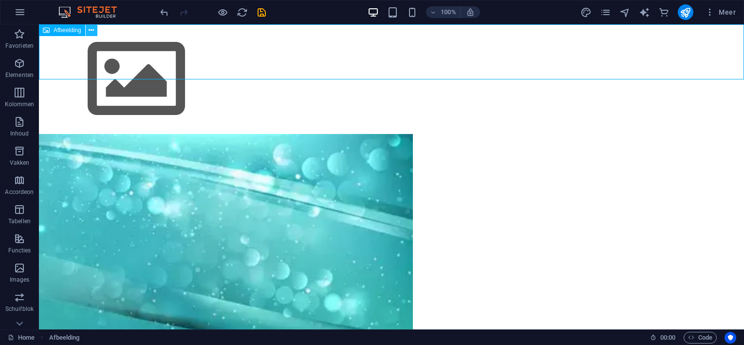
click at [92, 30] on icon at bounding box center [91, 30] width 5 height 10
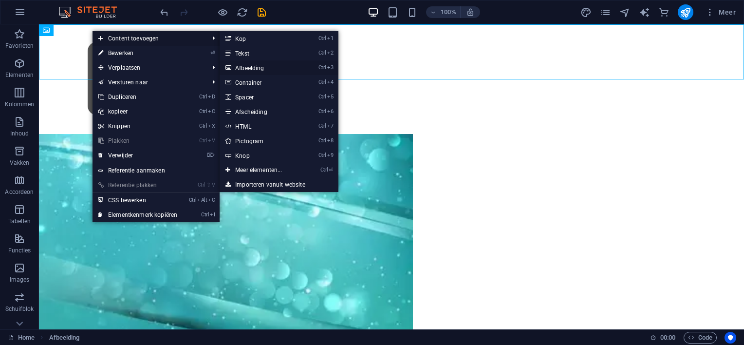
click at [250, 68] on link "Ctrl 3 Afbeelding" at bounding box center [261, 67] width 82 height 15
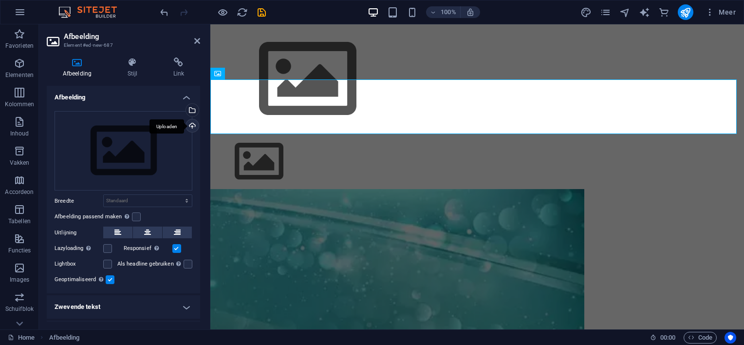
click at [188, 123] on div "Uploaden" at bounding box center [191, 126] width 15 height 15
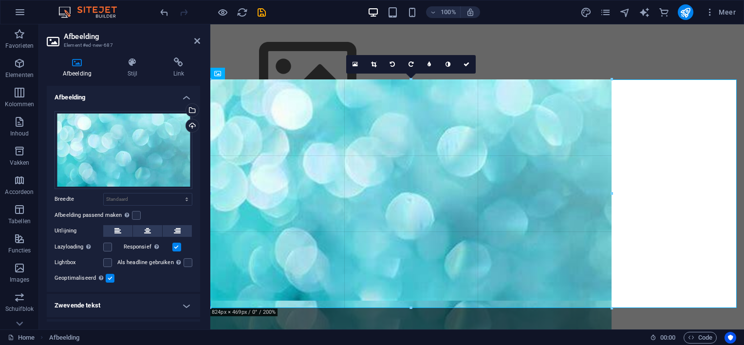
drag, startPoint x: 309, startPoint y: 99, endPoint x: 697, endPoint y: 114, distance: 388.8
type input "824"
select select "px"
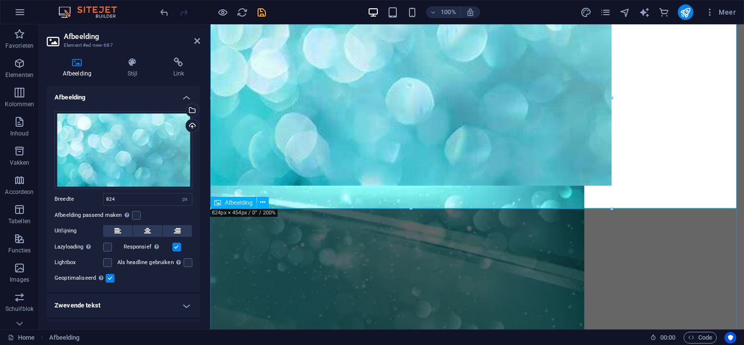
scroll to position [195, 0]
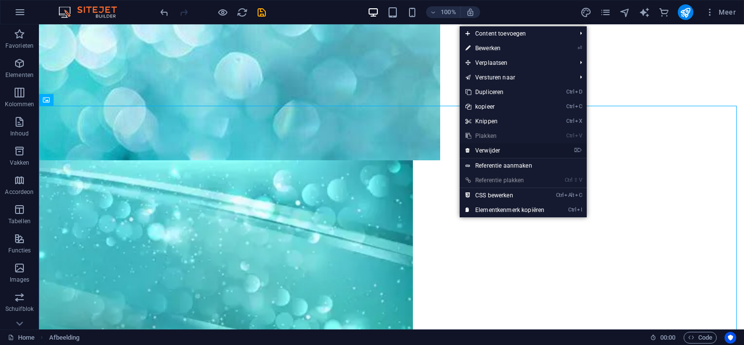
click at [482, 147] on link "⌦ Verwijder" at bounding box center [505, 150] width 91 height 15
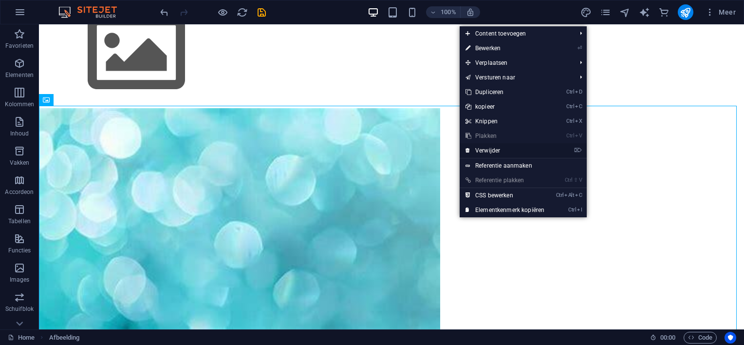
scroll to position [0, 0]
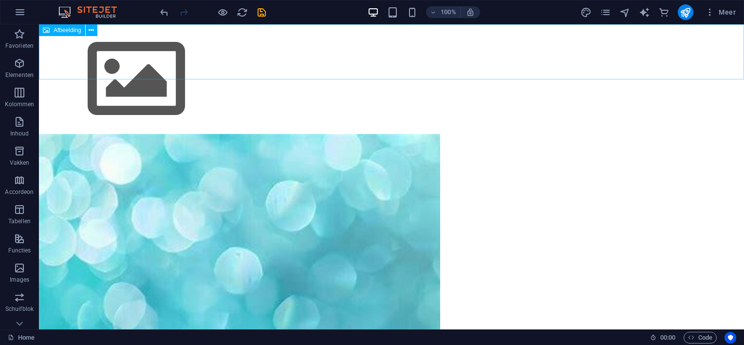
click at [47, 32] on icon at bounding box center [46, 30] width 7 height 12
click at [90, 28] on icon at bounding box center [91, 30] width 5 height 10
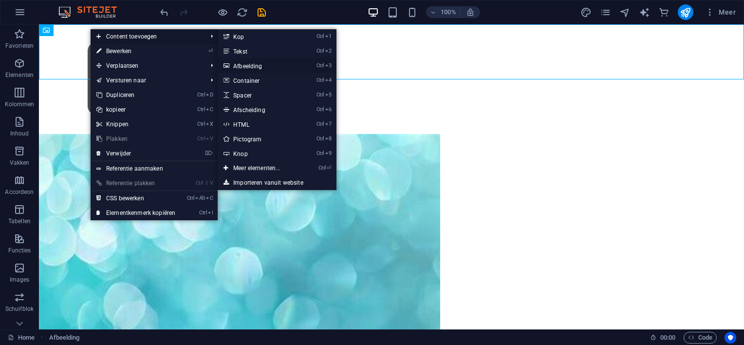
click at [243, 63] on link "Ctrl 3 Afbeelding" at bounding box center [259, 65] width 82 height 15
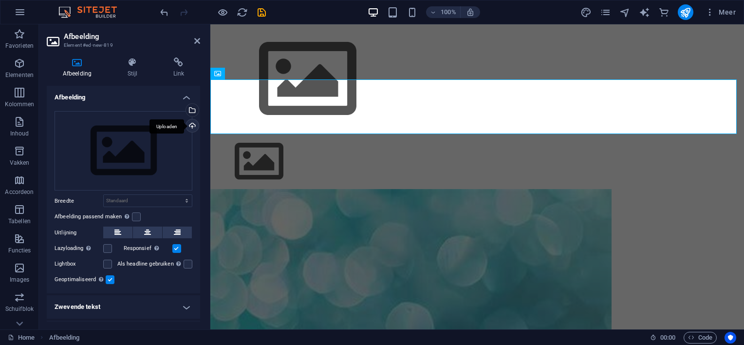
click at [191, 126] on div "Uploaden" at bounding box center [191, 126] width 15 height 15
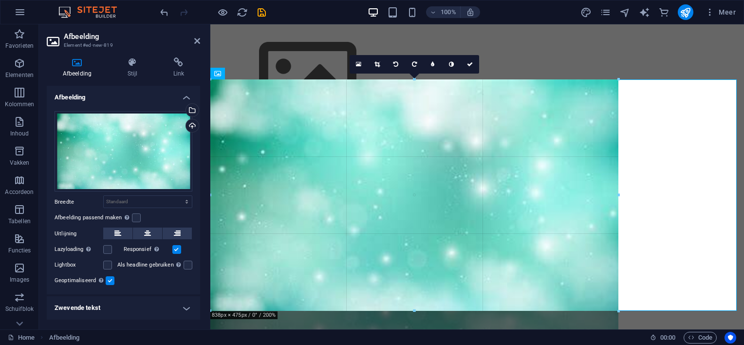
drag, startPoint x: 311, startPoint y: 105, endPoint x: 698, endPoint y: 102, distance: 387.5
type input "838"
select select "px"
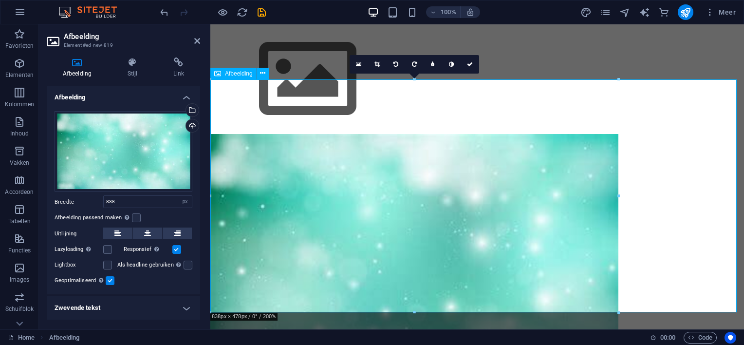
click at [682, 160] on figure at bounding box center [477, 250] width 534 height 233
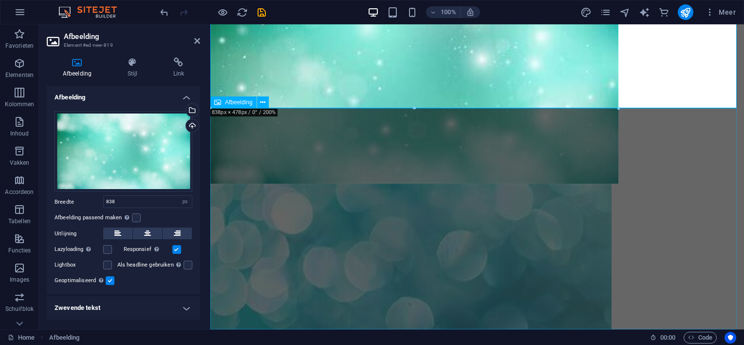
scroll to position [203, 0]
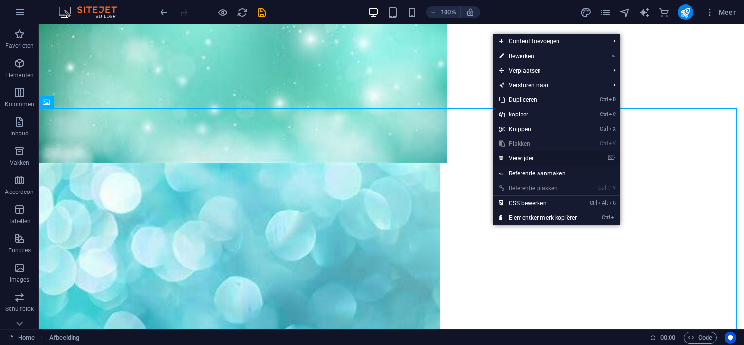
click at [523, 155] on link "⌦ Verwijder" at bounding box center [538, 158] width 91 height 15
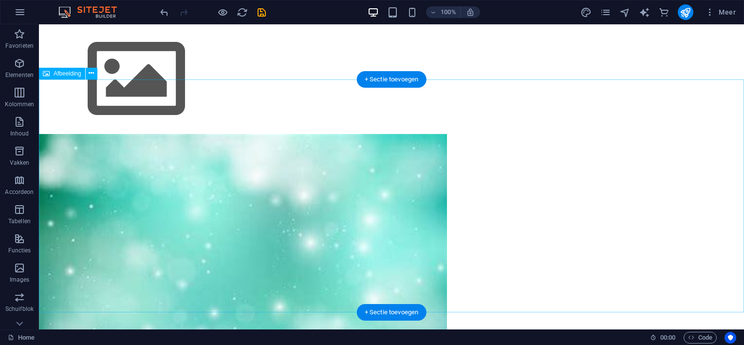
click at [536, 148] on figure at bounding box center [391, 250] width 705 height 233
click at [380, 77] on div "+ Sectie toevoegen" at bounding box center [392, 79] width 70 height 17
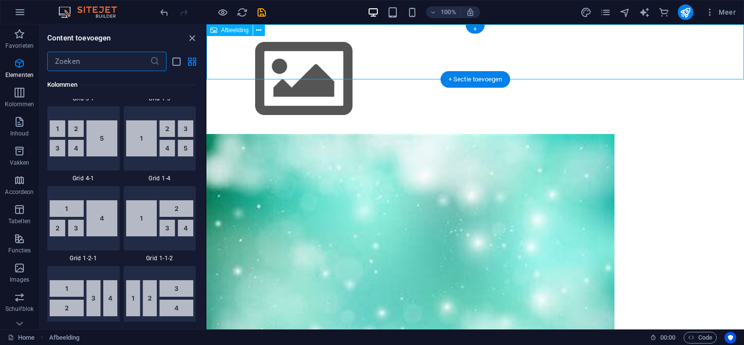
scroll to position [1703, 0]
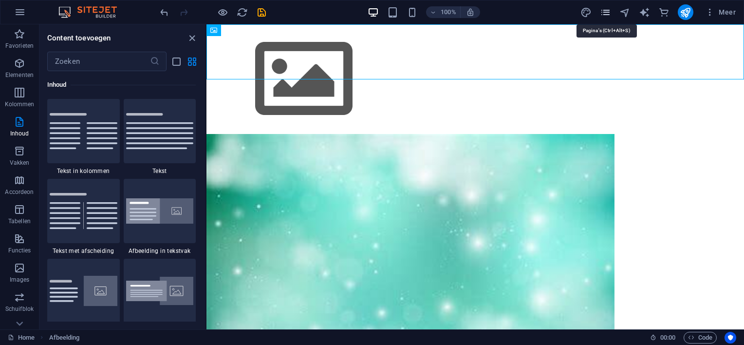
click at [607, 12] on icon "pages" at bounding box center [605, 12] width 11 height 11
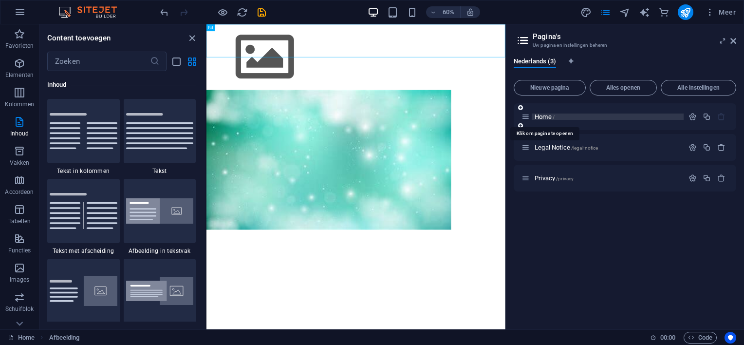
click at [543, 117] on span "Home /" at bounding box center [545, 116] width 20 height 7
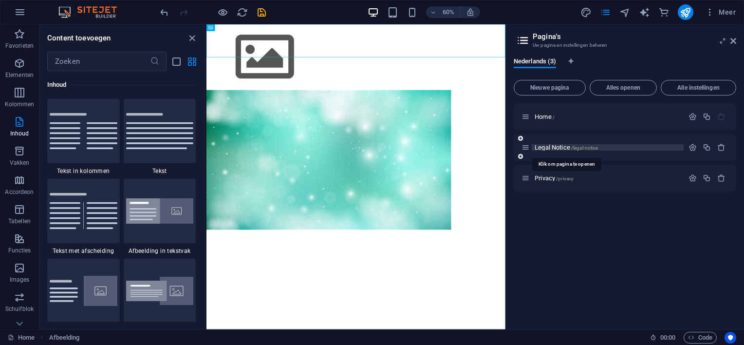
click at [549, 146] on span "Legal Notice /legal-notice" at bounding box center [566, 147] width 63 height 7
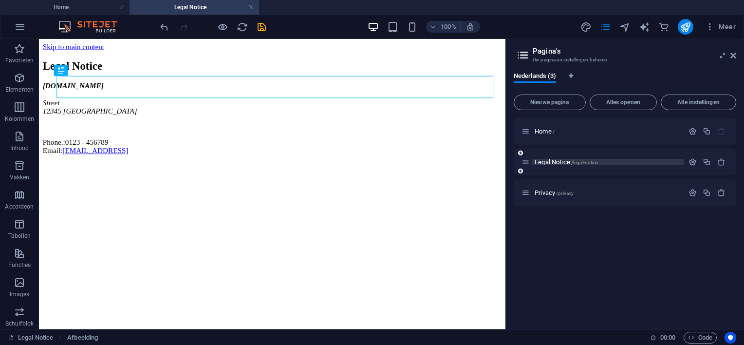
scroll to position [0, 0]
click at [543, 191] on span "Privacy /privacy" at bounding box center [554, 192] width 39 height 7
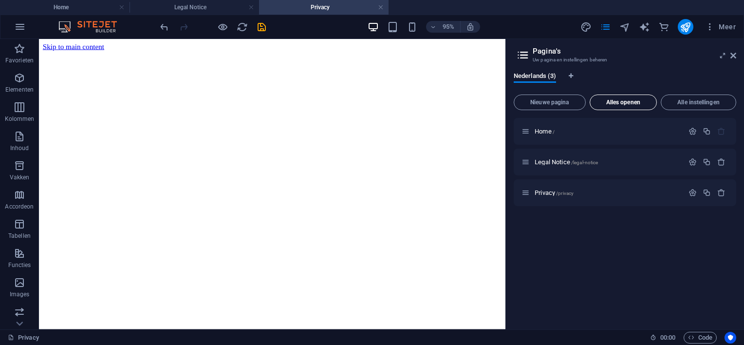
click at [604, 103] on span "Alles openen" at bounding box center [623, 102] width 58 height 6
click at [610, 99] on span "Alles openen" at bounding box center [623, 102] width 58 height 6
click at [560, 99] on span "Nieuwe pagina" at bounding box center [549, 102] width 63 height 6
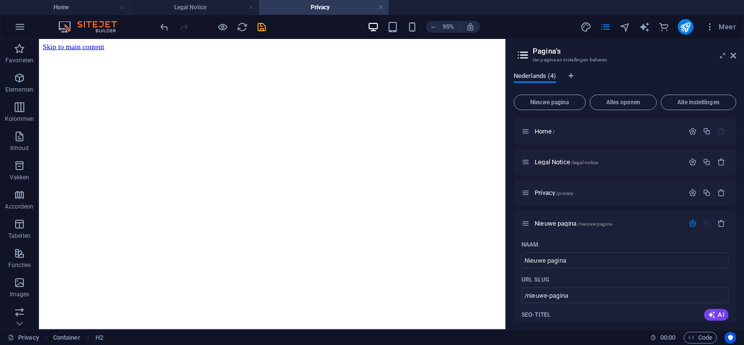
click at [533, 74] on span "Nederlands (4)" at bounding box center [535, 77] width 42 height 14
click at [543, 49] on h2 "Pagina's" at bounding box center [634, 51] width 203 height 9
click at [540, 129] on span "Home /" at bounding box center [545, 131] width 20 height 7
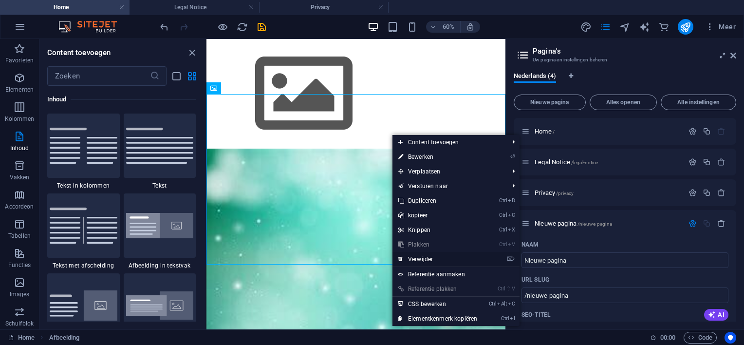
click at [428, 258] on link "⌦ Verwijder" at bounding box center [437, 259] width 91 height 15
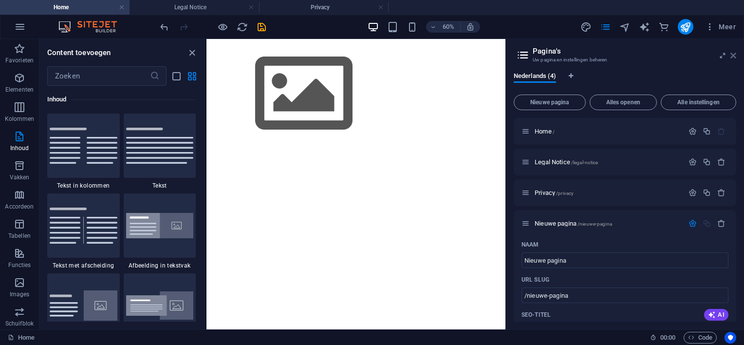
click at [732, 53] on icon at bounding box center [733, 56] width 6 height 8
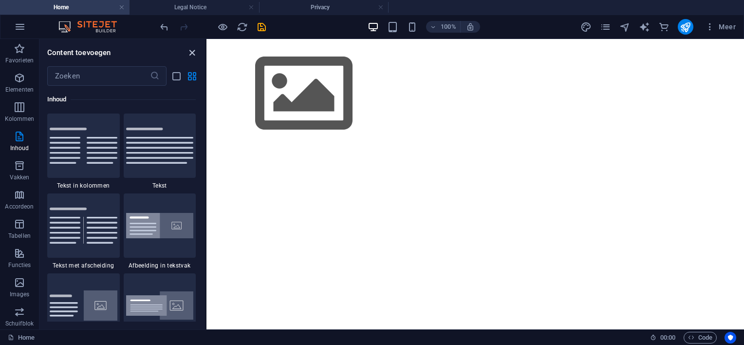
drag, startPoint x: 189, startPoint y: 51, endPoint x: 150, endPoint y: 12, distance: 54.7
click at [189, 51] on icon "close panel" at bounding box center [191, 52] width 11 height 11
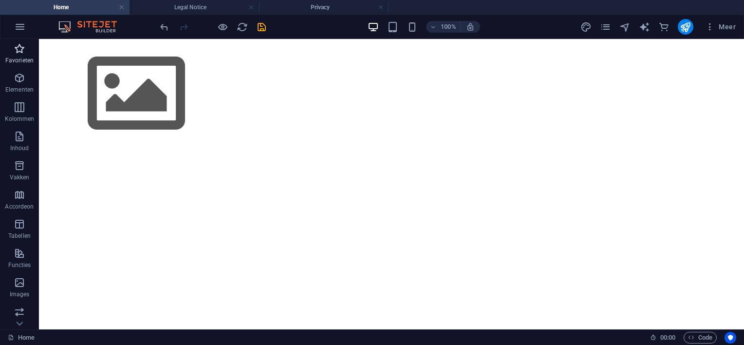
click at [19, 56] on p "Favorieten" at bounding box center [19, 60] width 28 height 8
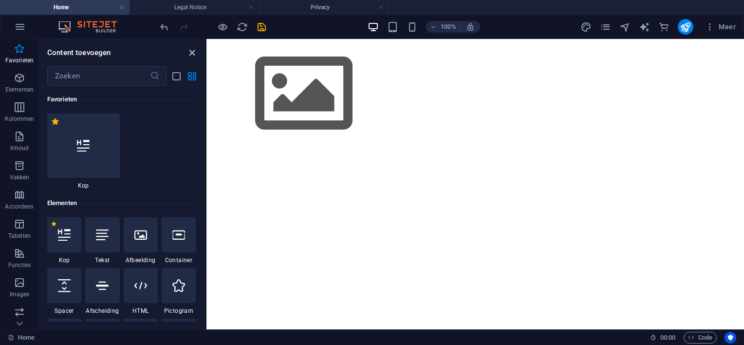
click at [194, 52] on icon "close panel" at bounding box center [191, 52] width 11 height 11
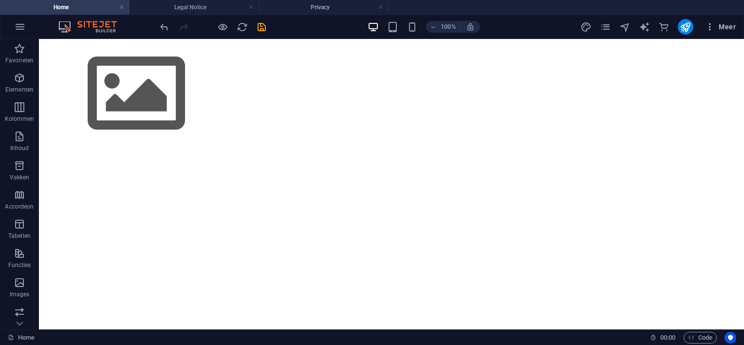
click at [726, 23] on span "Meer" at bounding box center [720, 27] width 31 height 10
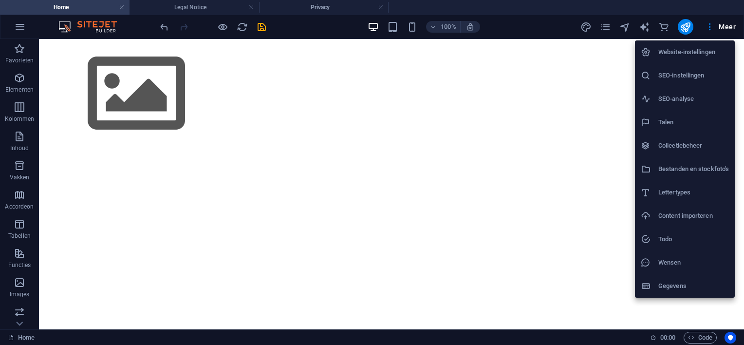
click at [699, 143] on h6 "Collectiebeheer" at bounding box center [693, 146] width 71 height 12
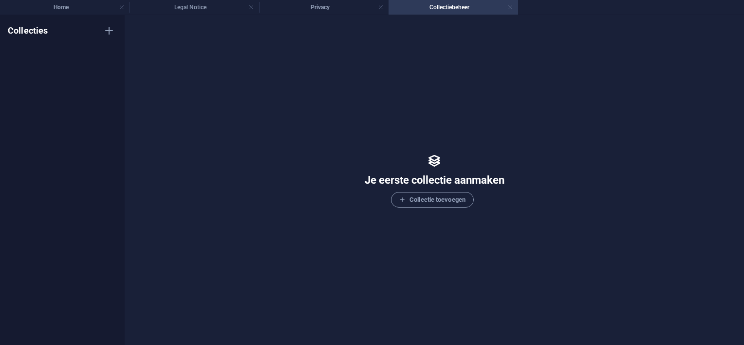
click at [511, 5] on link at bounding box center [510, 7] width 6 height 9
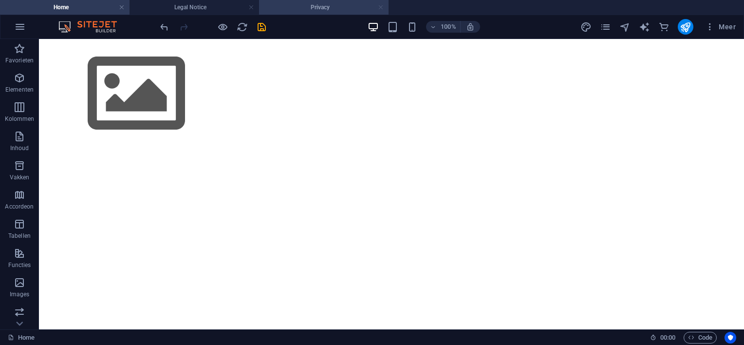
click at [382, 4] on link at bounding box center [381, 7] width 6 height 9
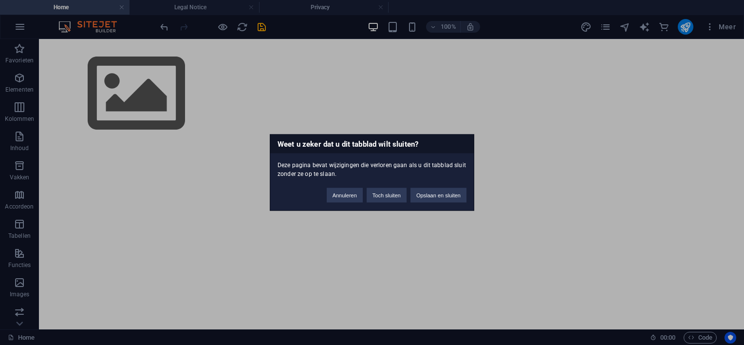
click at [573, 108] on div "Weet u zeker dat u dit tabblad wilt sluiten? Deze pagina bevat wijzigingen die …" at bounding box center [372, 172] width 744 height 345
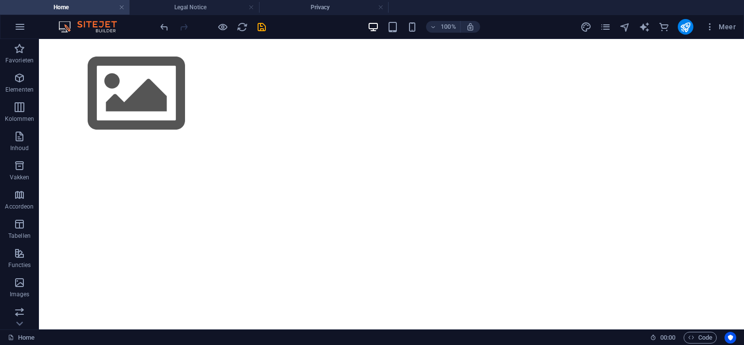
click at [113, 10] on h4 "Home" at bounding box center [64, 7] width 129 height 11
click at [604, 27] on icon "pages" at bounding box center [605, 26] width 11 height 11
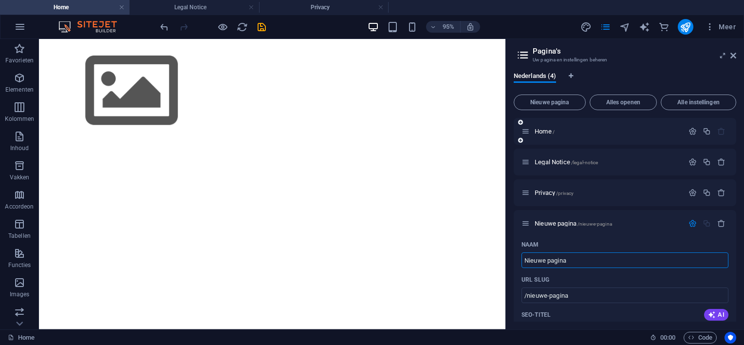
click at [524, 132] on icon at bounding box center [525, 131] width 8 height 8
click at [518, 121] on icon at bounding box center [520, 122] width 5 height 6
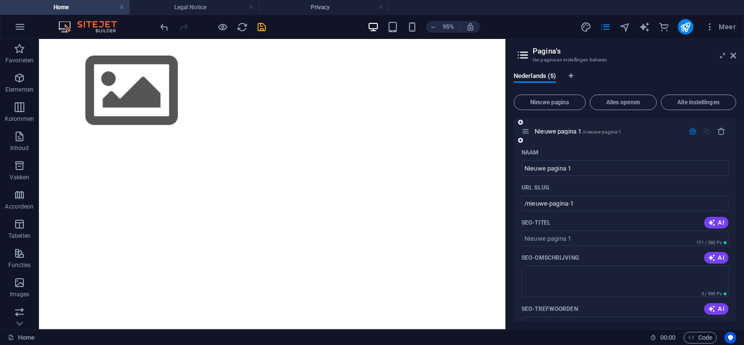
click at [520, 121] on icon at bounding box center [520, 122] width 5 height 6
click at [718, 130] on icon "button" at bounding box center [721, 131] width 8 height 8
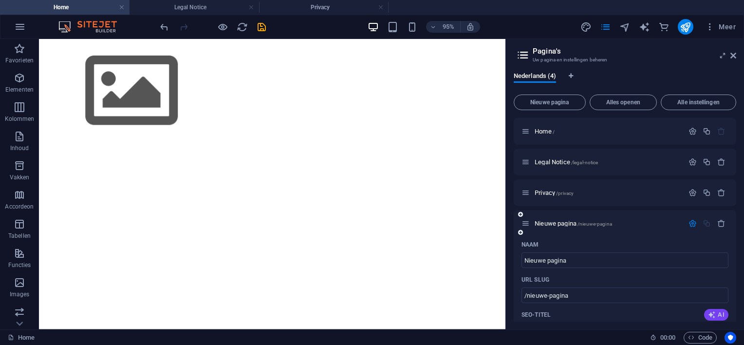
click at [719, 314] on span "AI" at bounding box center [716, 315] width 17 height 8
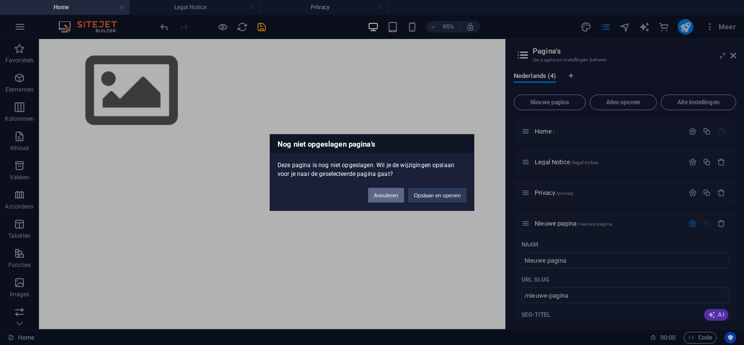
click at [389, 195] on button "Annuleren" at bounding box center [386, 195] width 36 height 15
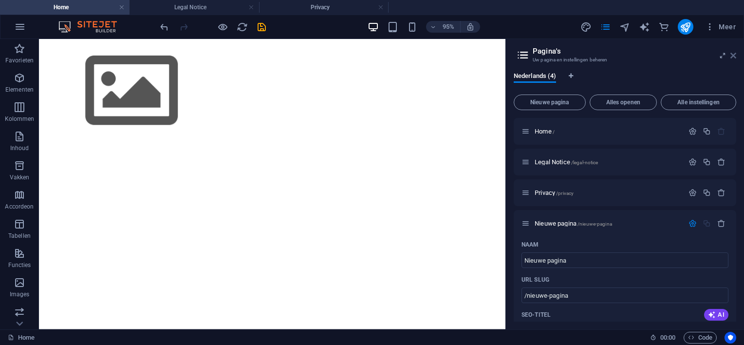
click at [731, 53] on icon at bounding box center [733, 56] width 6 height 8
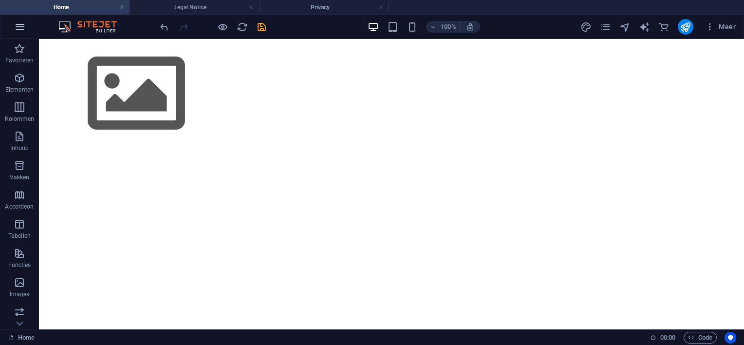
click at [18, 26] on icon "button" at bounding box center [20, 27] width 12 height 12
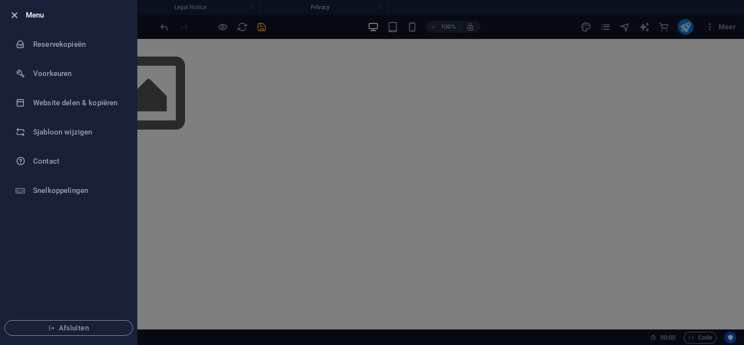
click at [14, 13] on icon "button" at bounding box center [14, 15] width 11 height 11
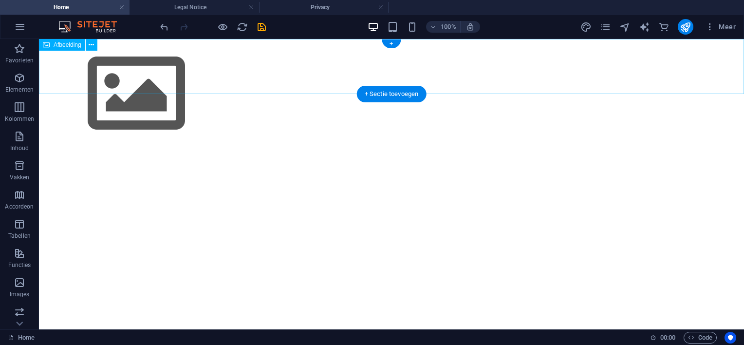
click at [81, 69] on figure at bounding box center [391, 94] width 705 height 110
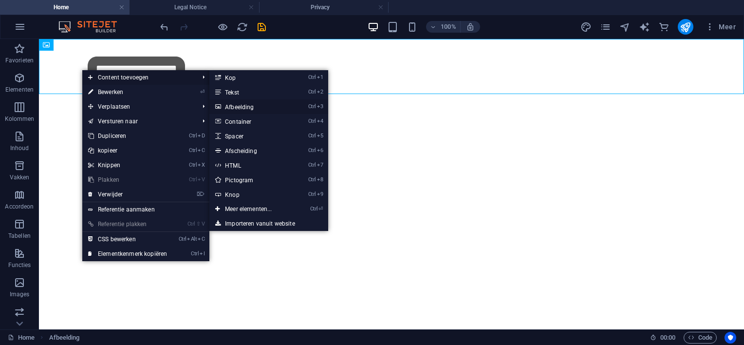
click at [243, 105] on link "Ctrl 3 Afbeelding" at bounding box center [250, 106] width 82 height 15
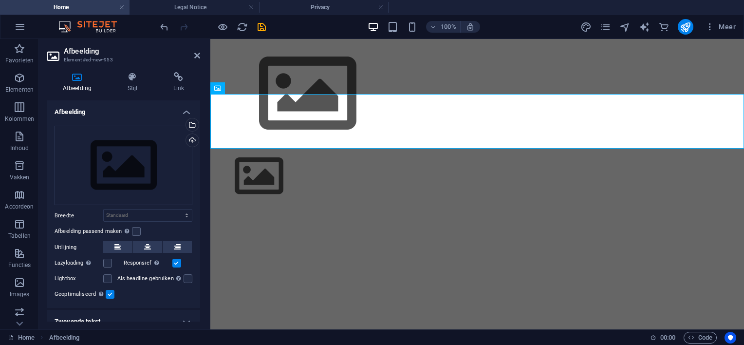
click at [364, 165] on html "Skip to main content" at bounding box center [477, 121] width 534 height 165
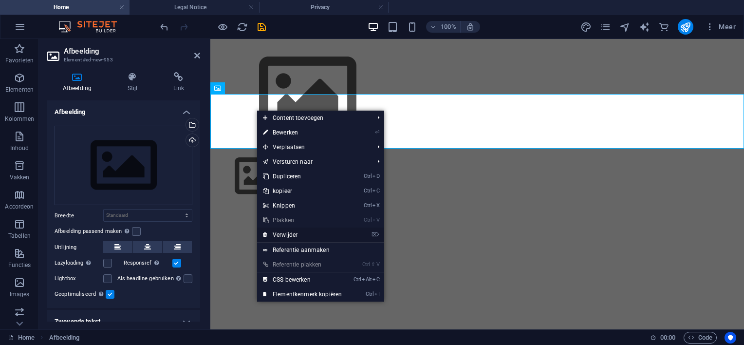
click at [288, 230] on link "⌦ Verwijder" at bounding box center [302, 234] width 91 height 15
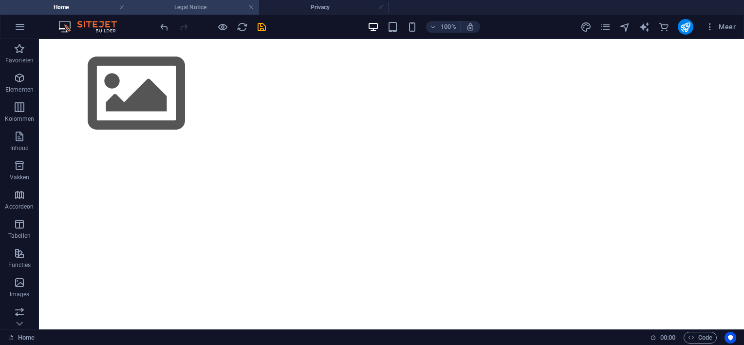
click at [166, 9] on h4 "Legal Notice" at bounding box center [193, 7] width 129 height 11
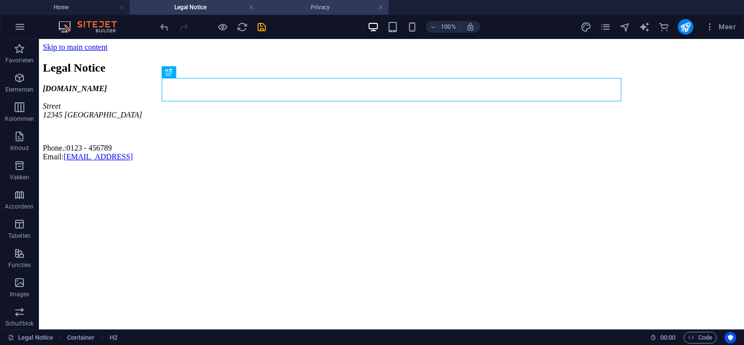
click at [317, 4] on h4 "Privacy" at bounding box center [323, 7] width 129 height 11
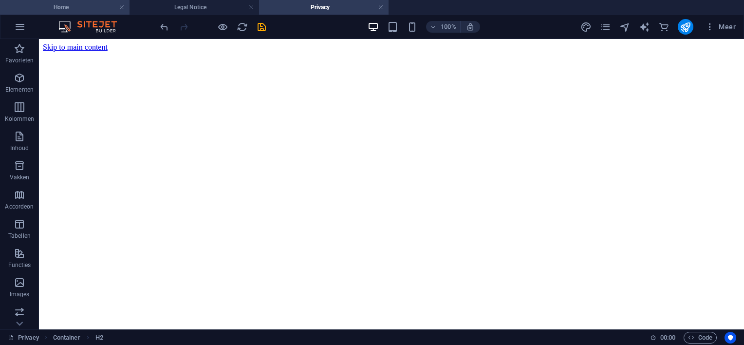
click at [50, 7] on h4 "Home" at bounding box center [64, 7] width 129 height 11
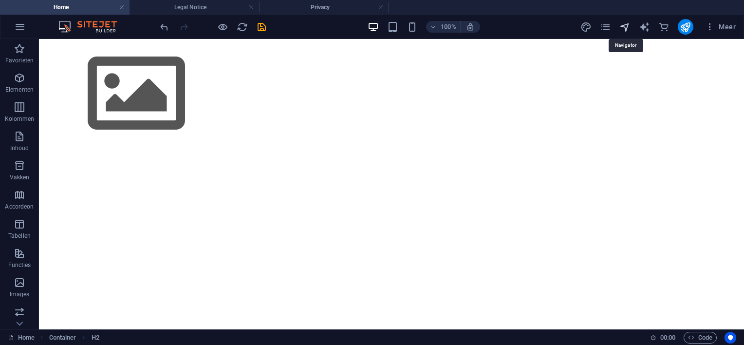
click at [623, 27] on icon "navigator" at bounding box center [624, 26] width 11 height 11
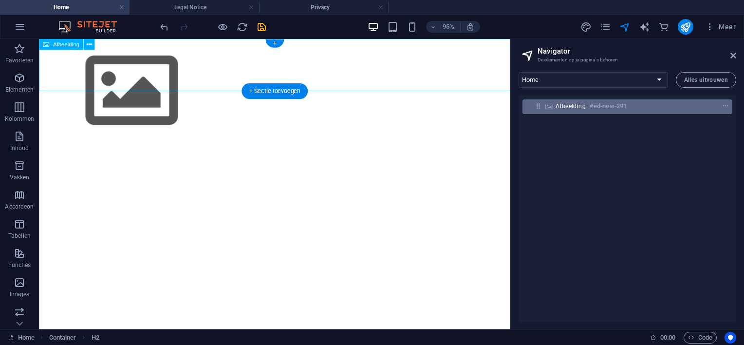
click at [571, 104] on span "Afbeelding" at bounding box center [570, 106] width 30 height 8
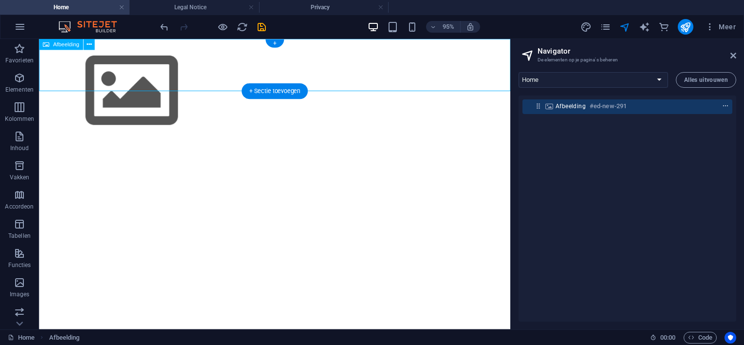
click at [724, 105] on icon "context-menu" at bounding box center [725, 106] width 7 height 7
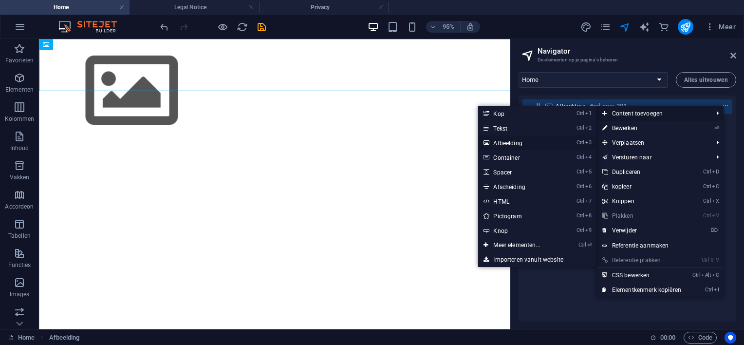
click at [516, 143] on link "Ctrl 3 Afbeelding" at bounding box center [519, 142] width 82 height 15
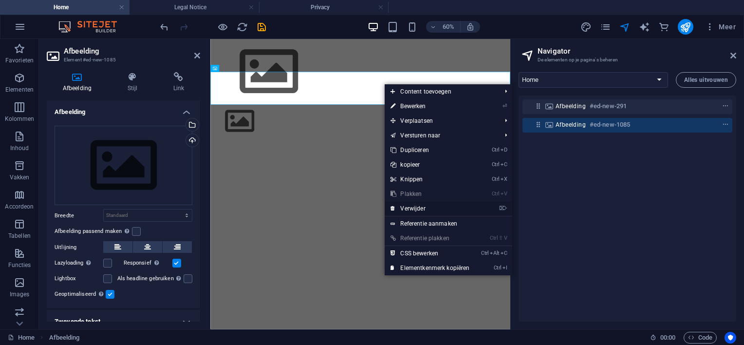
click at [425, 206] on link "⌦ Verwijder" at bounding box center [430, 208] width 91 height 15
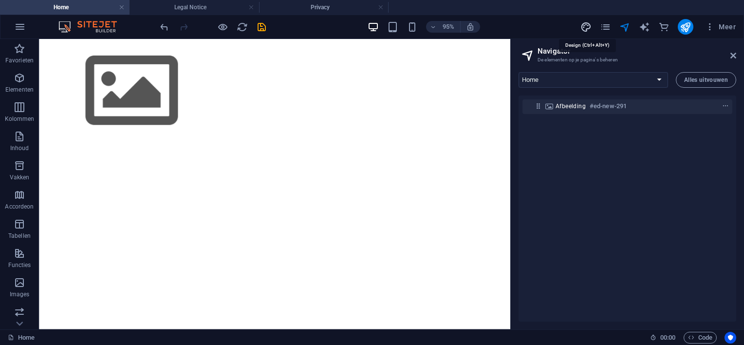
click at [590, 22] on icon "design" at bounding box center [585, 26] width 11 height 11
select select "px"
select select "400"
select select "px"
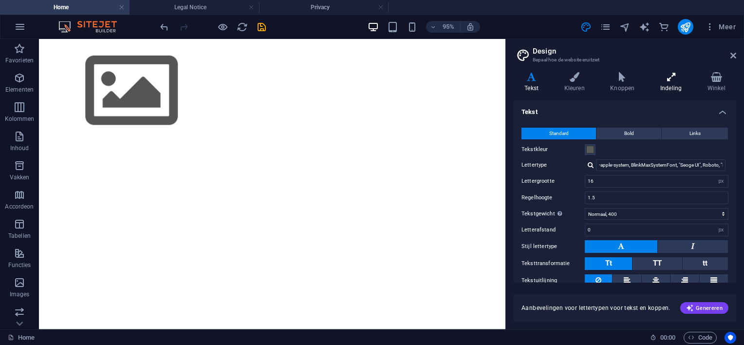
click at [666, 78] on icon at bounding box center [670, 77] width 43 height 10
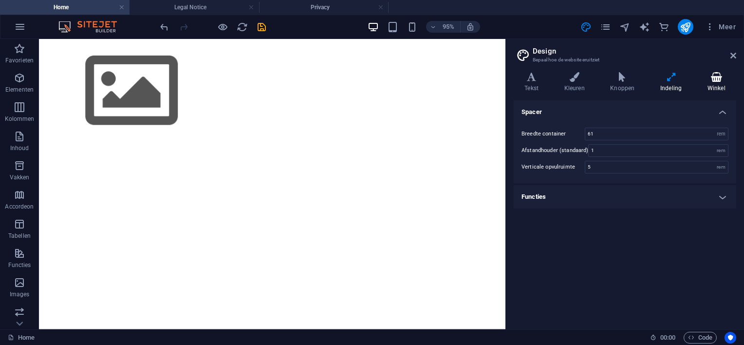
click at [714, 82] on h4 "Winkel" at bounding box center [716, 82] width 40 height 20
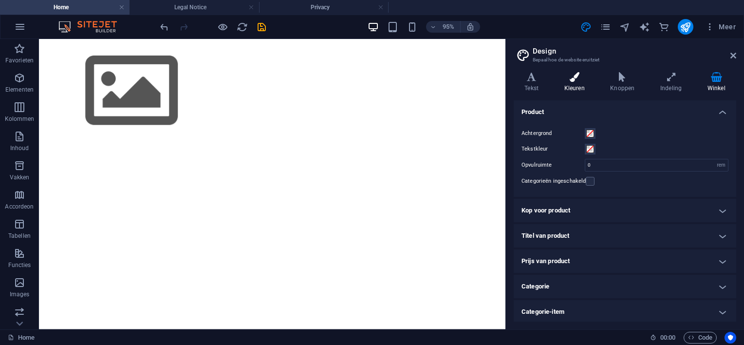
click at [579, 78] on icon at bounding box center [574, 77] width 42 height 10
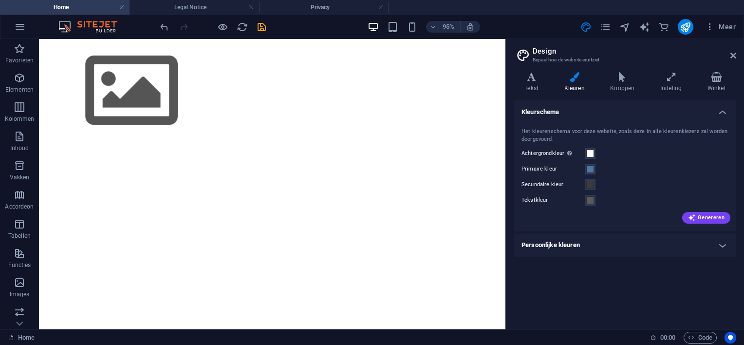
click at [720, 245] on h4 "Persoonlijke kleuren" at bounding box center [625, 244] width 222 height 23
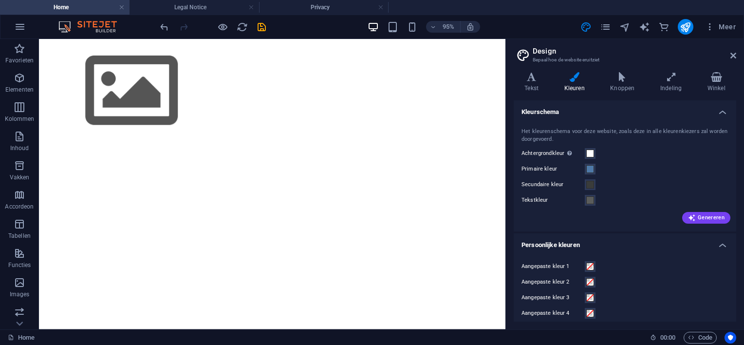
scroll to position [22, 0]
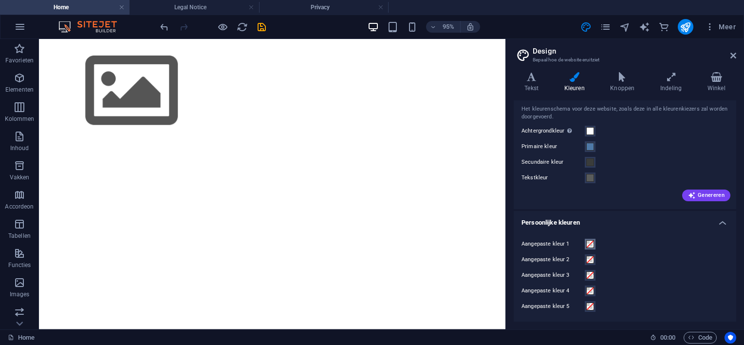
click at [586, 243] on span at bounding box center [590, 244] width 8 height 8
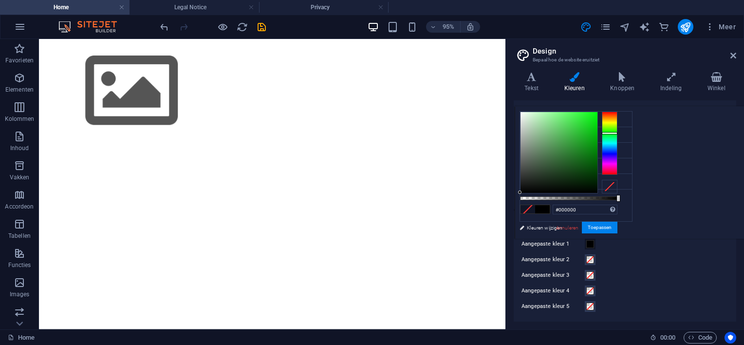
click at [617, 132] on div at bounding box center [610, 142] width 16 height 63
click at [597, 143] on div at bounding box center [558, 152] width 77 height 81
click at [597, 125] on div at bounding box center [558, 152] width 77 height 81
click at [597, 121] on div at bounding box center [558, 152] width 77 height 81
click at [597, 117] on div at bounding box center [558, 152] width 77 height 81
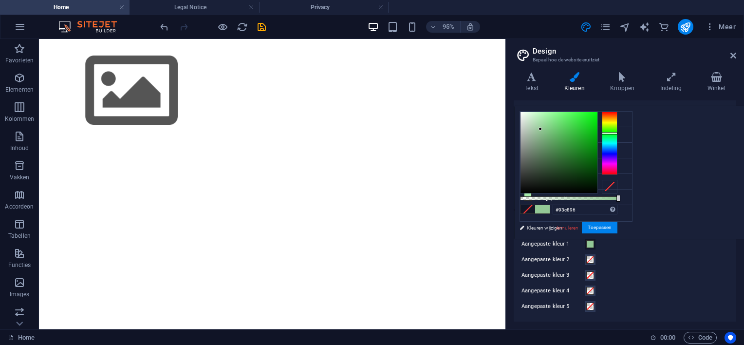
click at [597, 129] on div at bounding box center [558, 152] width 77 height 81
type input "#aceeaf"
click at [597, 116] on div at bounding box center [558, 152] width 77 height 81
click at [617, 224] on button "Toepassen" at bounding box center [600, 228] width 36 height 12
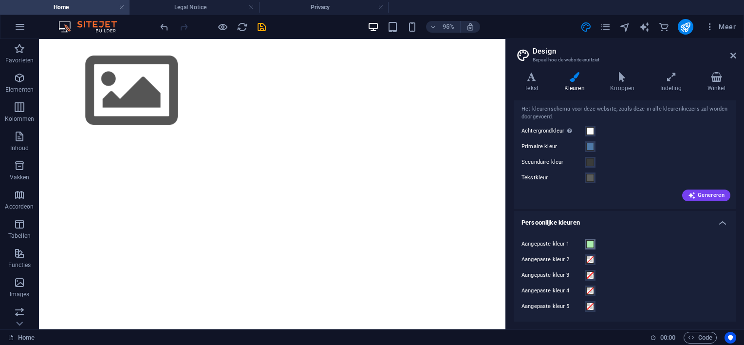
click at [588, 241] on span at bounding box center [590, 244] width 8 height 8
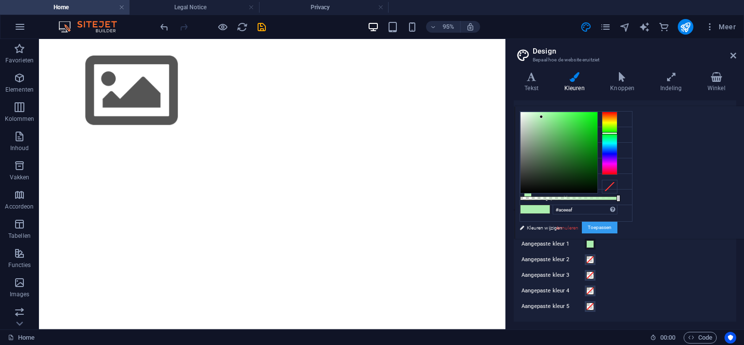
click at [617, 226] on button "Toepassen" at bounding box center [600, 228] width 36 height 12
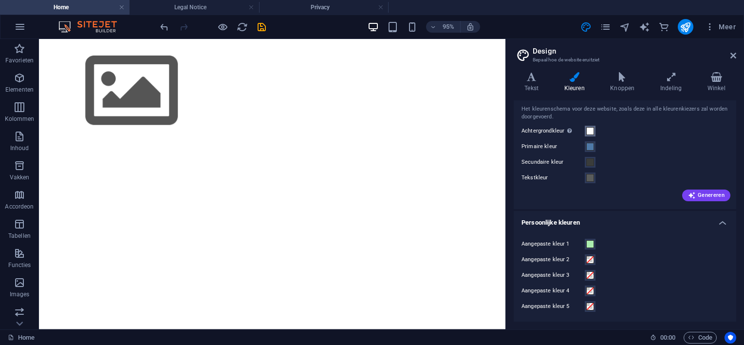
click at [590, 130] on span at bounding box center [590, 131] width 8 height 8
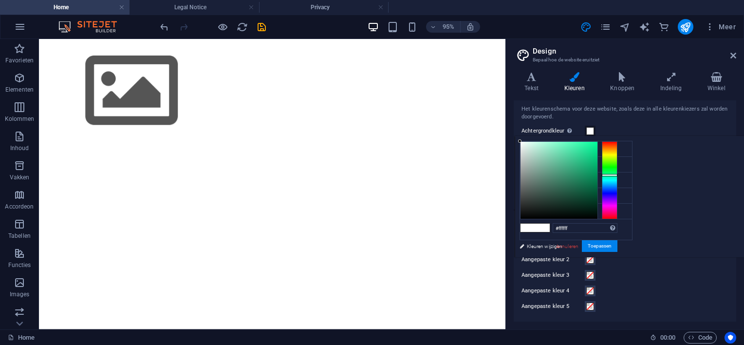
click at [617, 174] on div at bounding box center [610, 180] width 16 height 78
click at [597, 145] on div at bounding box center [558, 180] width 77 height 77
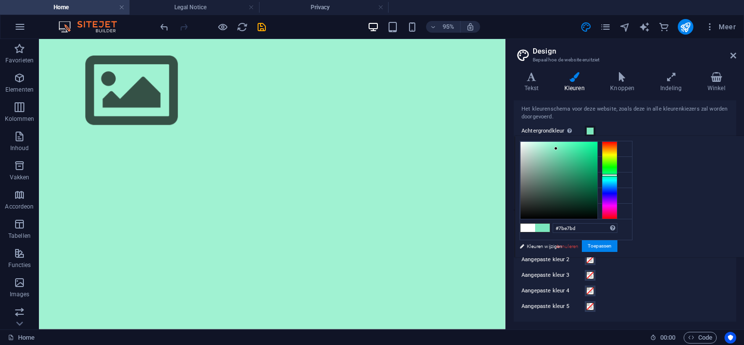
click at [597, 148] on div at bounding box center [558, 180] width 77 height 77
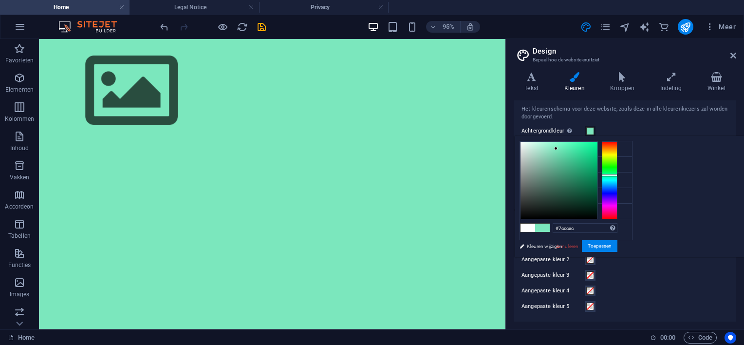
click at [597, 156] on div at bounding box center [558, 180] width 77 height 77
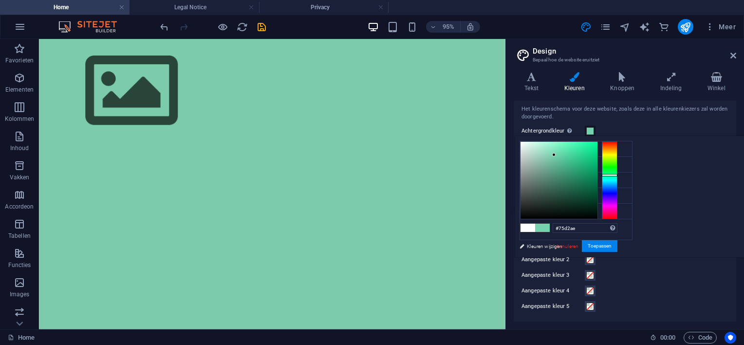
click at [597, 154] on div at bounding box center [558, 180] width 77 height 77
click at [597, 165] on div at bounding box center [558, 180] width 77 height 77
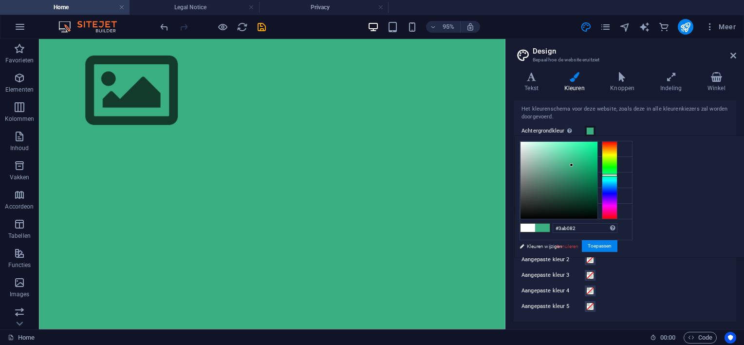
type input "#7af4c4"
click at [597, 144] on div at bounding box center [558, 180] width 77 height 77
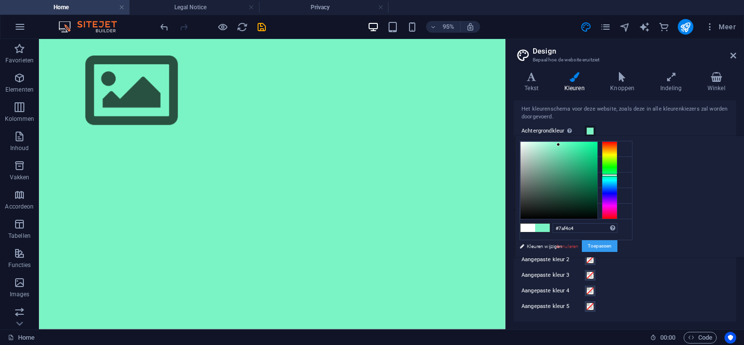
click at [617, 241] on button "Toepassen" at bounding box center [600, 246] width 36 height 12
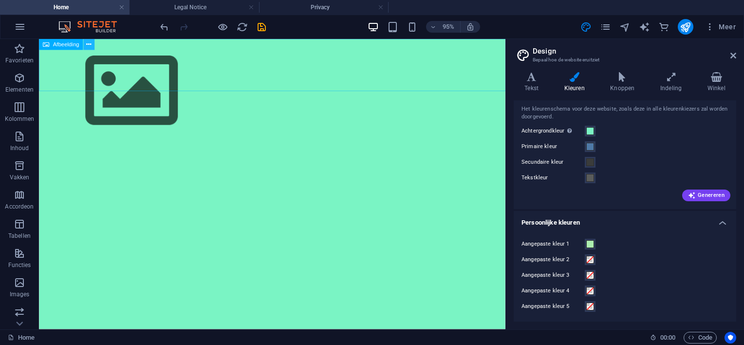
click at [89, 44] on icon at bounding box center [88, 44] width 5 height 10
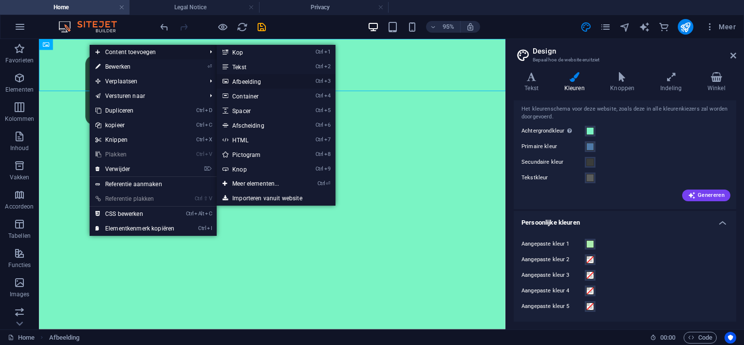
click at [253, 80] on link "Ctrl 3 Afbeelding" at bounding box center [258, 81] width 82 height 15
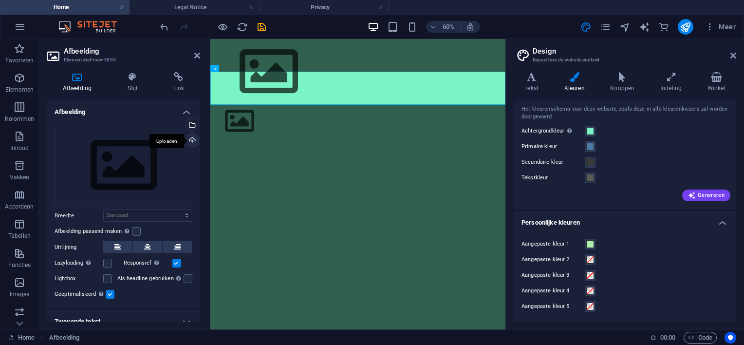
click at [190, 138] on div "Uploaden" at bounding box center [191, 141] width 15 height 15
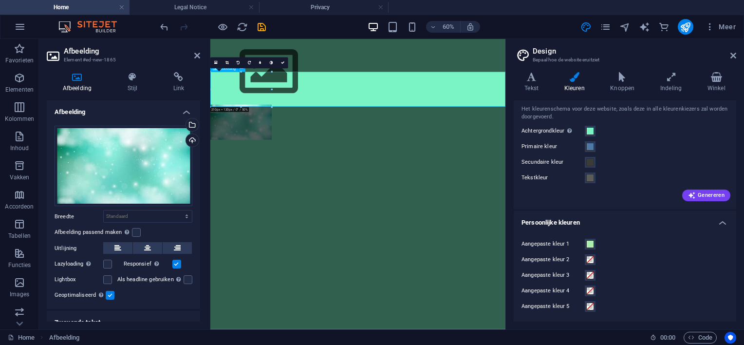
click at [314, 148] on figure at bounding box center [456, 177] width 492 height 58
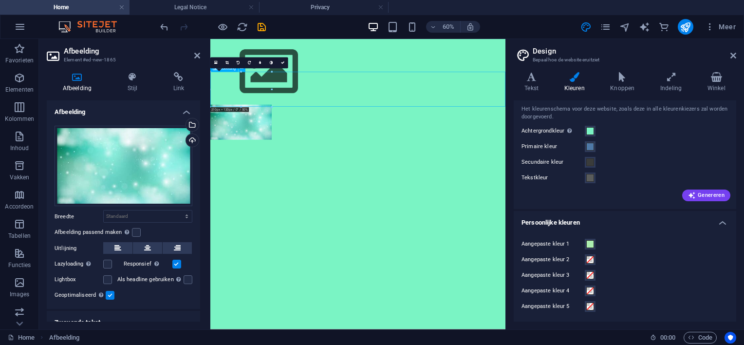
drag, startPoint x: 308, startPoint y: 138, endPoint x: 413, endPoint y: 139, distance: 105.2
click at [418, 148] on figure at bounding box center [456, 177] width 492 height 58
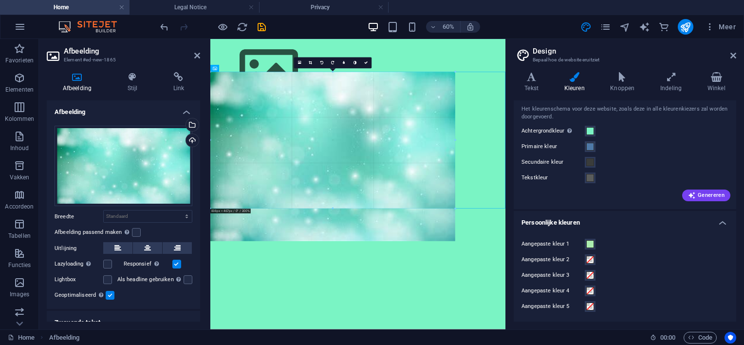
drag, startPoint x: 271, startPoint y: 90, endPoint x: 618, endPoint y: 117, distance: 348.7
type input "838"
select select "px"
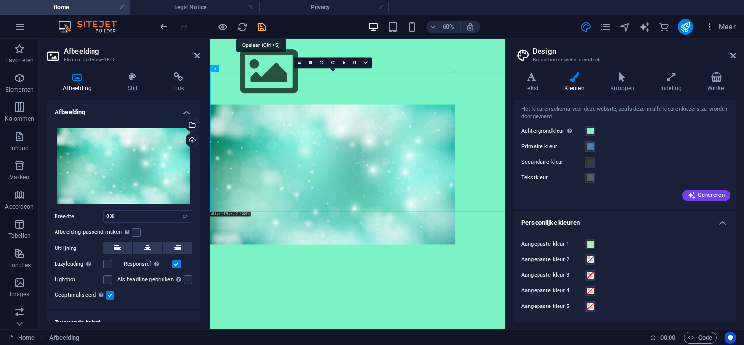
click at [260, 25] on icon "save" at bounding box center [261, 26] width 11 height 11
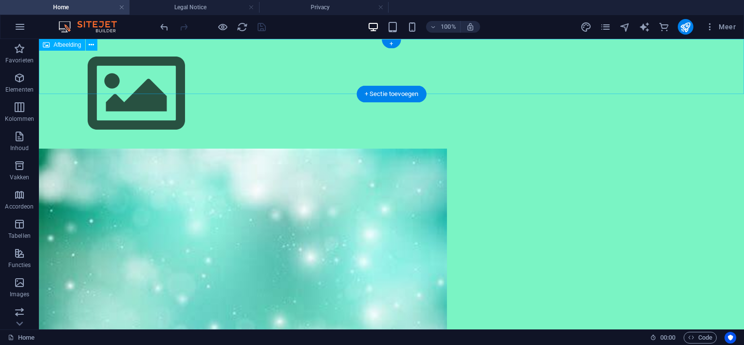
click at [258, 68] on figure at bounding box center [391, 94] width 705 height 110
click at [491, 64] on figure at bounding box center [391, 94] width 705 height 110
click at [93, 43] on icon at bounding box center [91, 45] width 5 height 10
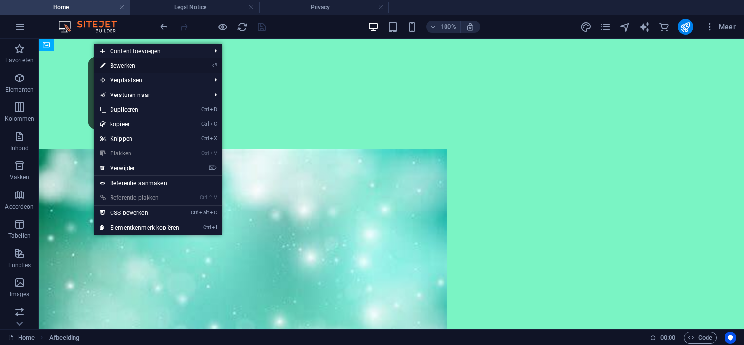
click at [140, 64] on link "⏎ Bewerken" at bounding box center [139, 65] width 91 height 15
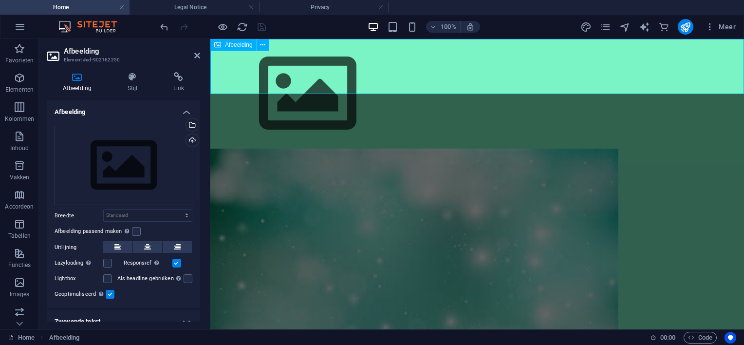
click at [488, 58] on figure at bounding box center [477, 94] width 534 height 110
click at [196, 56] on icon at bounding box center [197, 56] width 6 height 8
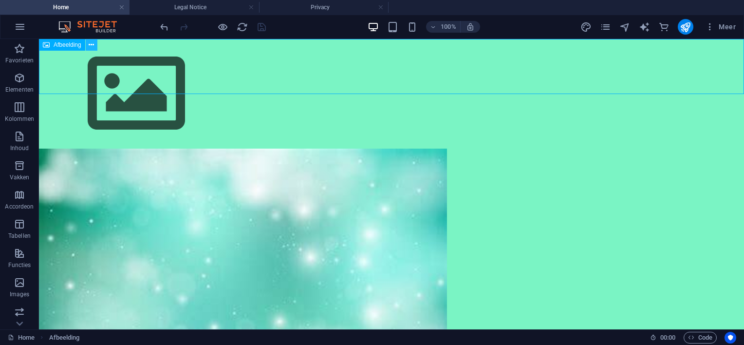
click at [95, 43] on button at bounding box center [92, 45] width 12 height 12
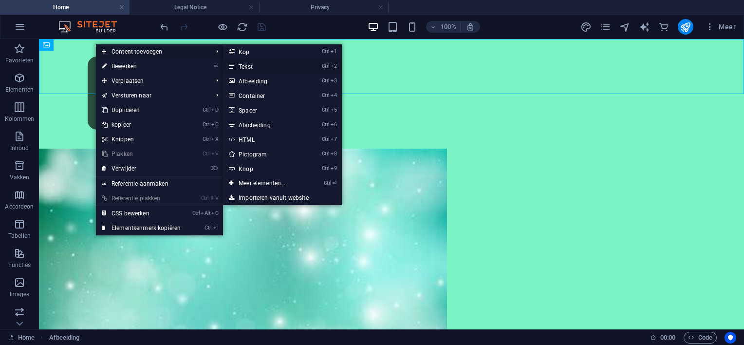
click at [254, 64] on link "Ctrl 2 Tekst" at bounding box center [264, 66] width 82 height 15
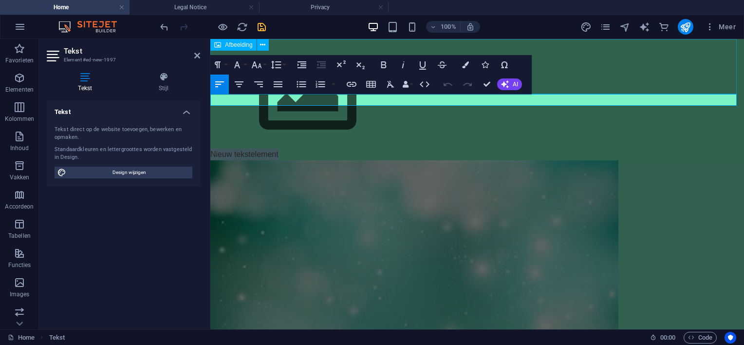
click at [647, 64] on figure at bounding box center [477, 94] width 534 height 110
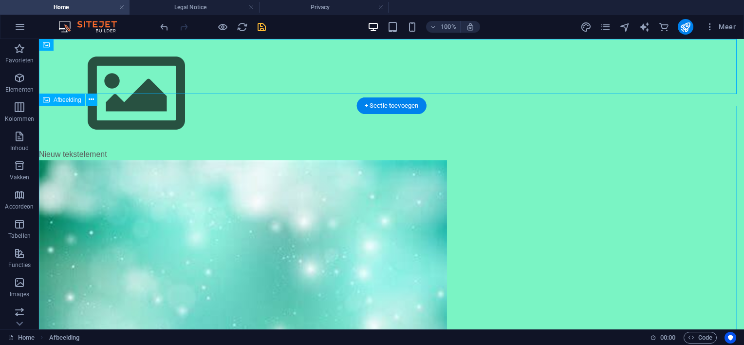
click at [188, 227] on figure at bounding box center [391, 276] width 705 height 233
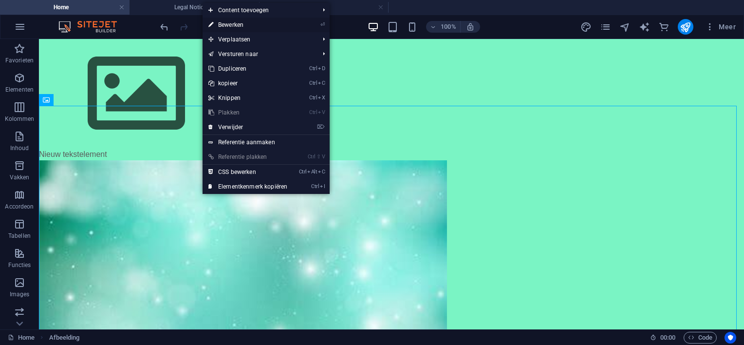
click at [232, 22] on link "⏎ Bewerken" at bounding box center [248, 25] width 91 height 15
select select "px"
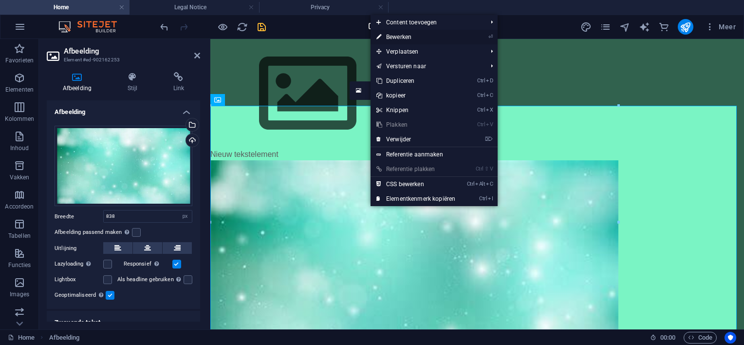
click at [399, 36] on link "⏎ Bewerken" at bounding box center [415, 37] width 91 height 15
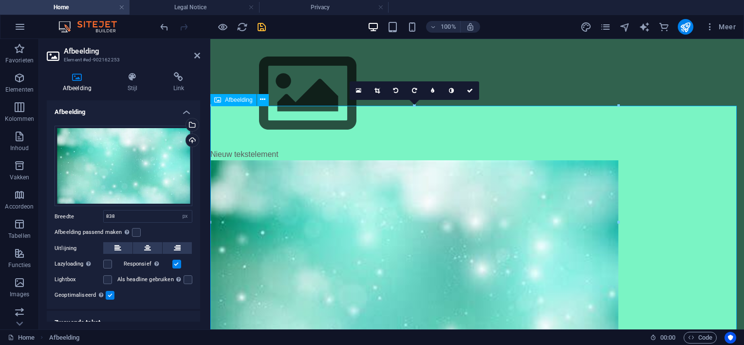
scroll to position [9, 0]
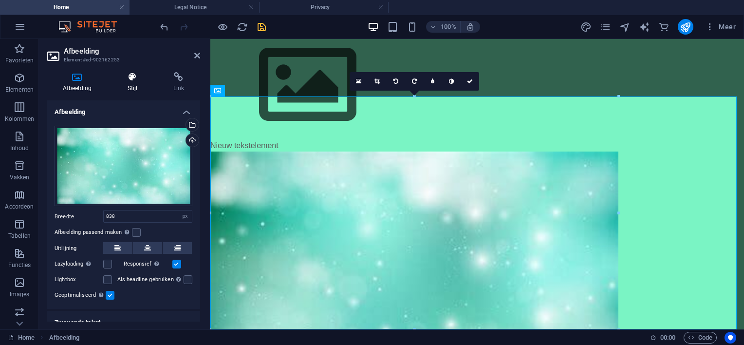
click at [133, 80] on icon at bounding box center [132, 77] width 42 height 10
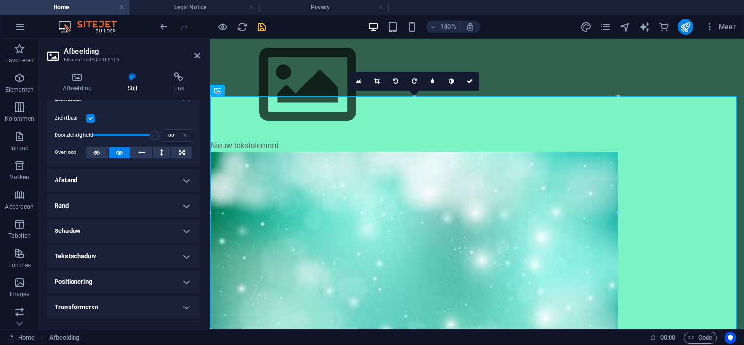
scroll to position [0, 0]
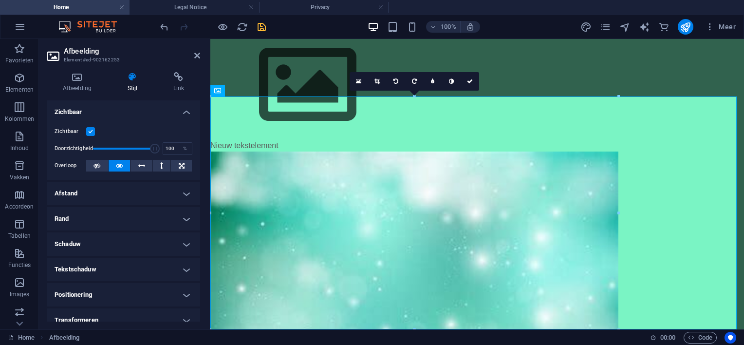
click at [183, 110] on h4 "Zichtbaar" at bounding box center [123, 109] width 153 height 18
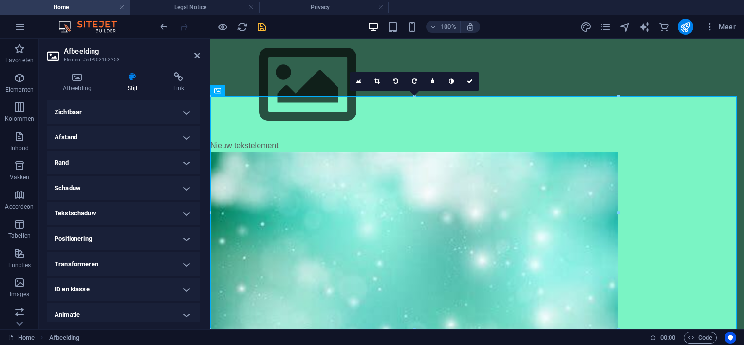
click at [183, 110] on h4 "Zichtbaar" at bounding box center [123, 111] width 153 height 23
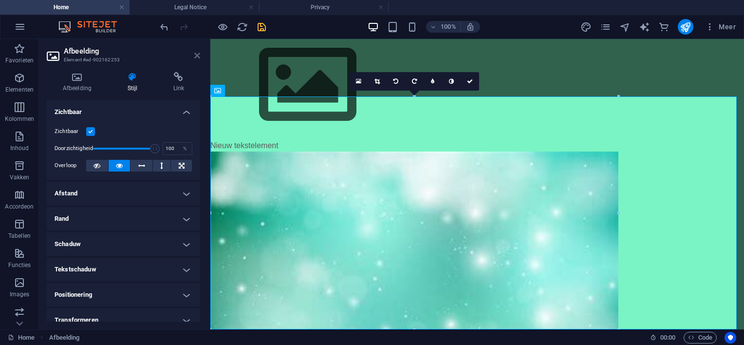
click at [198, 55] on icon at bounding box center [197, 56] width 6 height 8
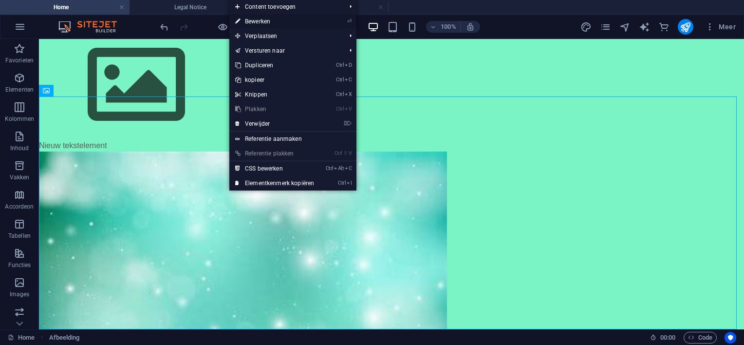
click at [254, 18] on link "⏎ Bewerken" at bounding box center [274, 21] width 91 height 15
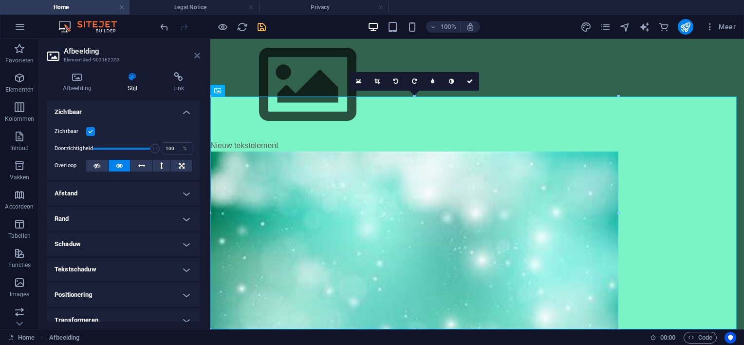
click at [197, 53] on icon at bounding box center [197, 56] width 6 height 8
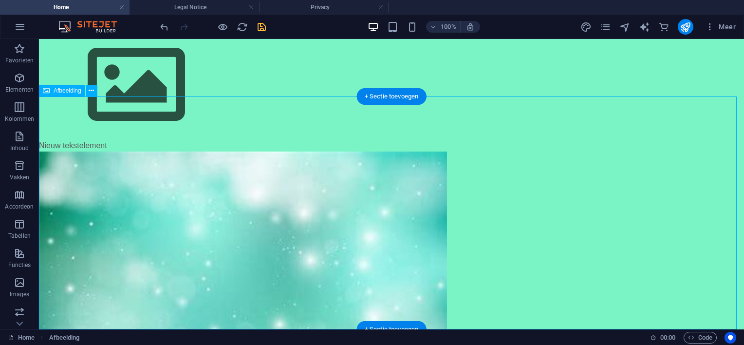
click at [134, 151] on figure at bounding box center [391, 267] width 705 height 233
click at [142, 153] on figure at bounding box center [391, 267] width 705 height 233
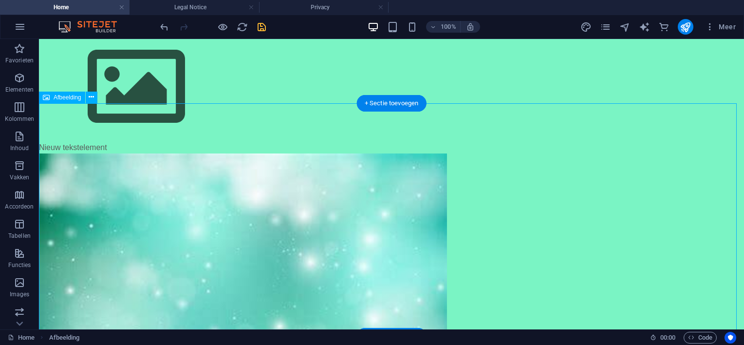
scroll to position [9, 0]
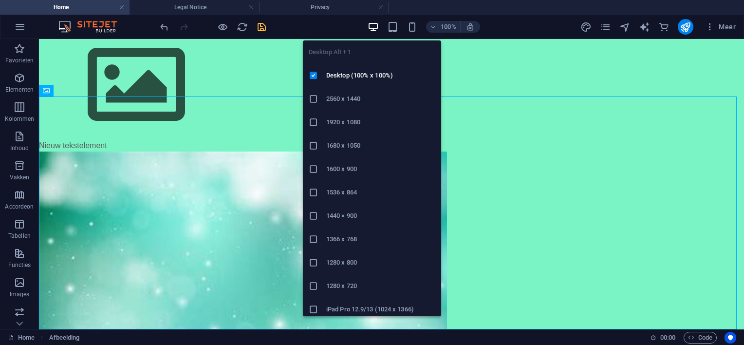
click at [375, 28] on icon "button" at bounding box center [373, 26] width 11 height 11
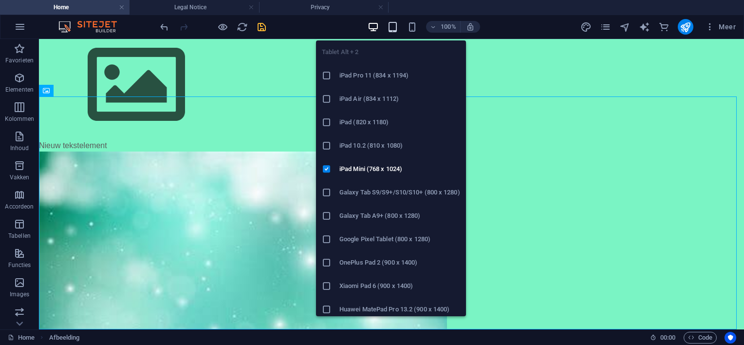
click at [388, 25] on icon "button" at bounding box center [392, 26] width 11 height 11
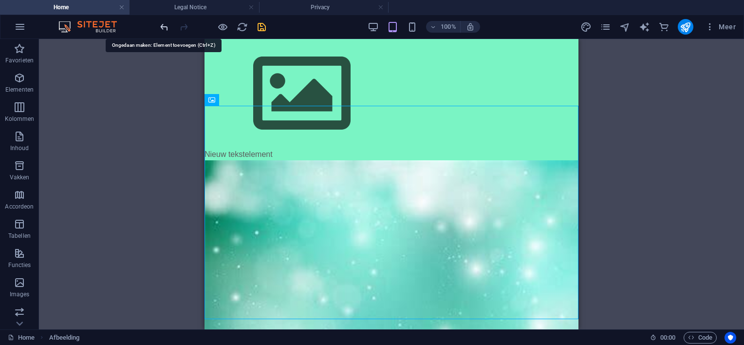
click at [162, 24] on icon "undo" at bounding box center [164, 26] width 11 height 11
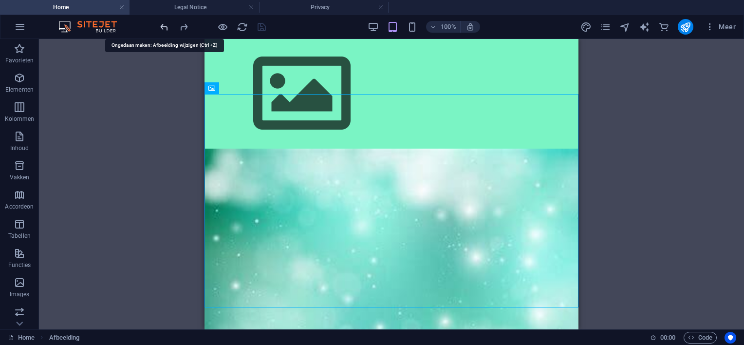
click at [163, 23] on icon "undo" at bounding box center [164, 26] width 11 height 11
click at [130, 98] on div "Sleep hierheen om de bestaande content te vervangen. Druk op “Ctrl” als je een …" at bounding box center [391, 184] width 705 height 290
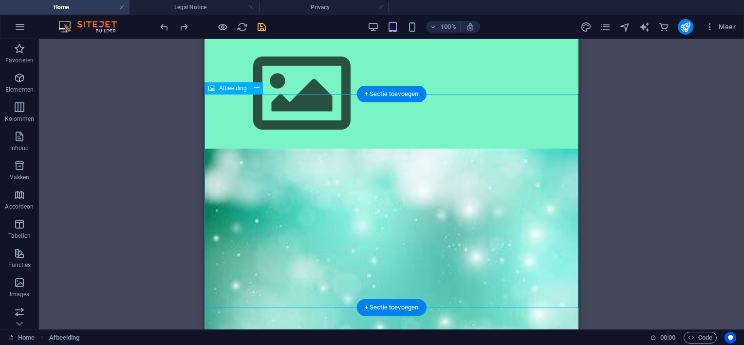
click at [343, 149] on figure at bounding box center [391, 264] width 374 height 233
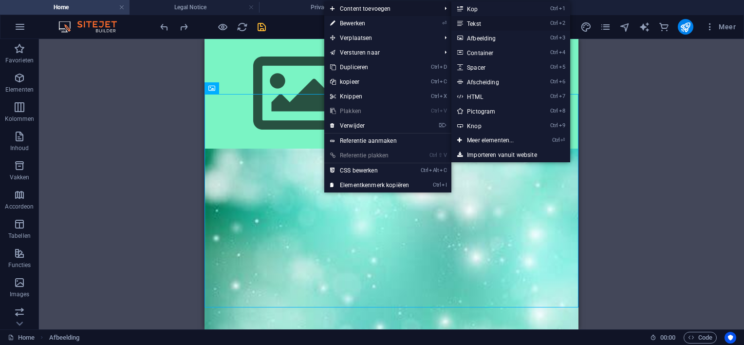
click at [478, 22] on link "Ctrl 2 Tekst" at bounding box center [492, 23] width 82 height 15
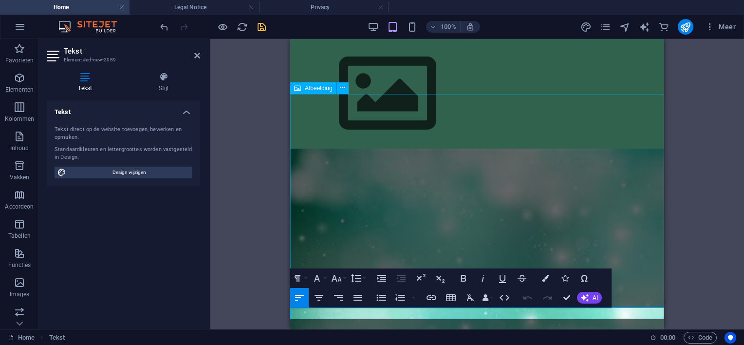
click at [411, 171] on figure at bounding box center [477, 264] width 374 height 233
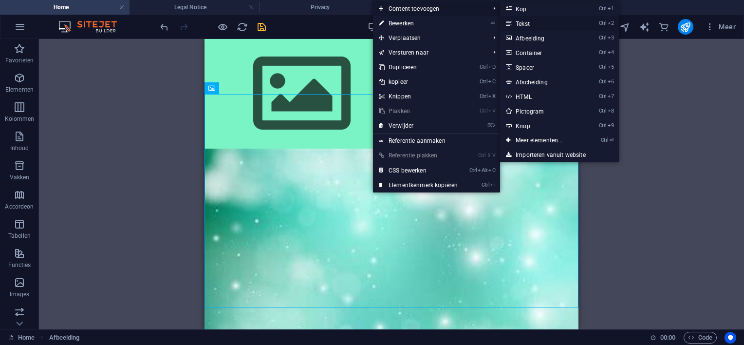
click at [520, 21] on link "Ctrl 2 Tekst" at bounding box center [541, 23] width 82 height 15
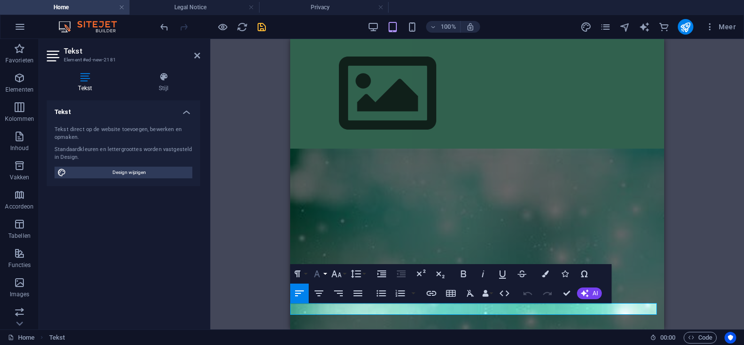
click at [317, 274] on icon "button" at bounding box center [317, 273] width 6 height 7
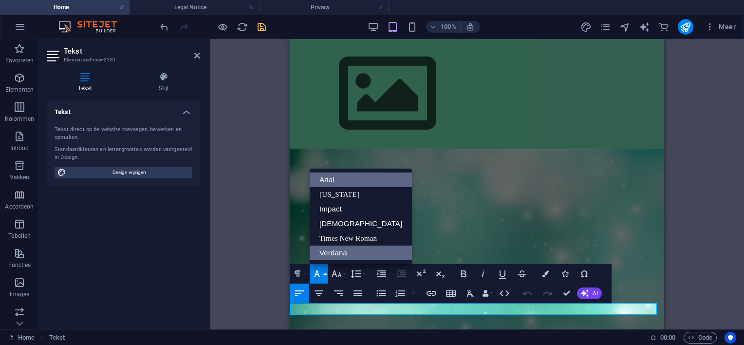
click at [335, 250] on link "Verdana" at bounding box center [361, 252] width 102 height 15
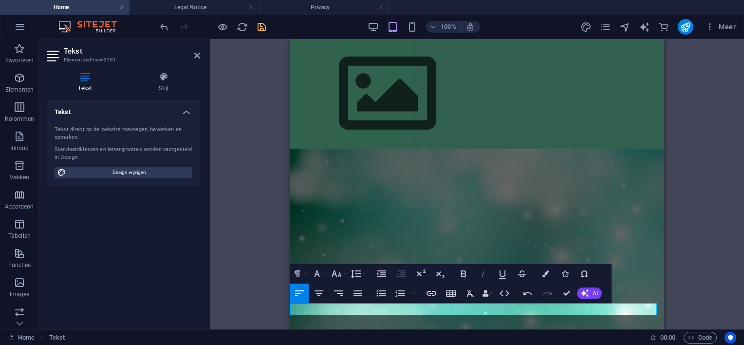
click at [485, 272] on icon "button" at bounding box center [483, 274] width 12 height 12
click at [544, 272] on icon "button" at bounding box center [545, 273] width 7 height 7
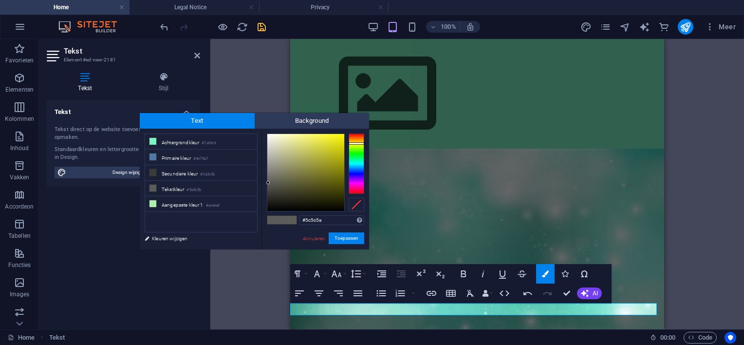
click at [356, 143] on div at bounding box center [357, 163] width 16 height 60
click at [337, 145] on div at bounding box center [305, 172] width 77 height 77
click at [337, 154] on div at bounding box center [305, 172] width 77 height 77
click at [311, 146] on div at bounding box center [305, 172] width 77 height 77
type input "#edea3b"
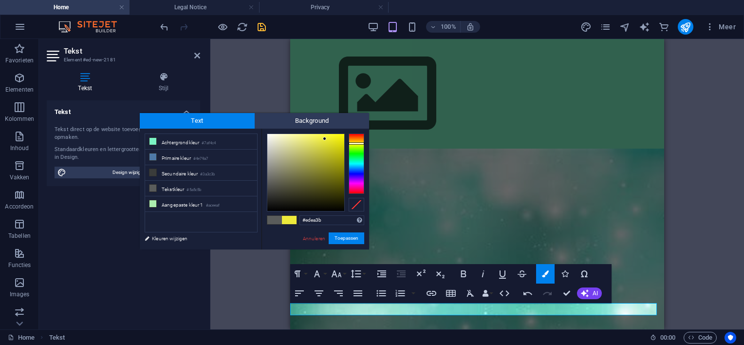
click at [325, 139] on div at bounding box center [305, 172] width 77 height 77
click at [347, 234] on button "Toepassen" at bounding box center [347, 238] width 36 height 12
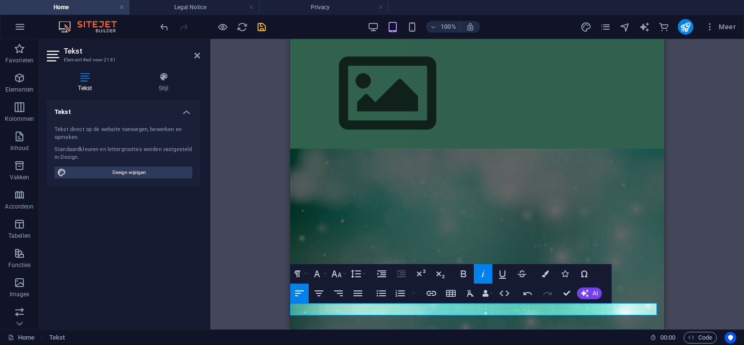
click at [684, 191] on div "Tijdelijke waarde Afbeelding Afbeelding Afbeelding Afbeelding Afbeelding Afbeel…" at bounding box center [477, 184] width 534 height 290
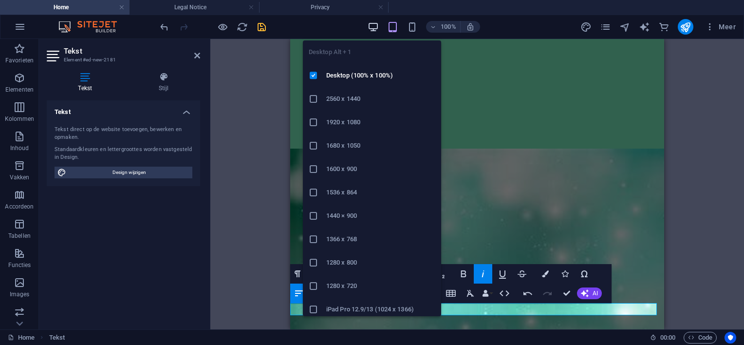
click at [372, 23] on icon "button" at bounding box center [373, 26] width 11 height 11
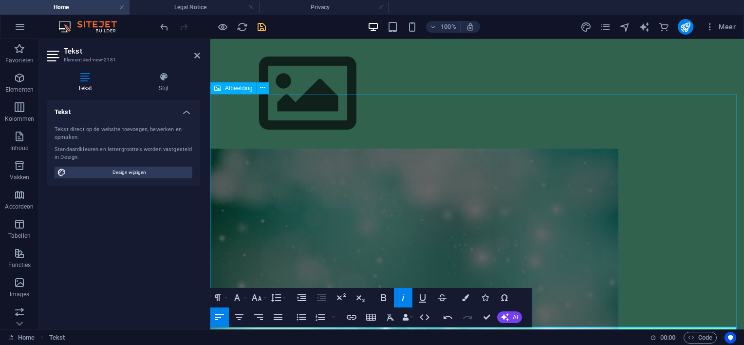
scroll to position [21, 0]
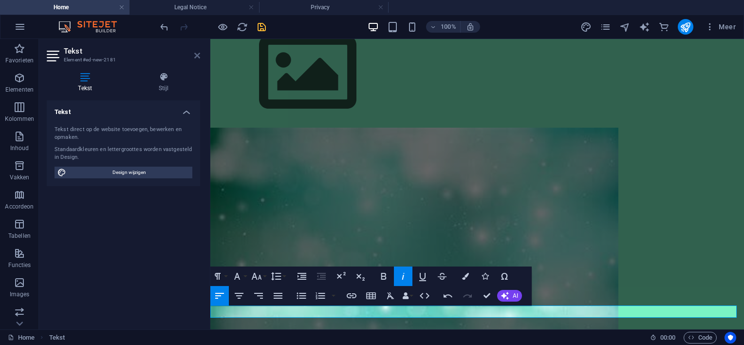
click at [198, 55] on icon at bounding box center [197, 56] width 6 height 8
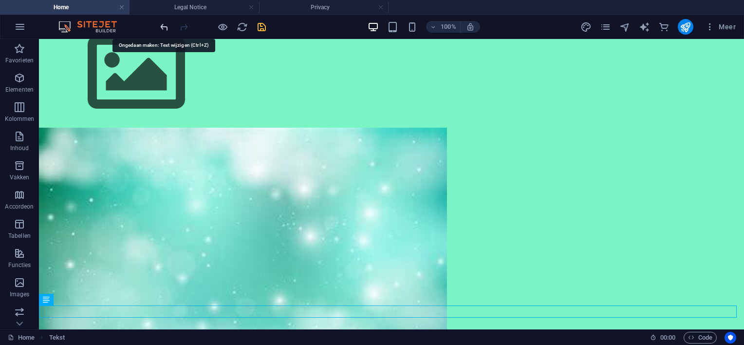
click at [160, 27] on icon "undo" at bounding box center [164, 26] width 11 height 11
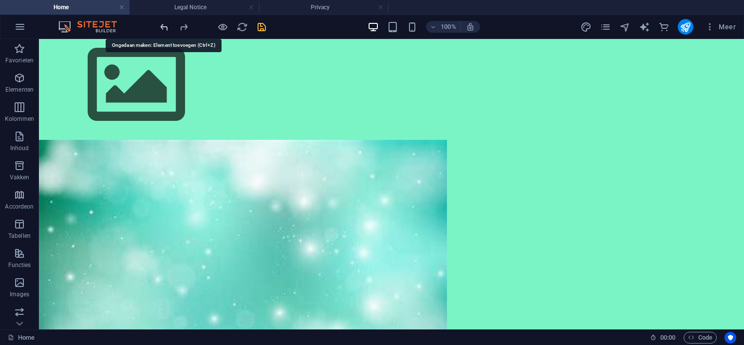
click at [160, 27] on icon "undo" at bounding box center [164, 26] width 11 height 11
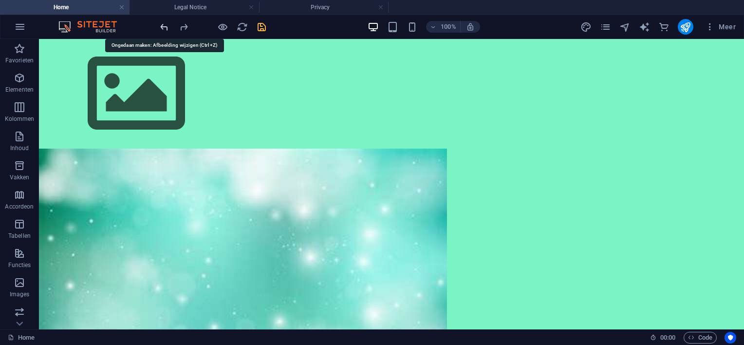
click at [160, 27] on icon "undo" at bounding box center [164, 26] width 11 height 11
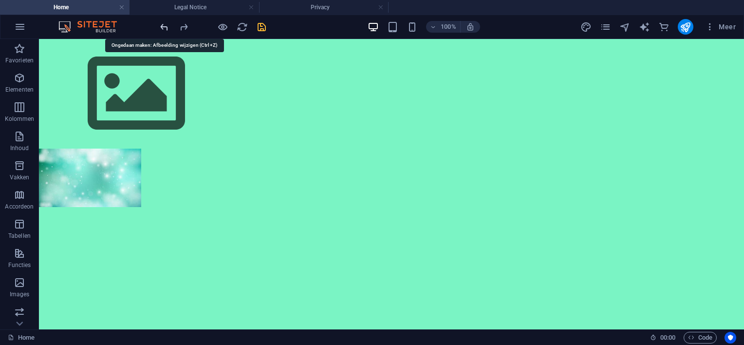
click at [160, 27] on icon "undo" at bounding box center [164, 26] width 11 height 11
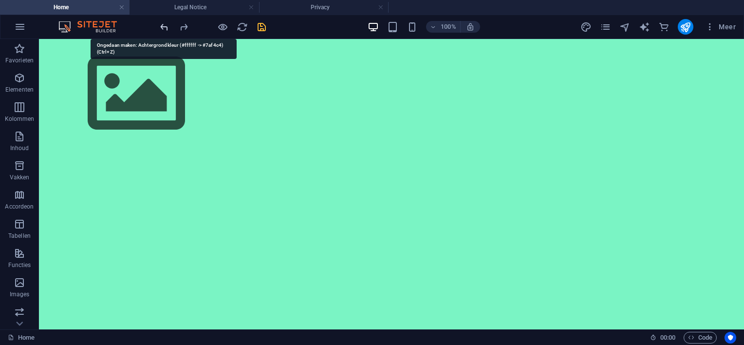
click at [160, 27] on icon "undo" at bounding box center [164, 26] width 11 height 11
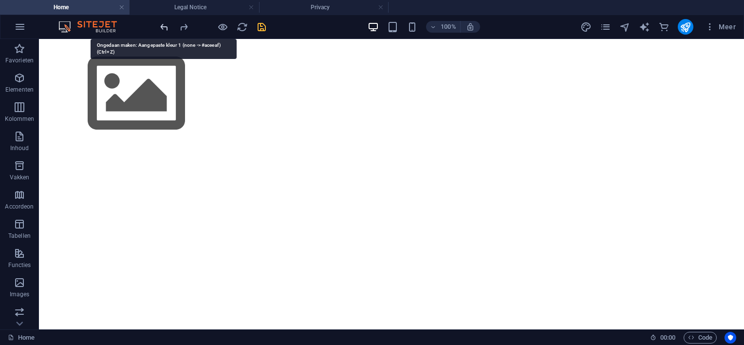
click at [160, 27] on icon "undo" at bounding box center [164, 26] width 11 height 11
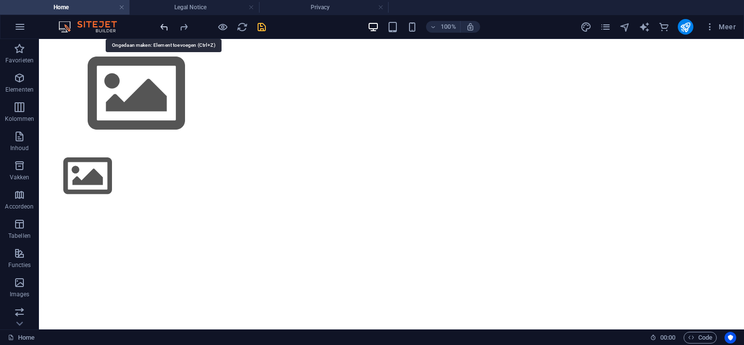
click at [160, 27] on icon "undo" at bounding box center [164, 26] width 11 height 11
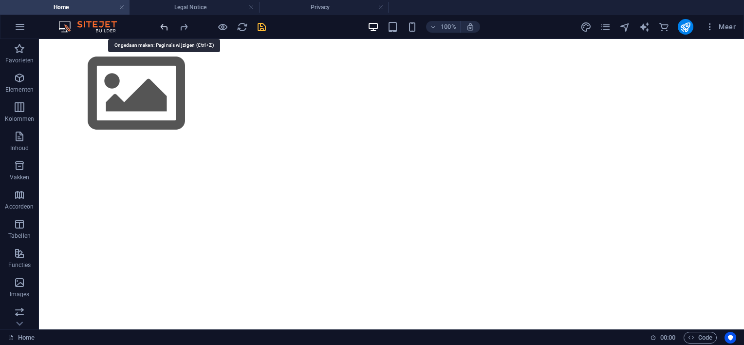
click at [160, 27] on icon "undo" at bounding box center [164, 26] width 11 height 11
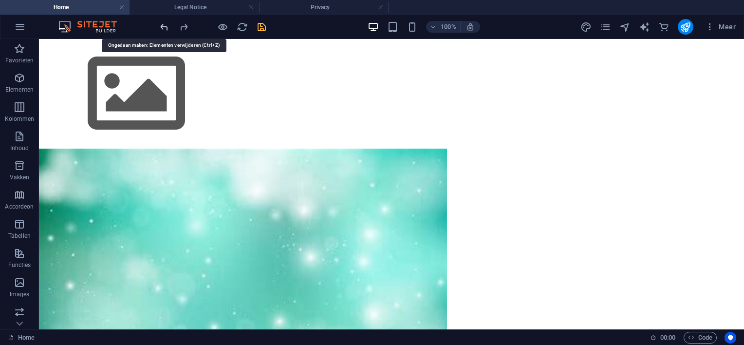
click at [160, 27] on icon "undo" at bounding box center [164, 26] width 11 height 11
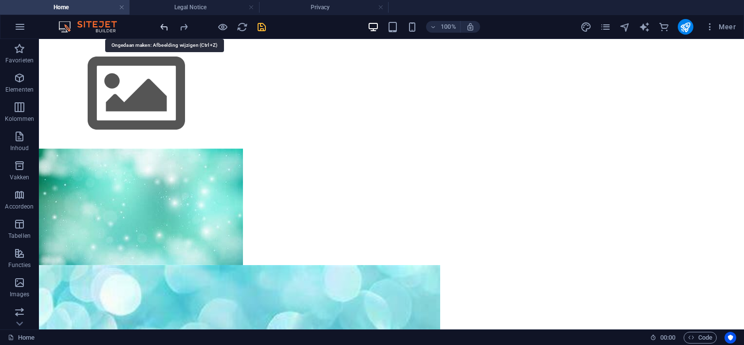
click at [160, 27] on icon "undo" at bounding box center [164, 26] width 11 height 11
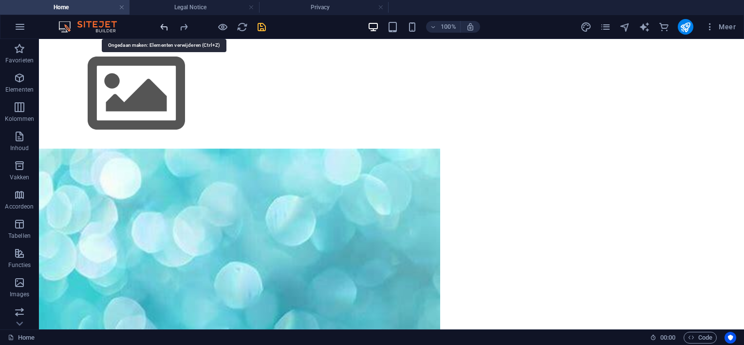
click at [160, 27] on icon "undo" at bounding box center [164, 26] width 11 height 11
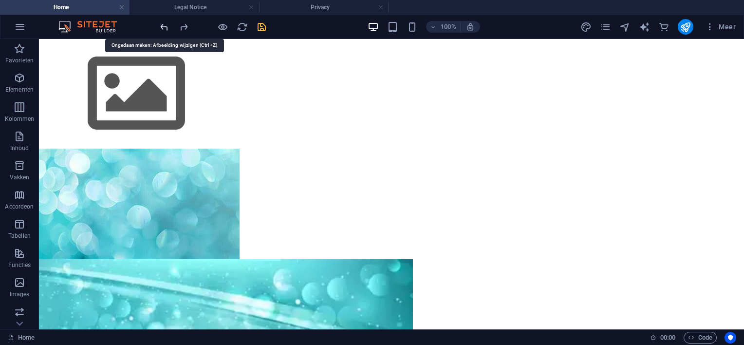
click at [160, 27] on icon "undo" at bounding box center [164, 26] width 11 height 11
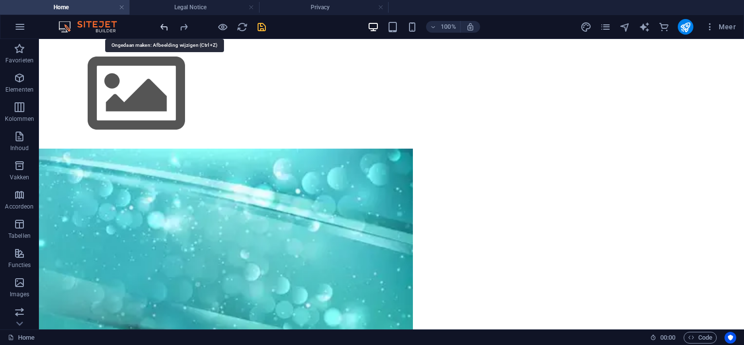
click at [160, 27] on icon "undo" at bounding box center [164, 26] width 11 height 11
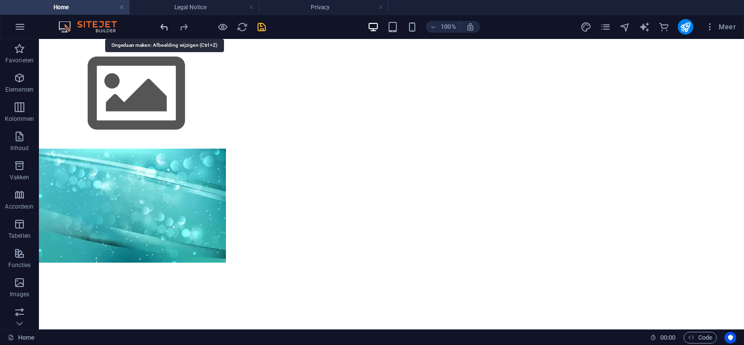
click at [160, 27] on icon "undo" at bounding box center [164, 26] width 11 height 11
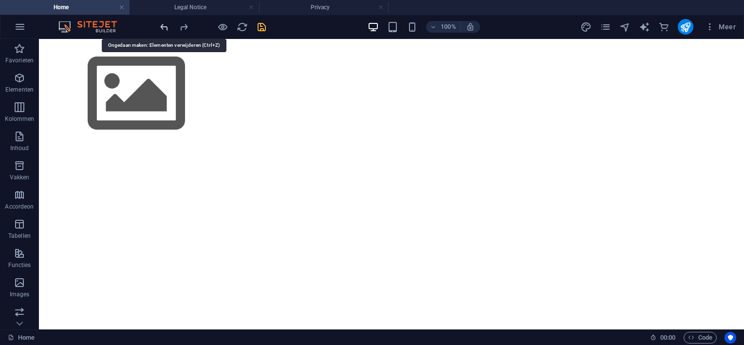
click at [160, 27] on icon "undo" at bounding box center [164, 26] width 11 height 11
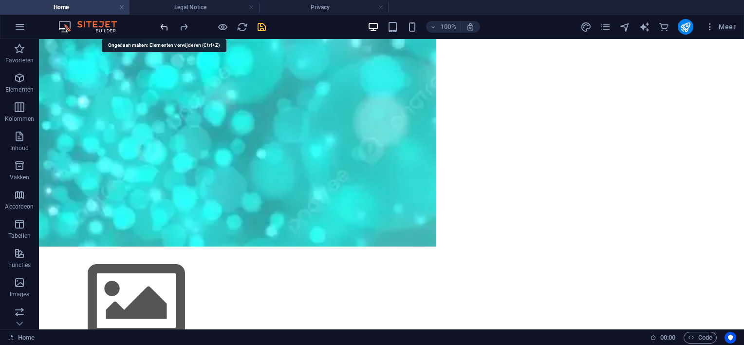
click at [160, 27] on icon "undo" at bounding box center [164, 26] width 11 height 11
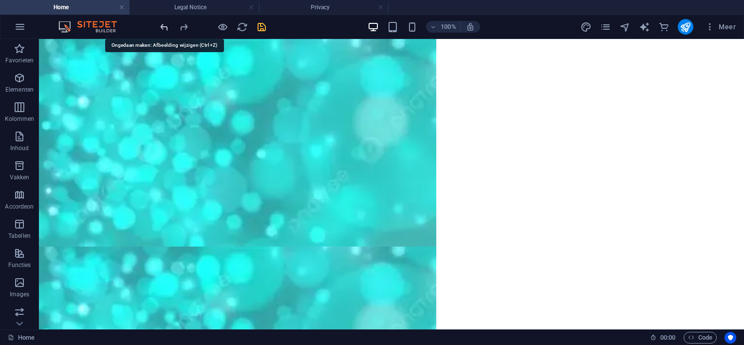
click at [160, 27] on icon "undo" at bounding box center [164, 26] width 11 height 11
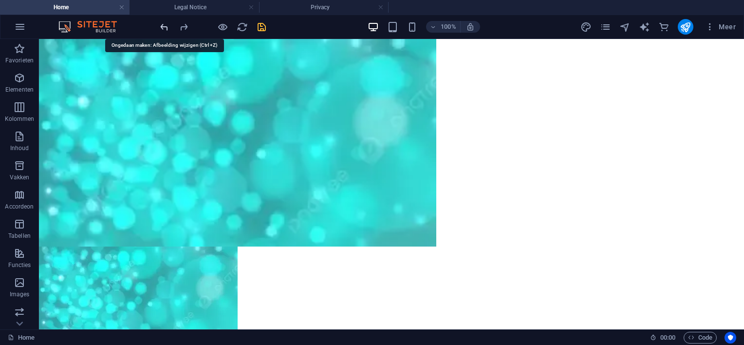
click at [160, 27] on icon "undo" at bounding box center [164, 26] width 11 height 11
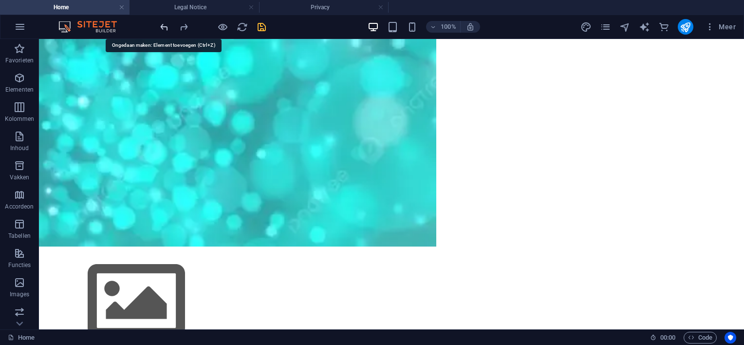
click at [160, 27] on icon "undo" at bounding box center [164, 26] width 11 height 11
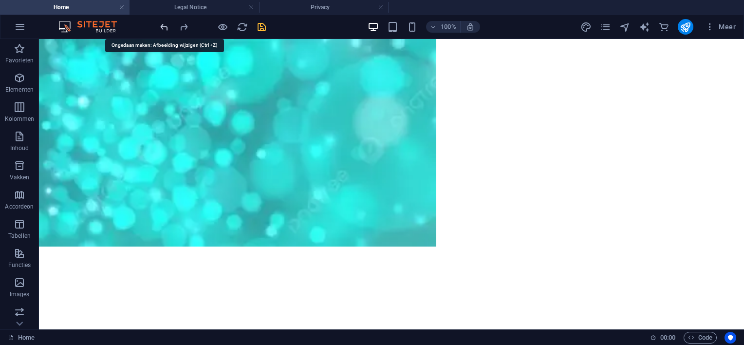
click at [160, 27] on icon "undo" at bounding box center [164, 26] width 11 height 11
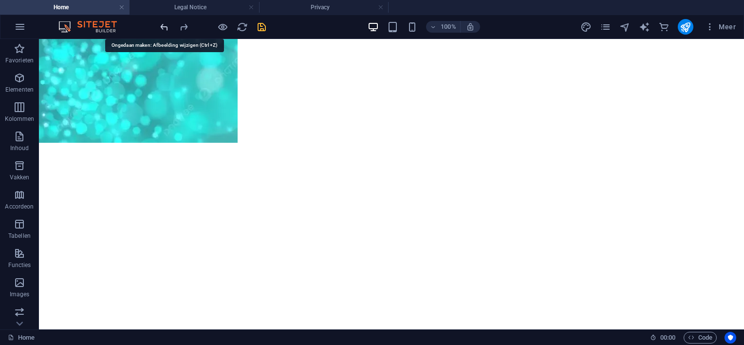
click at [160, 27] on icon "undo" at bounding box center [164, 26] width 11 height 11
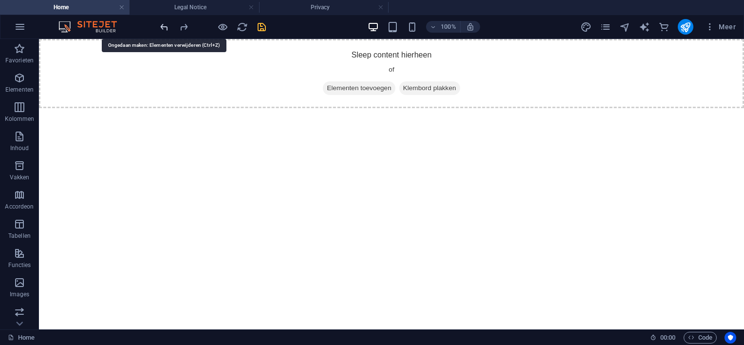
click at [160, 27] on icon "undo" at bounding box center [164, 26] width 11 height 11
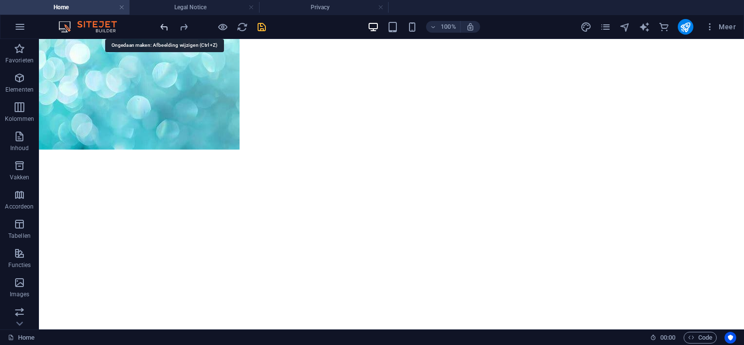
click at [160, 27] on icon "undo" at bounding box center [164, 26] width 11 height 11
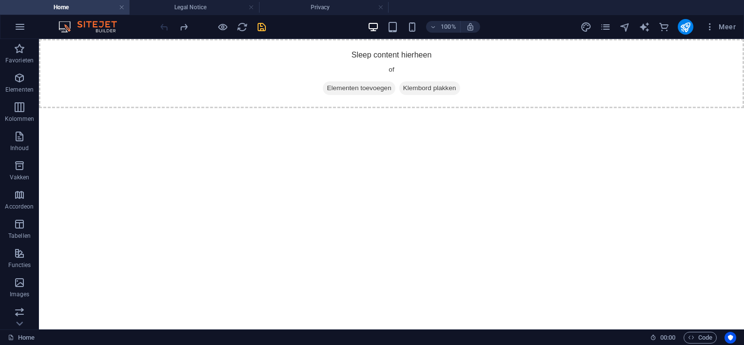
click at [160, 27] on div at bounding box center [212, 27] width 109 height 16
click at [19, 27] on icon "button" at bounding box center [20, 27] width 12 height 12
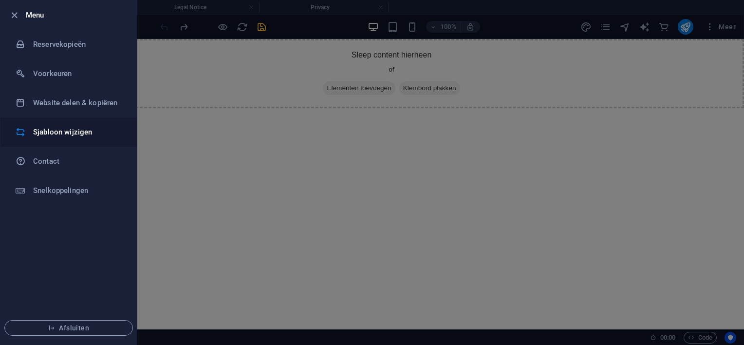
click at [50, 132] on h6 "Sjabloon wijzigen" at bounding box center [78, 132] width 90 height 12
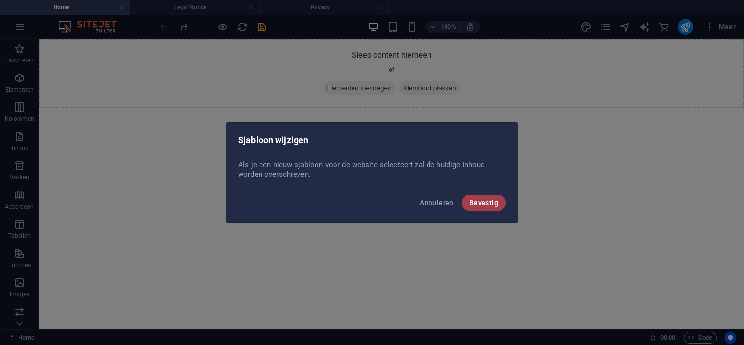
click at [476, 203] on span "Bevestig" at bounding box center [483, 203] width 29 height 8
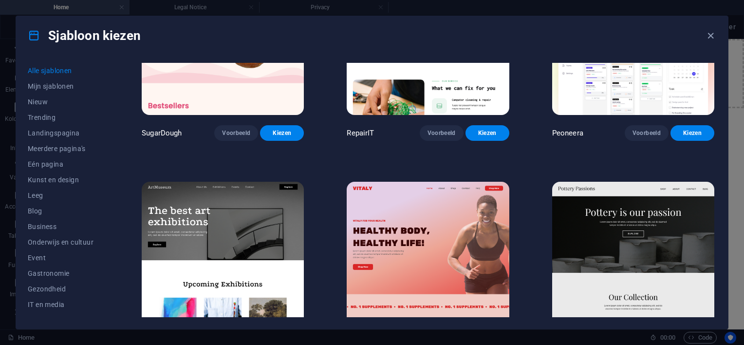
scroll to position [146, 0]
